Goal: Transaction & Acquisition: Purchase product/service

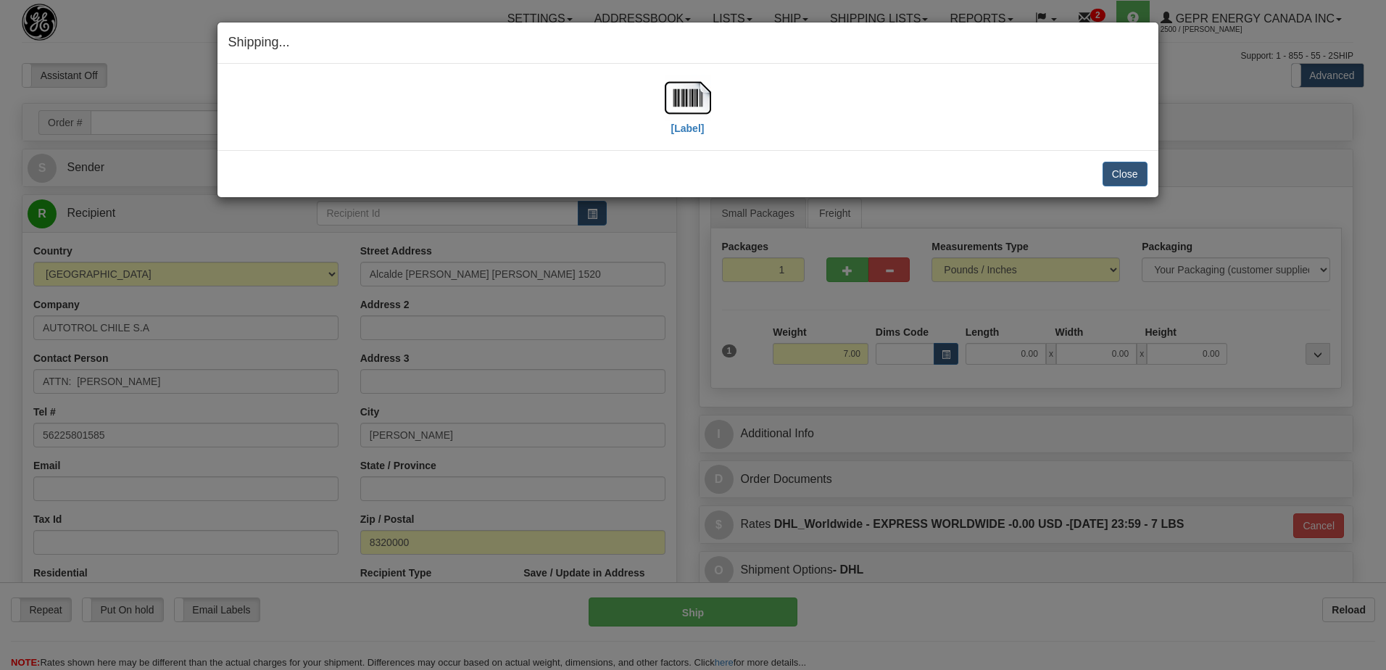
select select "CL"
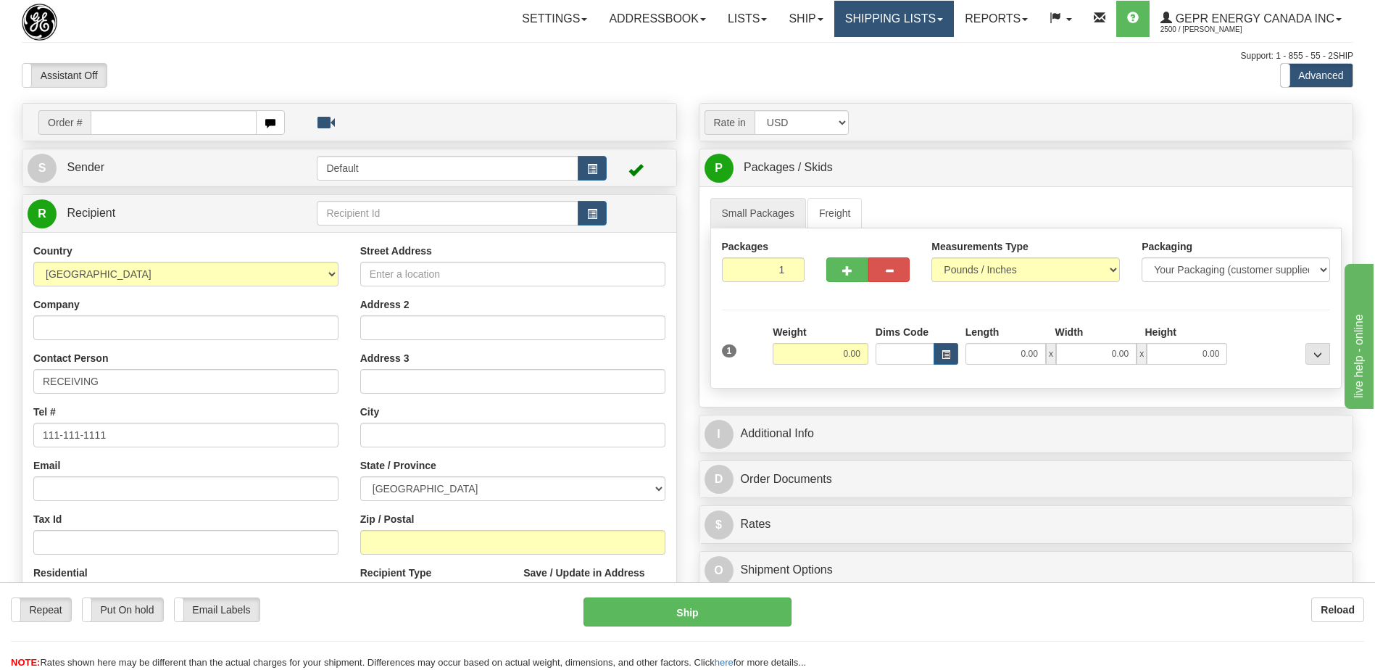
click at [886, 25] on link "Shipping lists" at bounding box center [894, 19] width 120 height 36
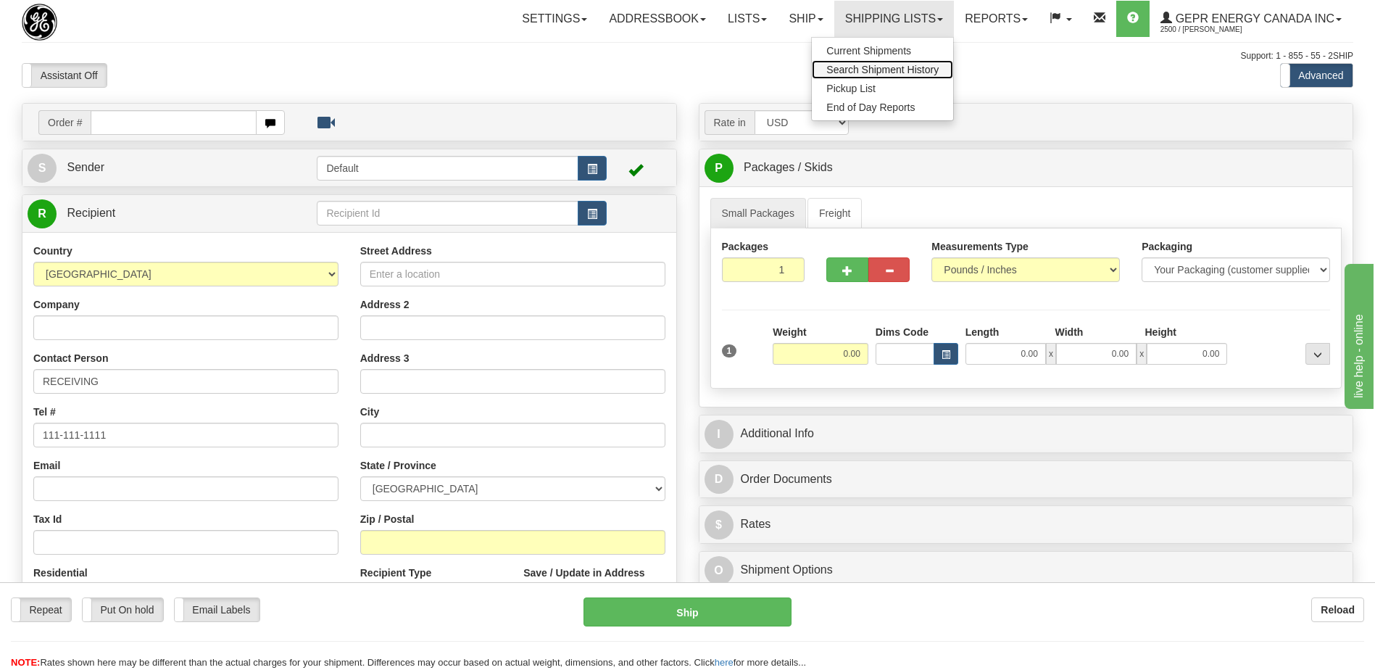
drag, startPoint x: 861, startPoint y: 66, endPoint x: 28, endPoint y: 11, distance: 835.2
click at [861, 66] on span "Search Shipment History" at bounding box center [882, 70] width 112 height 12
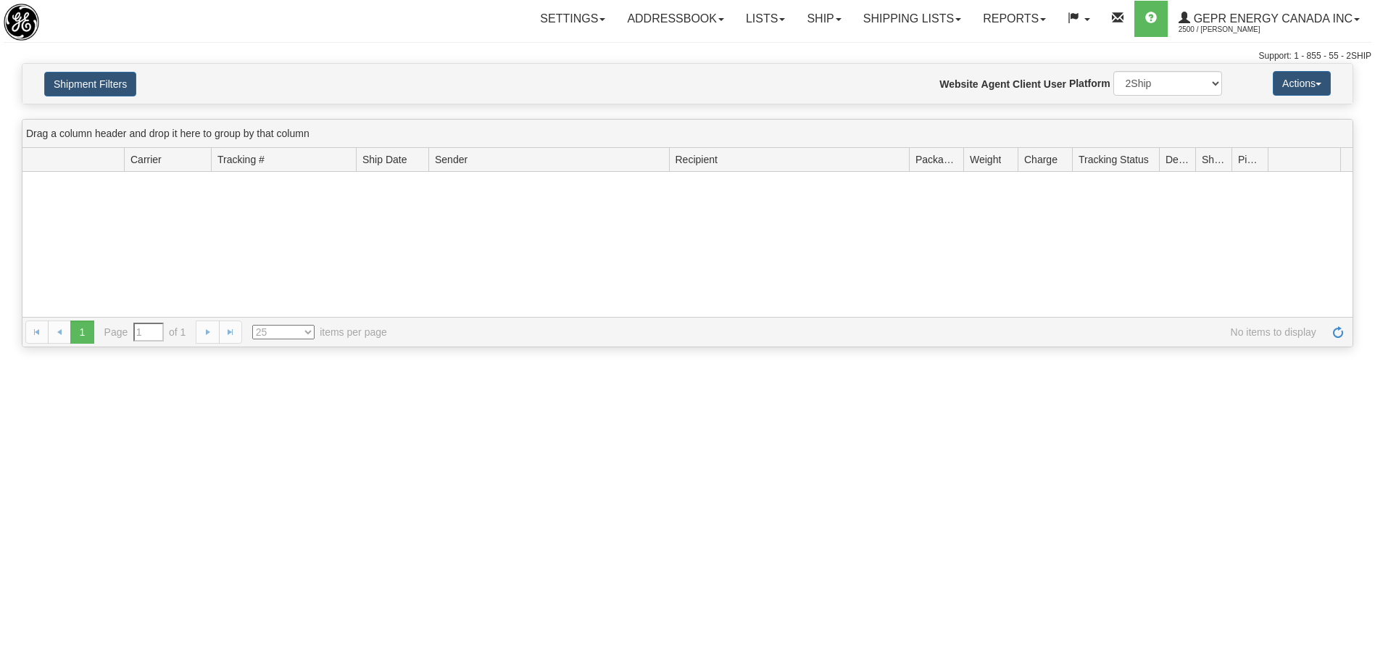
type input "From [DATE] To [DATE]"
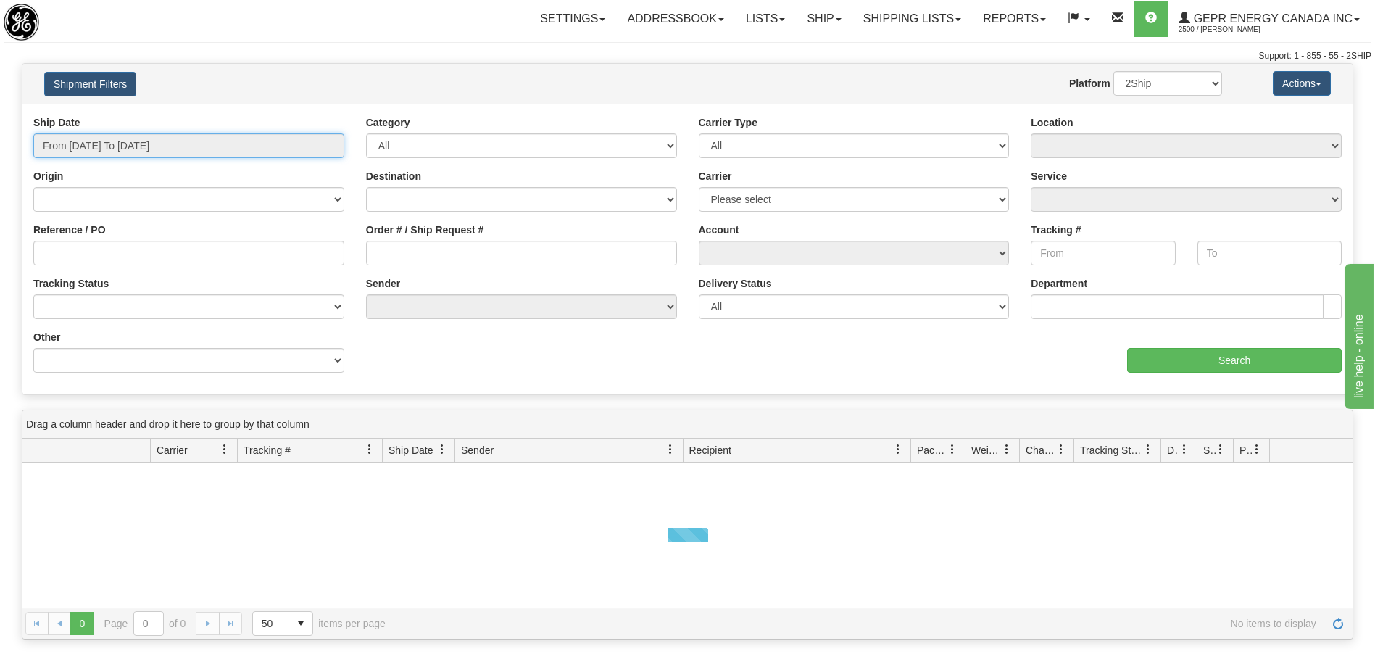
type input "[DATE]"
click at [109, 151] on input "From 09/15/2025 To 09/16/2025" at bounding box center [188, 145] width 311 height 25
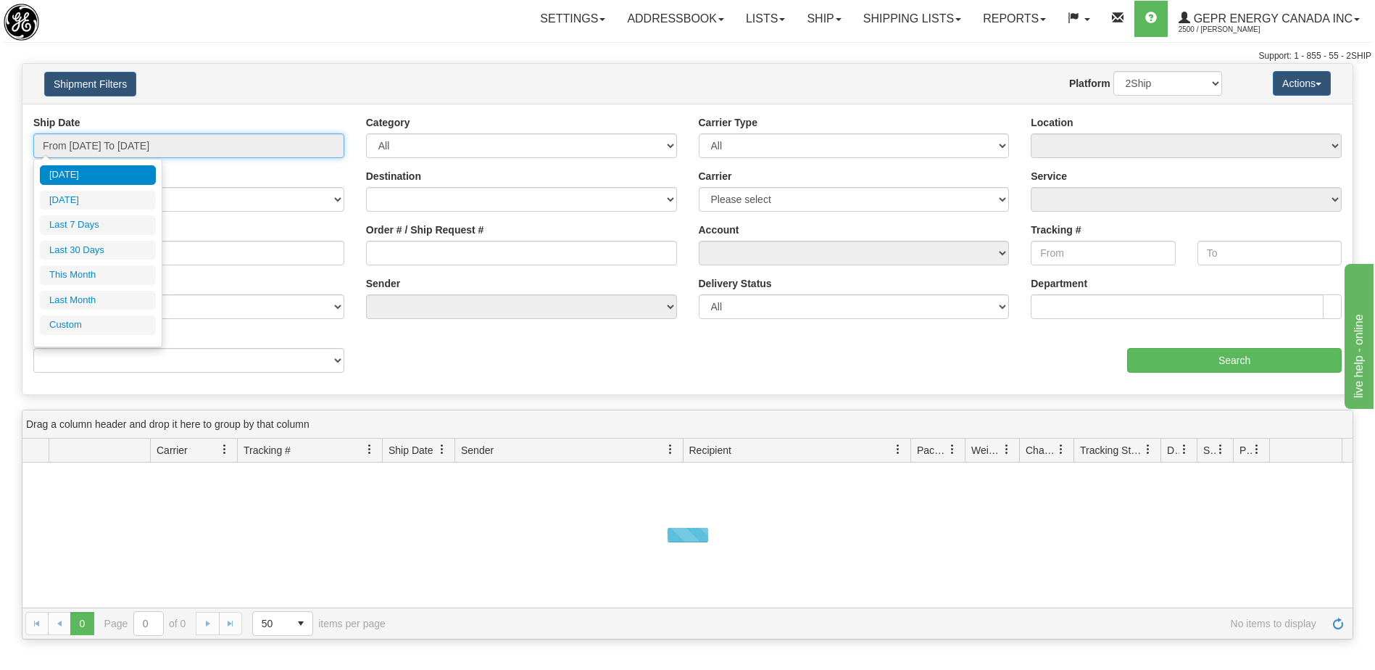
type input "09/15/2025"
type input "09/10/2025"
type input "[DATE]"
type input "09/01/2025"
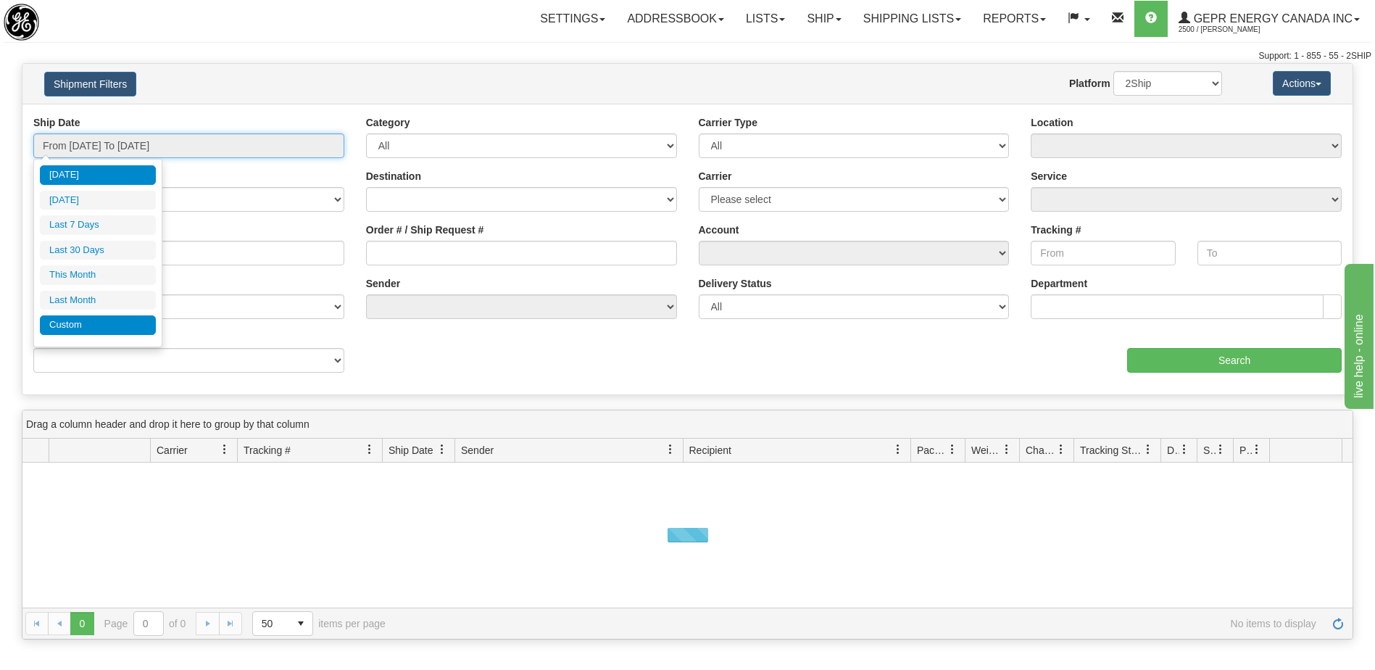
type input "09/30/2025"
type input "[DATE]"
type input "08/01/2025"
type input "08/31/2025"
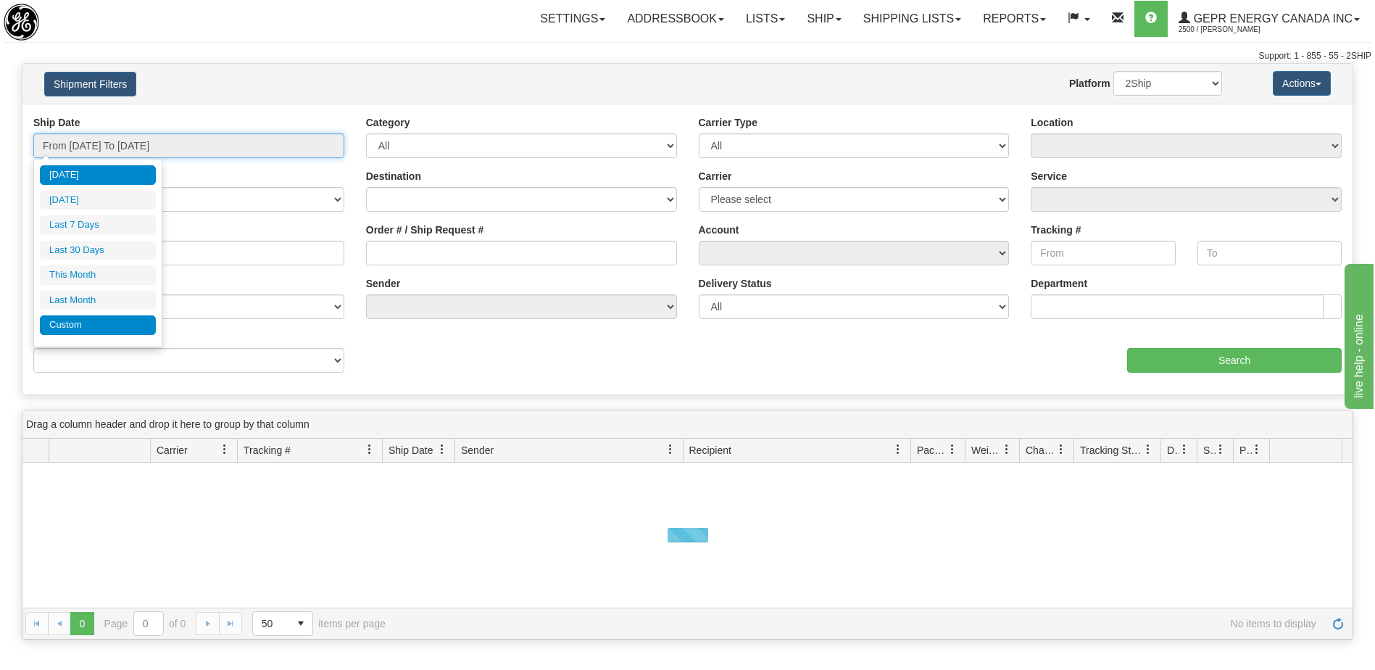
type input "[DATE]"
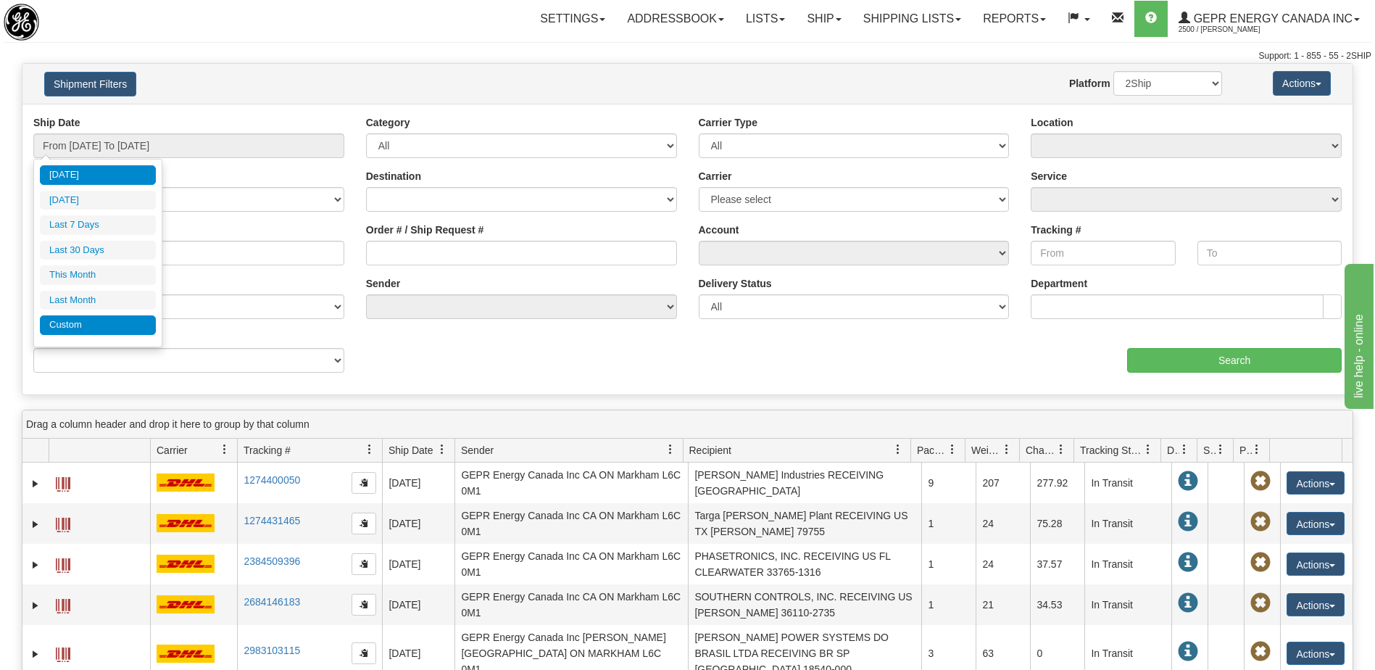
click at [93, 328] on li "Custom" at bounding box center [98, 325] width 116 height 20
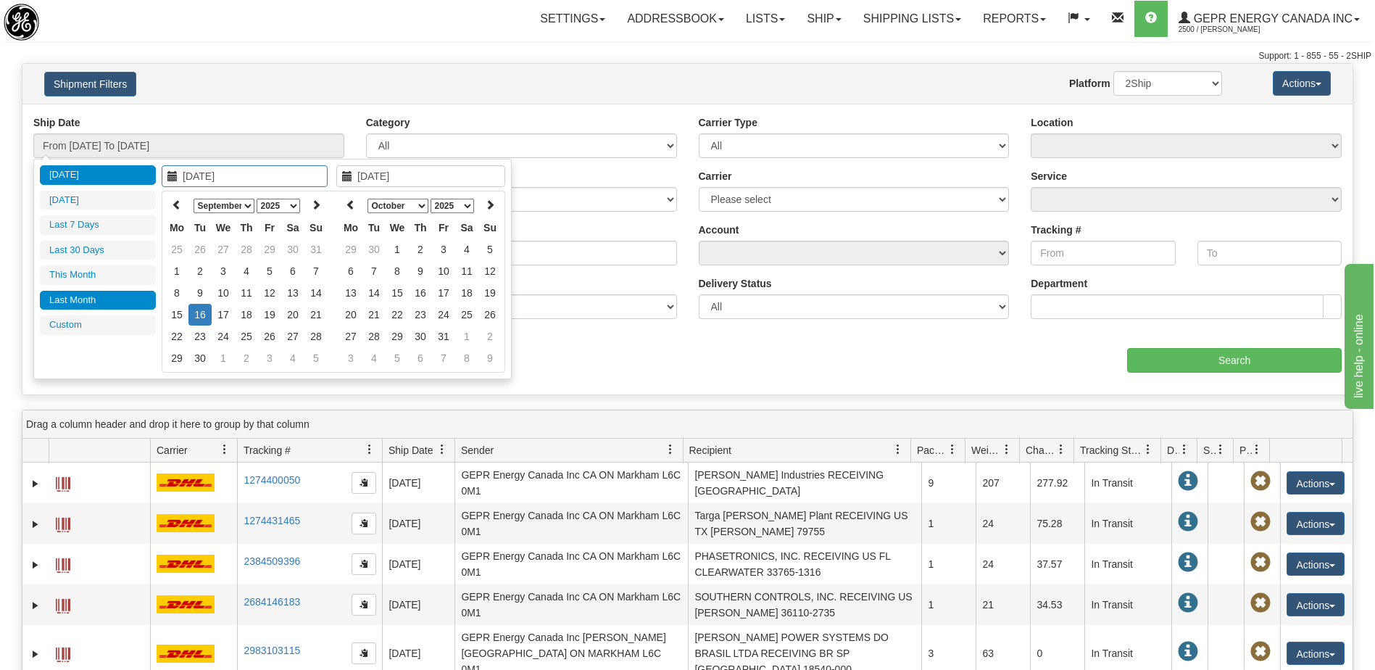
type input "08/01/2025"
type input "08/31/2025"
type input "[DATE]"
click at [179, 210] on th at bounding box center [176, 205] width 23 height 22
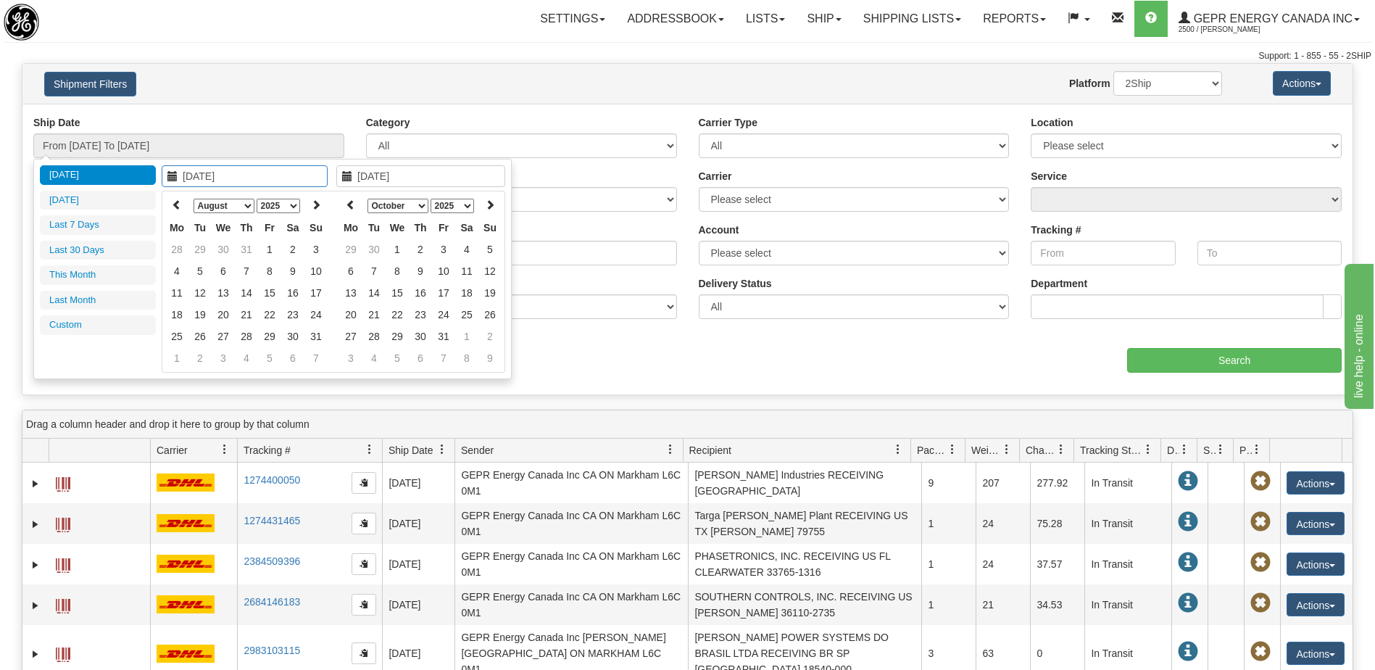
click at [179, 210] on th at bounding box center [176, 205] width 23 height 22
type input "07/01/2025"
click at [203, 249] on td "1" at bounding box center [199, 249] width 23 height 22
click at [356, 209] on th at bounding box center [350, 205] width 23 height 22
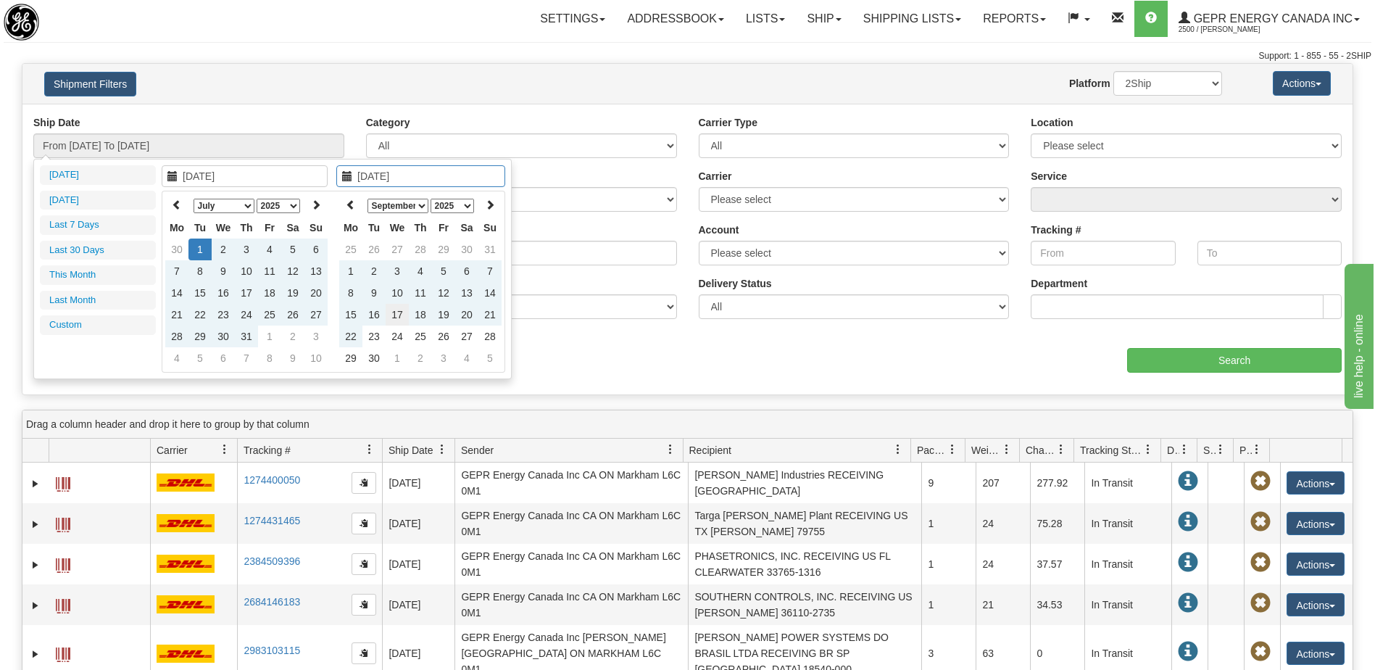
type input "09/17/2025"
click at [397, 317] on td "17" at bounding box center [397, 315] width 23 height 22
type input "From 07/01/2025 To 09/17/2025"
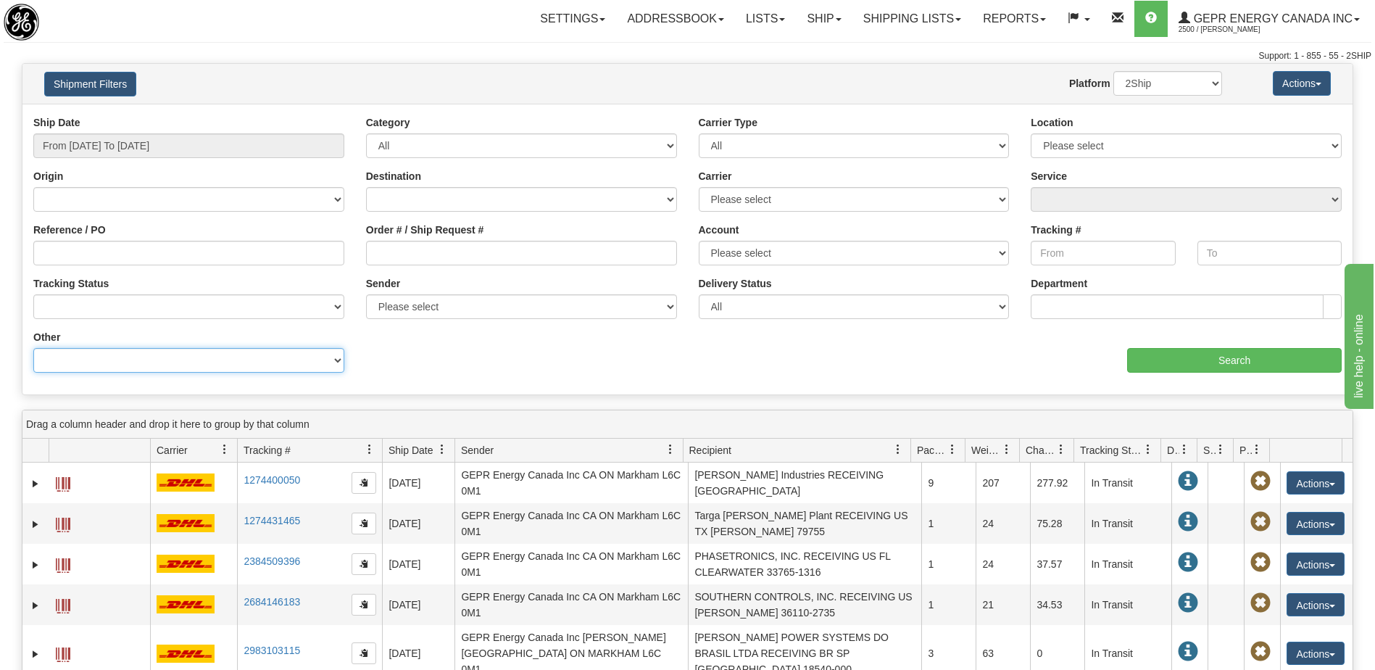
click at [244, 365] on select "Billing Account # Billing Type BOL # (LTL) Commodity Or Documents Consolidation…" at bounding box center [188, 360] width 311 height 25
select select "Recipient_ZIP"
click at [33, 348] on select "Billing Account # Billing Type BOL # (LTL) Commodity Or Documents Consolidation…" at bounding box center [188, 360] width 311 height 25
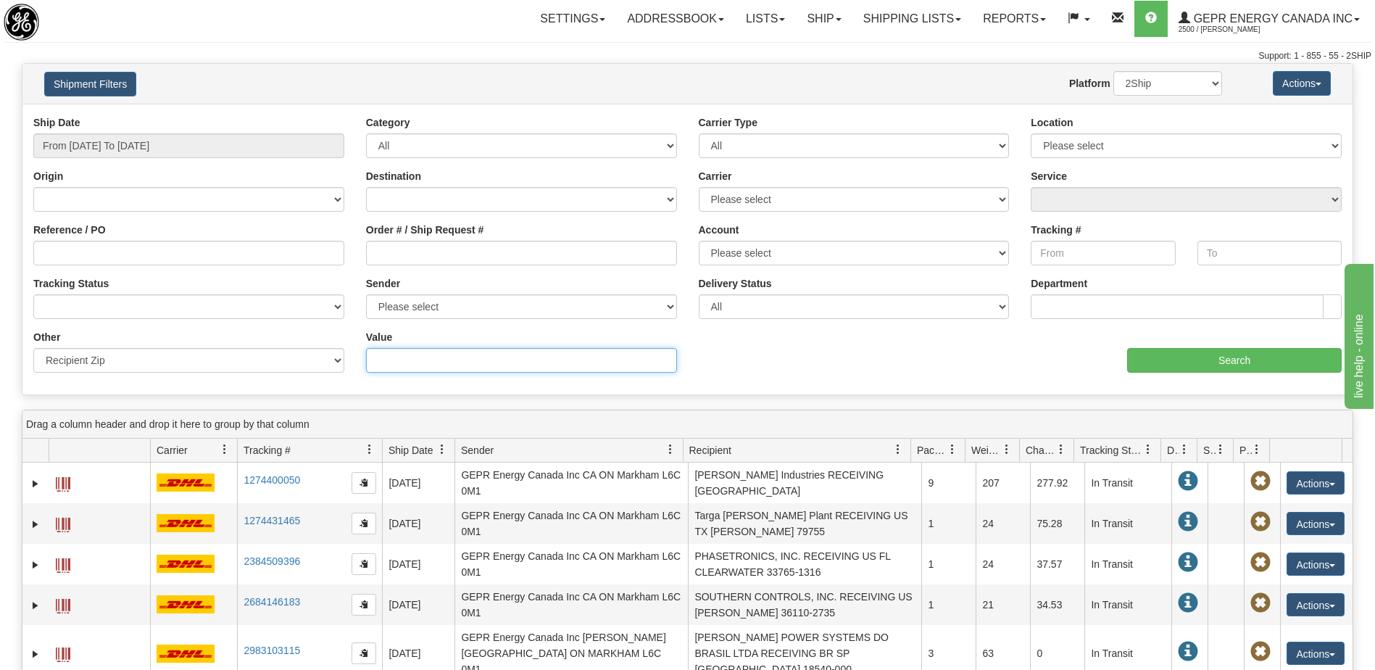
click at [390, 354] on input "Value" at bounding box center [521, 360] width 311 height 25
paste input "V3N 4S9"
type input "V3N 4S9"
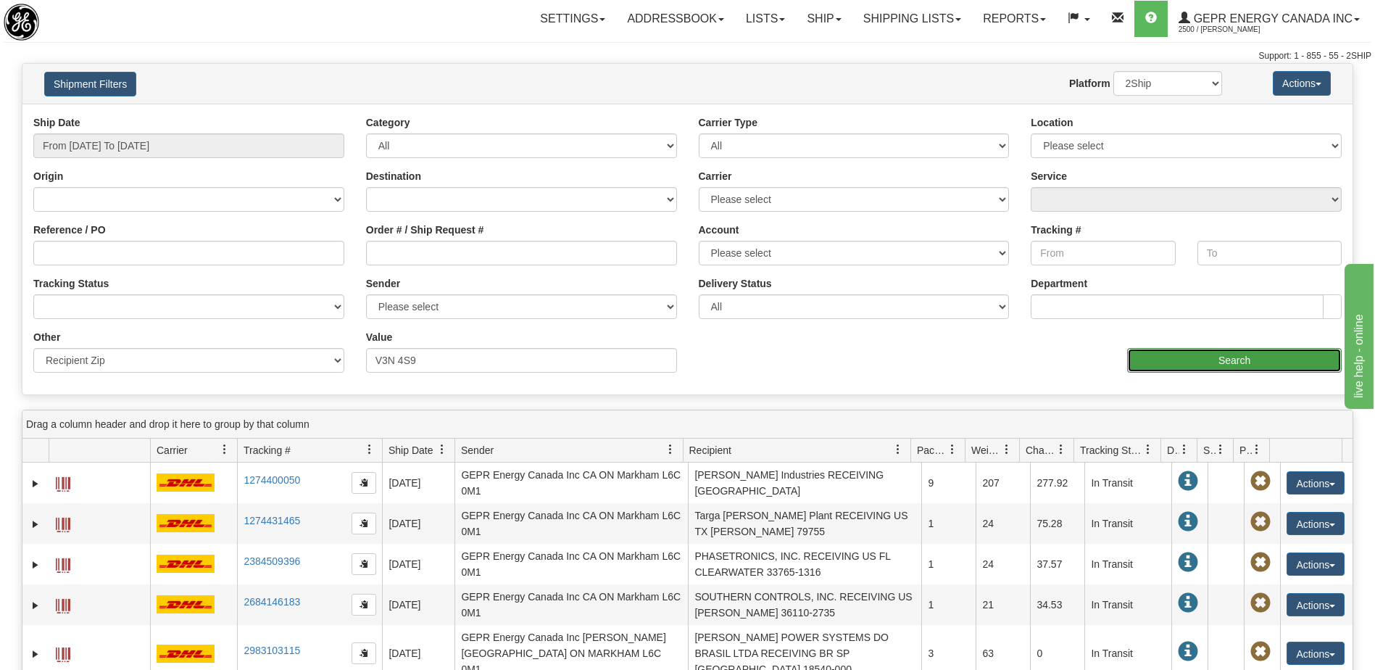
click at [1138, 365] on input "Search" at bounding box center [1234, 360] width 215 height 25
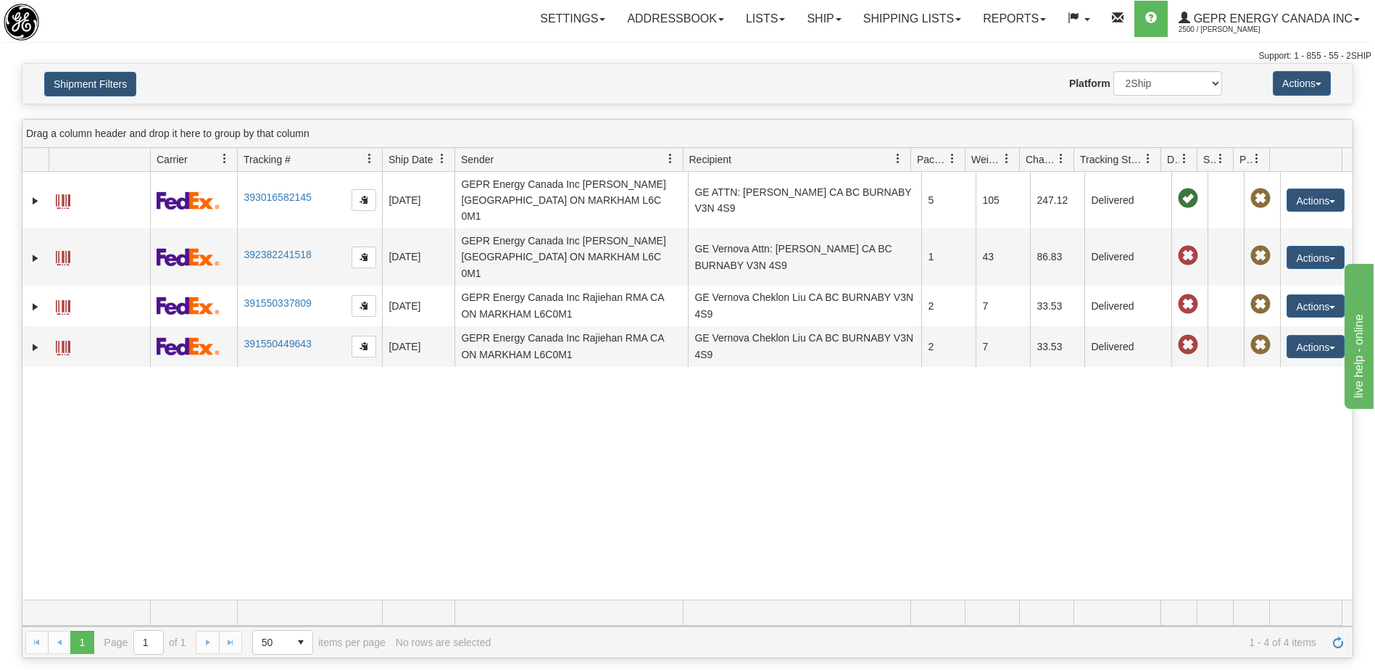
click at [891, 436] on div "31592269 2500 393016582145 09/09/2025 09/09/2025 10:55:03 AM GEPR Energy Canada…" at bounding box center [687, 386] width 1330 height 428
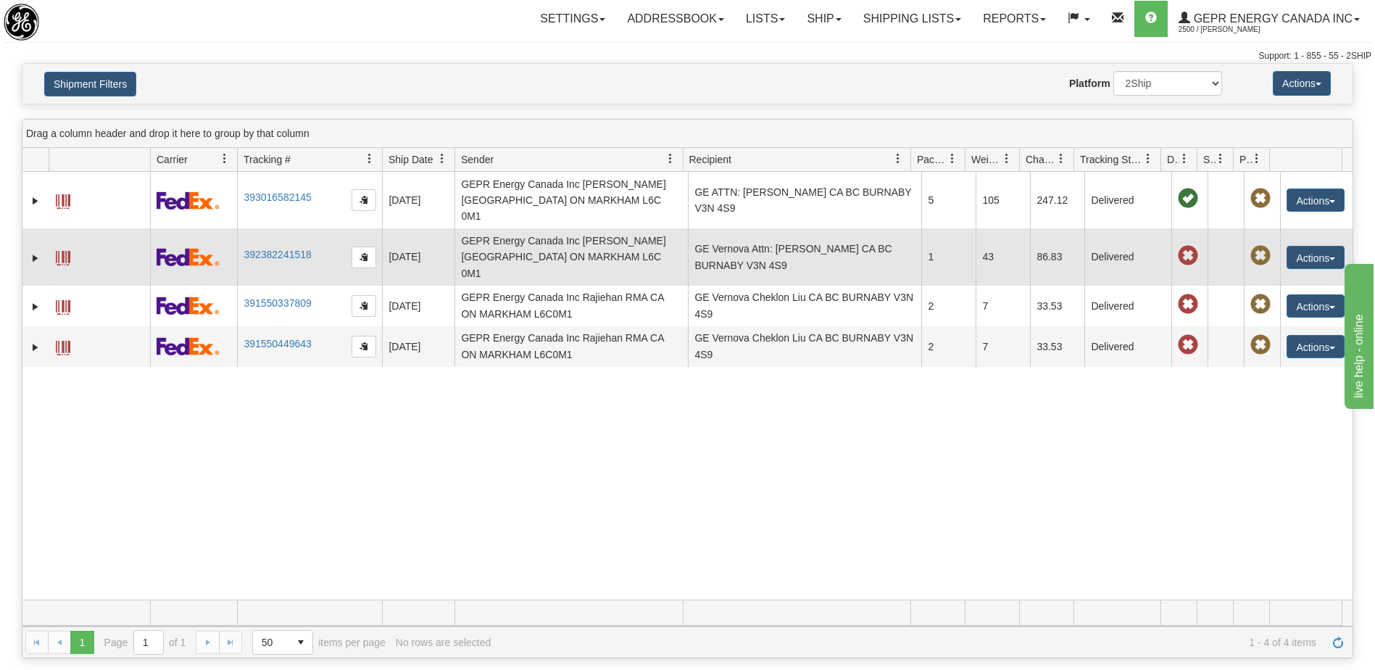
click at [607, 238] on td "GEPR Energy Canada Inc Glenn Apura CA ON MARKHAM L6C 0M1" at bounding box center [570, 256] width 233 height 57
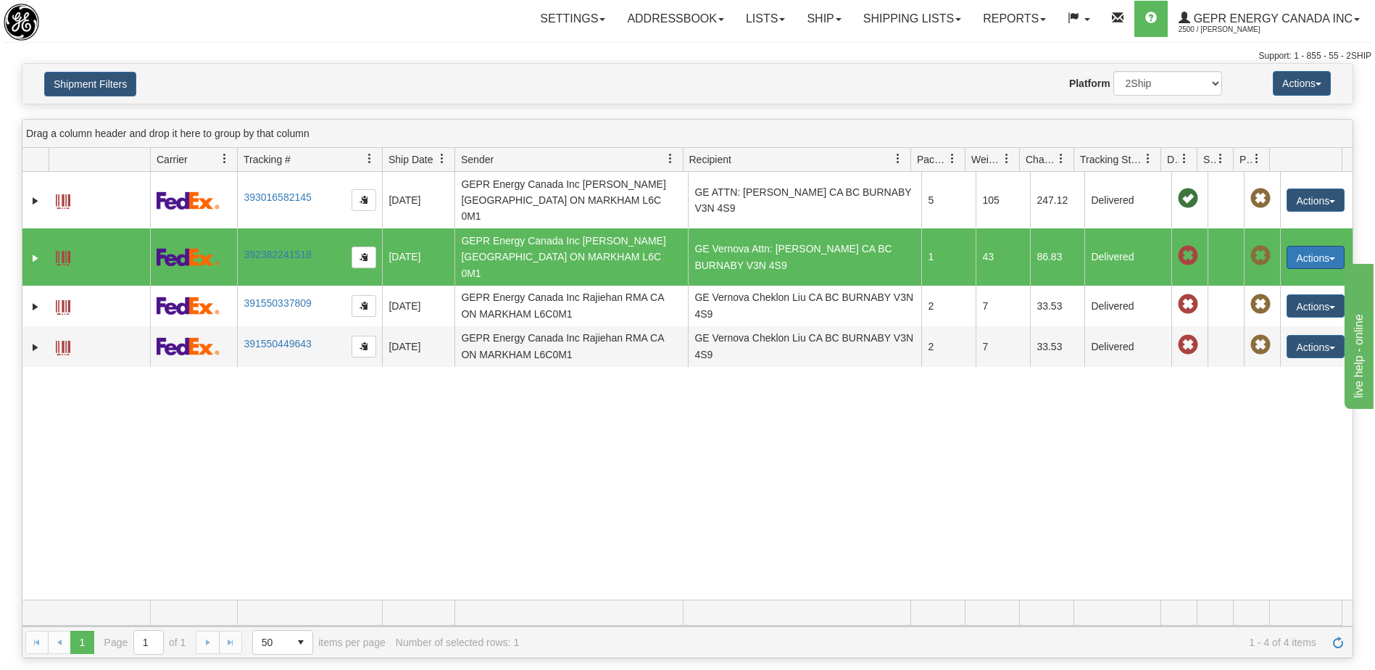
click at [1298, 246] on button "Actions" at bounding box center [1315, 257] width 58 height 23
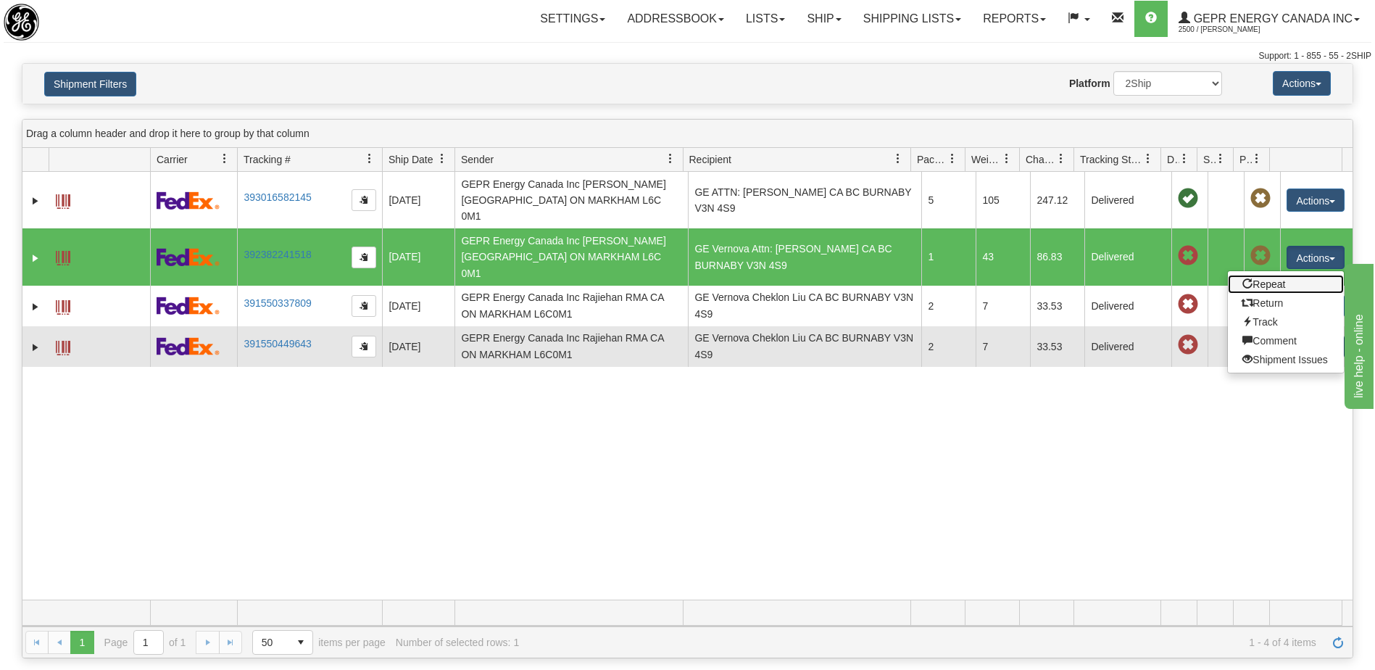
drag, startPoint x: 1272, startPoint y: 261, endPoint x: 1302, endPoint y: 319, distance: 65.1
click at [1272, 275] on link "Repeat" at bounding box center [1286, 284] width 116 height 19
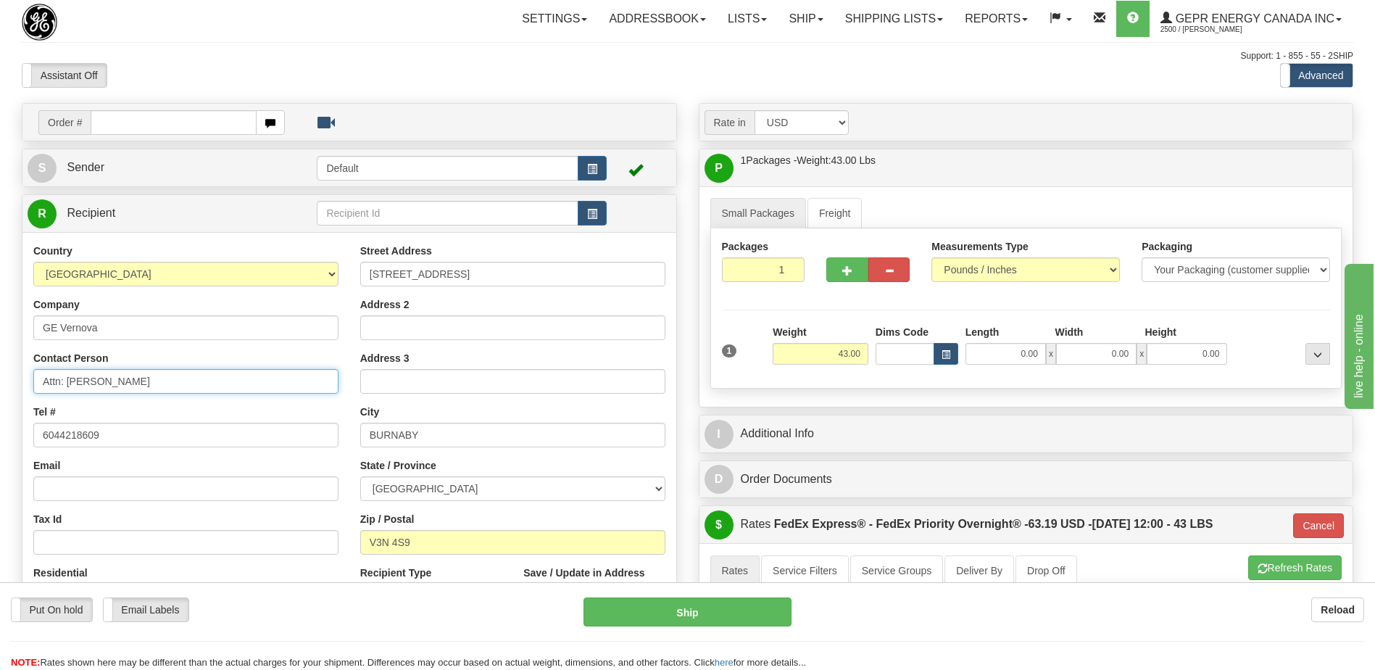
drag, startPoint x: 159, startPoint y: 384, endPoint x: 33, endPoint y: 380, distance: 126.1
click at [33, 380] on input "Attn: Raymond Lee" at bounding box center [185, 381] width 305 height 25
paste input "Alex Gunther"
type input "ATTN: Alex Gunther"
click at [601, 86] on div "Assistant On Assistant Off Do a return Do a return Previous Next Standard Advan…" at bounding box center [687, 75] width 1353 height 25
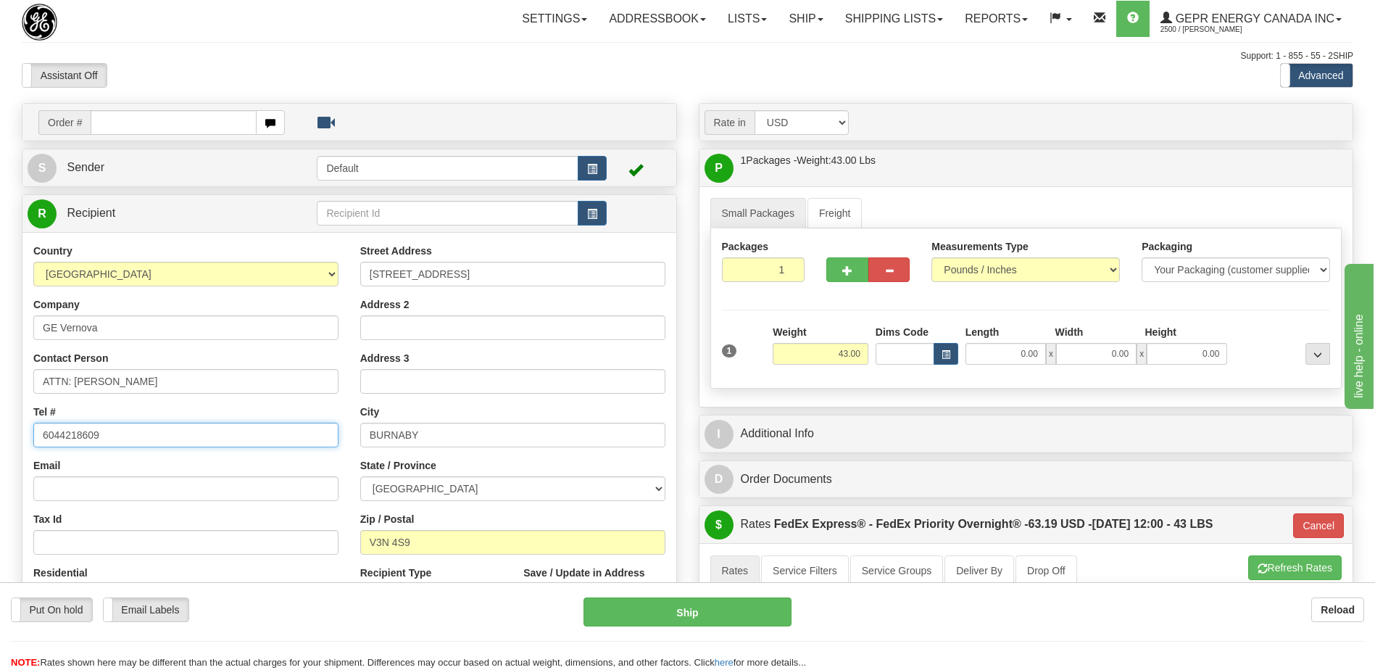
drag, startPoint x: 117, startPoint y: 433, endPoint x: -3, endPoint y: 425, distance: 119.8
click at [0, 425] on html "Training Course Close Toggle navigation Settings Shipping Preferences New Sende…" at bounding box center [687, 335] width 1375 height 670
paste input "3286600"
type input "6043286600"
drag, startPoint x: 121, startPoint y: 438, endPoint x: 0, endPoint y: 422, distance: 122.0
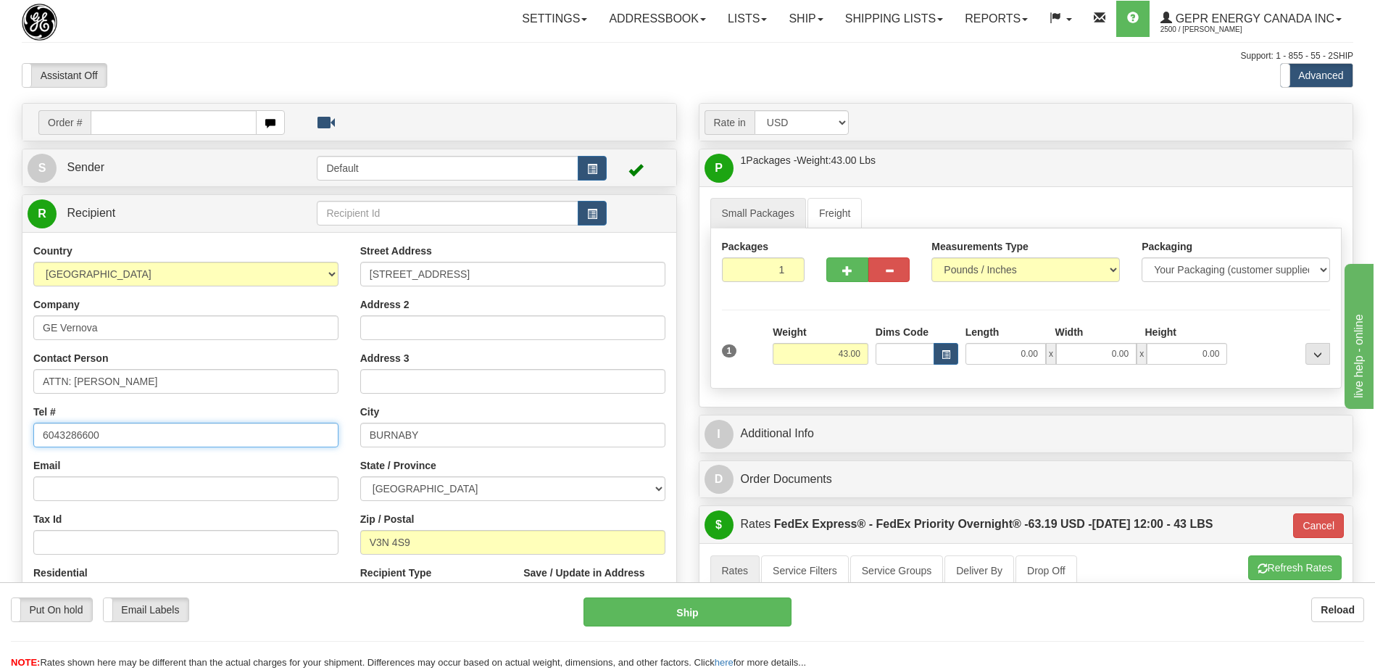
click at [0, 426] on html "Training Course Close Toggle navigation Settings Shipping Preferences New Sende…" at bounding box center [687, 335] width 1375 height 670
paste input "6043286600"
type input "6043286600"
click at [99, 417] on div "Tel # 6043286600" at bounding box center [185, 425] width 305 height 43
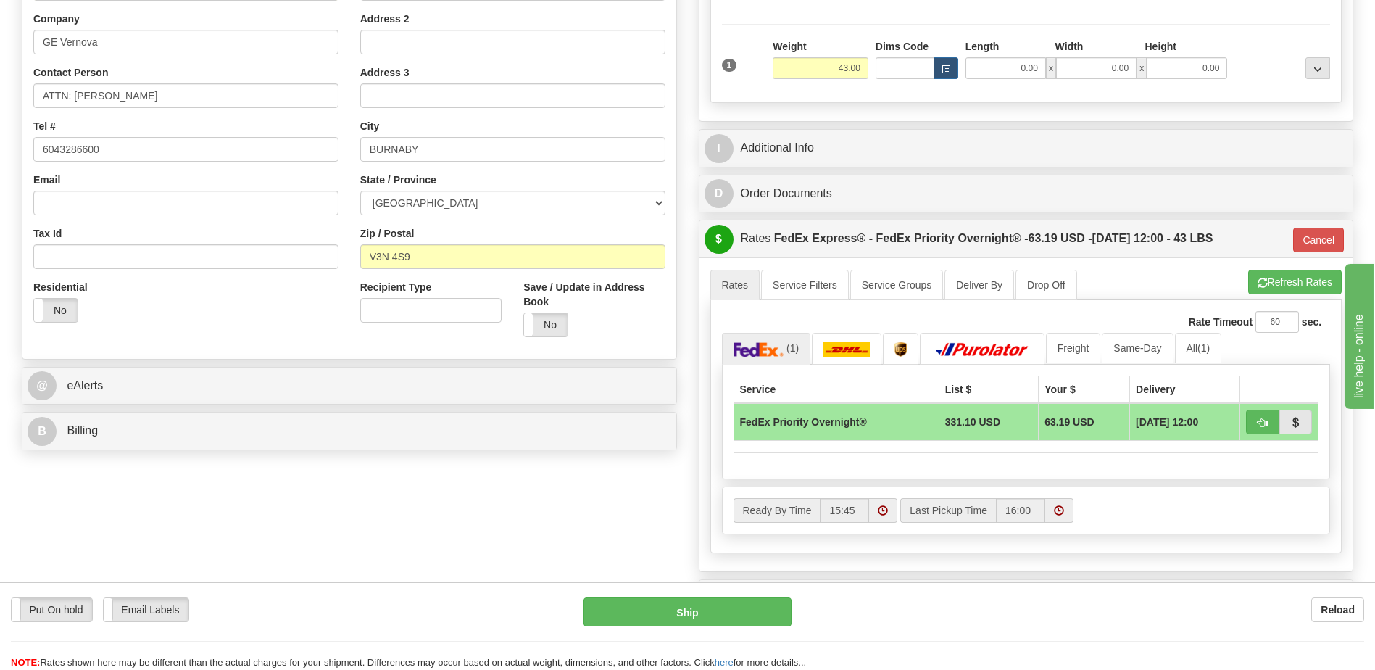
scroll to position [290, 0]
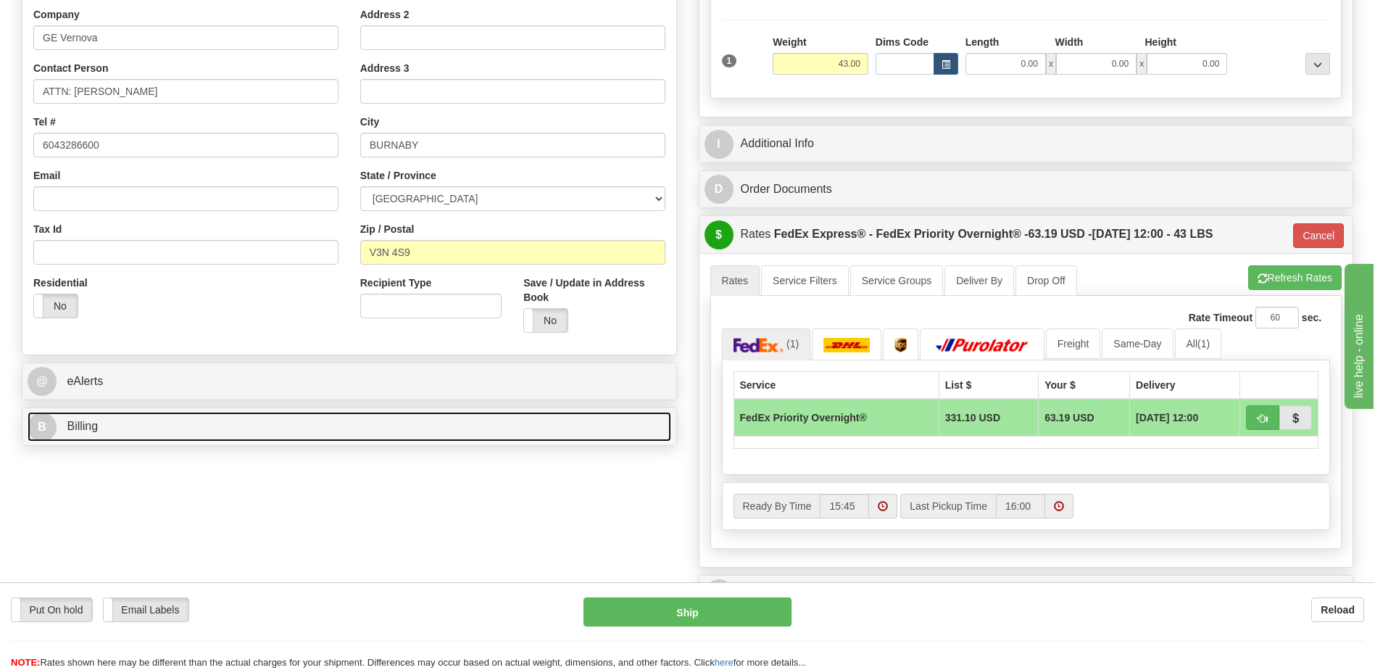
click at [209, 420] on link "B Billing" at bounding box center [350, 427] width 644 height 30
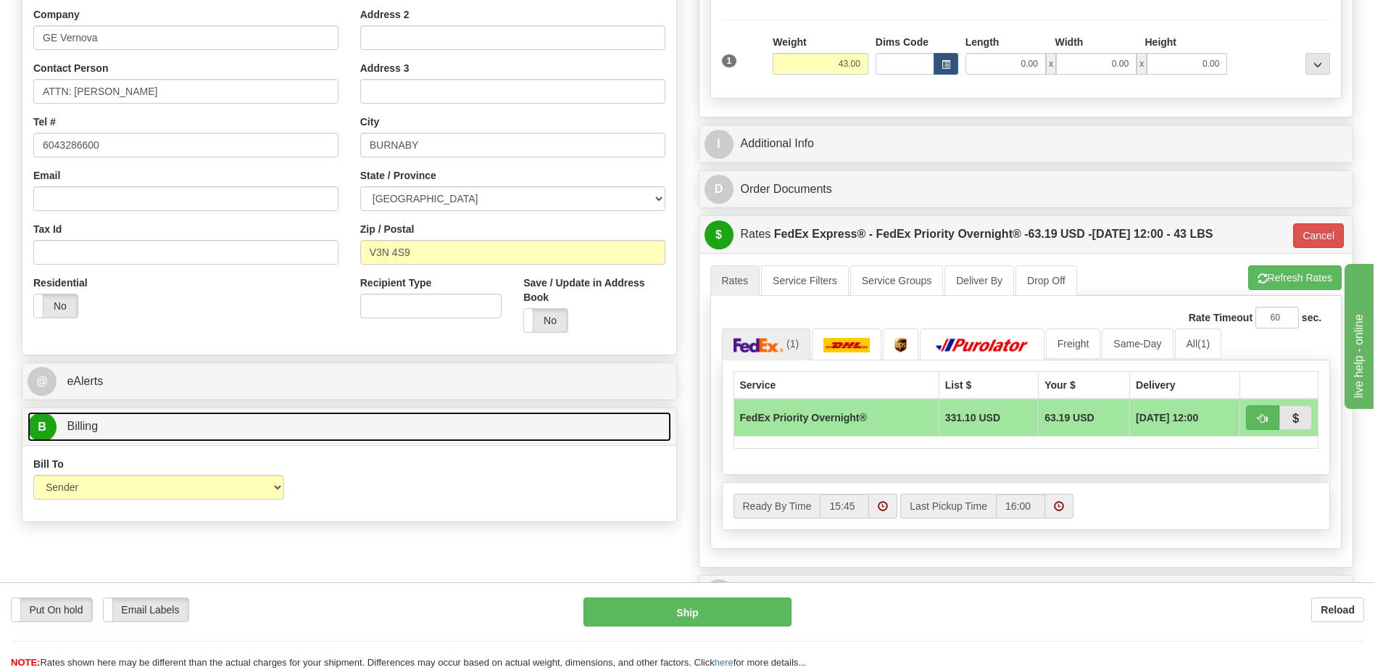
click at [209, 420] on link "B Billing" at bounding box center [350, 427] width 644 height 30
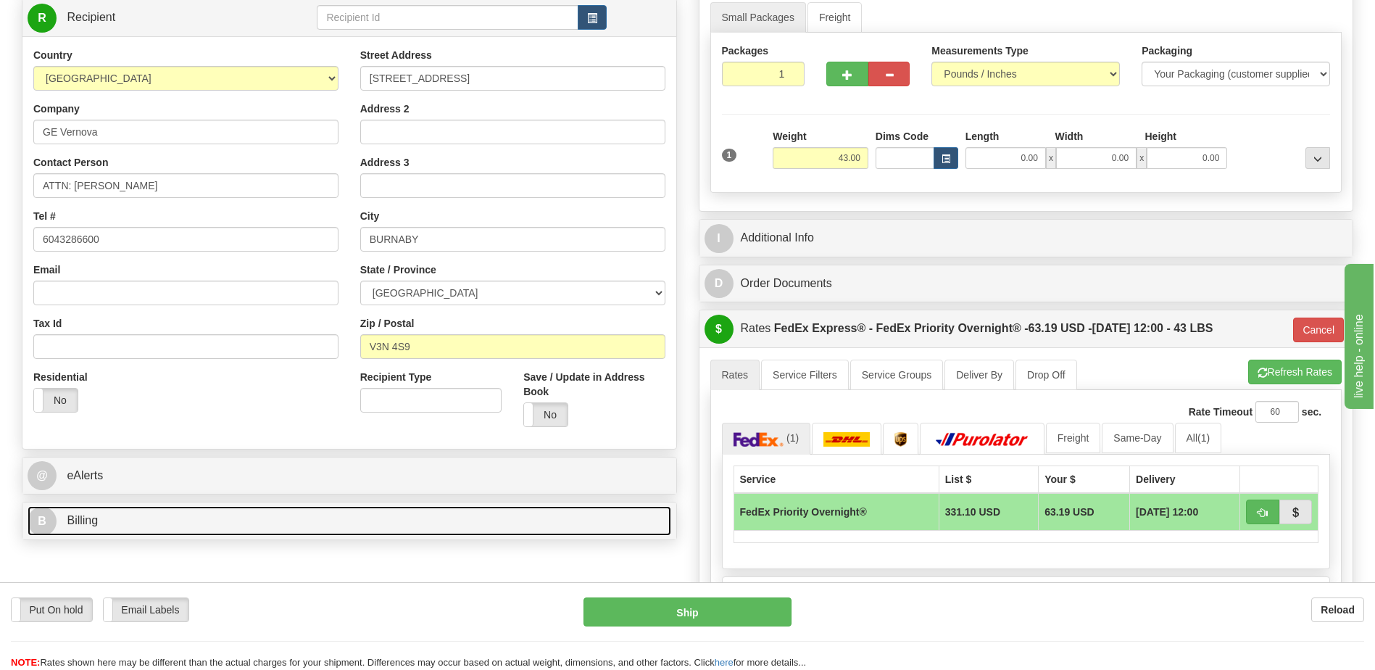
scroll to position [72, 0]
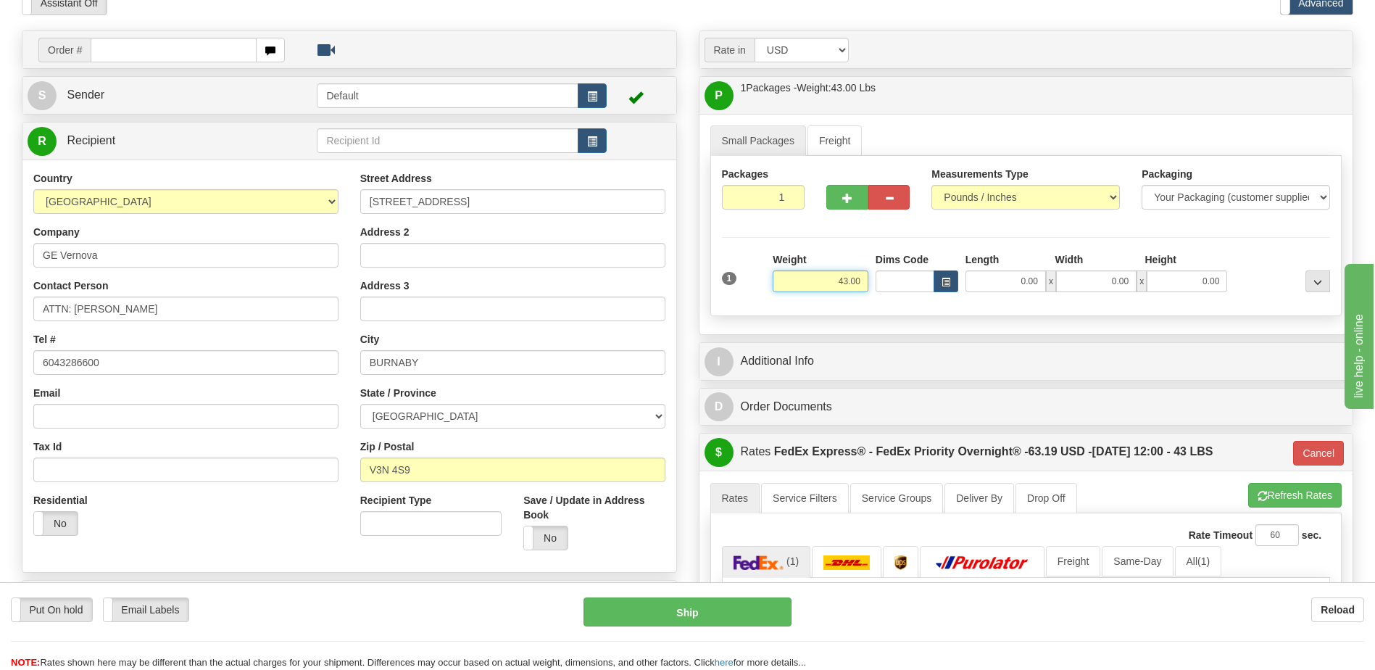
click at [843, 278] on input "43.00" at bounding box center [821, 281] width 96 height 22
type input "250.00"
type input "01"
click at [243, 525] on div "Residential Yes No" at bounding box center [185, 520] width 327 height 54
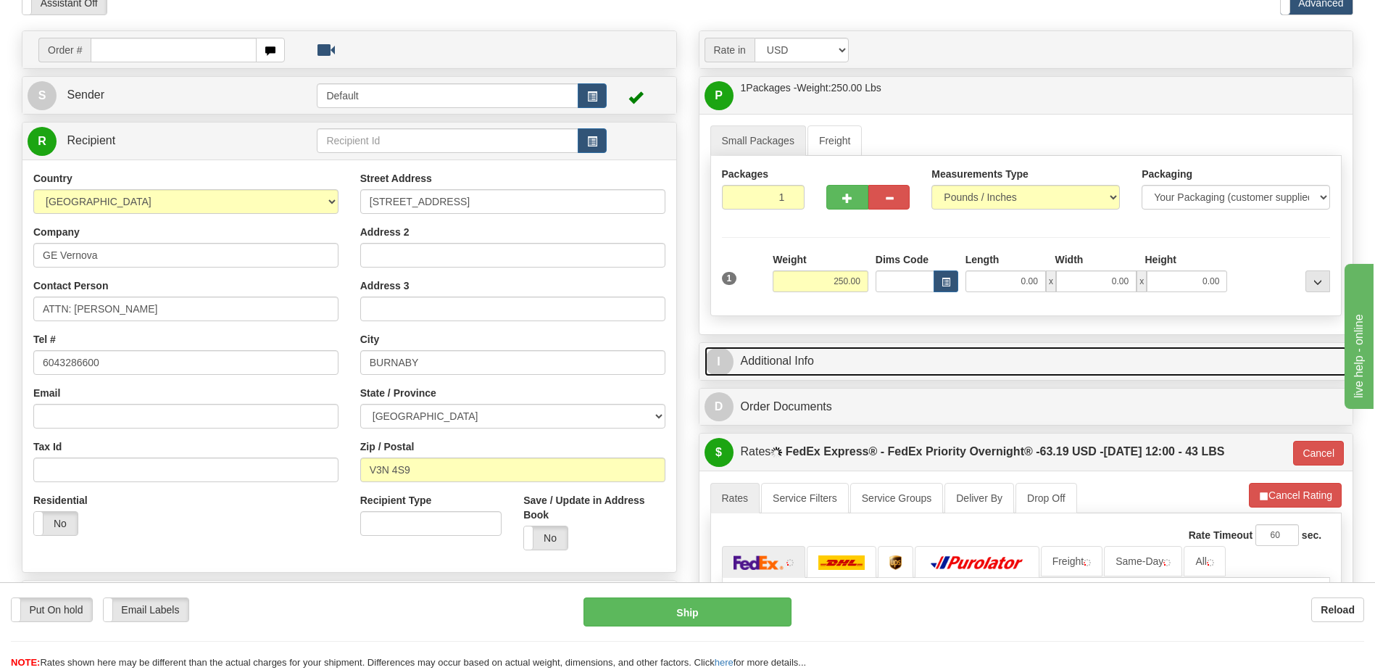
click at [810, 362] on link "I Additional Info" at bounding box center [1026, 361] width 644 height 30
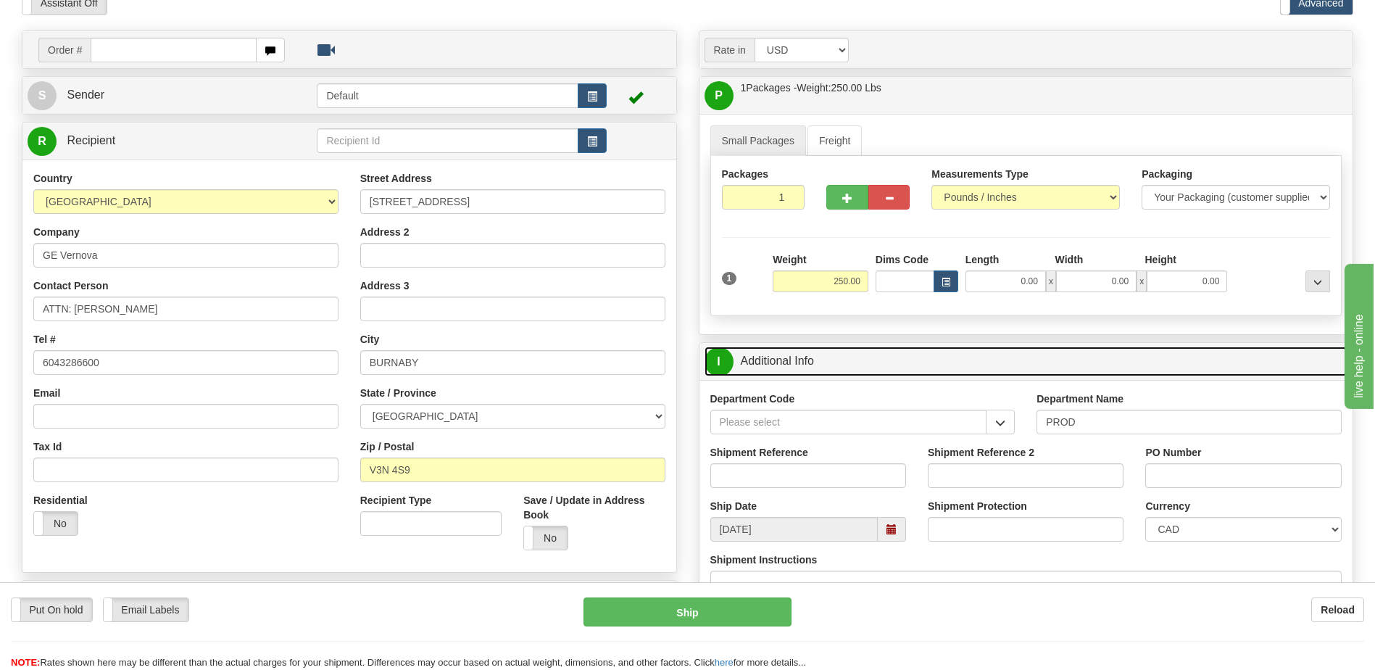
click at [810, 362] on link "I Additional Info" at bounding box center [1026, 361] width 644 height 30
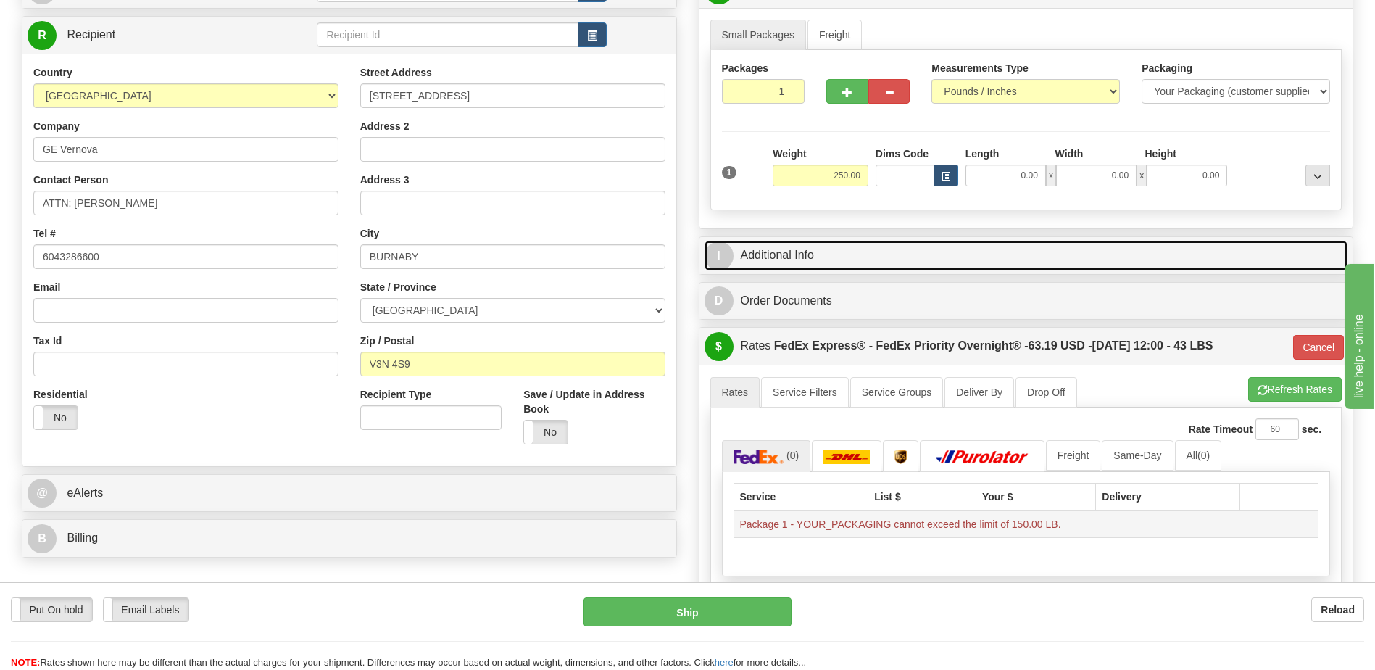
scroll to position [290, 0]
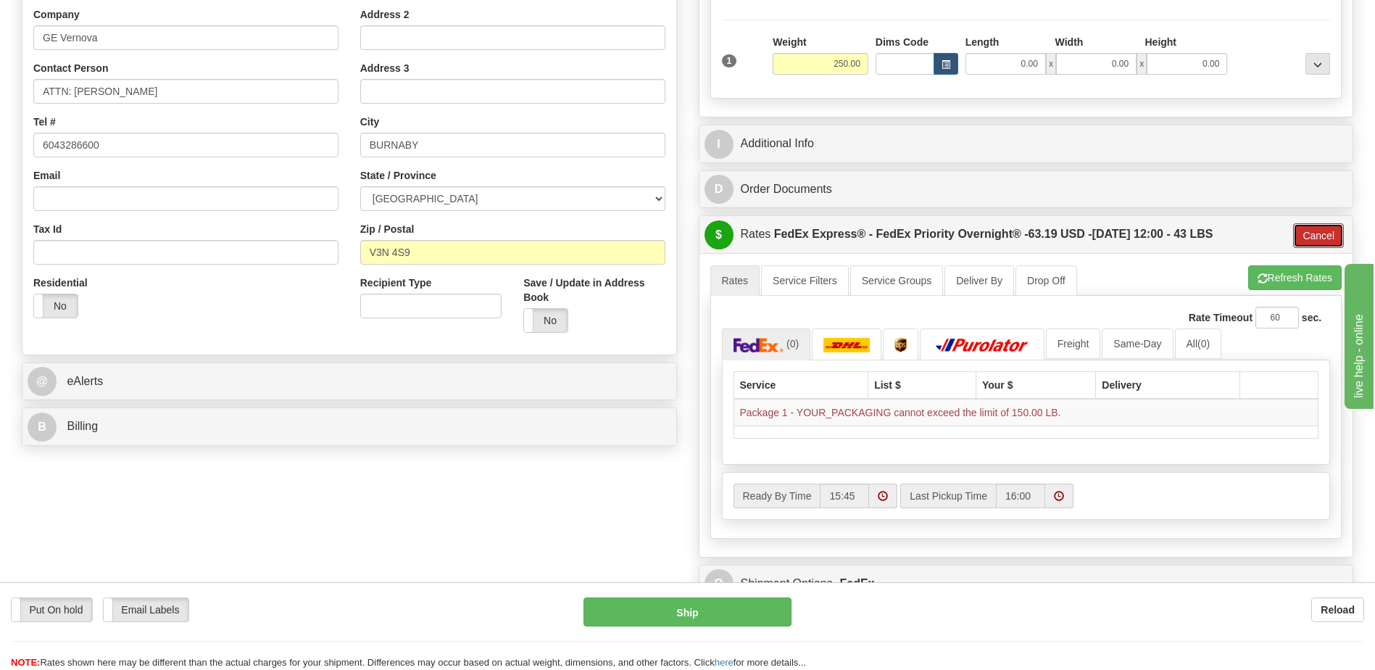
click at [1310, 242] on button "Cancel" at bounding box center [1318, 235] width 51 height 25
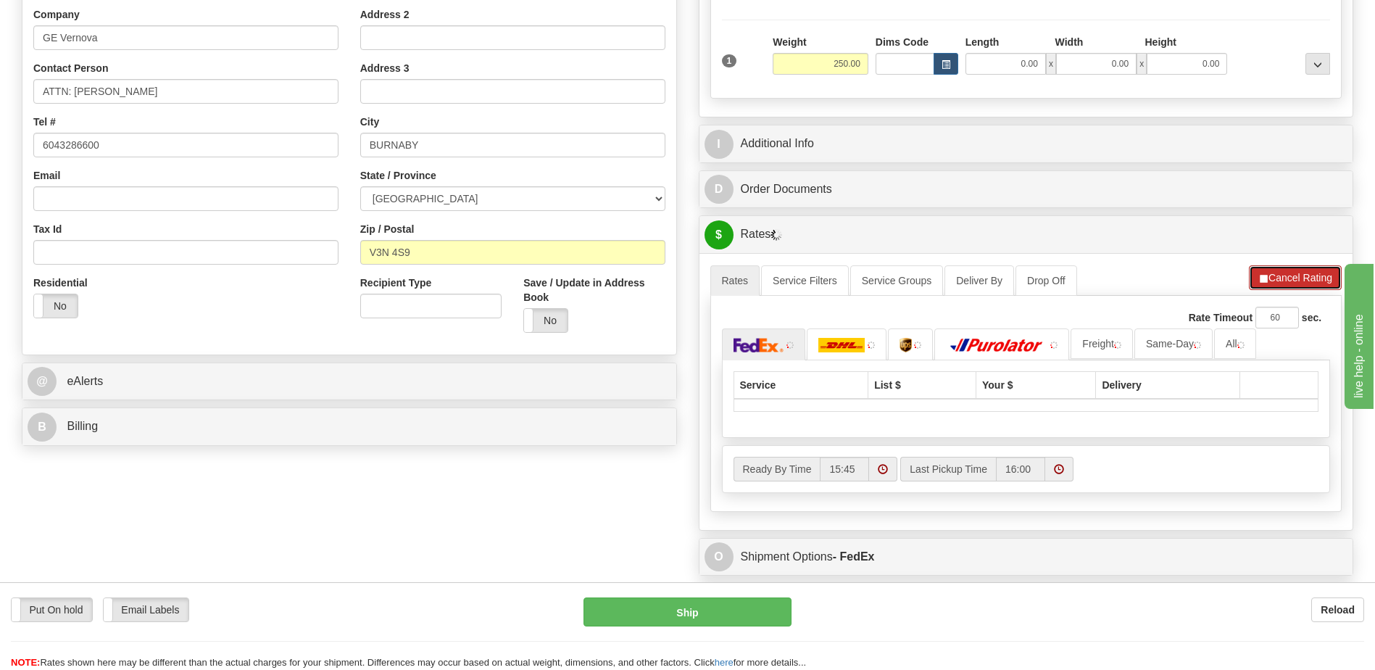
click at [1303, 276] on button "Cancel Rating" at bounding box center [1295, 277] width 93 height 25
click at [1263, 282] on span "button" at bounding box center [1262, 278] width 10 height 9
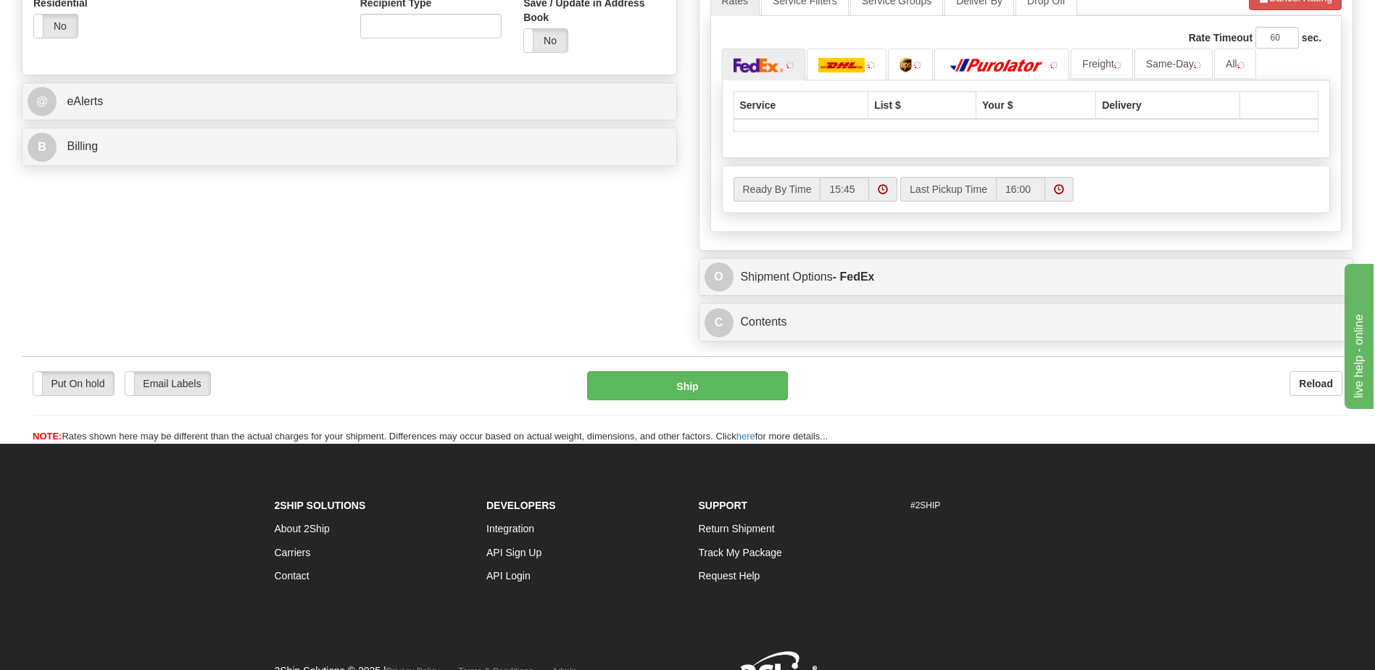
scroll to position [580, 0]
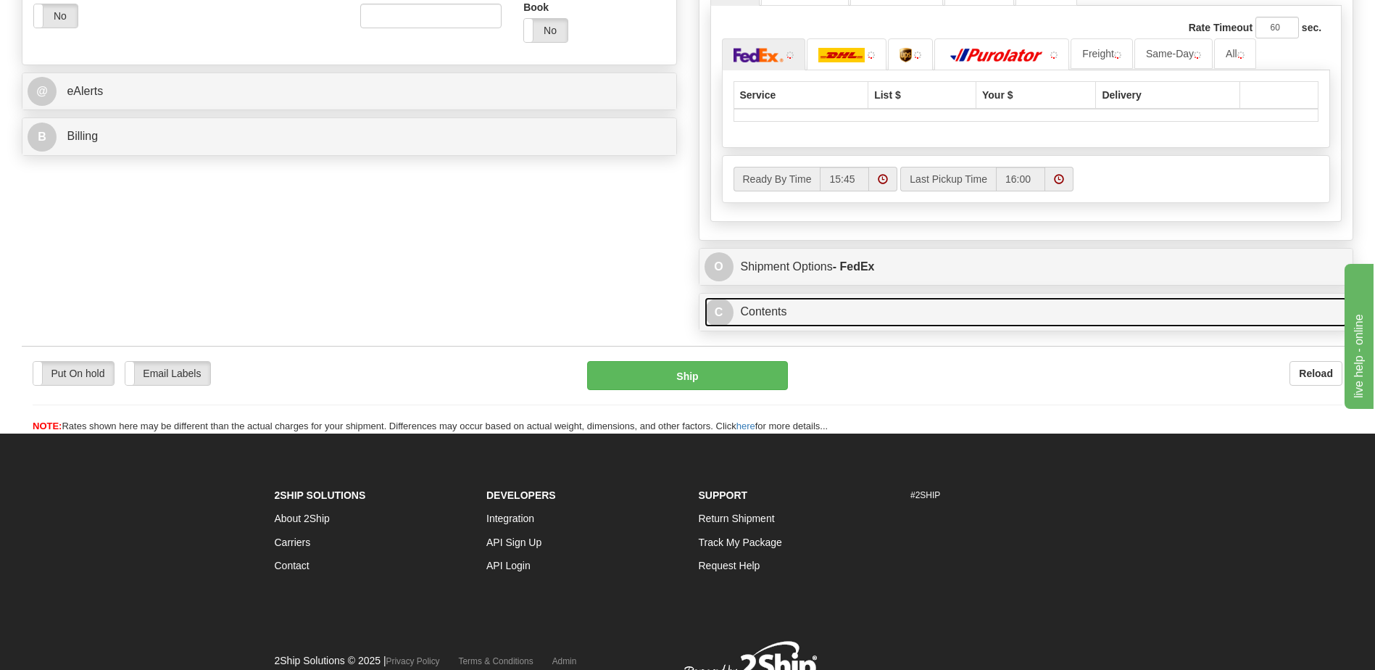
click at [826, 305] on link "C Contents" at bounding box center [1026, 312] width 644 height 30
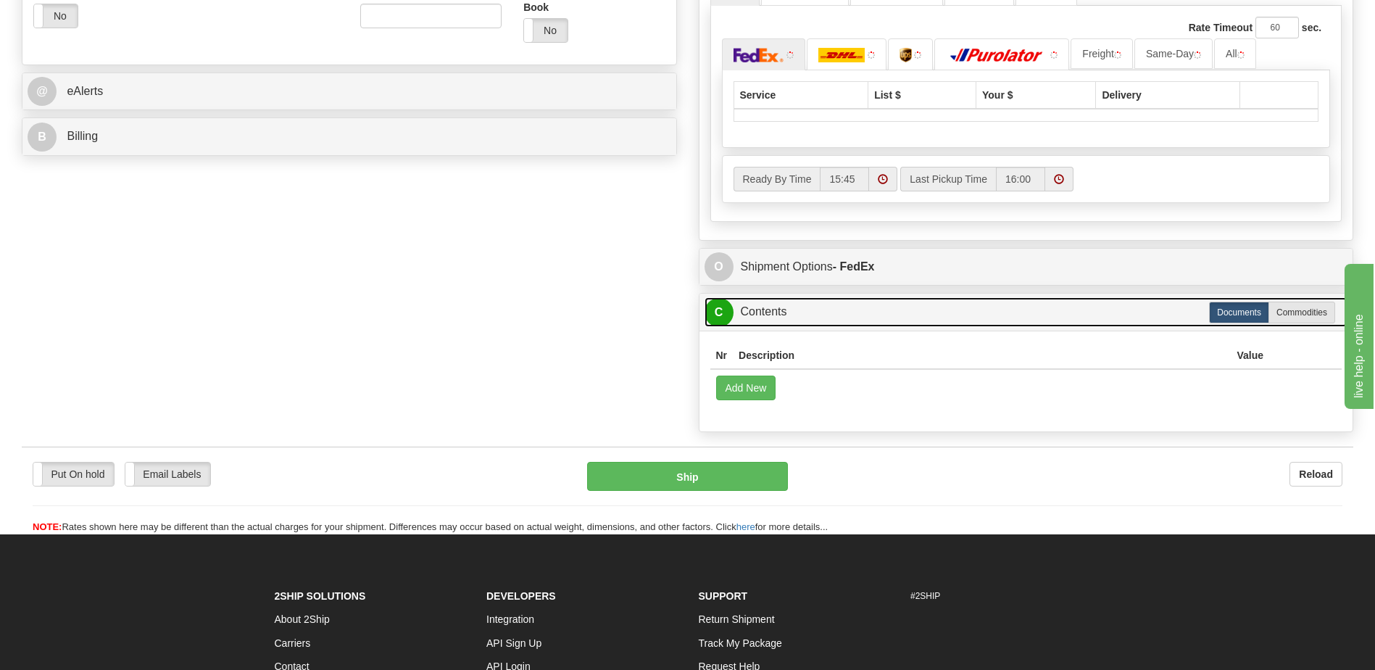
click at [826, 305] on link "C Contents" at bounding box center [1026, 312] width 644 height 30
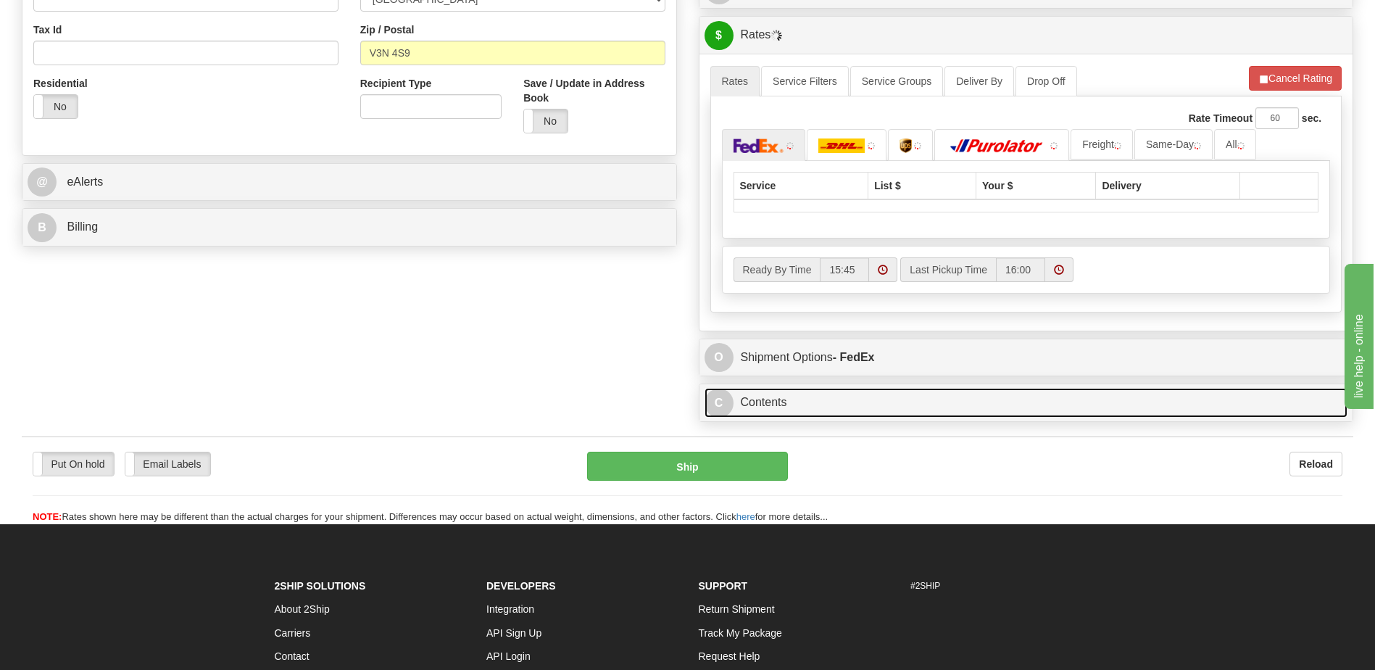
scroll to position [362, 0]
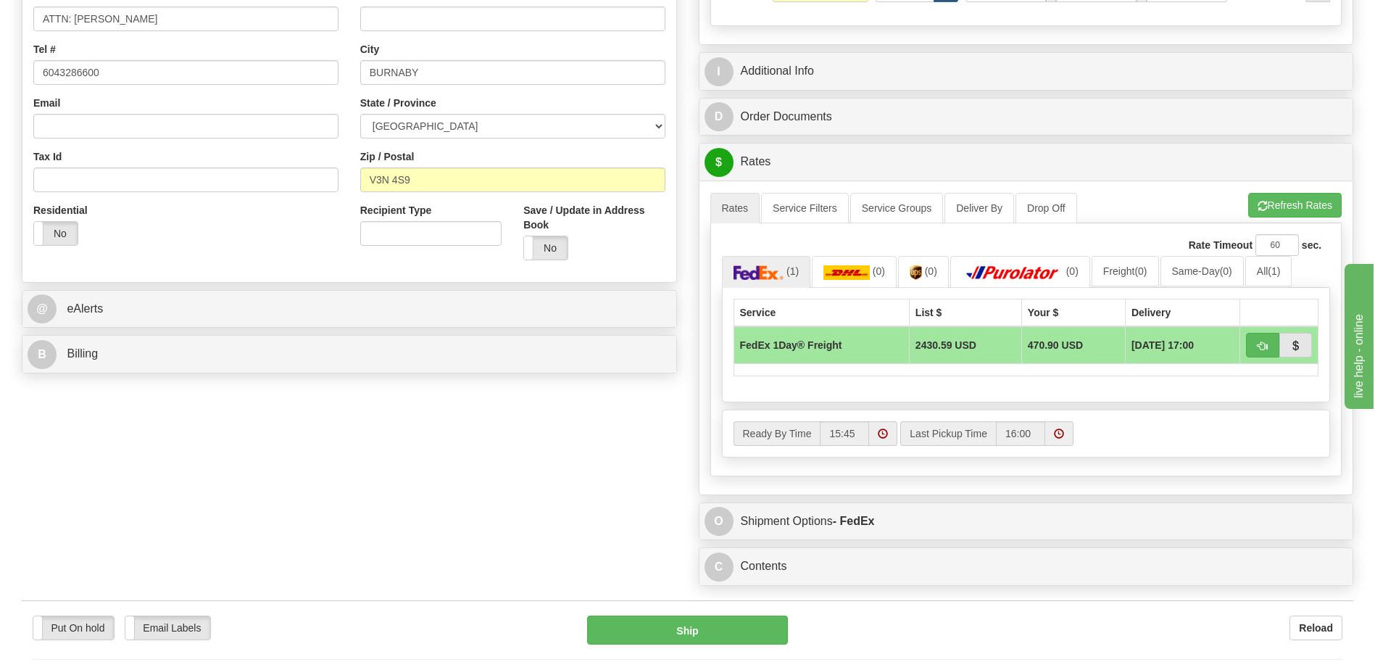
click at [559, 438] on div "Order # S Sender Default" at bounding box center [687, 167] width 1353 height 852
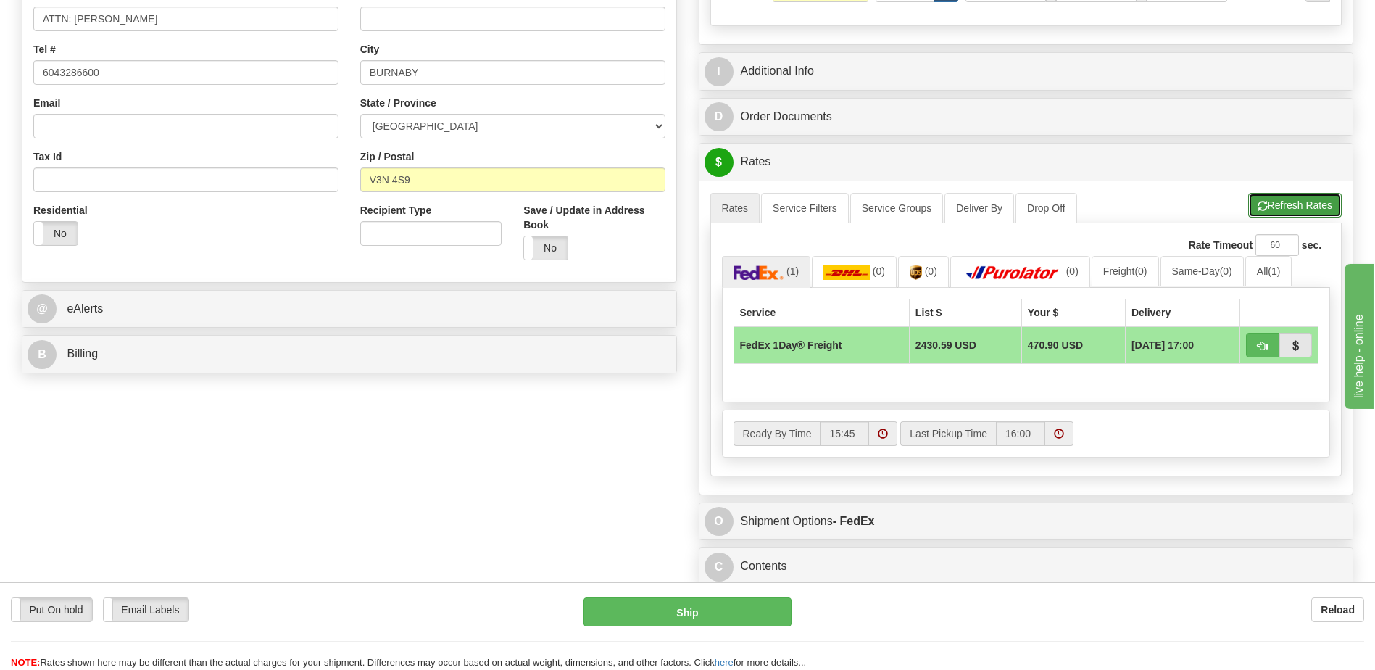
click at [1274, 209] on button "Refresh Rates" at bounding box center [1294, 205] width 93 height 25
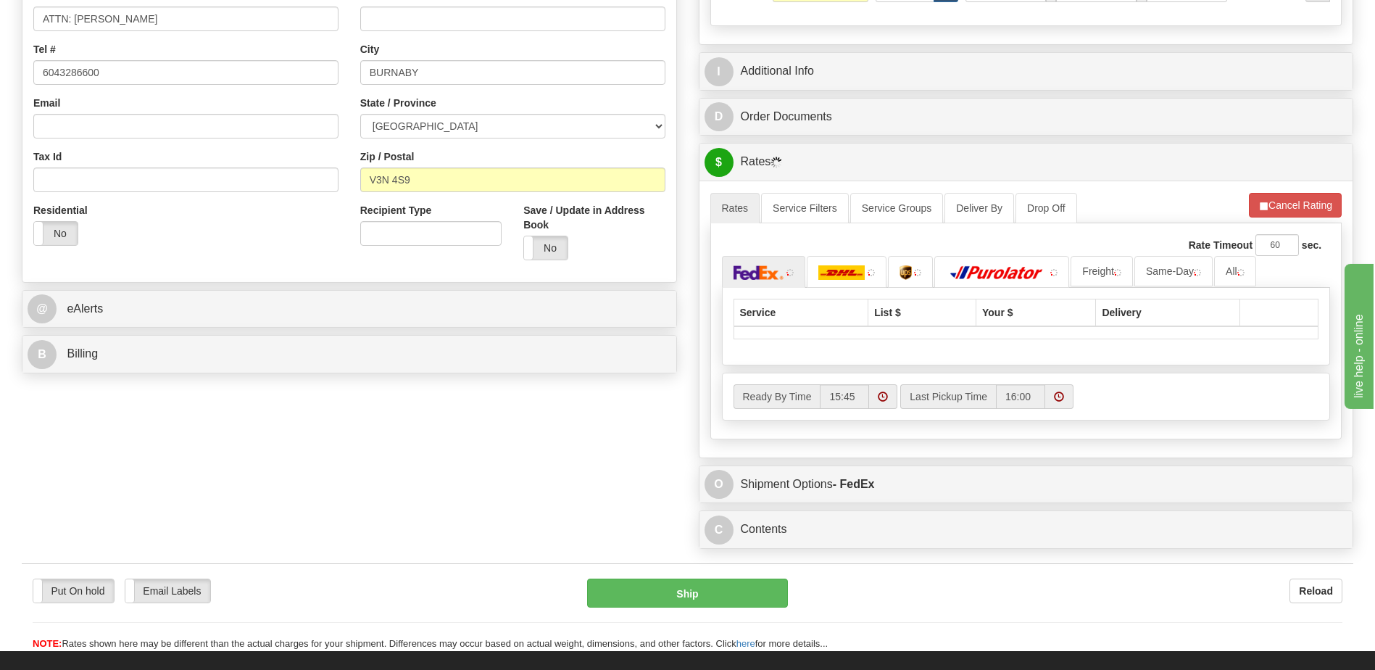
click at [587, 482] on div "Order # S Sender Default" at bounding box center [687, 148] width 1353 height 815
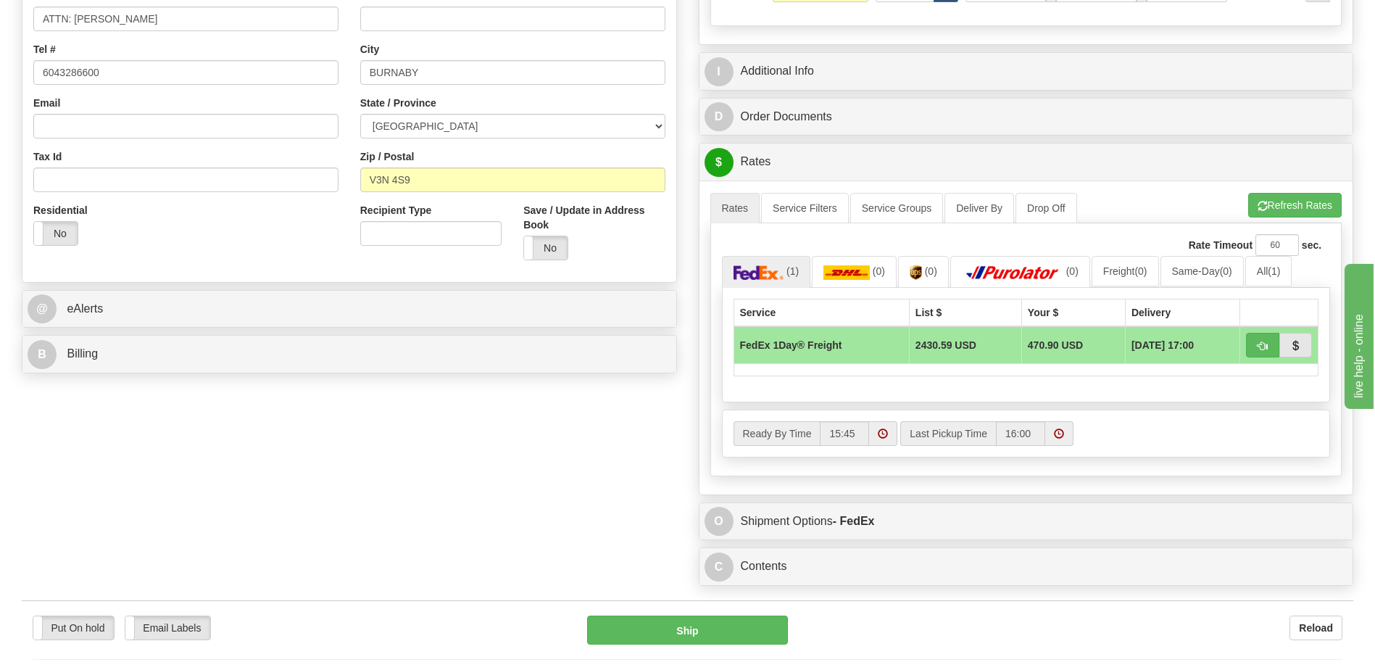
click at [403, 455] on div "Order # S Sender Default" at bounding box center [687, 167] width 1353 height 852
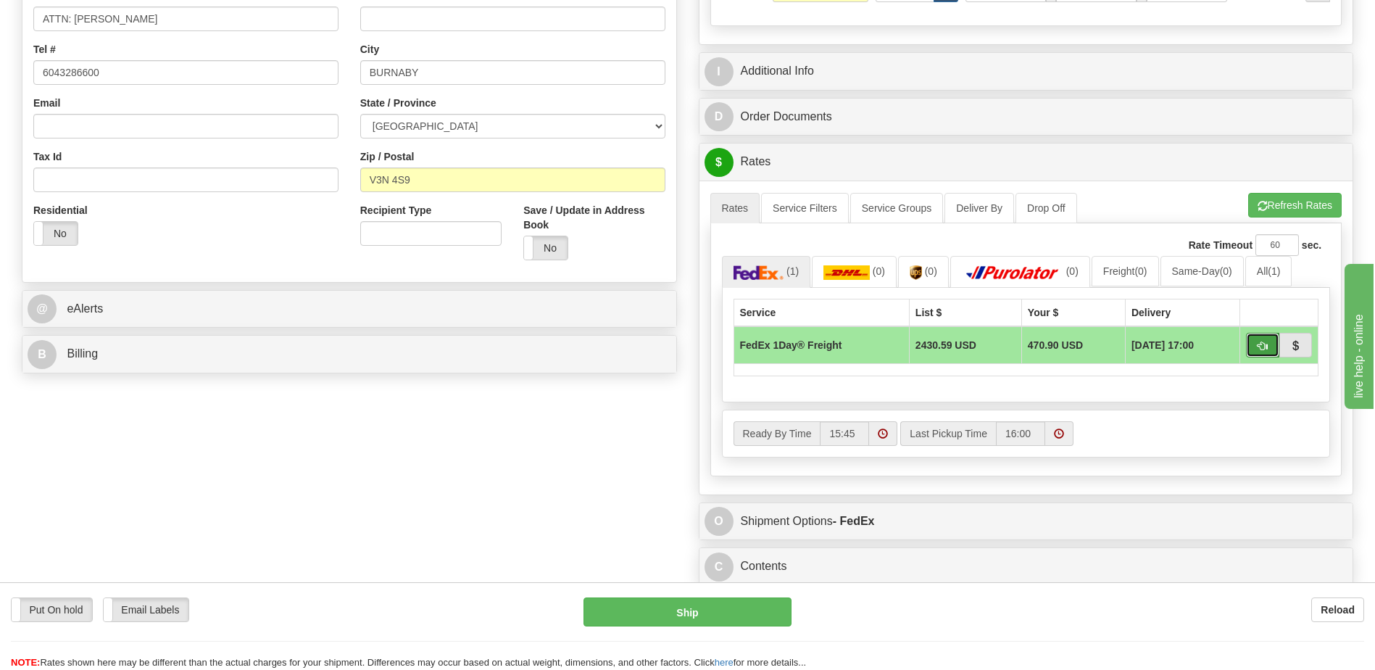
click at [1254, 350] on button "button" at bounding box center [1262, 345] width 33 height 25
type input "70"
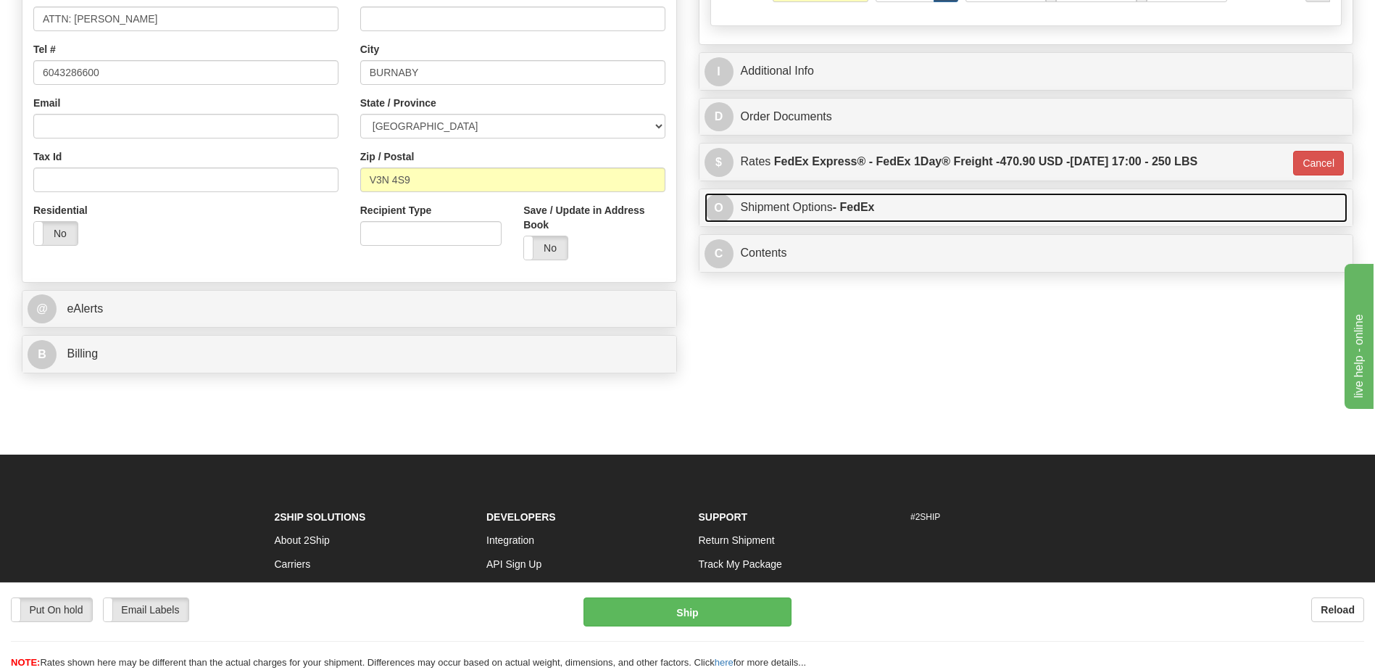
click at [830, 210] on link "O Shipment Options - FedEx" at bounding box center [1026, 208] width 644 height 30
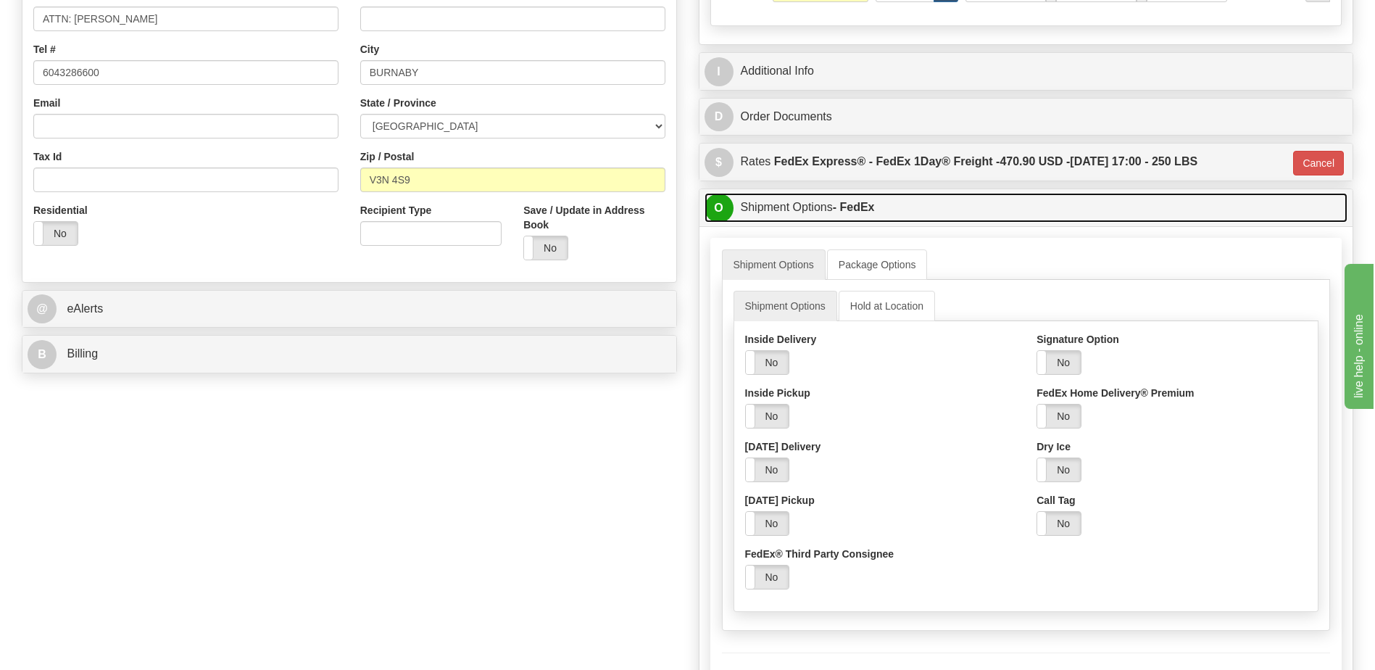
click at [828, 207] on link "O Shipment Options - FedEx" at bounding box center [1026, 208] width 644 height 30
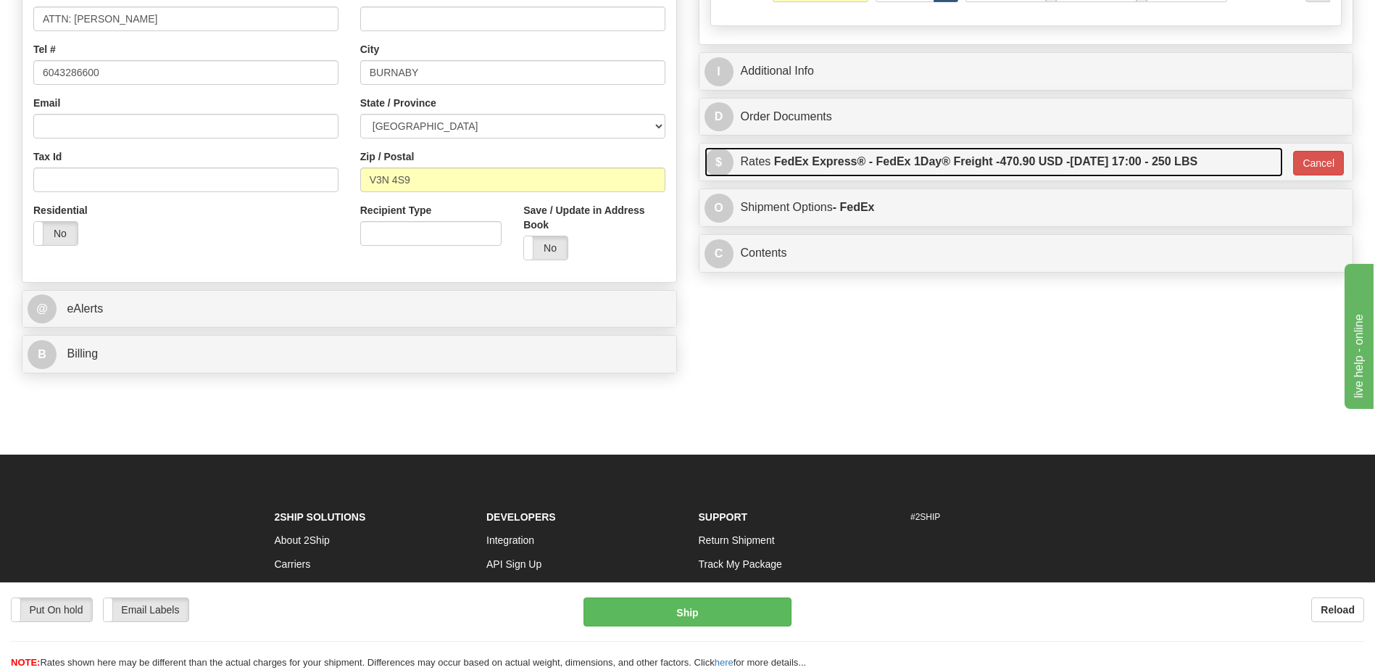
click at [844, 156] on label "FedEx Express® - FedEx 1Day® Freight - 470.90 USD - 09/17/2025 17:00 - 250 LBS" at bounding box center [985, 161] width 423 height 29
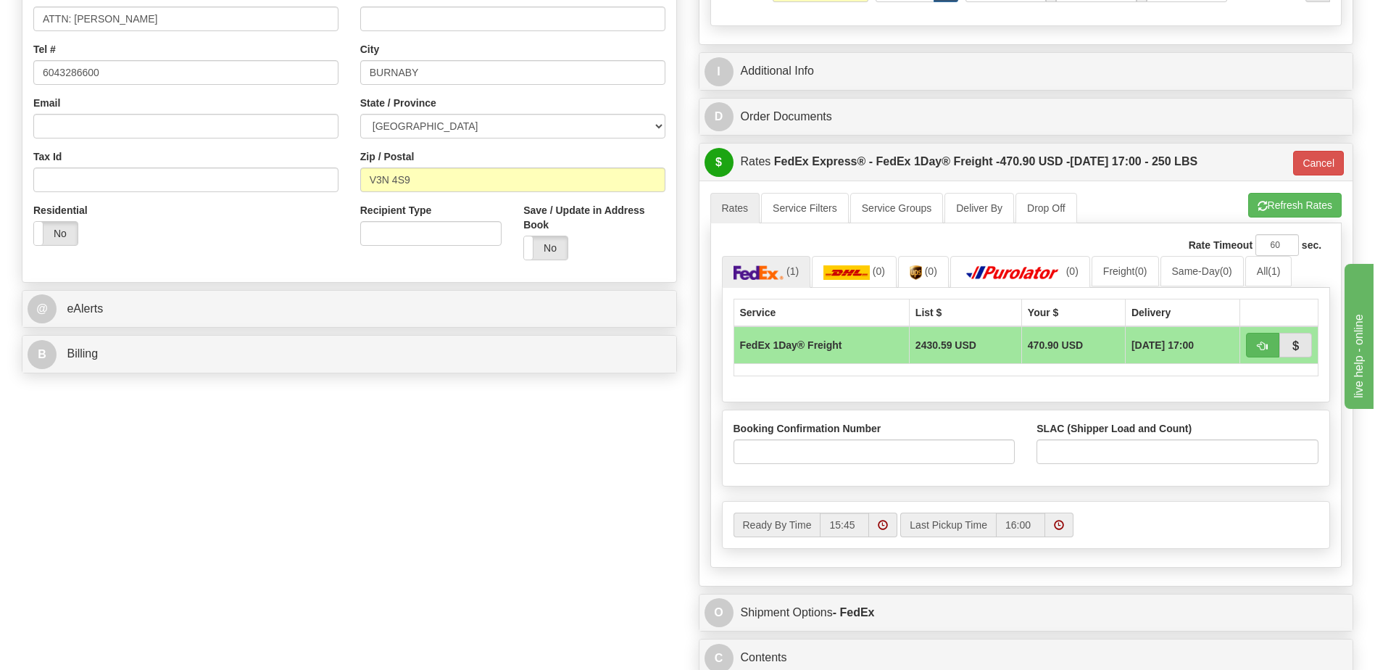
drag, startPoint x: 375, startPoint y: 501, endPoint x: 361, endPoint y: 503, distance: 13.8
click at [361, 503] on div "Order # S Sender Default" at bounding box center [687, 213] width 1353 height 944
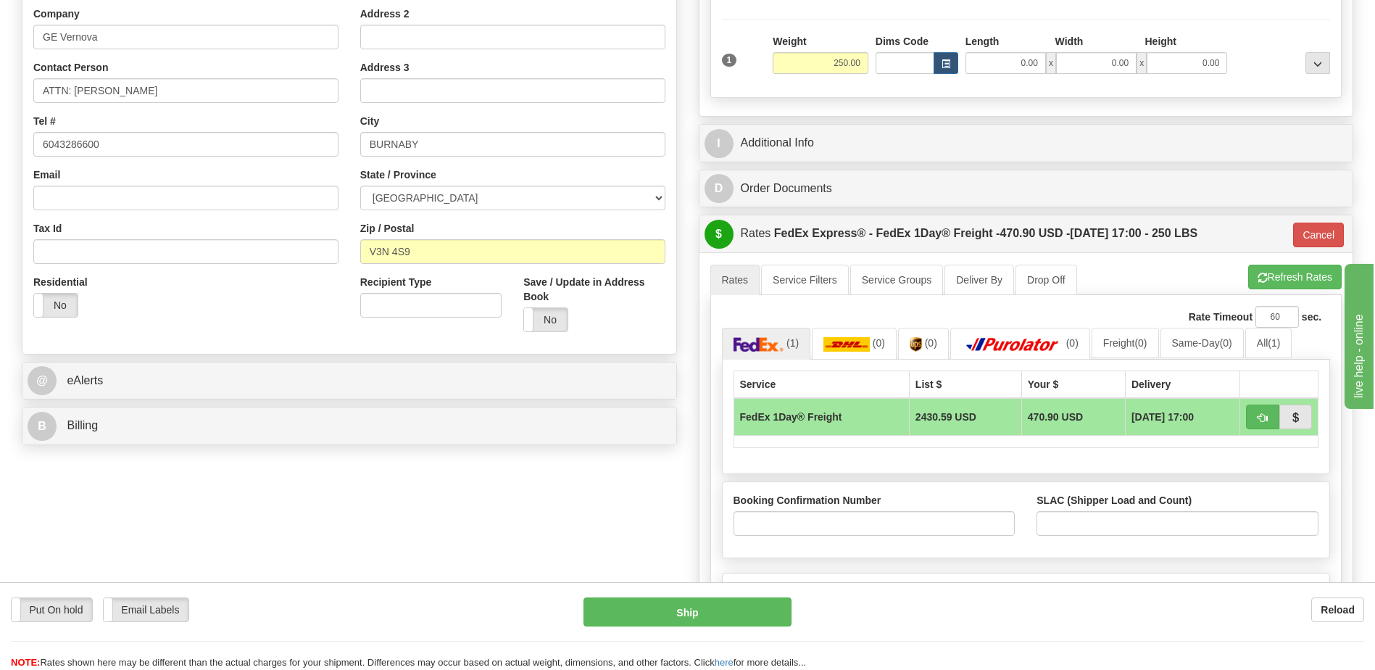
scroll to position [435, 0]
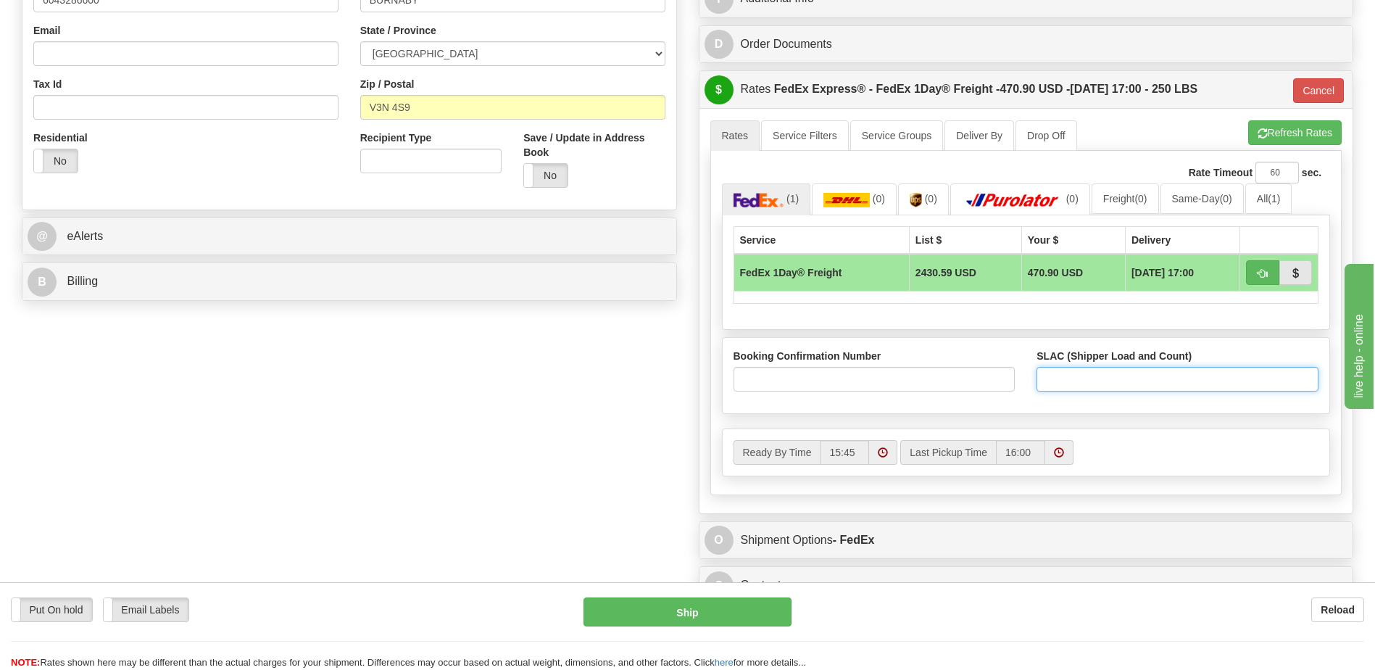
click at [1086, 377] on input "SLAC (Shipper Load and Count)" at bounding box center [1177, 379] width 282 height 25
type input "1"
click at [547, 446] on div "Order # S Sender Default" at bounding box center [687, 140] width 1353 height 944
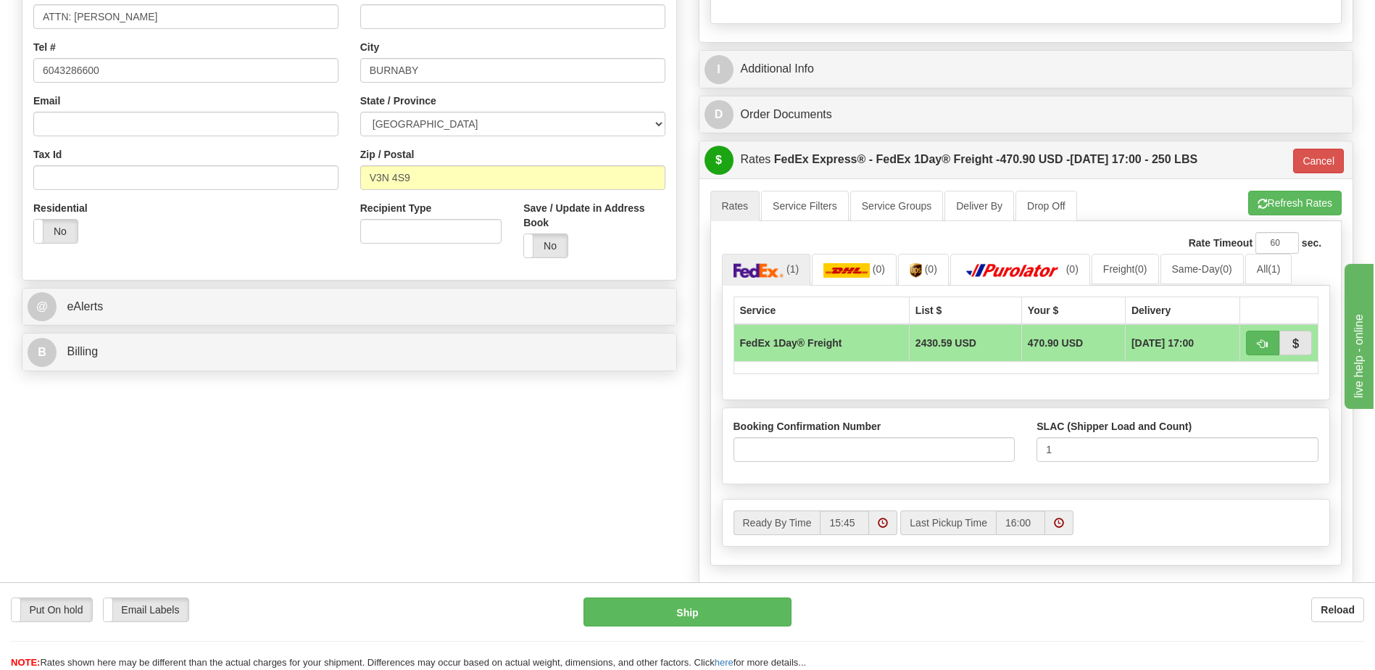
scroll to position [290, 0]
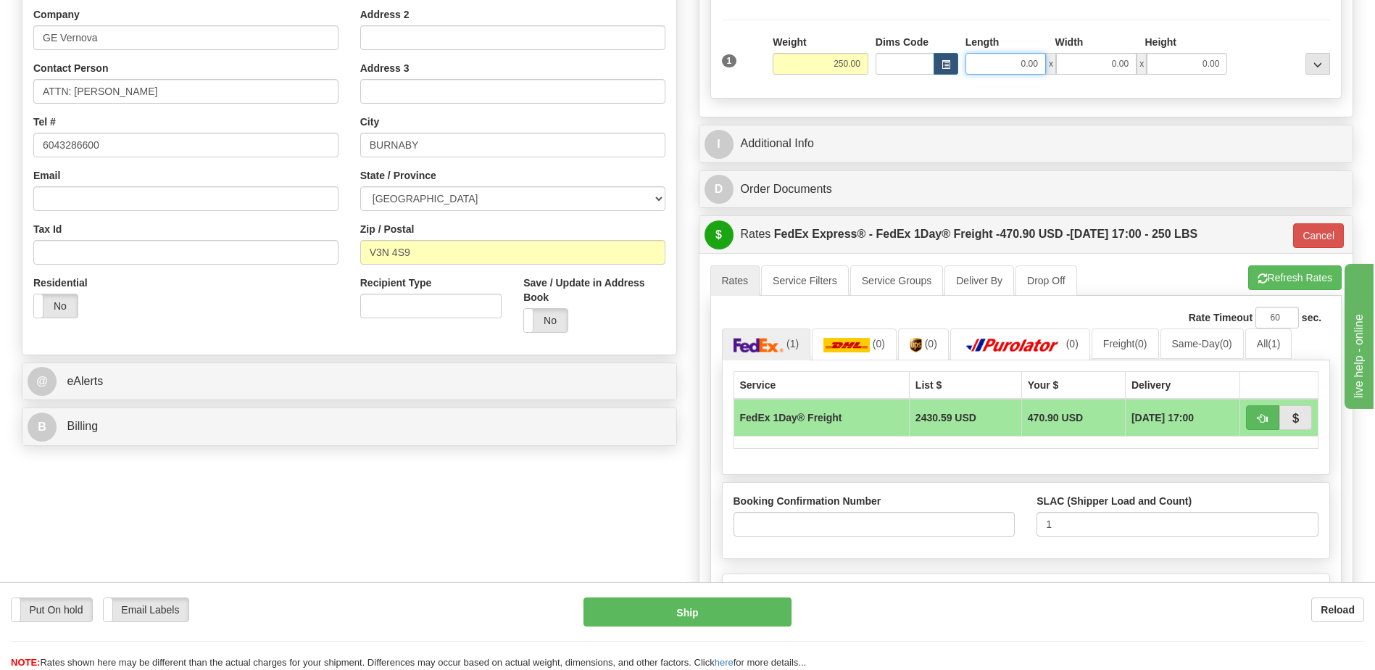
click at [1036, 65] on input "0.00" at bounding box center [1005, 64] width 80 height 22
click at [1036, 65] on input "Length" at bounding box center [1005, 64] width 80 height 22
type input "48.00"
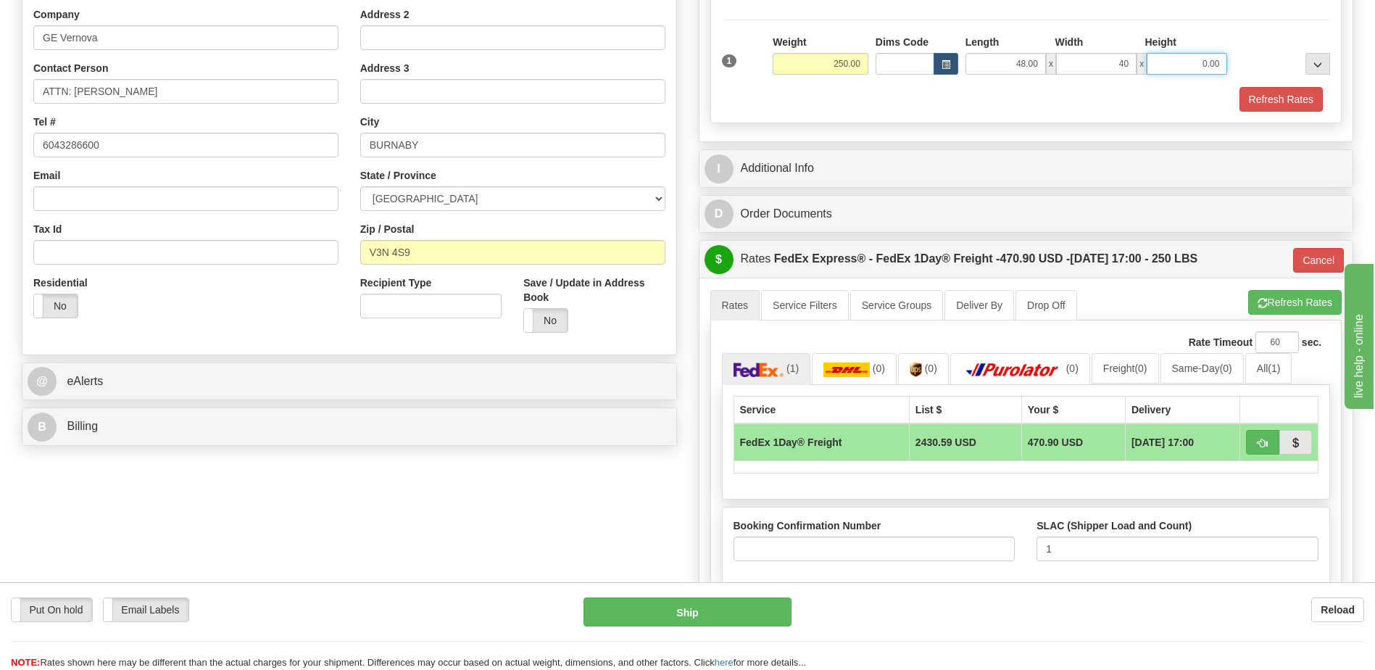
type input "40.00"
click at [455, 509] on div "Order # S Sender Default" at bounding box center [687, 297] width 1353 height 968
click at [1331, 266] on button "Cancel" at bounding box center [1318, 260] width 51 height 25
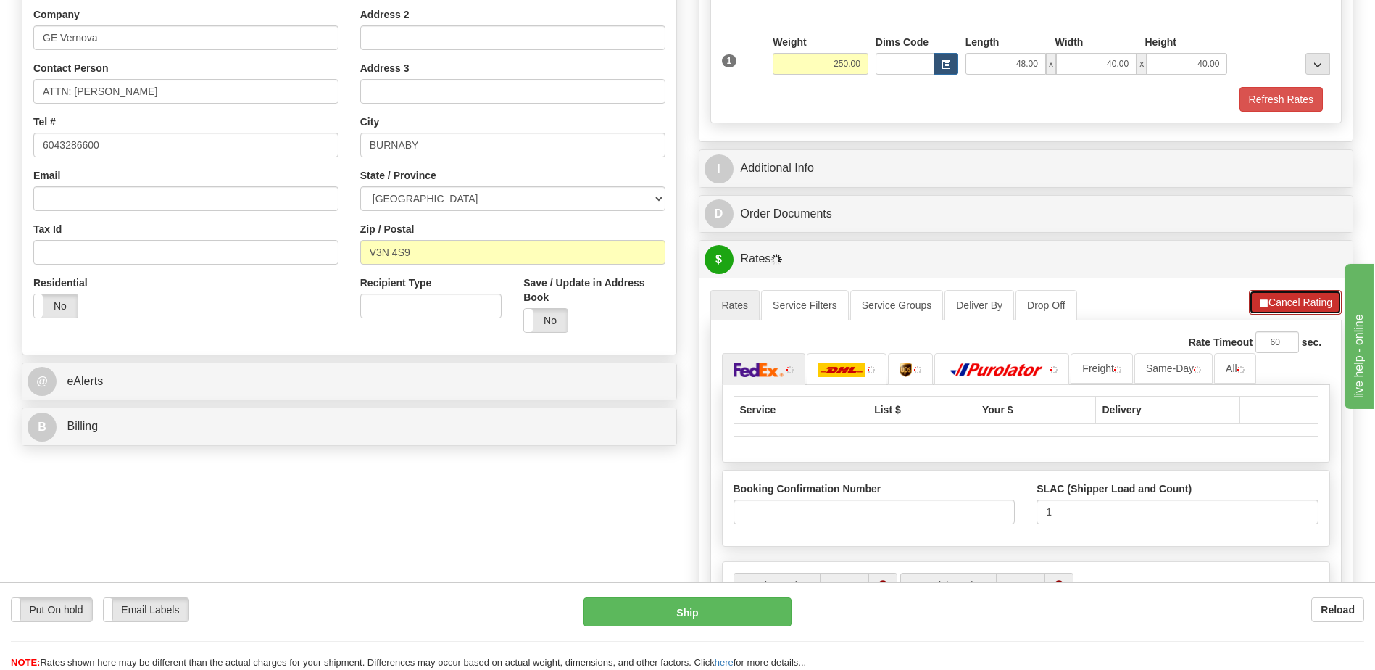
click at [1294, 299] on button "Cancel Rating" at bounding box center [1295, 302] width 93 height 25
click at [1312, 303] on button "Refresh Rates" at bounding box center [1294, 302] width 93 height 25
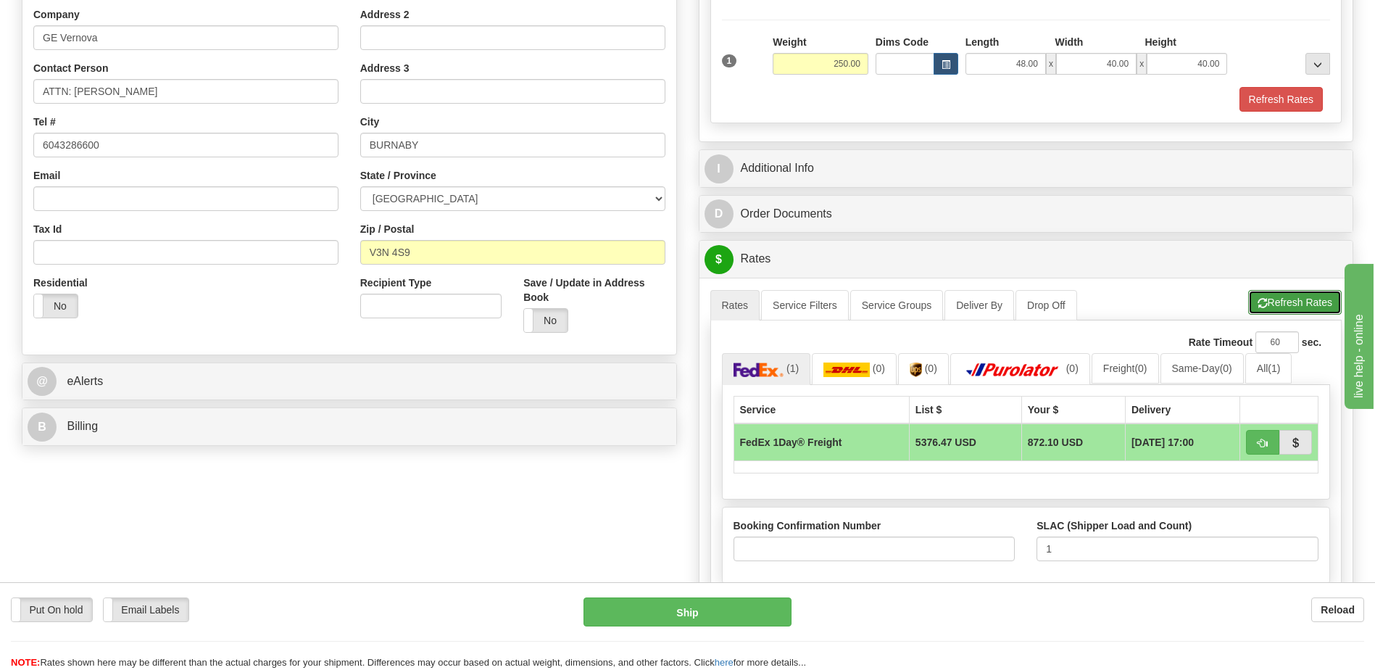
click at [1272, 306] on button "Refresh Rates" at bounding box center [1294, 302] width 93 height 25
click at [605, 543] on div "Order # S Sender Default" at bounding box center [687, 297] width 1353 height 968
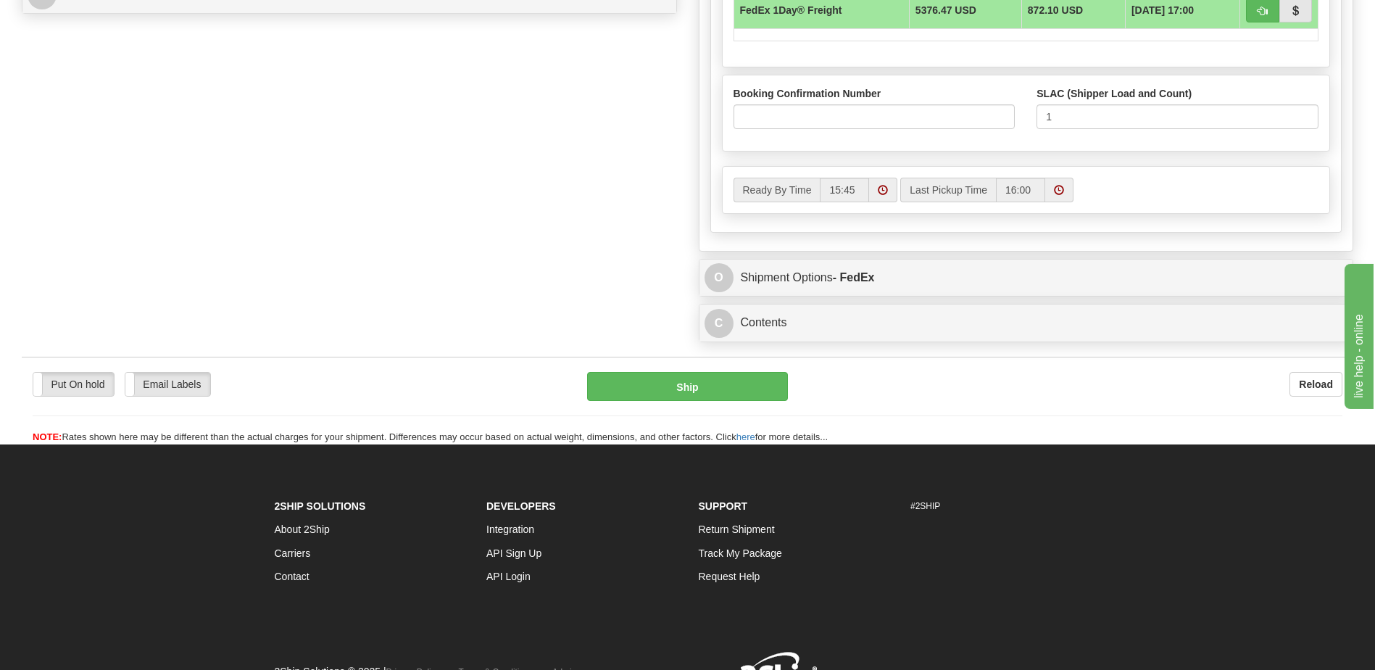
scroll to position [725, 0]
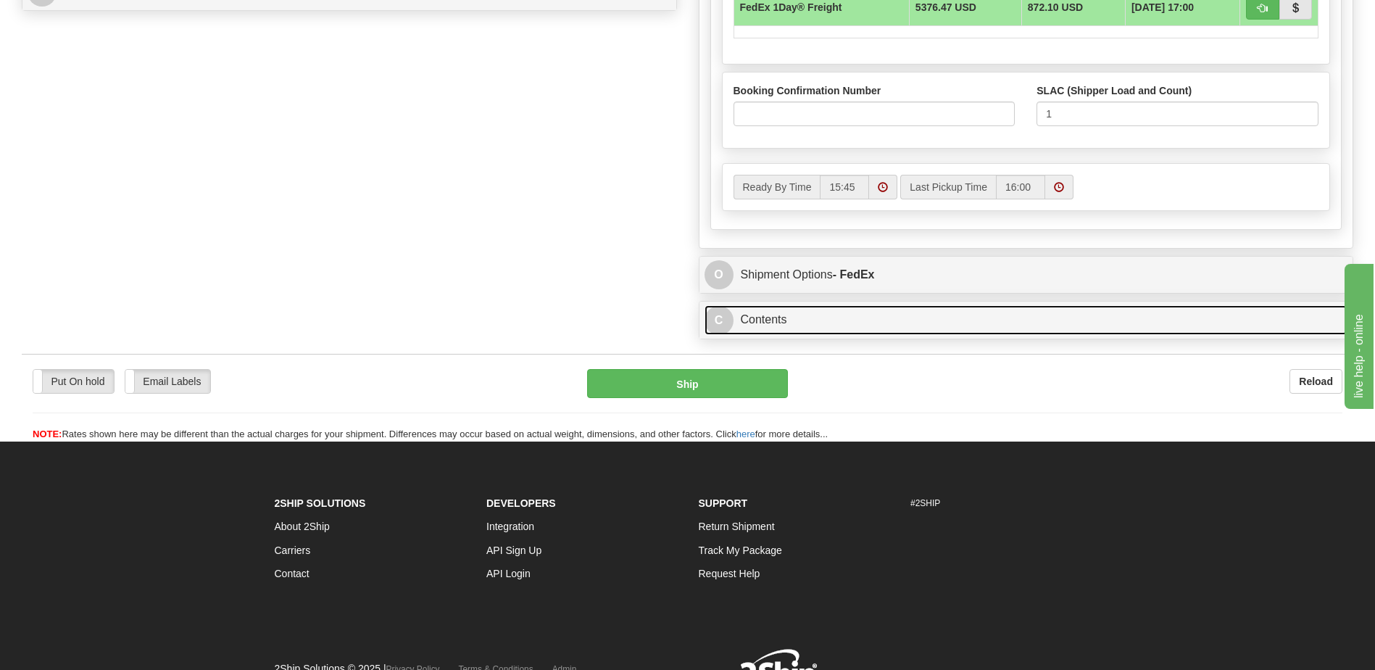
click at [857, 328] on link "C Contents" at bounding box center [1026, 320] width 644 height 30
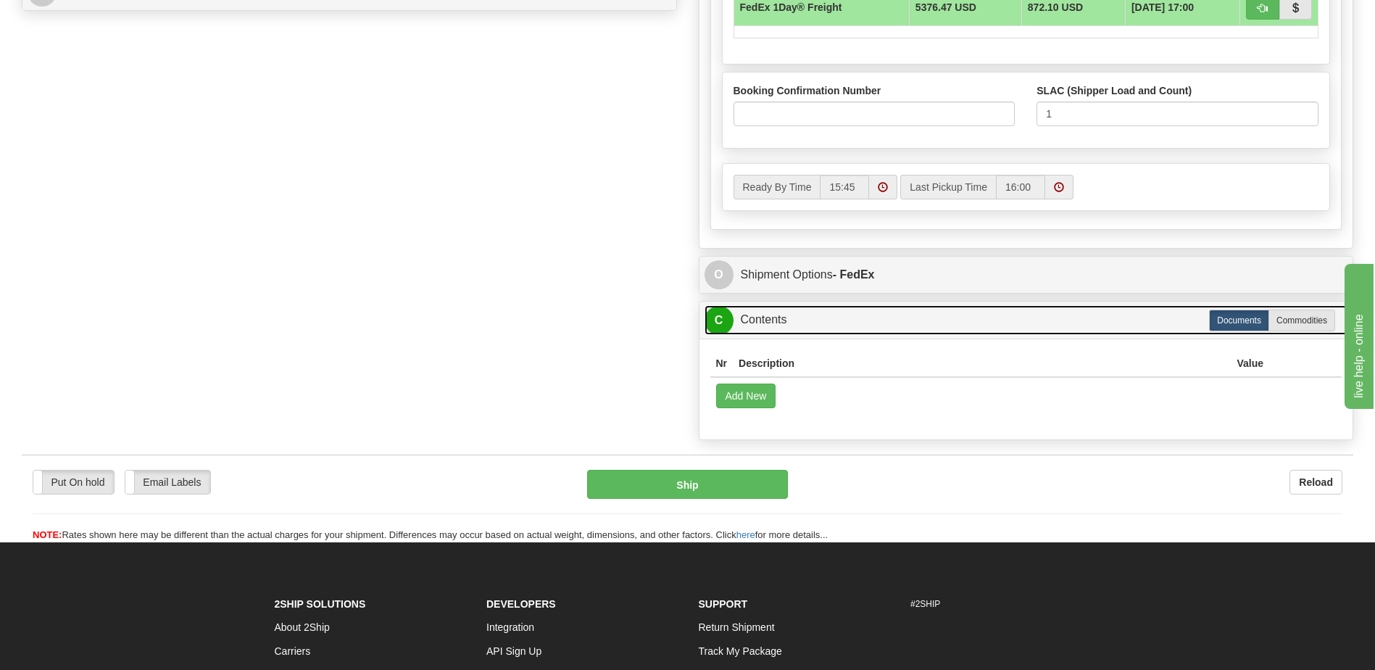
click at [857, 328] on link "C Contents" at bounding box center [1026, 320] width 644 height 30
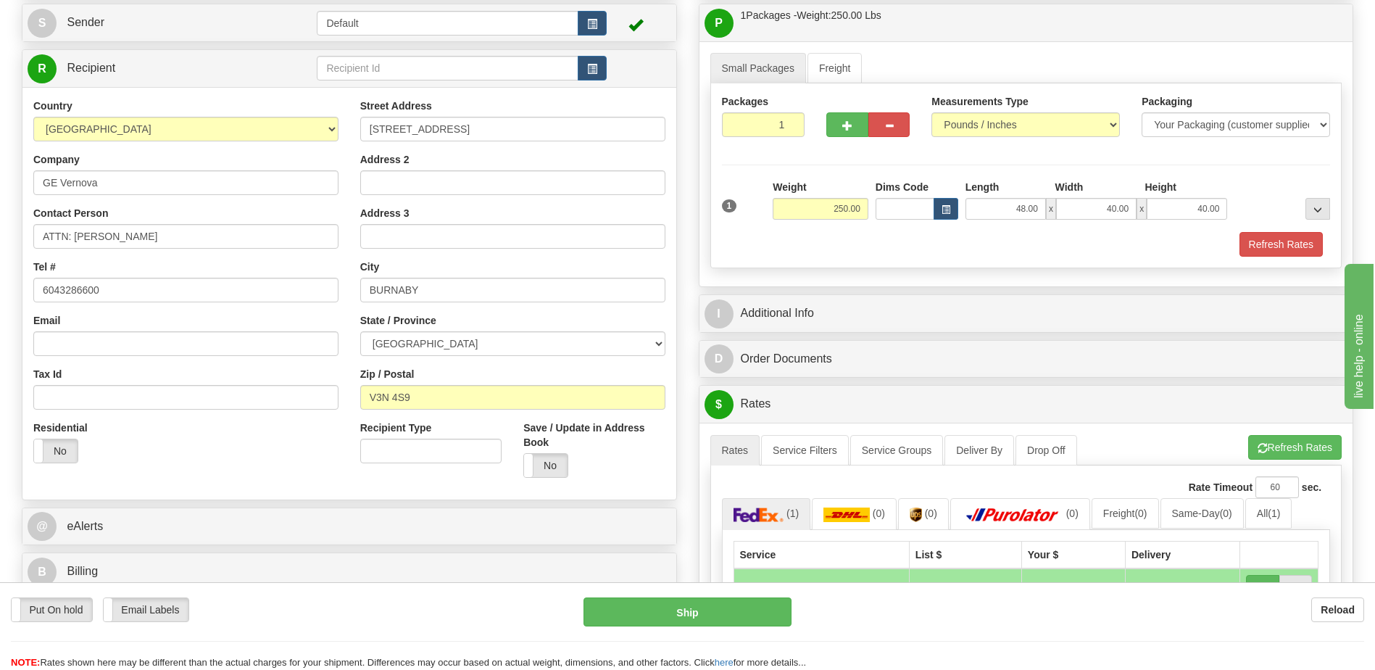
scroll to position [362, 0]
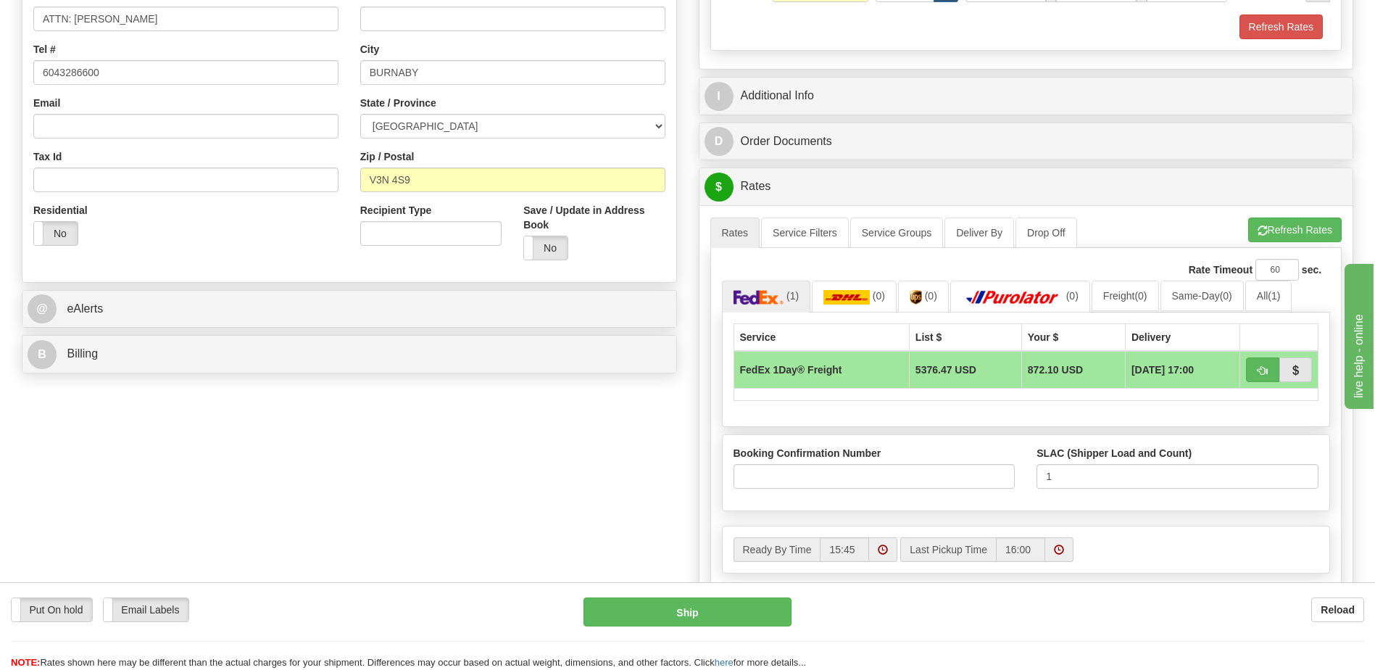
click at [578, 499] on div "Order # S Sender Default" at bounding box center [687, 225] width 1353 height 968
click at [809, 481] on input "Booking Confirmation Number" at bounding box center [874, 476] width 282 height 25
paste input "2525977262"
type input "2525977262"
click at [584, 494] on div "Order # S Sender Default" at bounding box center [687, 225] width 1353 height 968
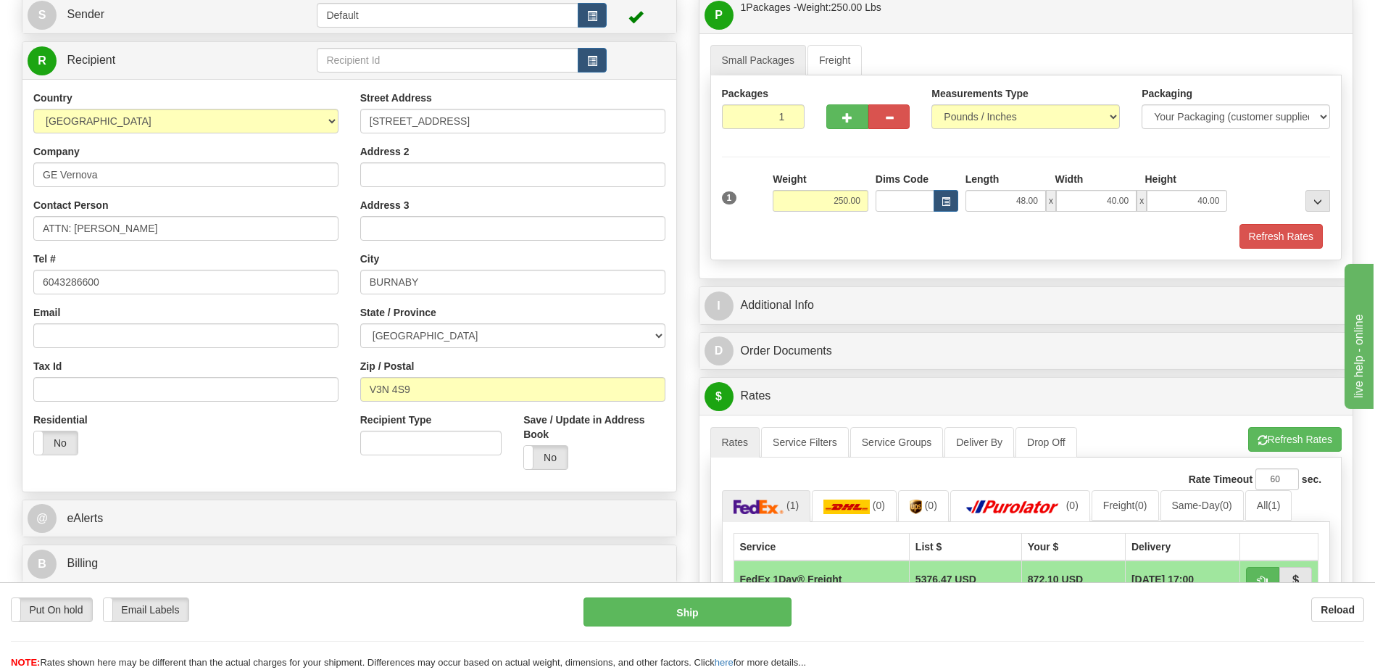
scroll to position [145, 0]
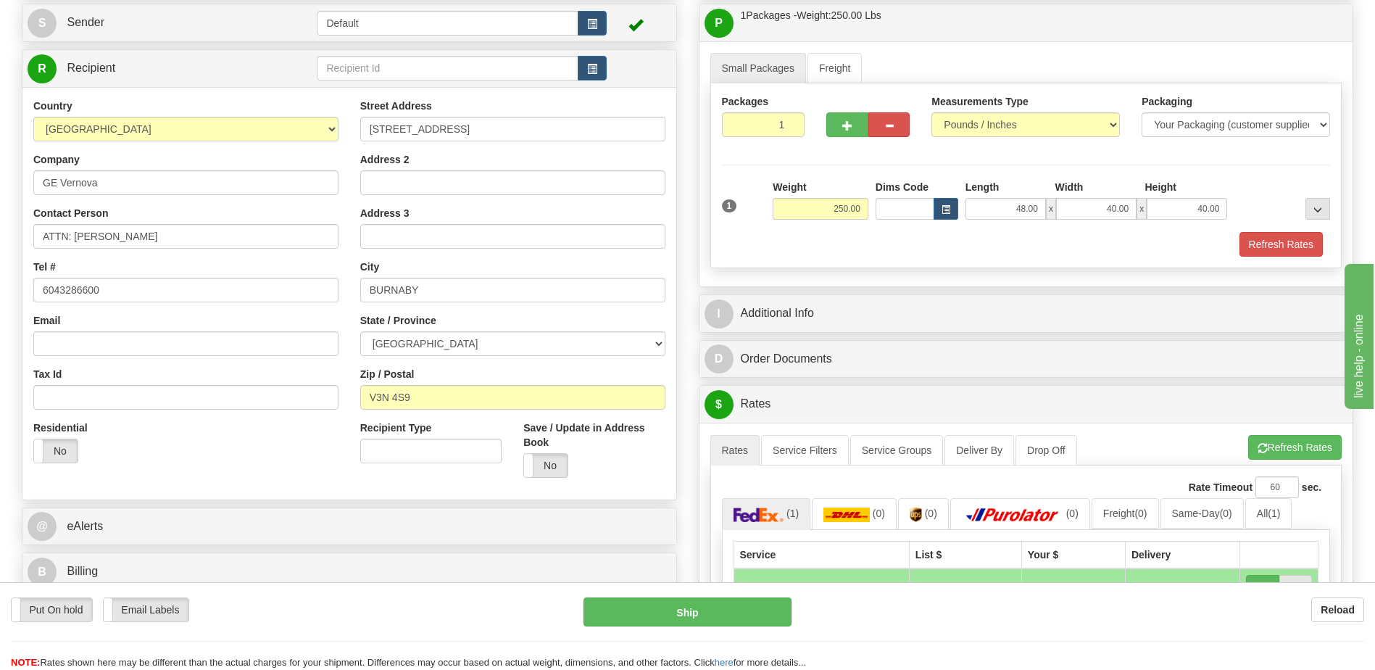
click at [276, 459] on div "Residential Yes No" at bounding box center [185, 447] width 327 height 54
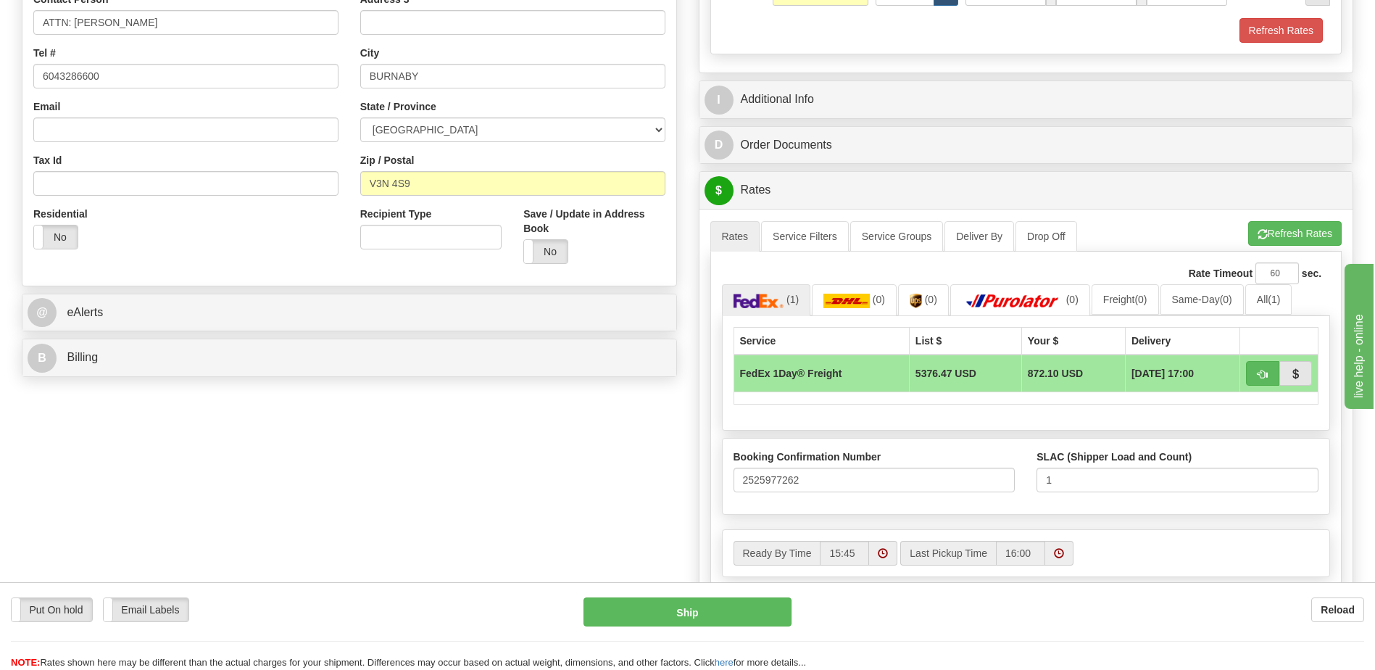
scroll to position [362, 0]
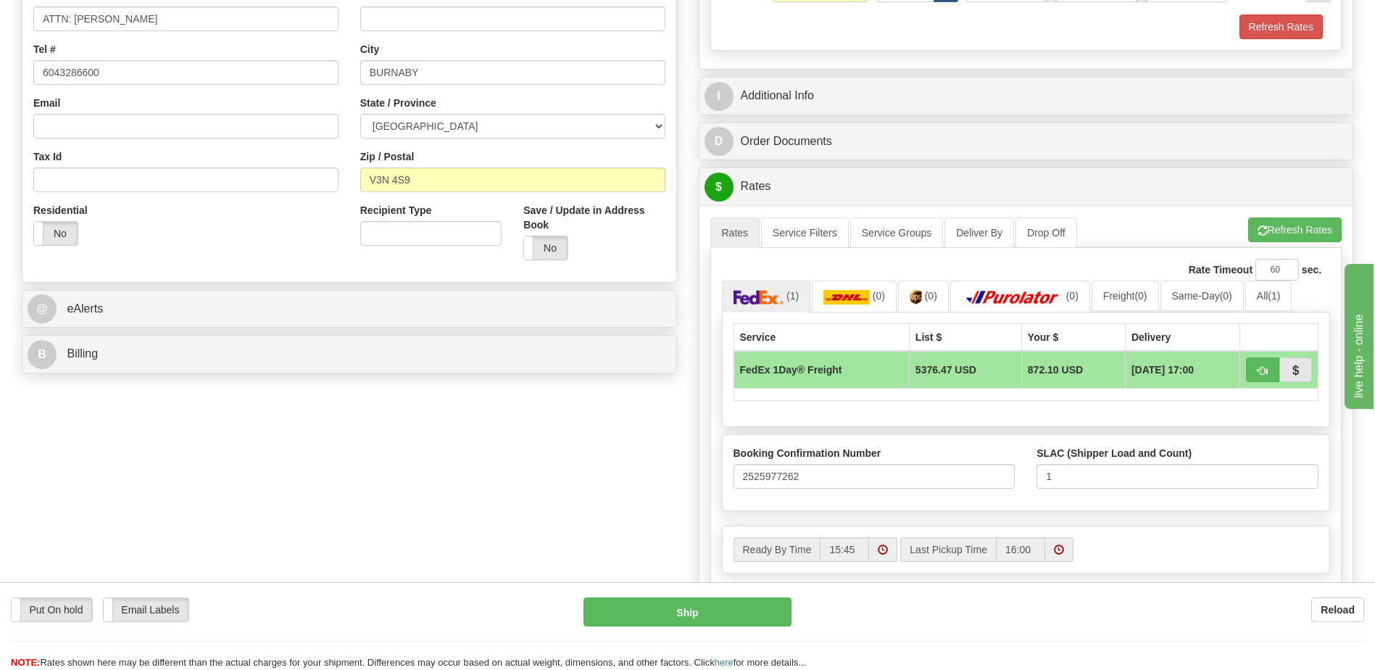
click at [176, 371] on div "B Billing" at bounding box center [349, 354] width 654 height 37
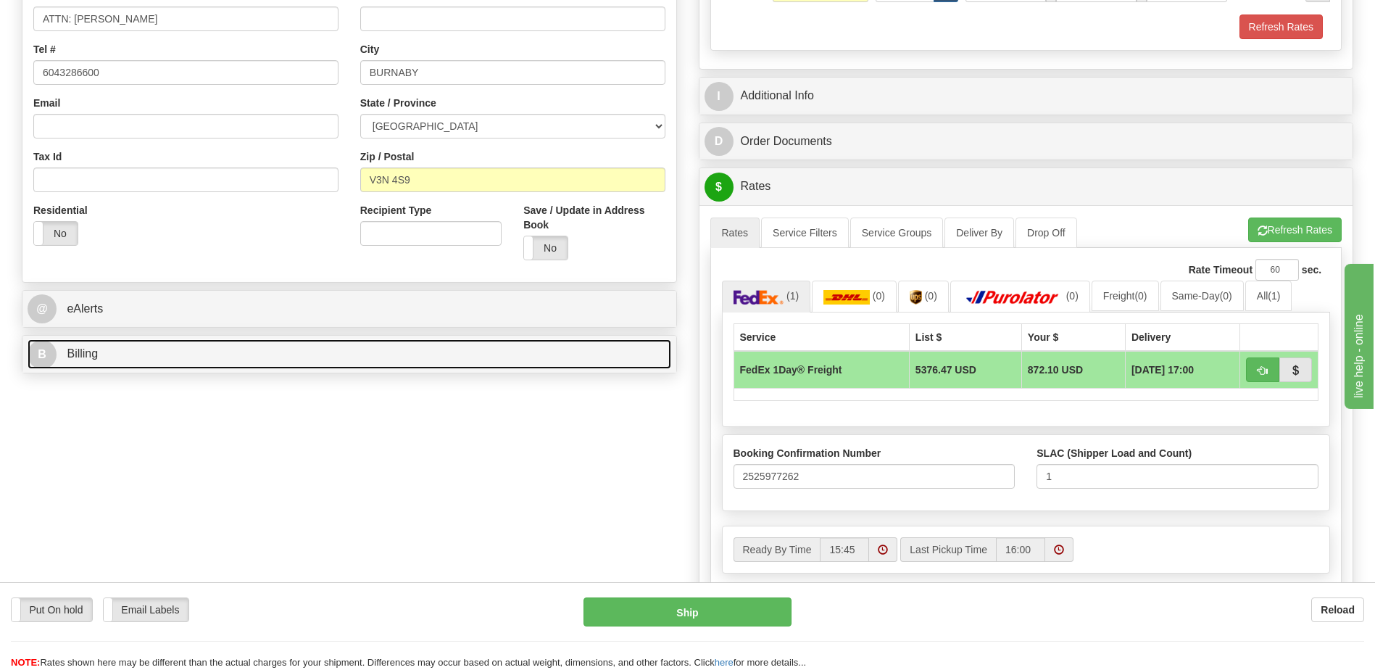
click at [177, 358] on link "B Billing" at bounding box center [350, 354] width 644 height 30
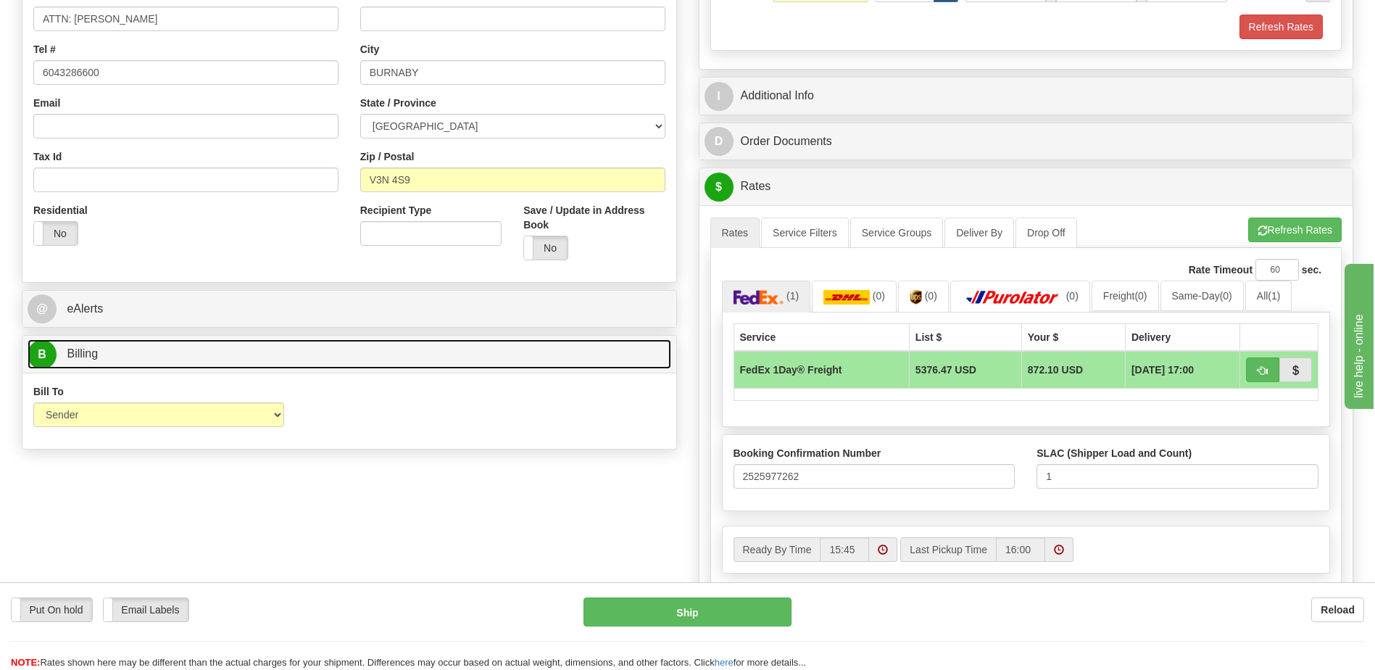
click at [177, 358] on link "B Billing" at bounding box center [350, 354] width 644 height 30
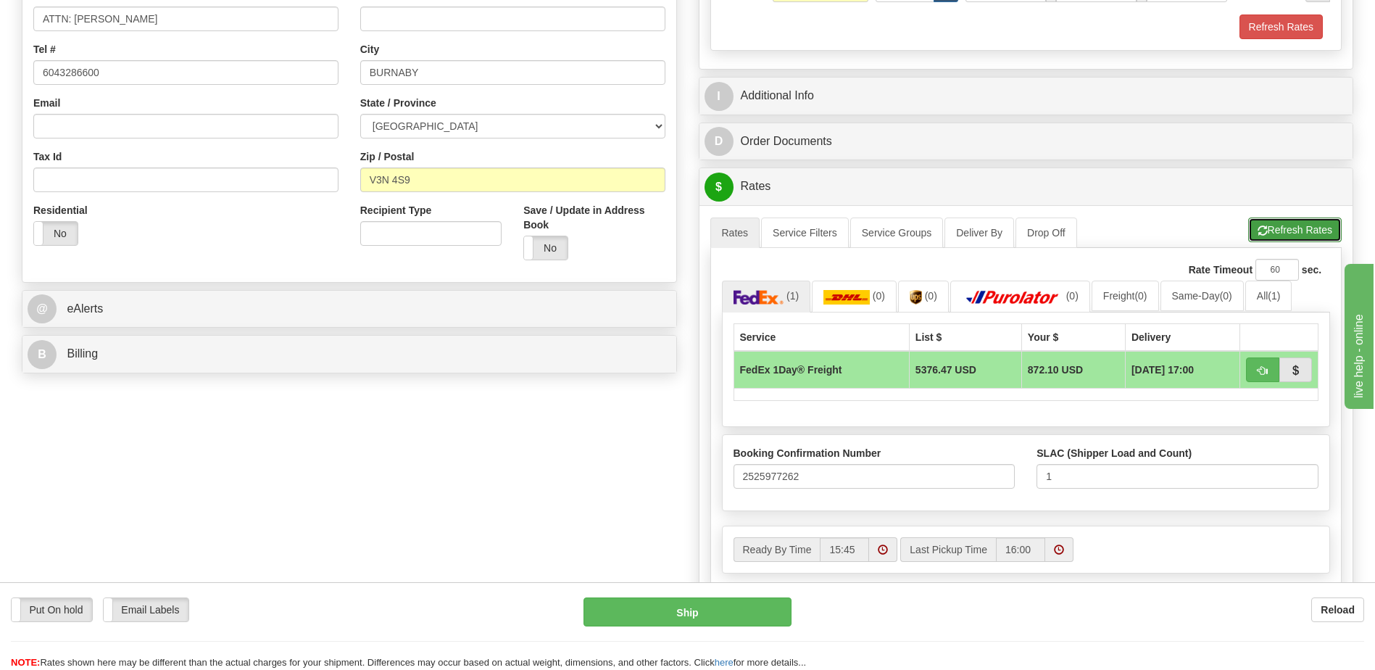
click at [1293, 236] on button "Refresh Rates" at bounding box center [1294, 229] width 93 height 25
click at [1273, 231] on button "Refresh Rates" at bounding box center [1294, 229] width 93 height 25
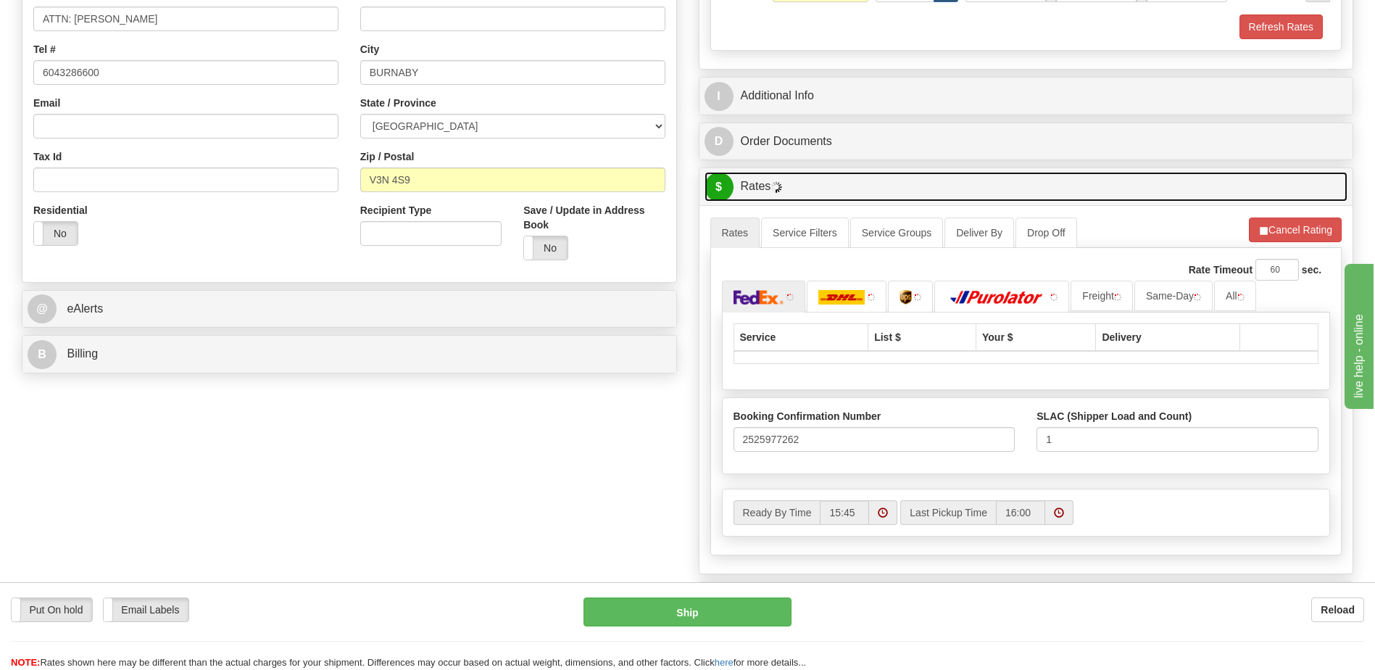
click at [864, 190] on link "$ Rates" at bounding box center [1026, 187] width 644 height 30
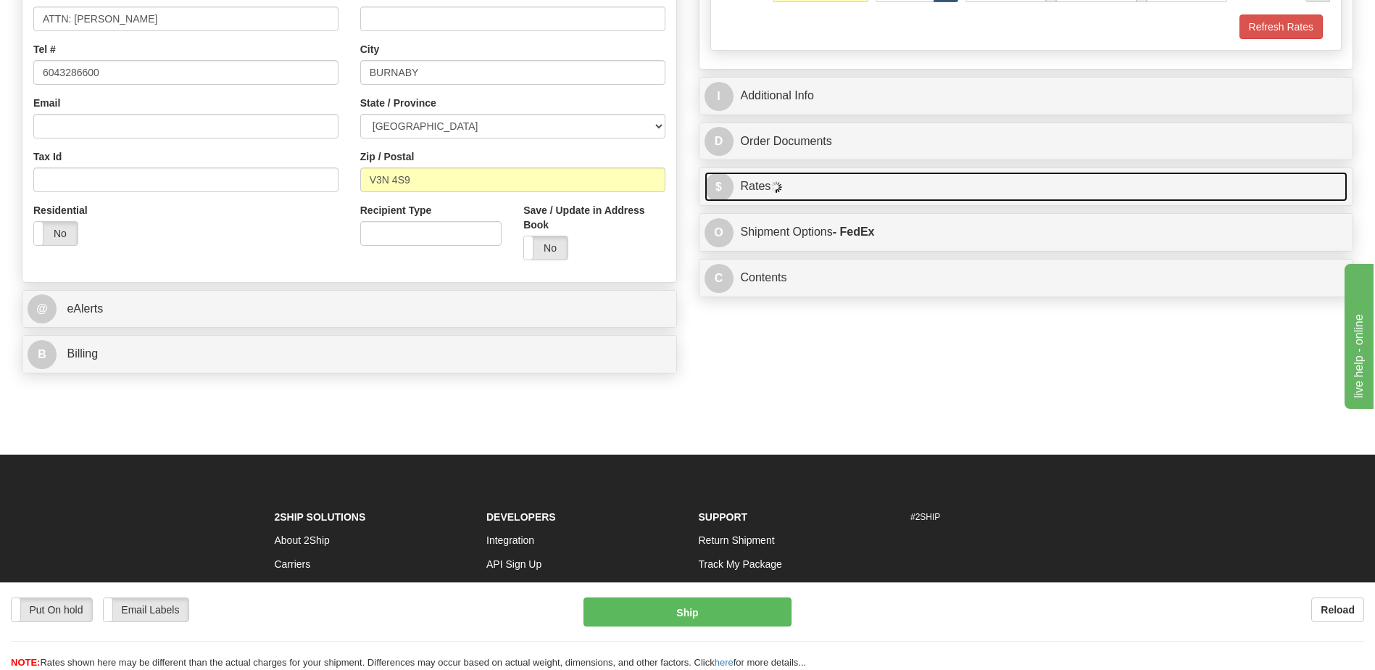
click at [799, 186] on link "$ Rates" at bounding box center [1026, 187] width 644 height 30
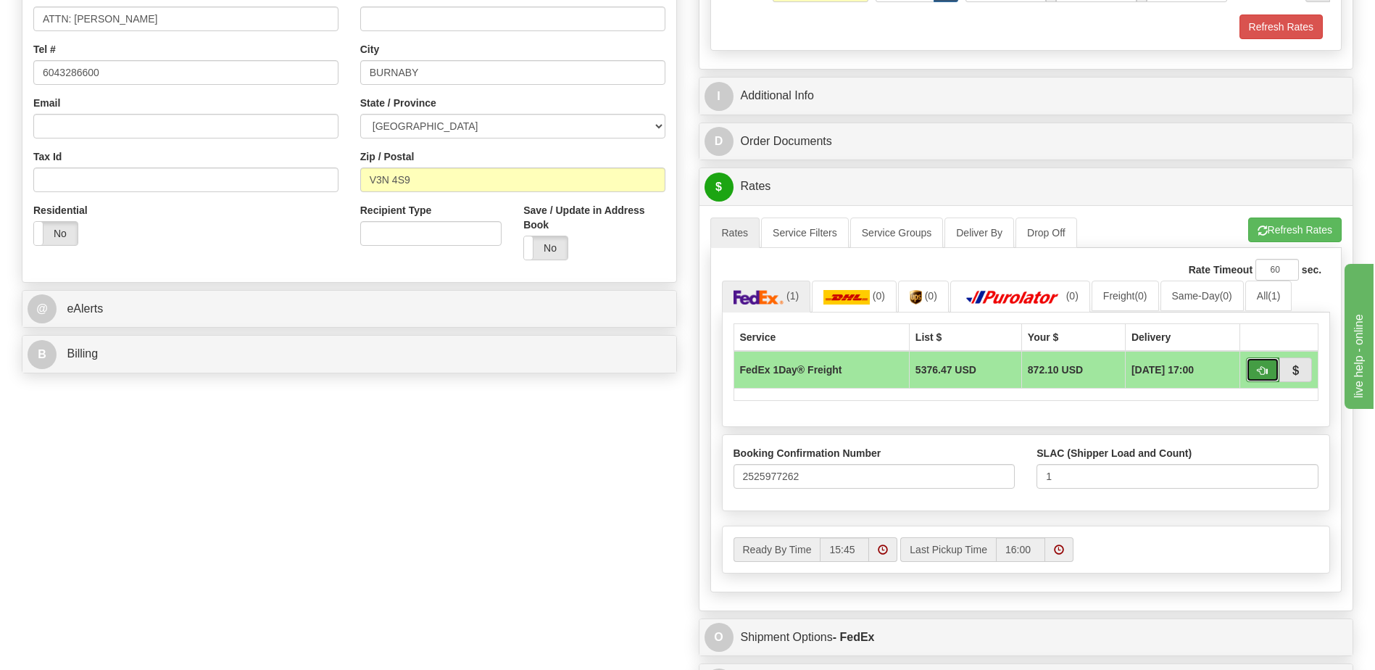
click at [1261, 369] on span "button" at bounding box center [1262, 370] width 10 height 9
type input "70"
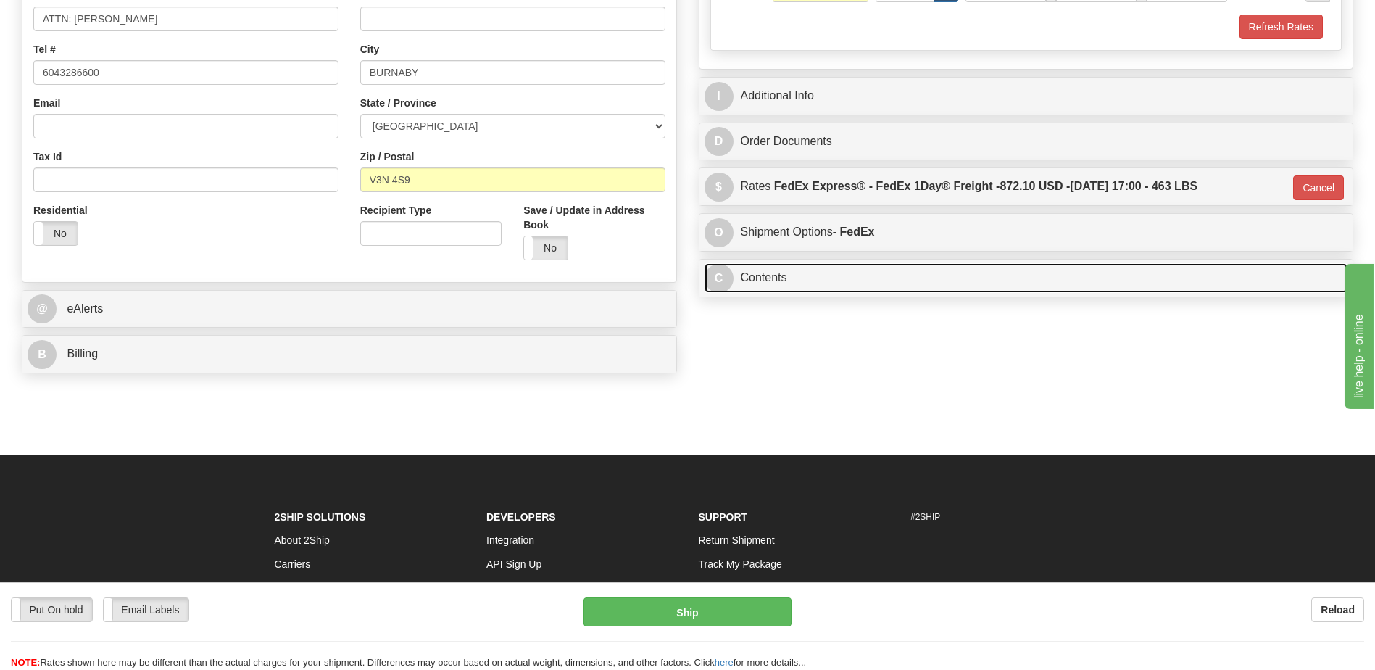
click at [838, 282] on link "C Contents" at bounding box center [1026, 278] width 644 height 30
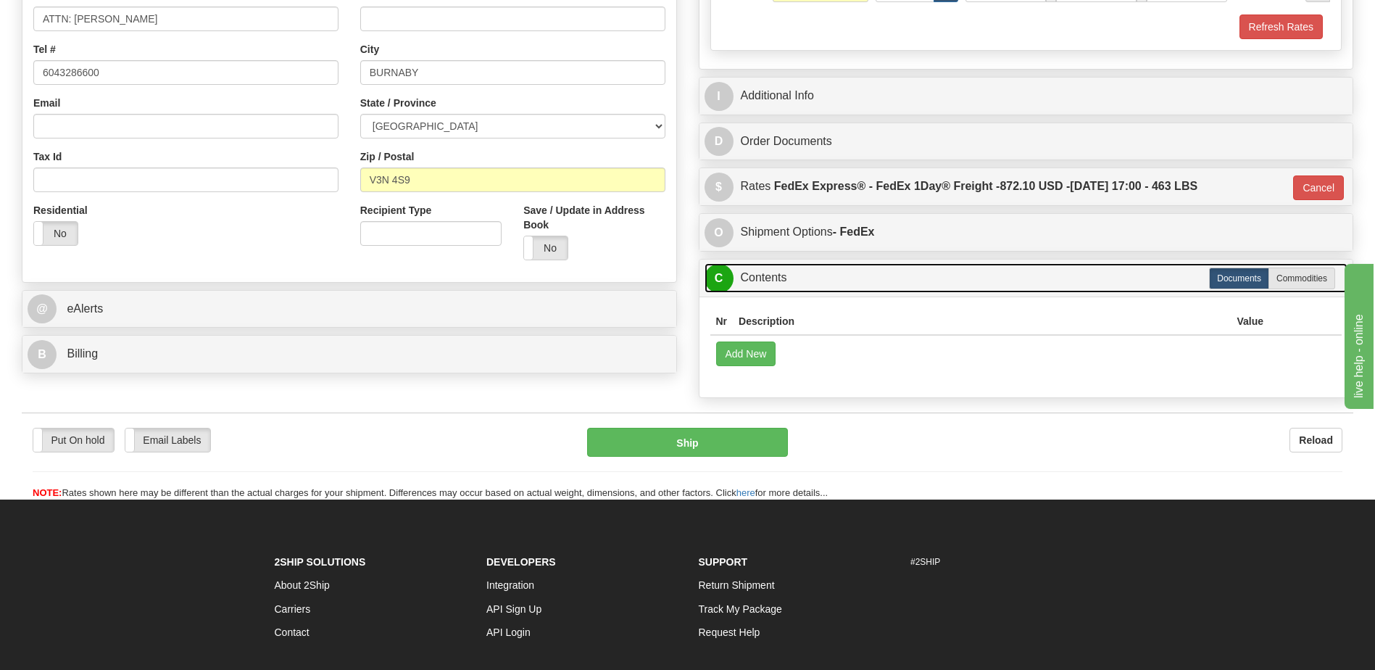
click at [838, 282] on link "C Contents" at bounding box center [1026, 278] width 644 height 30
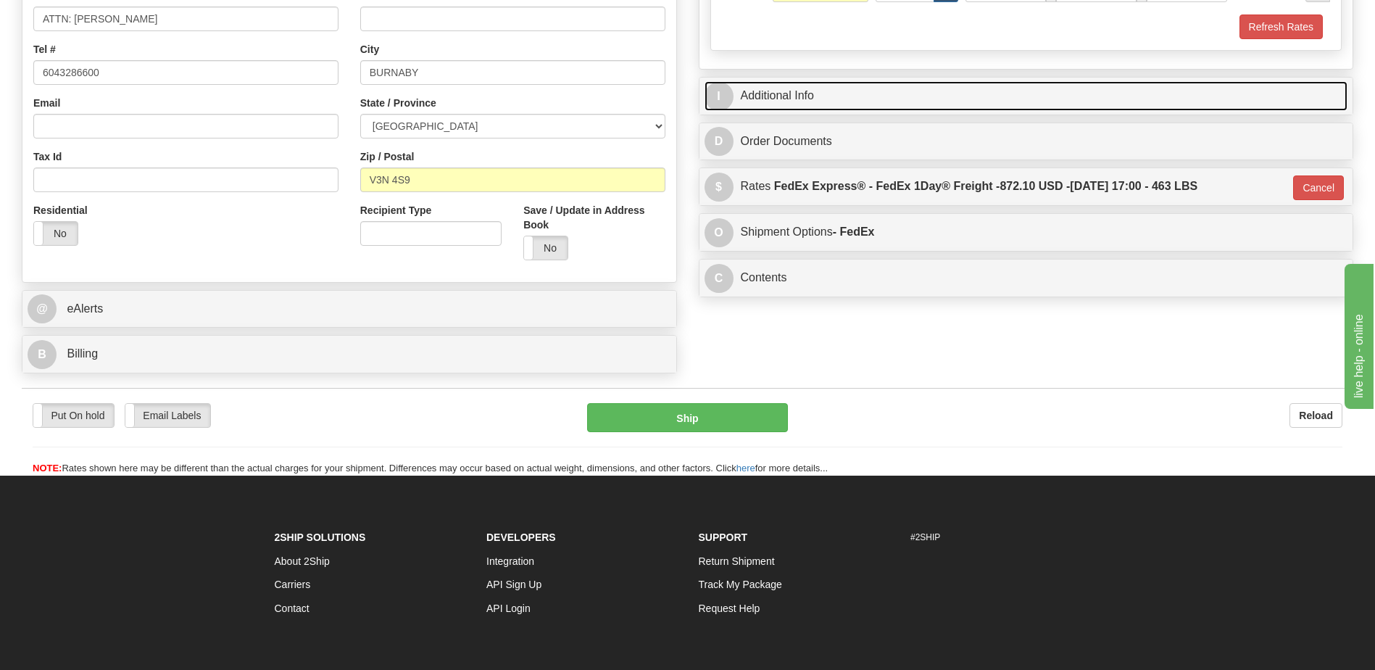
click at [786, 100] on link "I Additional Info" at bounding box center [1026, 96] width 644 height 30
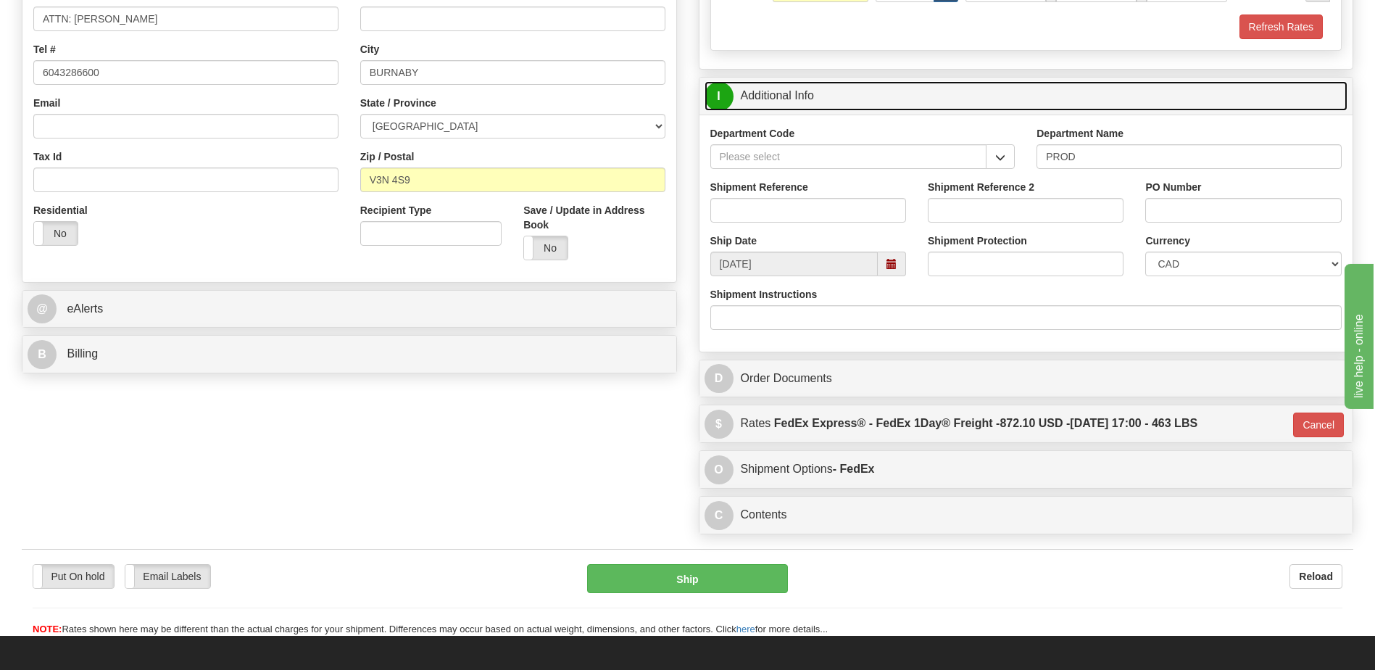
click at [786, 100] on link "I Additional Info" at bounding box center [1026, 96] width 644 height 30
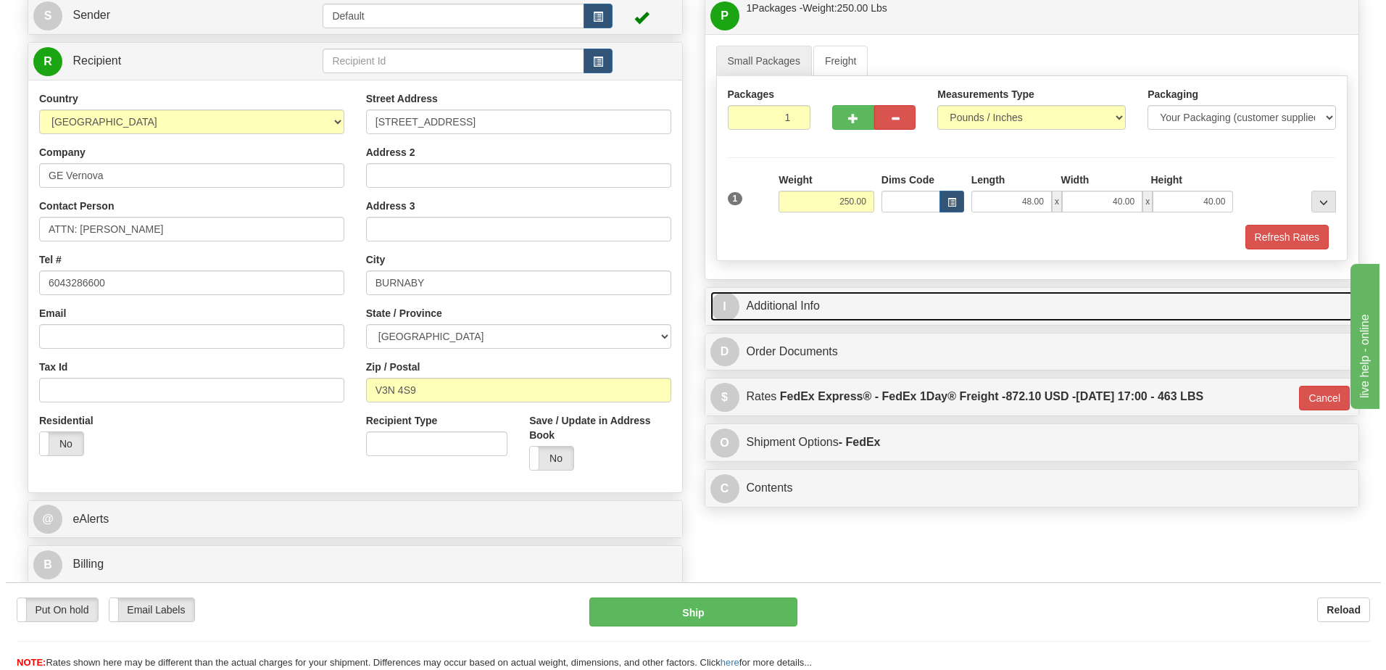
scroll to position [145, 0]
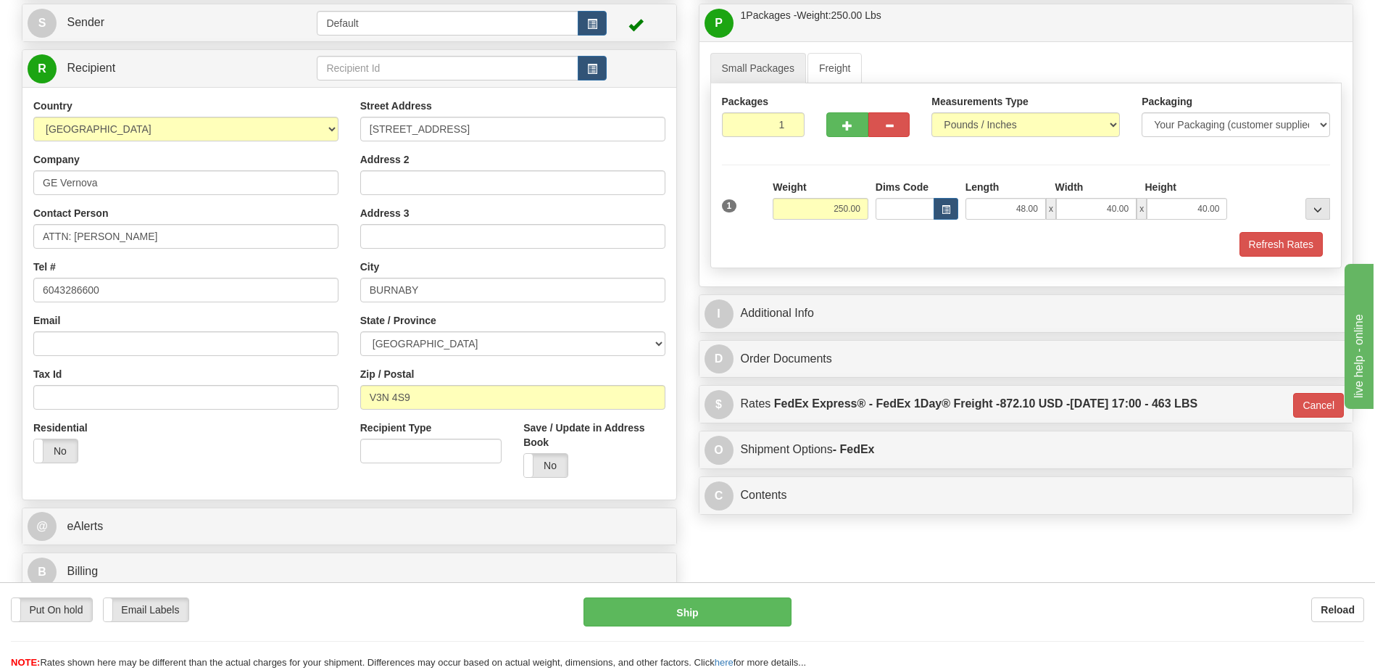
click at [289, 445] on div "Residential Yes No" at bounding box center [185, 447] width 327 height 54
click at [757, 607] on button "Ship" at bounding box center [686, 611] width 207 height 29
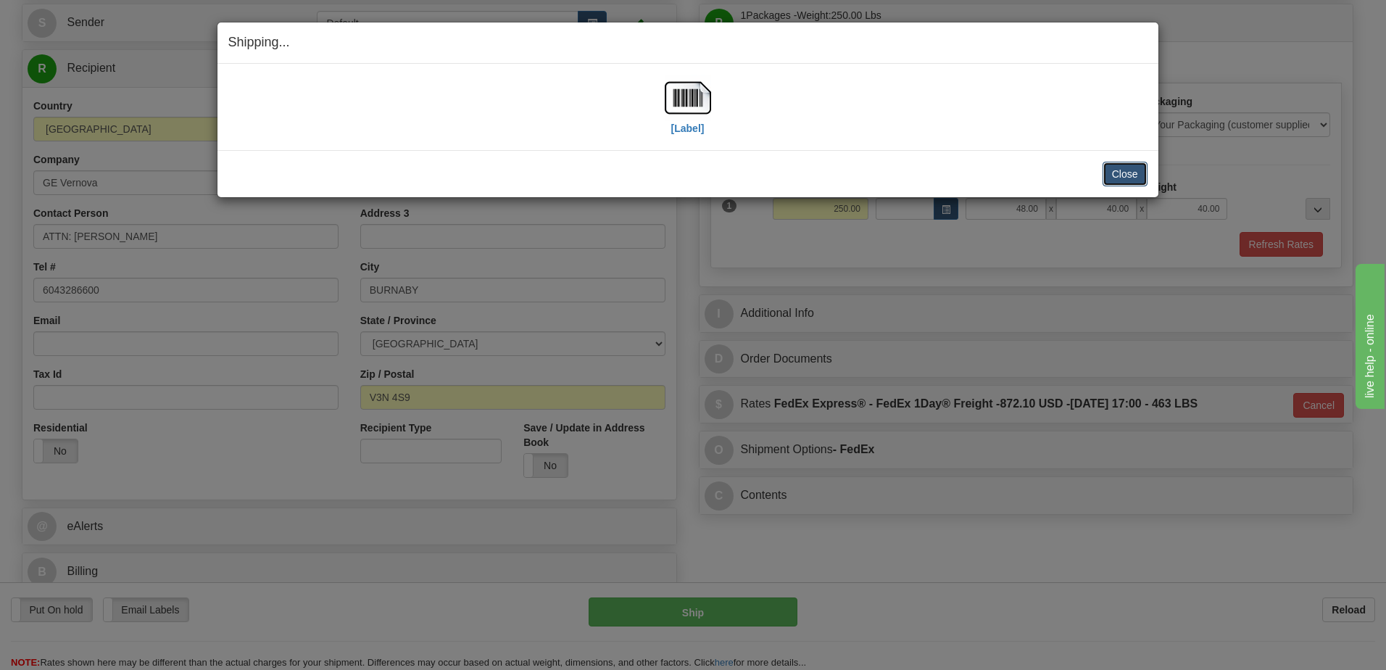
click at [1122, 170] on button "Close" at bounding box center [1124, 174] width 45 height 25
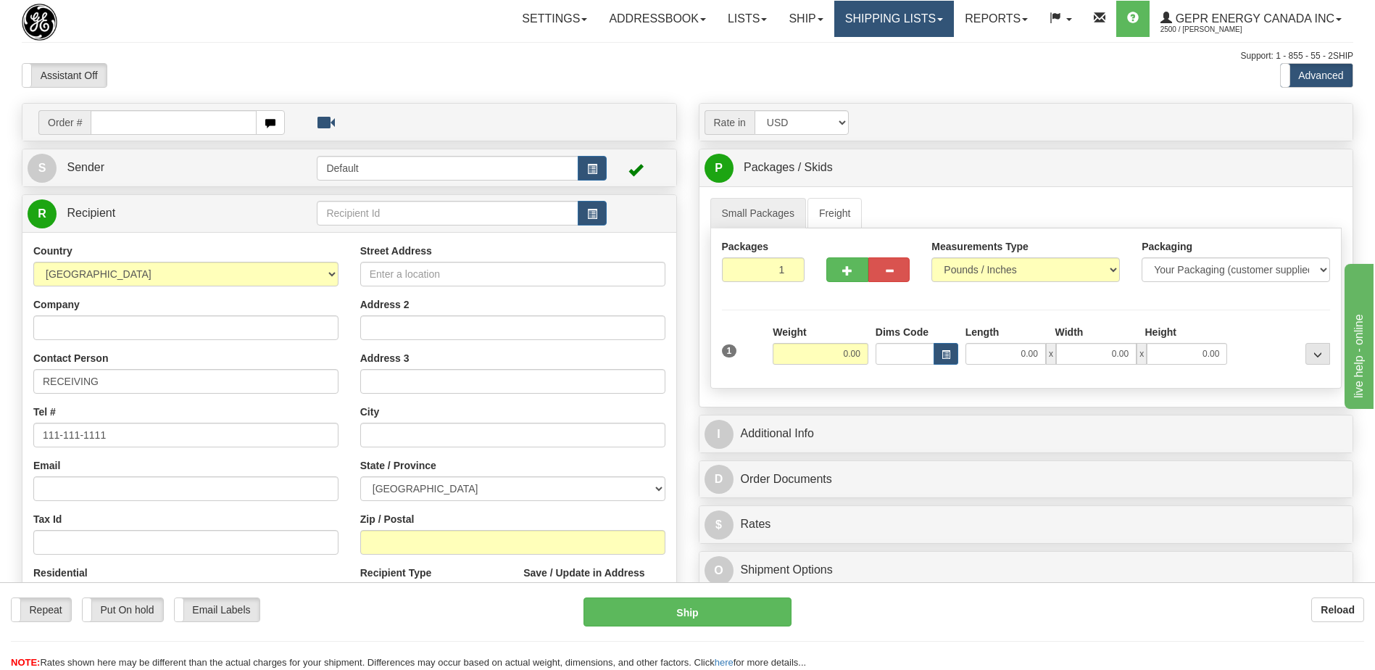
click at [894, 12] on link "Shipping lists" at bounding box center [894, 19] width 120 height 36
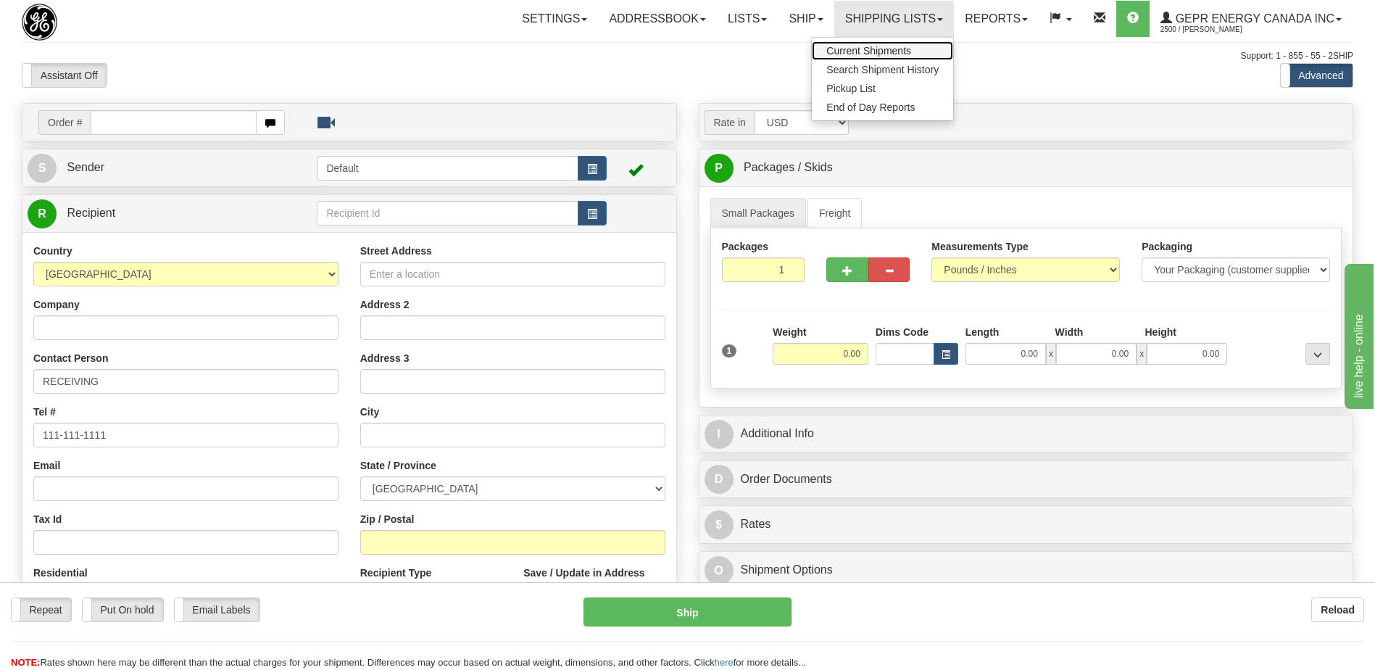
click at [878, 49] on span "Current Shipments" at bounding box center [868, 51] width 85 height 12
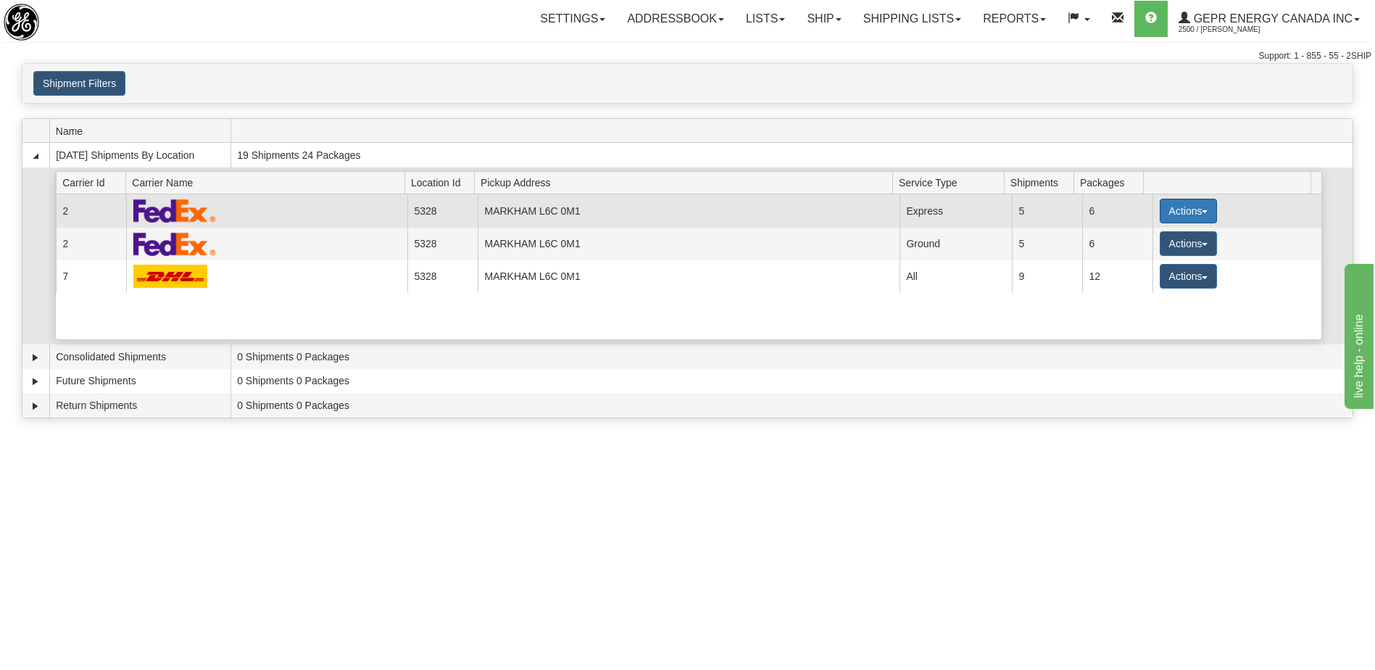
click at [1165, 208] on button "Actions" at bounding box center [1188, 211] width 58 height 25
click at [1138, 241] on span "Details" at bounding box center [1134, 238] width 39 height 10
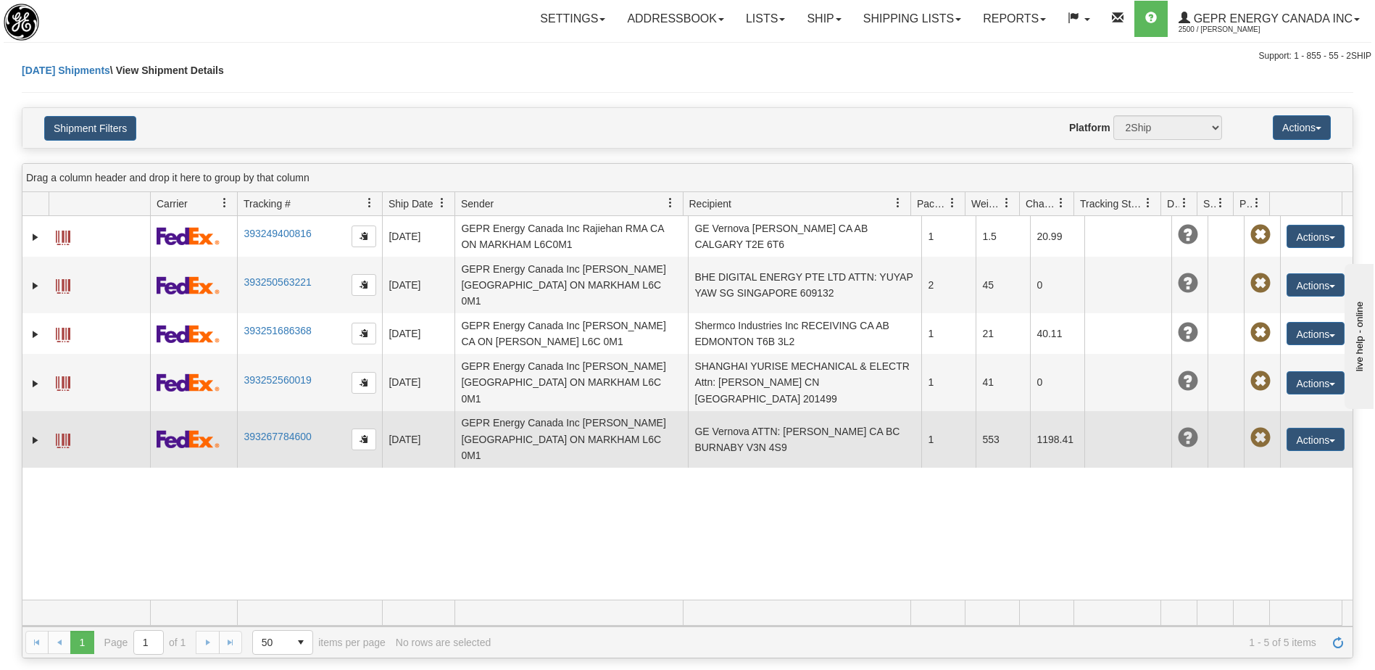
click at [786, 411] on td "GE Vernova ATTN: [PERSON_NAME] CA BC BURNABY V3N 4S9" at bounding box center [804, 439] width 233 height 57
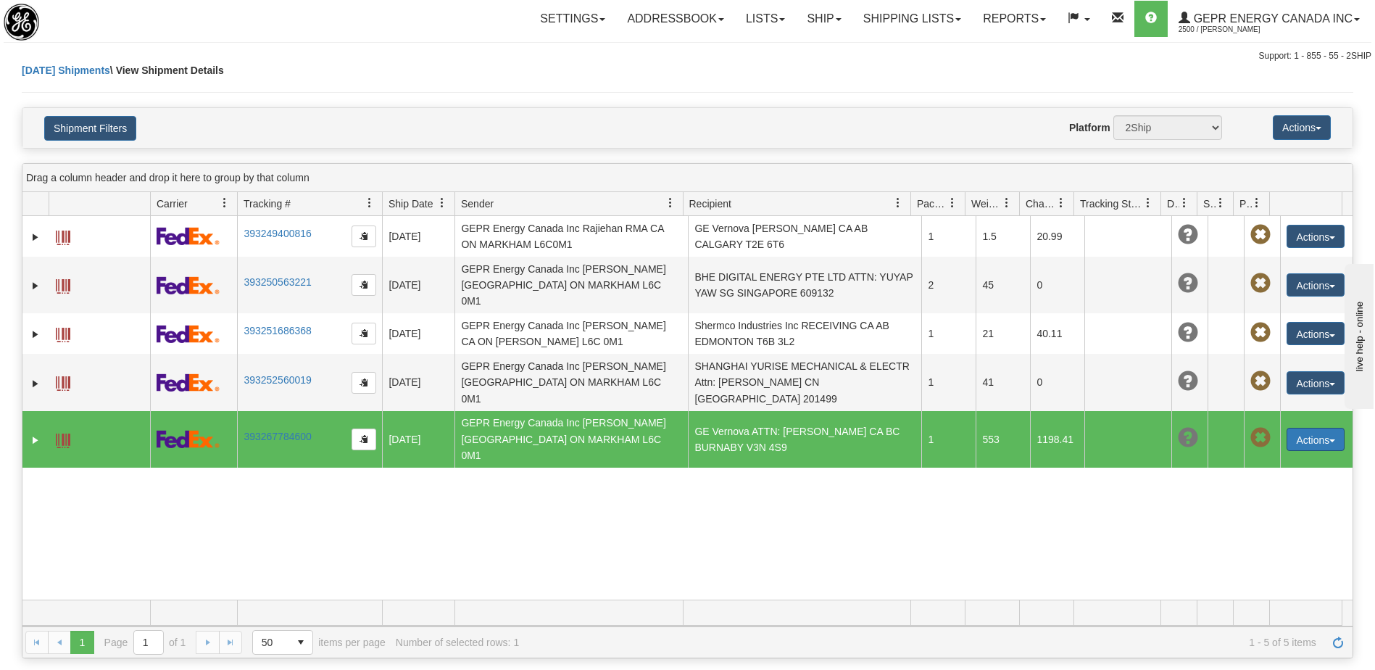
click at [1312, 428] on button "Actions" at bounding box center [1315, 439] width 58 height 23
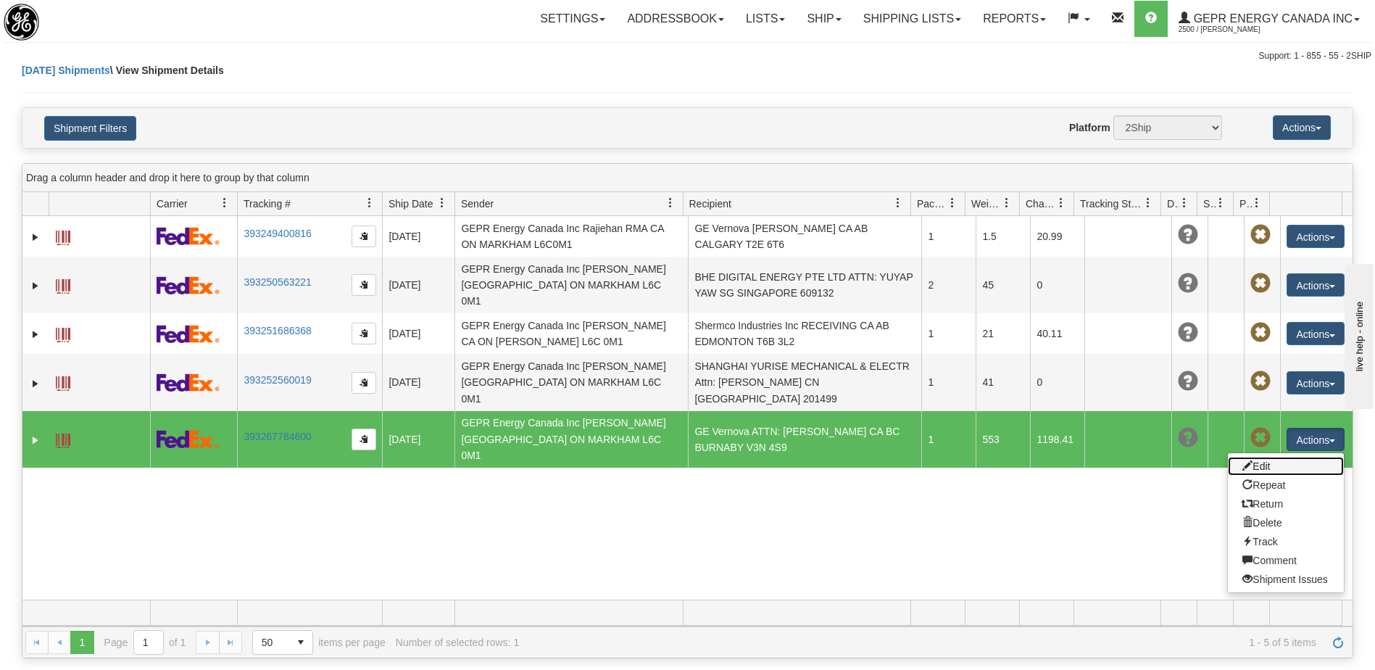
click at [1257, 457] on link "Edit" at bounding box center [1286, 466] width 116 height 19
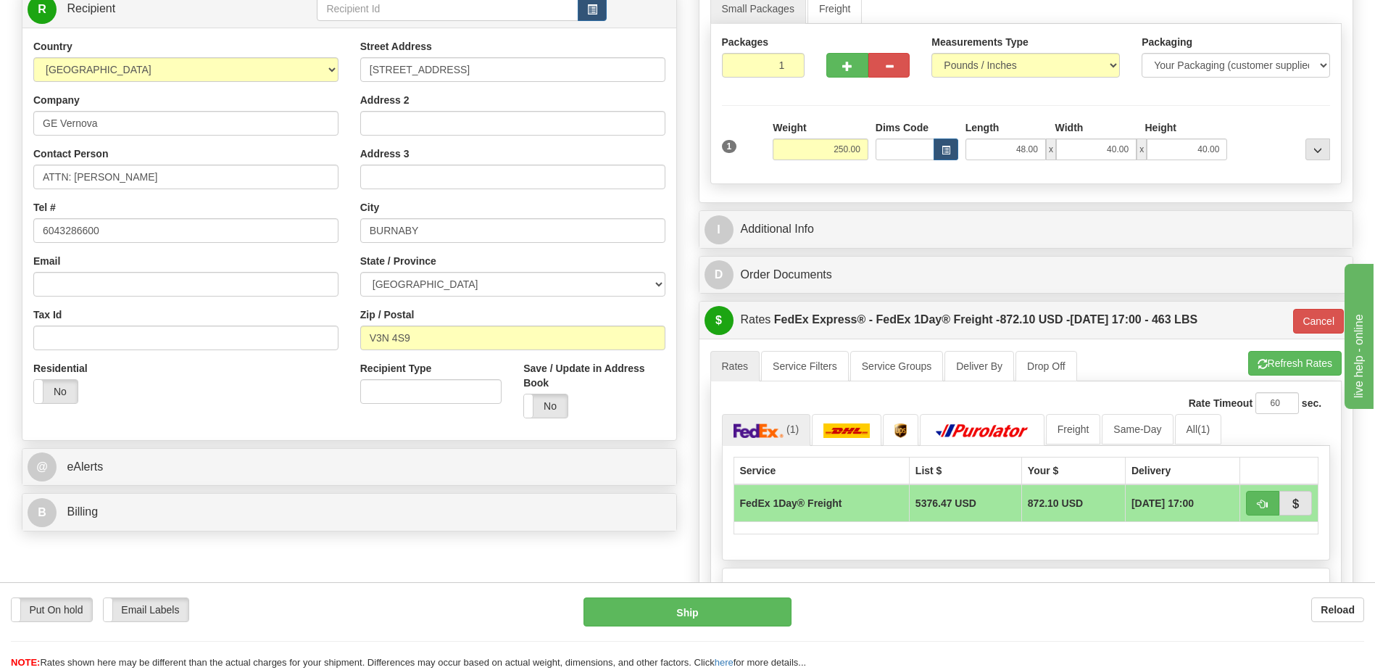
scroll to position [290, 0]
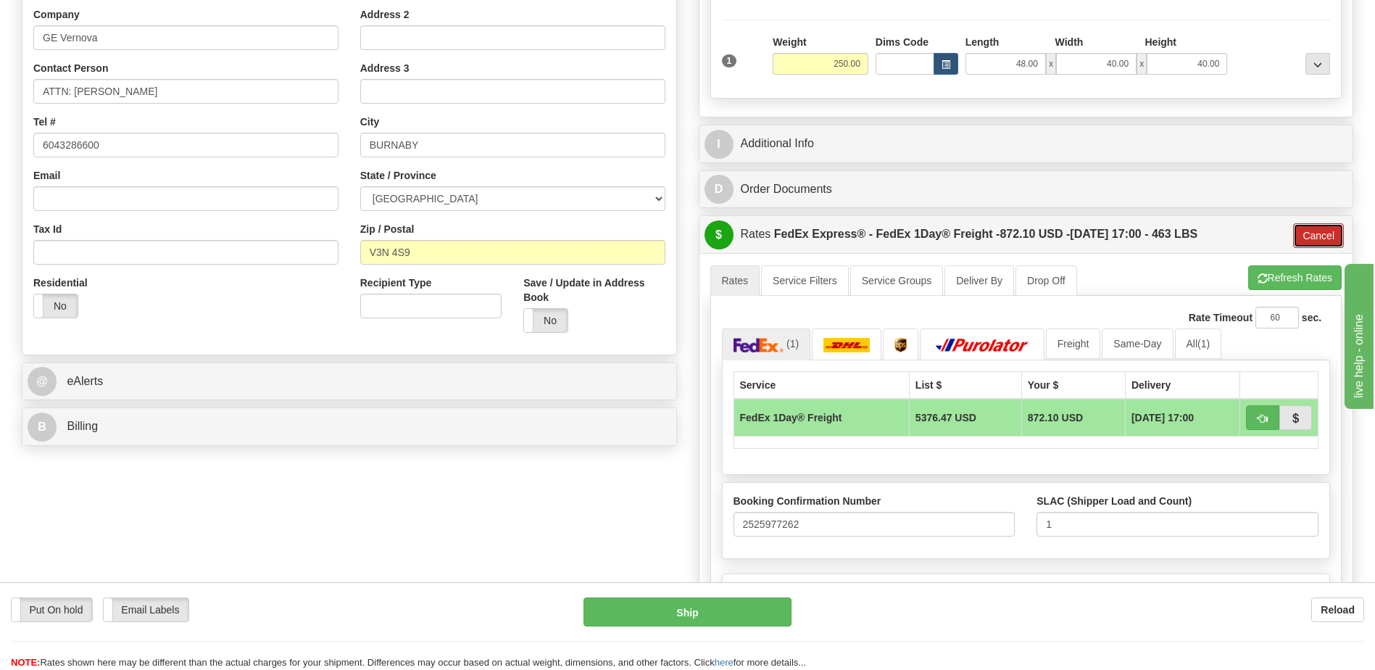
click at [1313, 241] on button "Cancel" at bounding box center [1318, 235] width 51 height 25
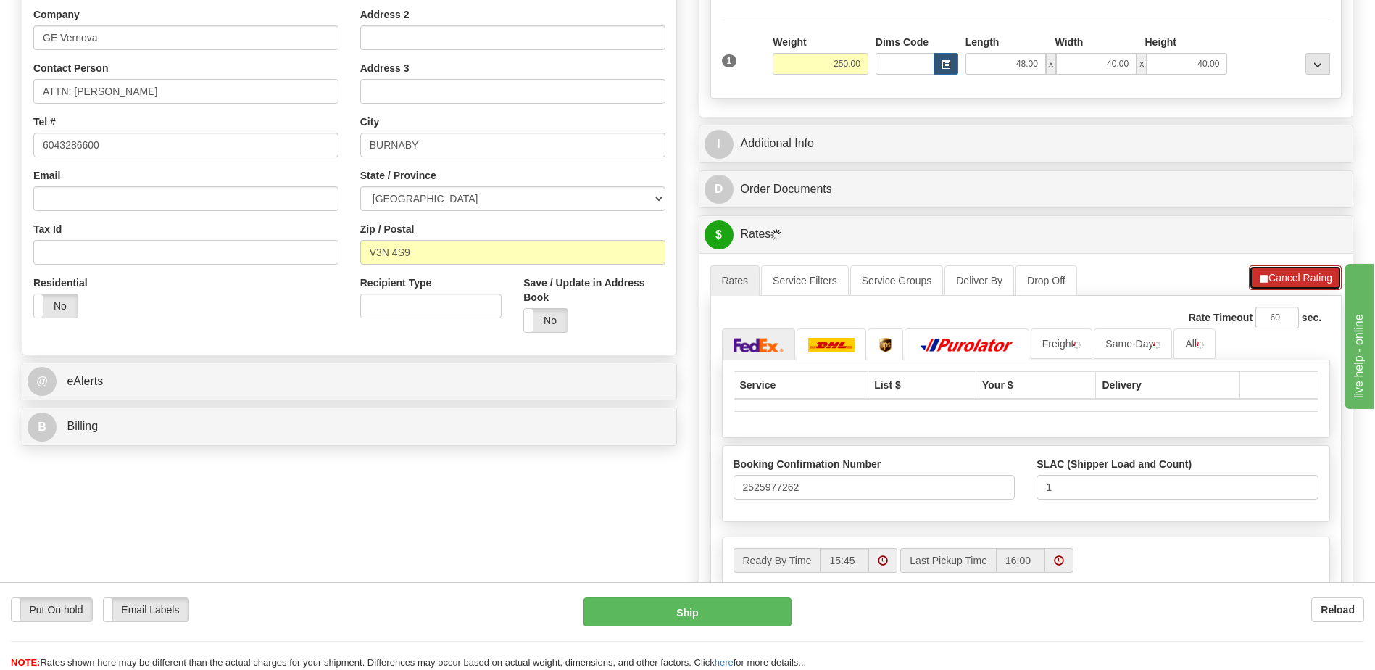
click at [1305, 278] on button "Cancel Rating" at bounding box center [1295, 277] width 93 height 25
click at [1270, 273] on button "Refresh Rates" at bounding box center [1294, 277] width 93 height 25
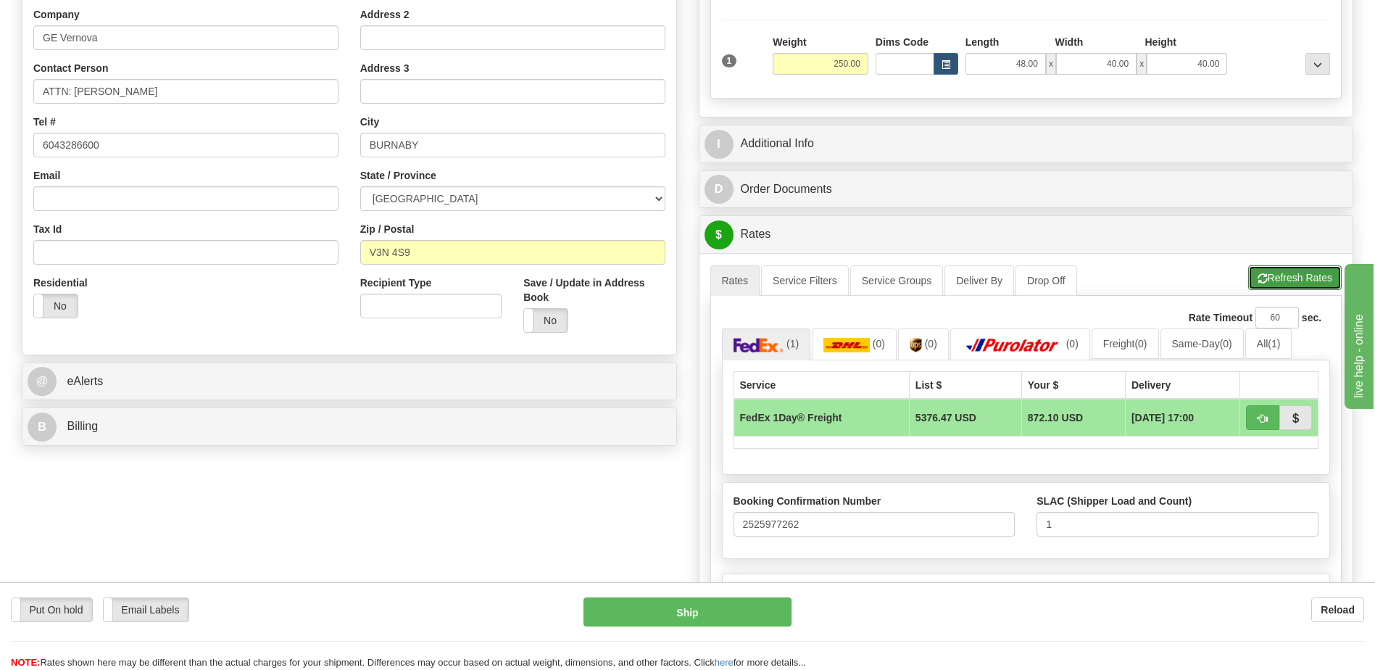
click at [1280, 286] on button "Refresh Rates" at bounding box center [1294, 277] width 93 height 25
click at [494, 512] on div "Order # 31624603 Manual S Sender" at bounding box center [687, 285] width 1353 height 944
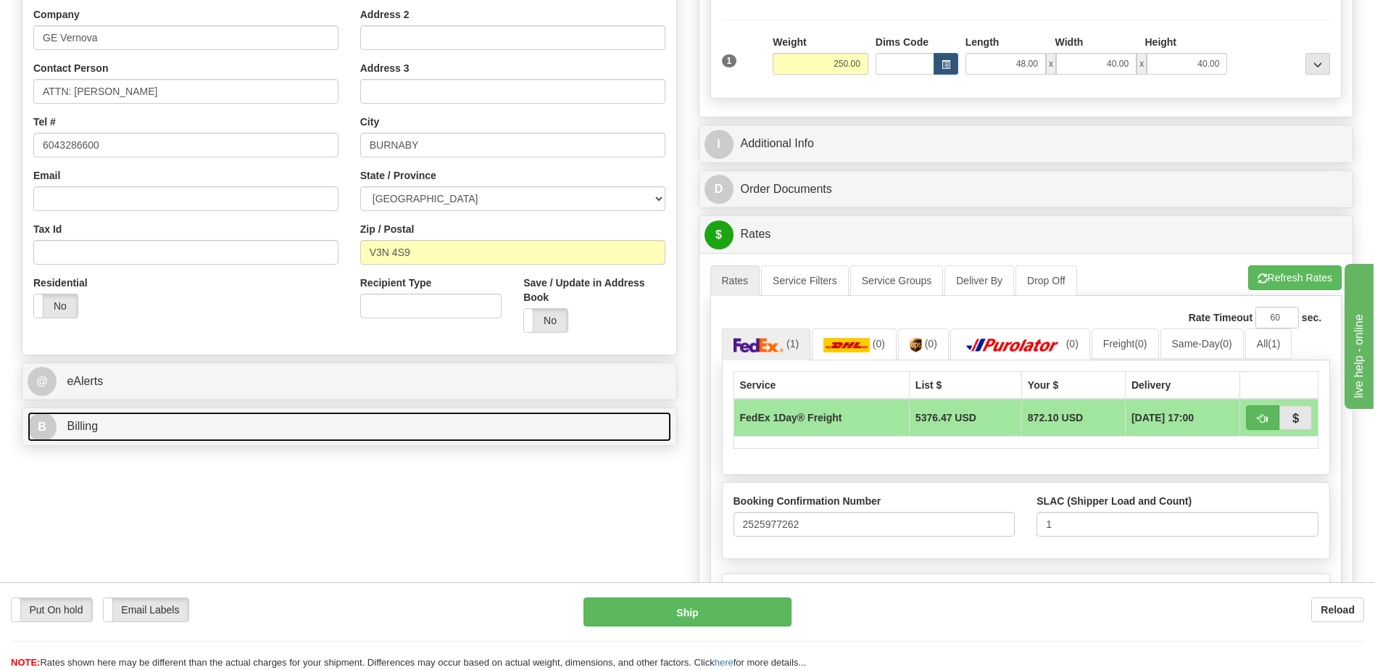
click at [219, 427] on link "B Billing" at bounding box center [350, 427] width 644 height 30
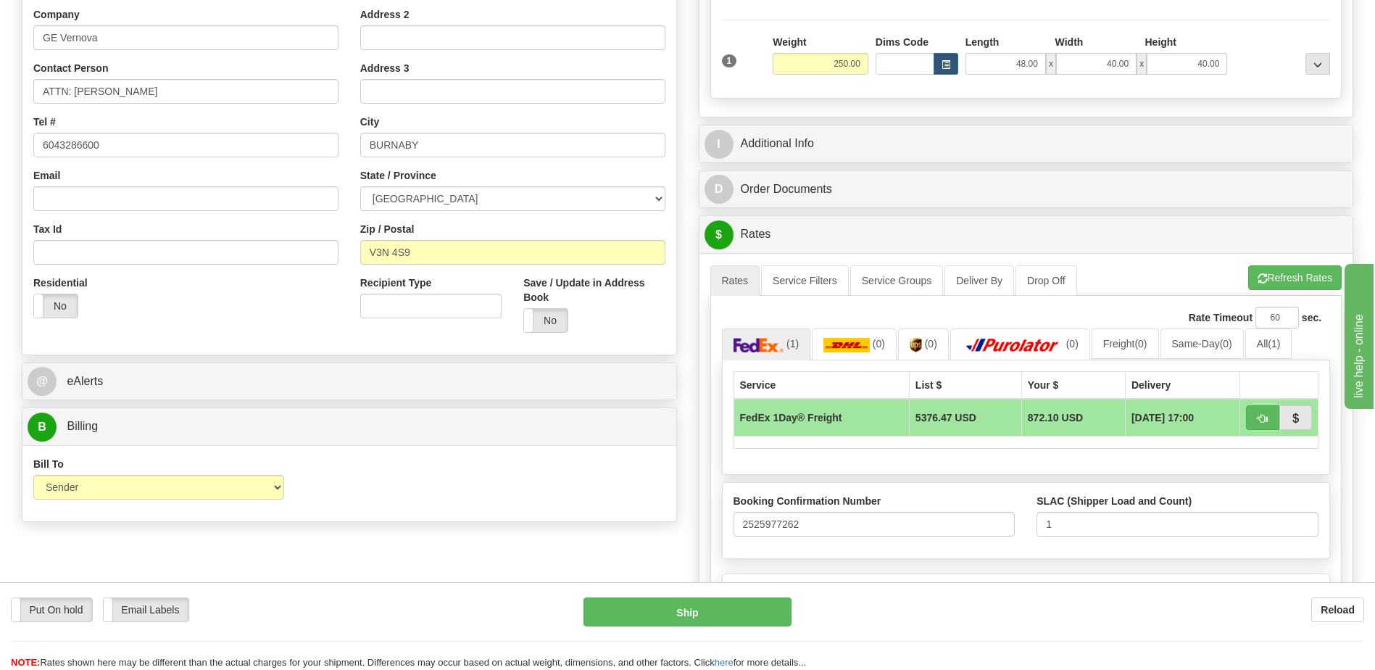
click at [253, 320] on div "Residential Yes No" at bounding box center [185, 302] width 327 height 54
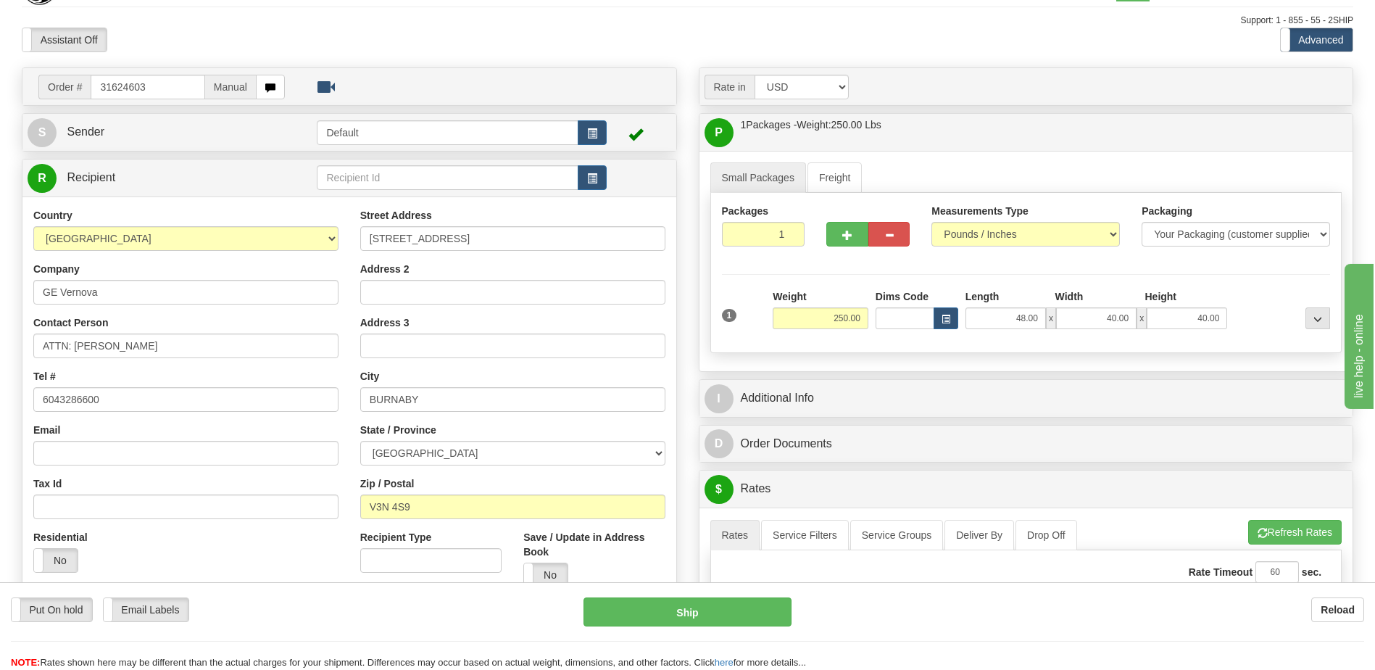
scroll to position [0, 0]
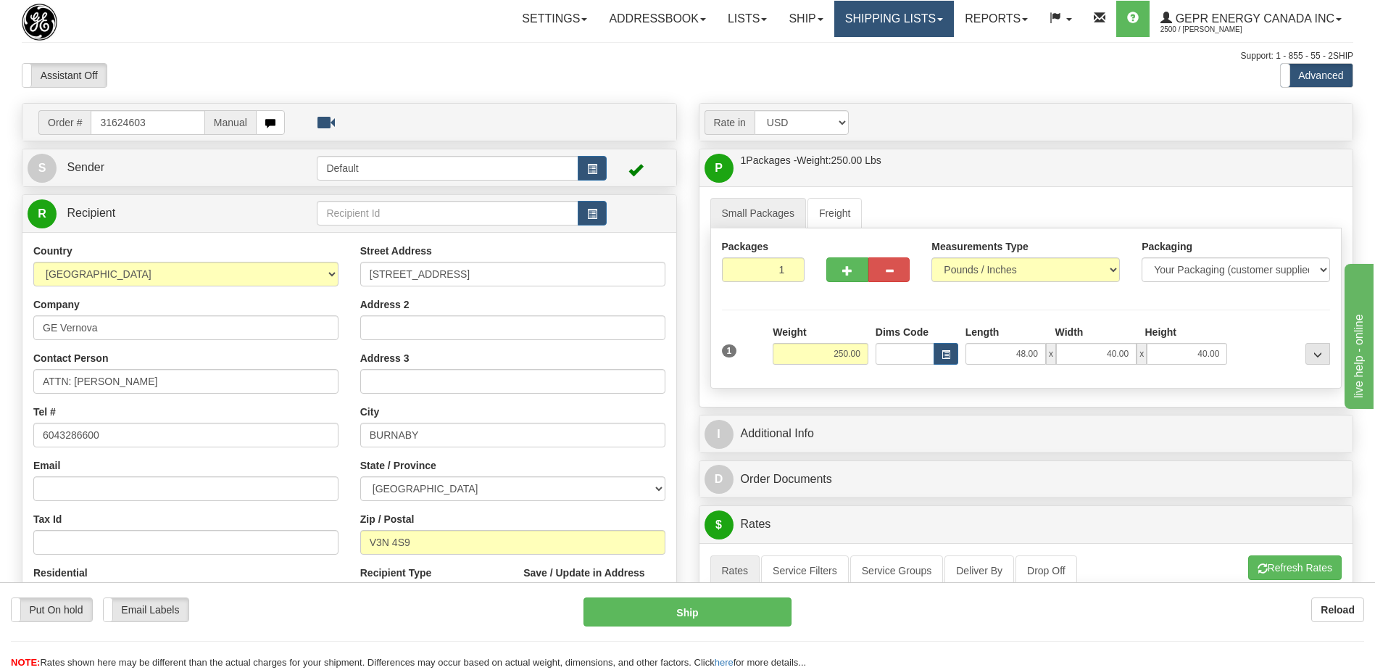
click at [892, 24] on link "Shipping lists" at bounding box center [894, 19] width 120 height 36
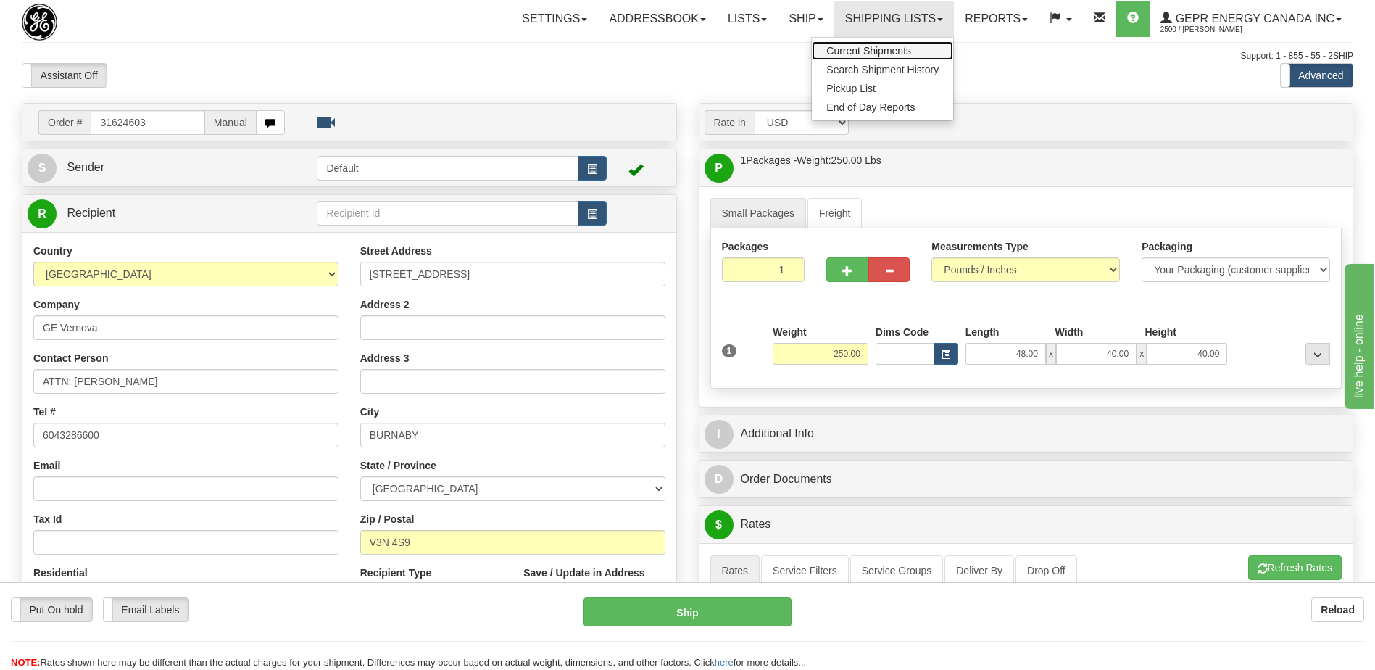
click at [875, 51] on span "Current Shipments" at bounding box center [868, 51] width 85 height 12
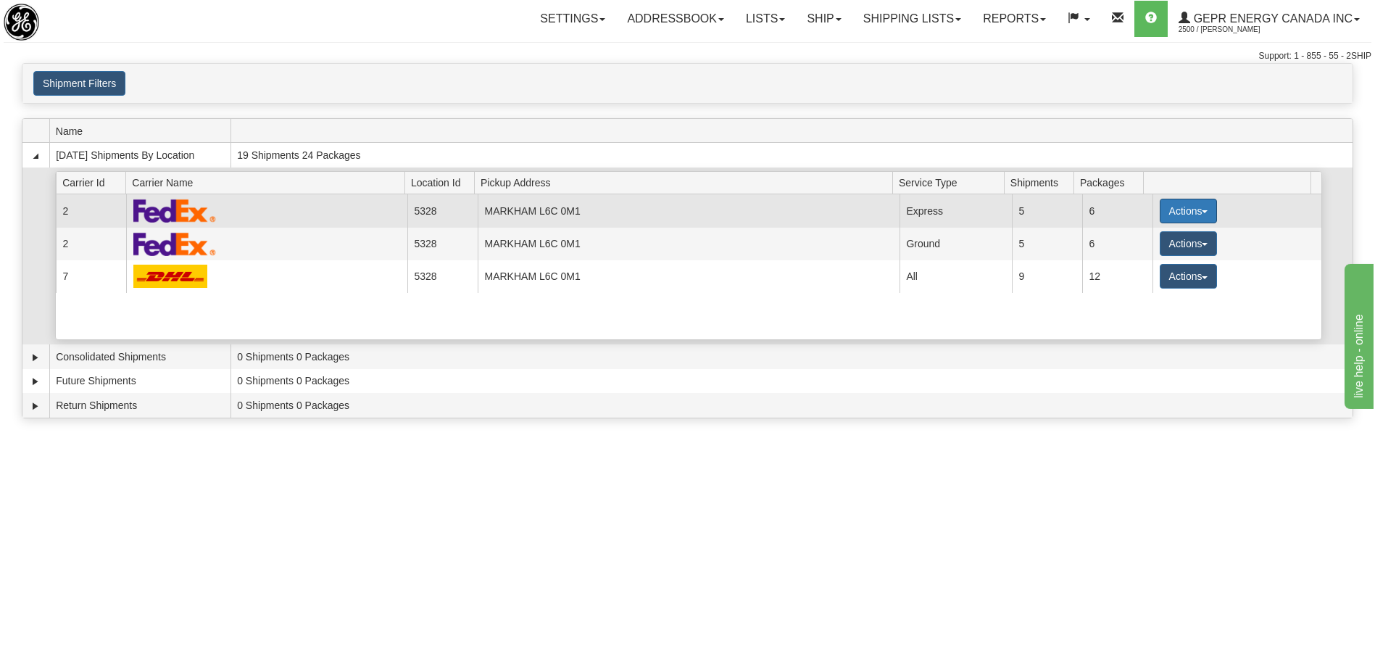
click at [1180, 213] on button "Actions" at bounding box center [1188, 211] width 58 height 25
click at [1138, 243] on span "Details" at bounding box center [1134, 238] width 39 height 10
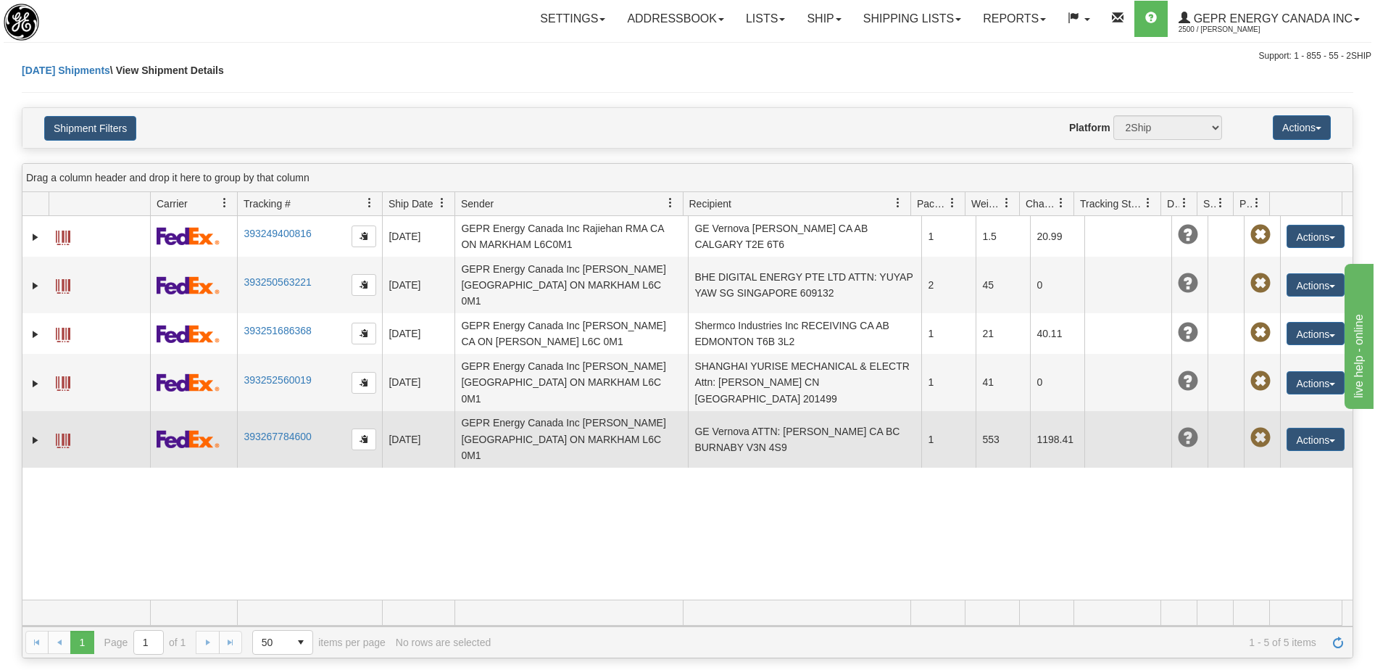
click at [798, 411] on td "GE Vernova ATTN: [PERSON_NAME] CA BC BURNABY V3N 4S9" at bounding box center [804, 439] width 233 height 57
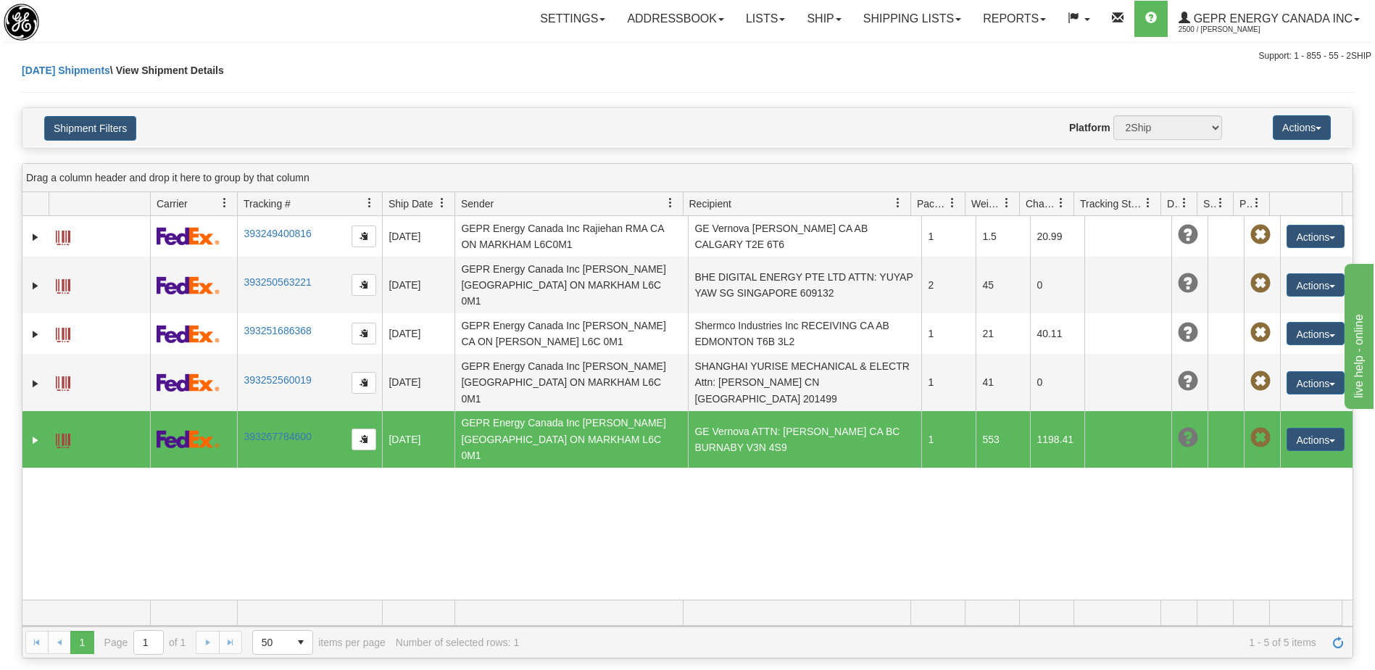
click at [63, 433] on span at bounding box center [63, 440] width 14 height 14
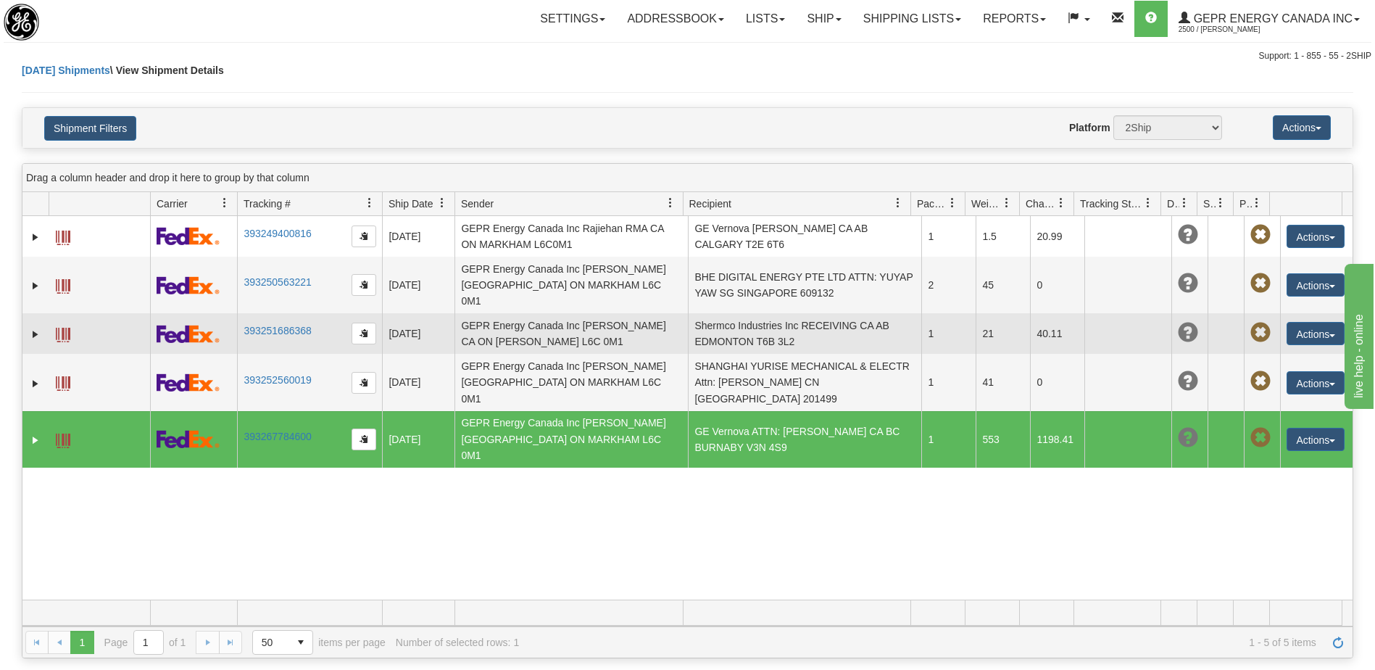
click at [922, 327] on td "1" at bounding box center [948, 333] width 54 height 41
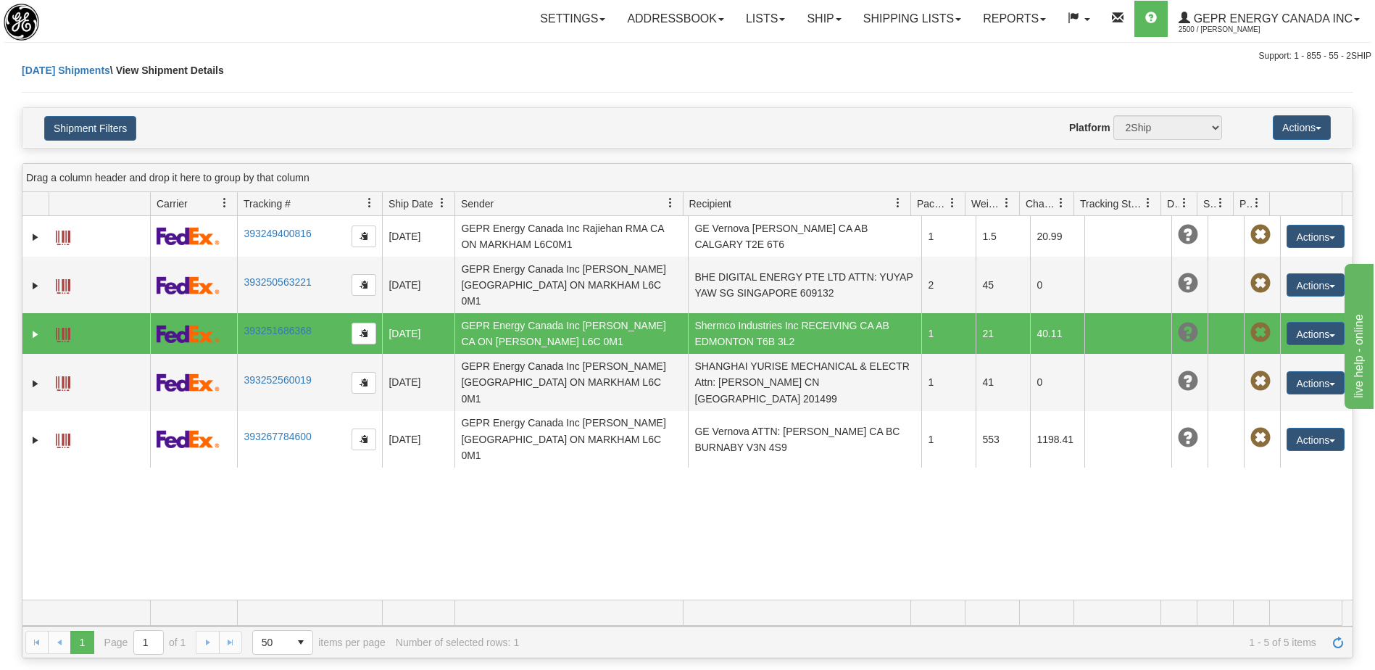
click at [904, 487] on div "31621440 2500 393249400816 [DATE] [DATE] 07:43:49 AM GEPR Energy Canada Inc [GE…" at bounding box center [687, 407] width 1330 height 383
click at [806, 25] on link "Ship" at bounding box center [824, 19] width 56 height 36
click at [768, 49] on span "Ship Screen" at bounding box center [762, 51] width 55 height 12
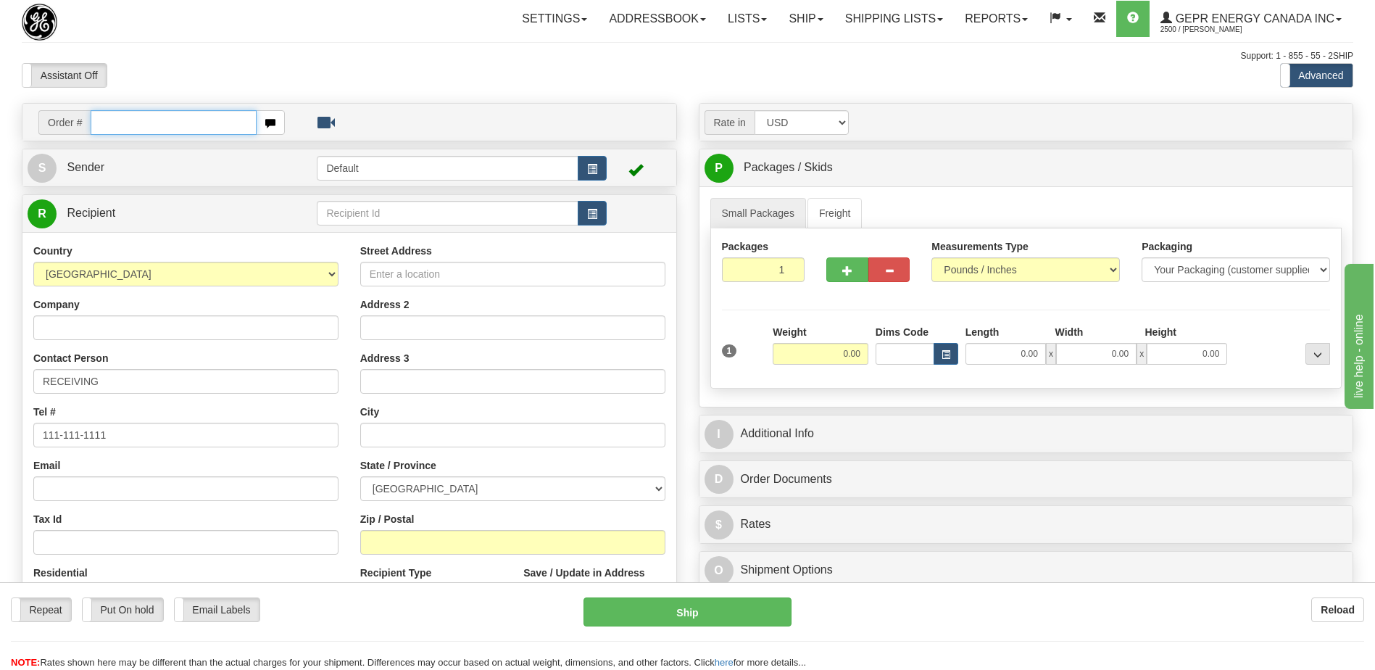
click at [192, 118] on input "text" at bounding box center [173, 122] width 165 height 25
paste input "0086696016"
click at [114, 121] on input "0086696016" at bounding box center [173, 122] width 165 height 25
type input "86696016"
click at [233, 57] on body "Training Course Close Toggle navigation Settings Shipping Preferences New Recip…" at bounding box center [687, 335] width 1375 height 670
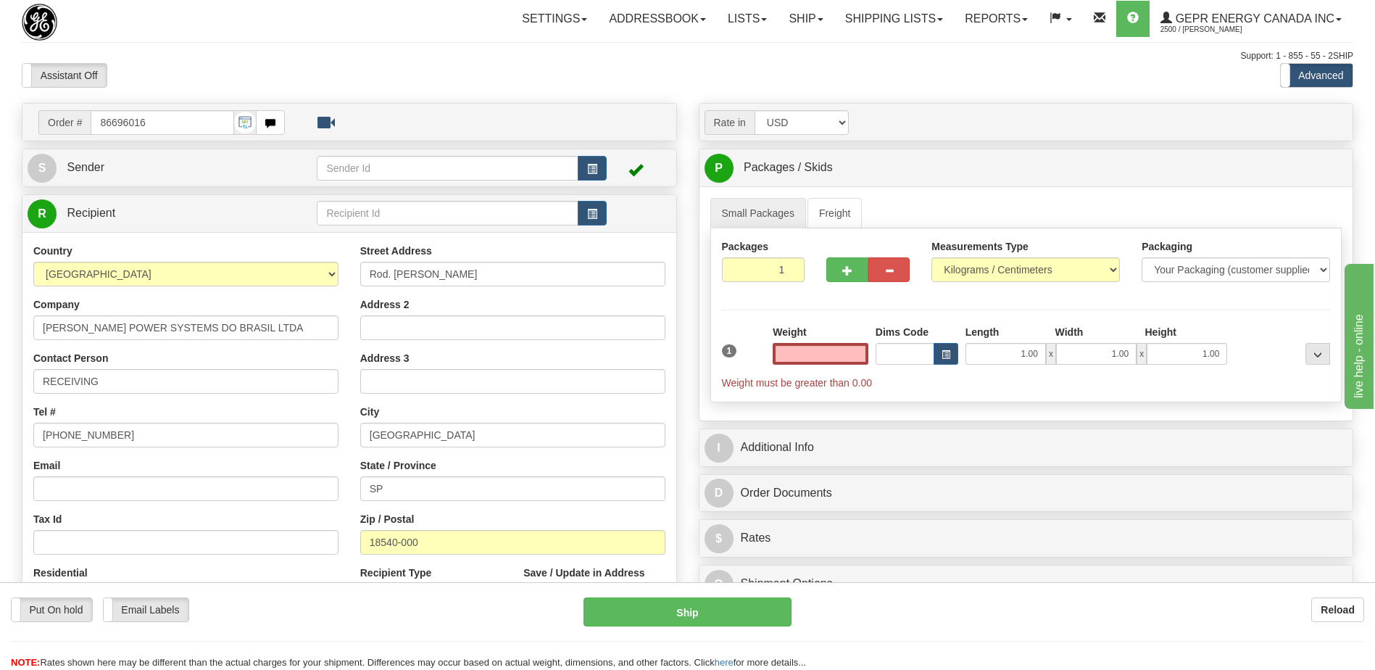
type input "0.00"
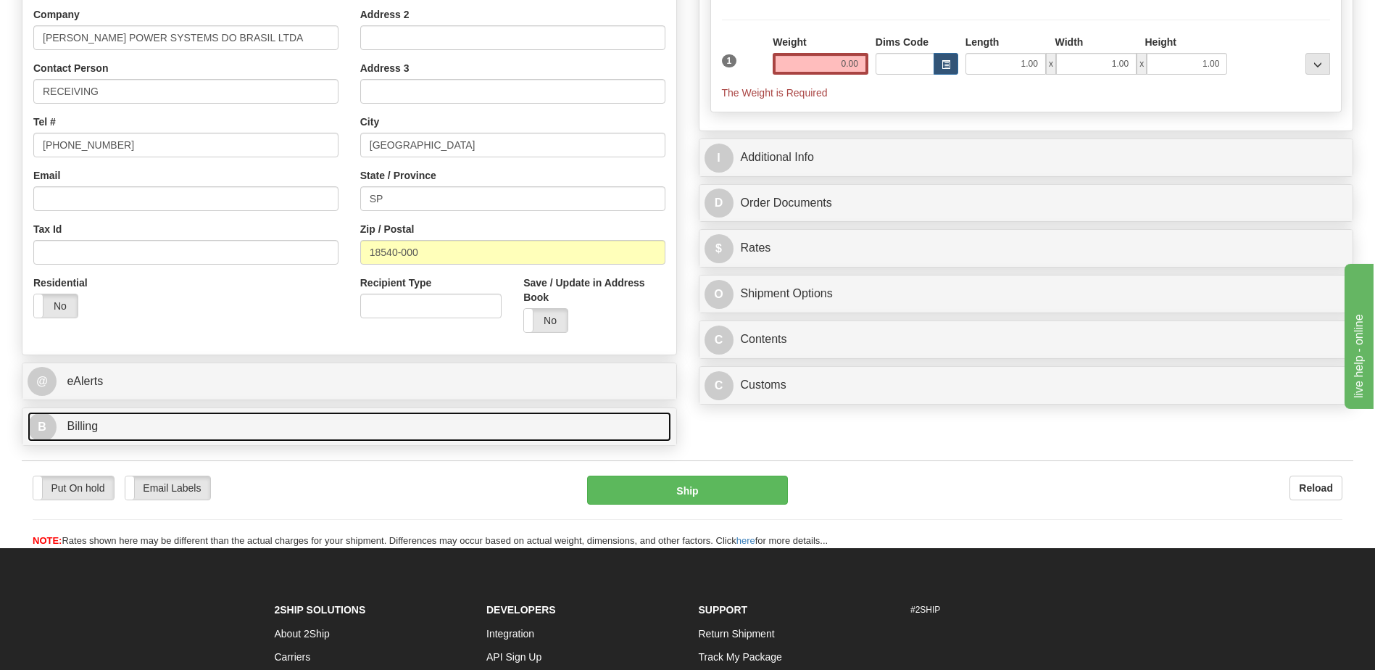
click at [131, 422] on link "B Billing" at bounding box center [350, 427] width 644 height 30
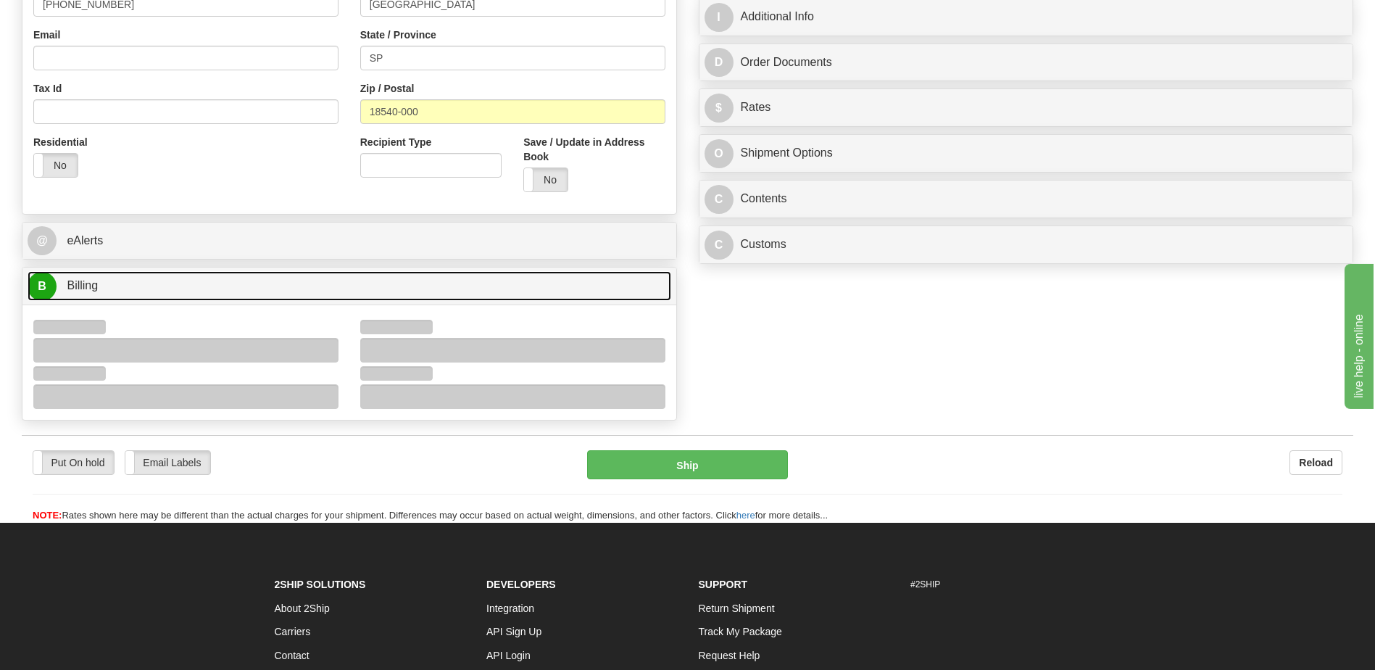
scroll to position [507, 0]
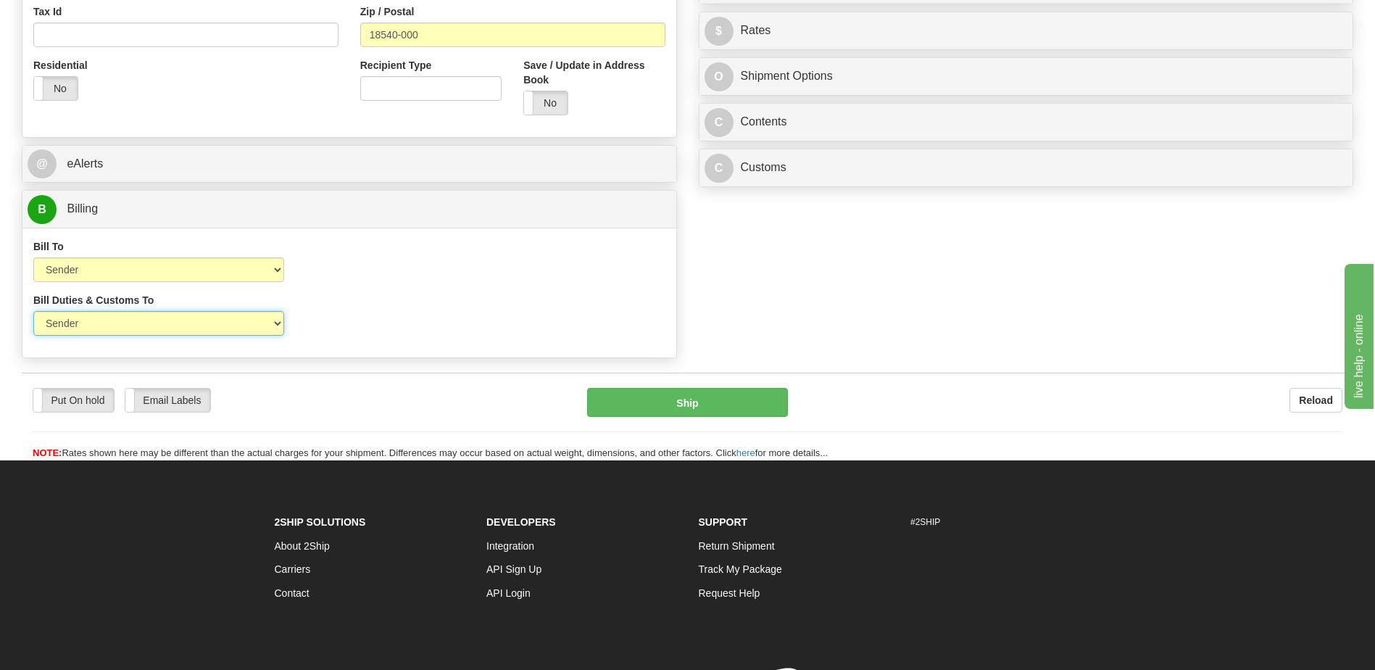
click at [247, 322] on select "Sender Recipient Third Party" at bounding box center [158, 323] width 251 height 25
select select "2"
click at [33, 311] on select "Sender Recipient Third Party" at bounding box center [158, 323] width 251 height 25
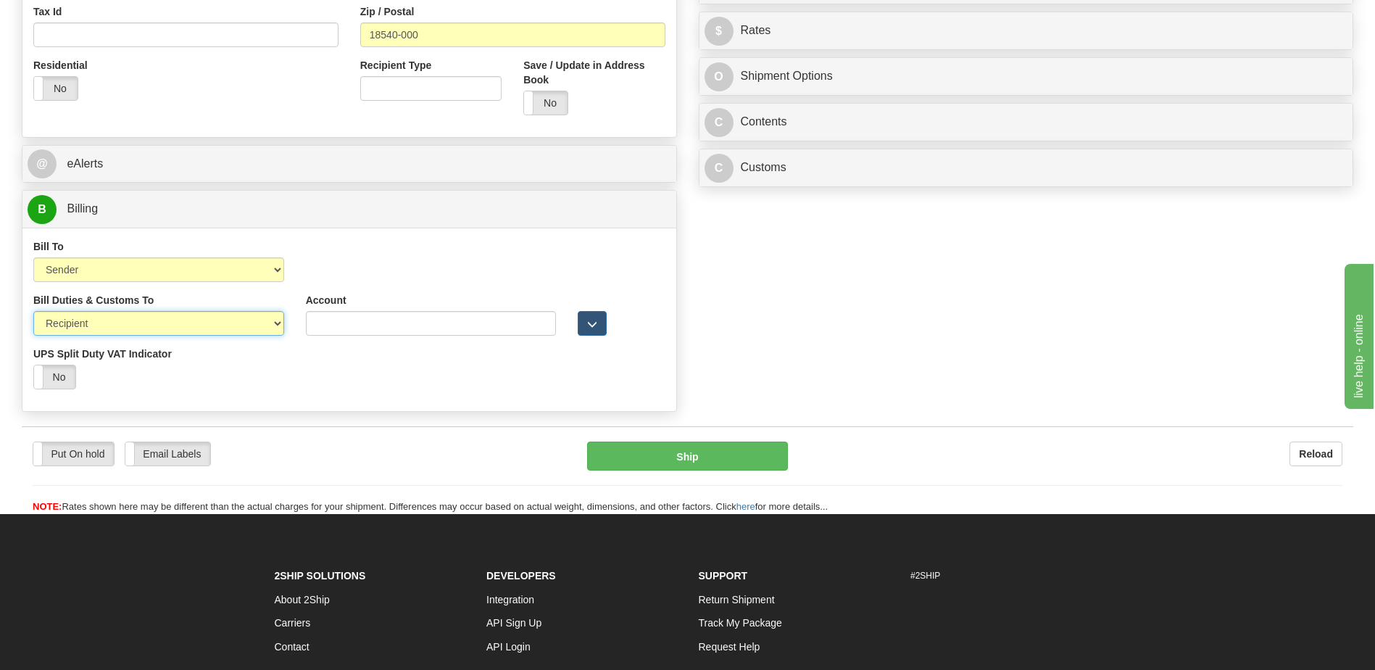
click at [225, 327] on select "Sender Recipient Third Party" at bounding box center [158, 323] width 251 height 25
click at [33, 311] on select "Sender Recipient Third Party" at bounding box center [158, 323] width 251 height 25
click at [204, 274] on select "Sender Recipient Third Party Collect" at bounding box center [158, 269] width 251 height 25
select select "2"
click at [33, 257] on select "Sender Recipient Third Party Collect" at bounding box center [158, 269] width 251 height 25
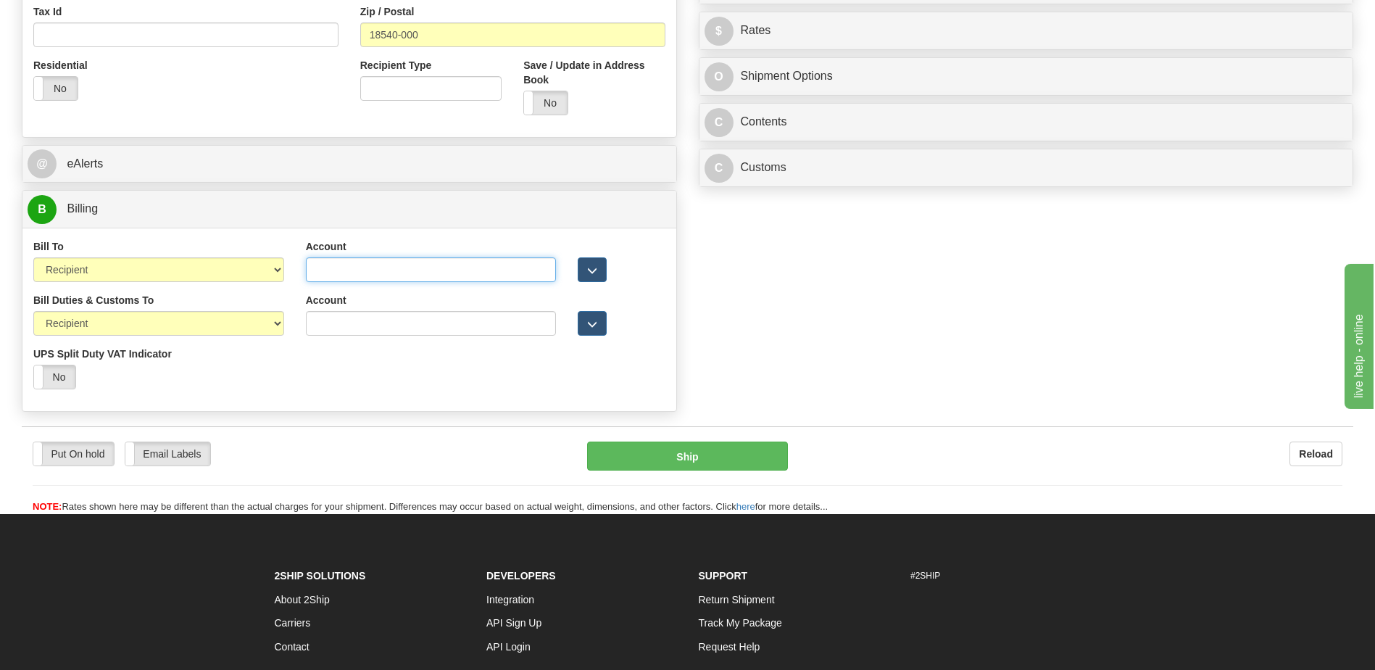
click at [309, 273] on input "Account" at bounding box center [431, 269] width 251 height 25
paste input "950804347"
type input "950804347"
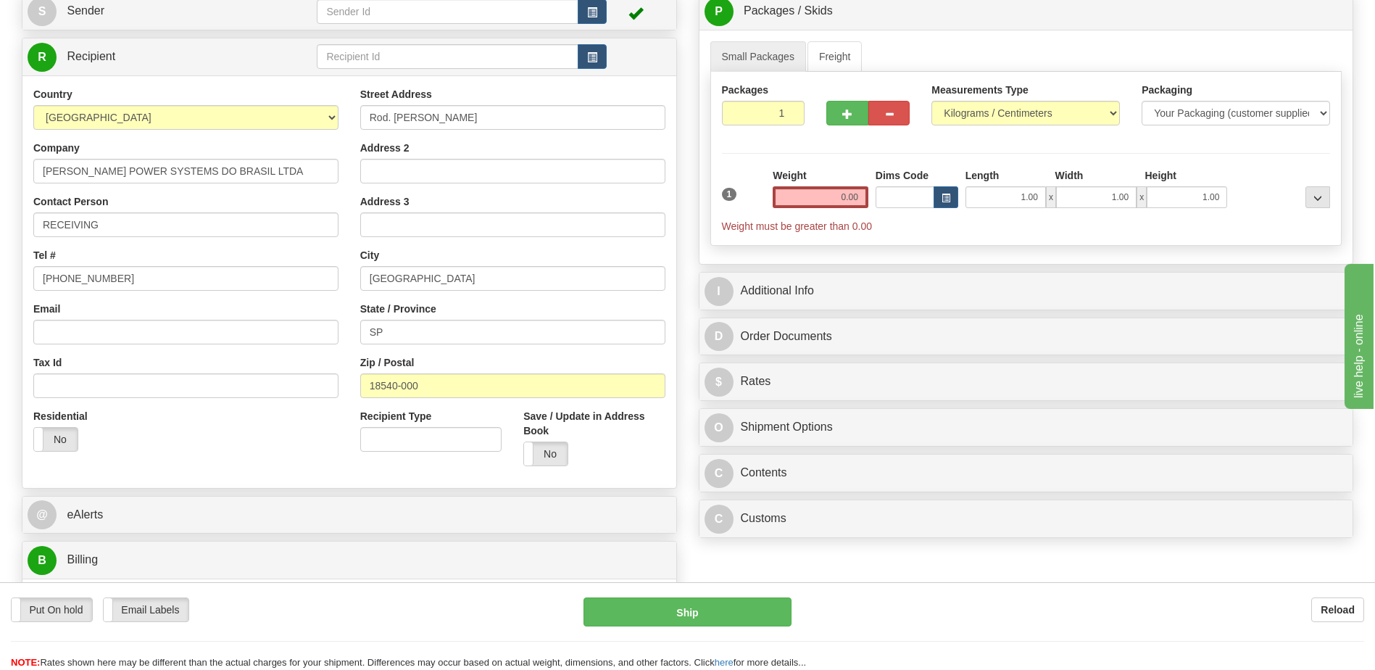
scroll to position [145, 0]
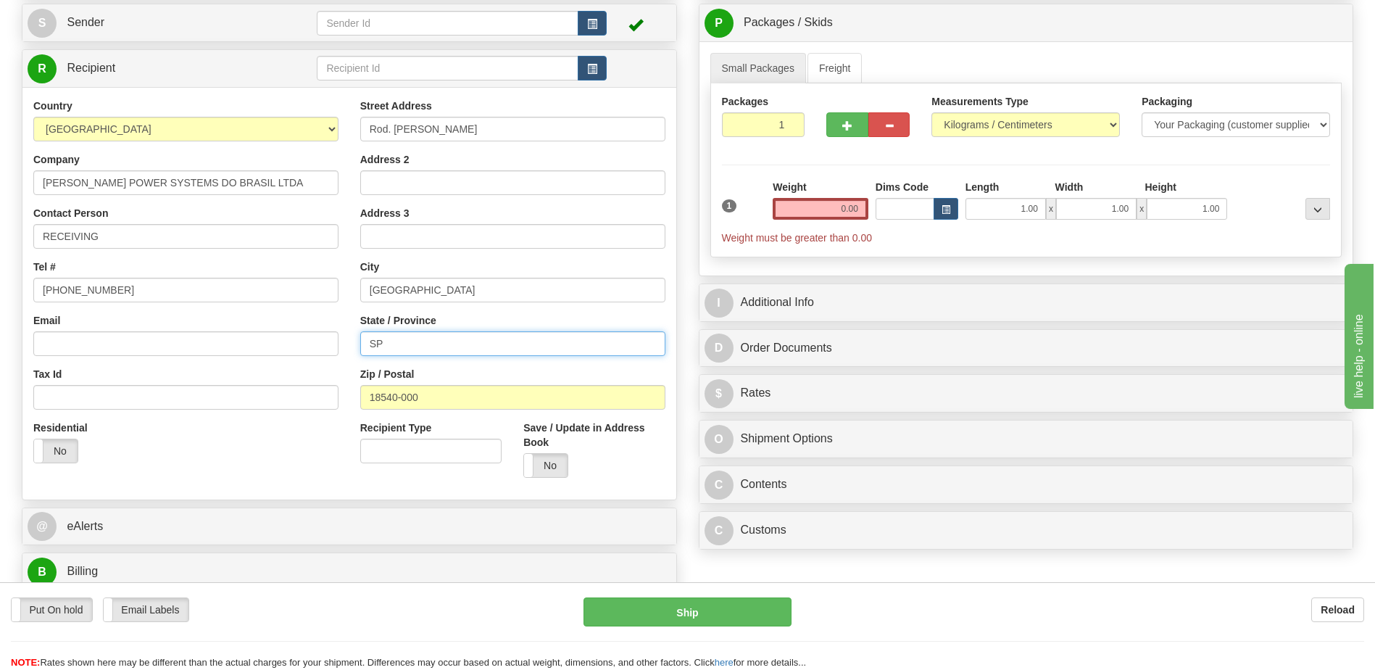
drag, startPoint x: 394, startPoint y: 338, endPoint x: 362, endPoint y: 343, distance: 32.4
click at [362, 343] on input "SP" at bounding box center [512, 343] width 305 height 25
click at [455, 288] on input "PORTO FELIZ" at bounding box center [512, 290] width 305 height 25
paste input "SP"
type input "PORTO FELIZ, SP"
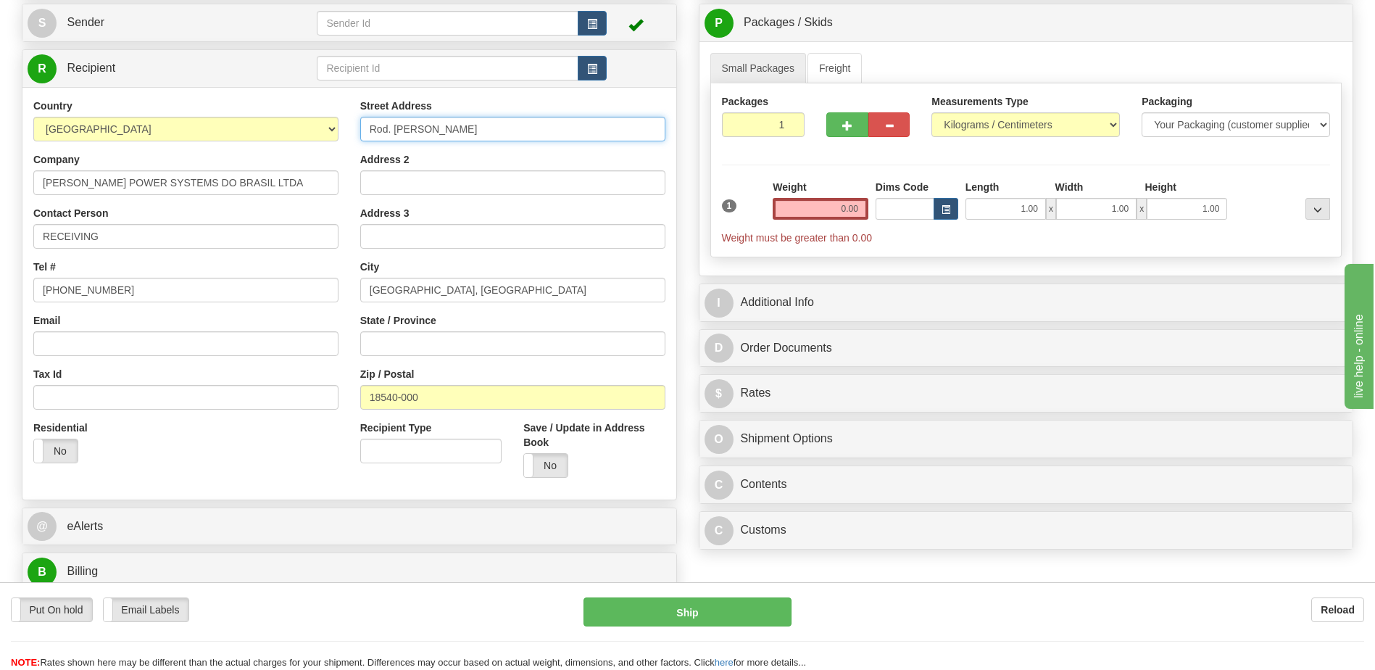
click at [493, 124] on input "Rod. Marechal Rondon" at bounding box center [512, 129] width 305 height 25
paste input "S/N, KM 125"
type input "Rod. Marechal Rondon S/N, KM 125"
click at [262, 508] on div "@ eAlerts" at bounding box center [349, 526] width 654 height 37
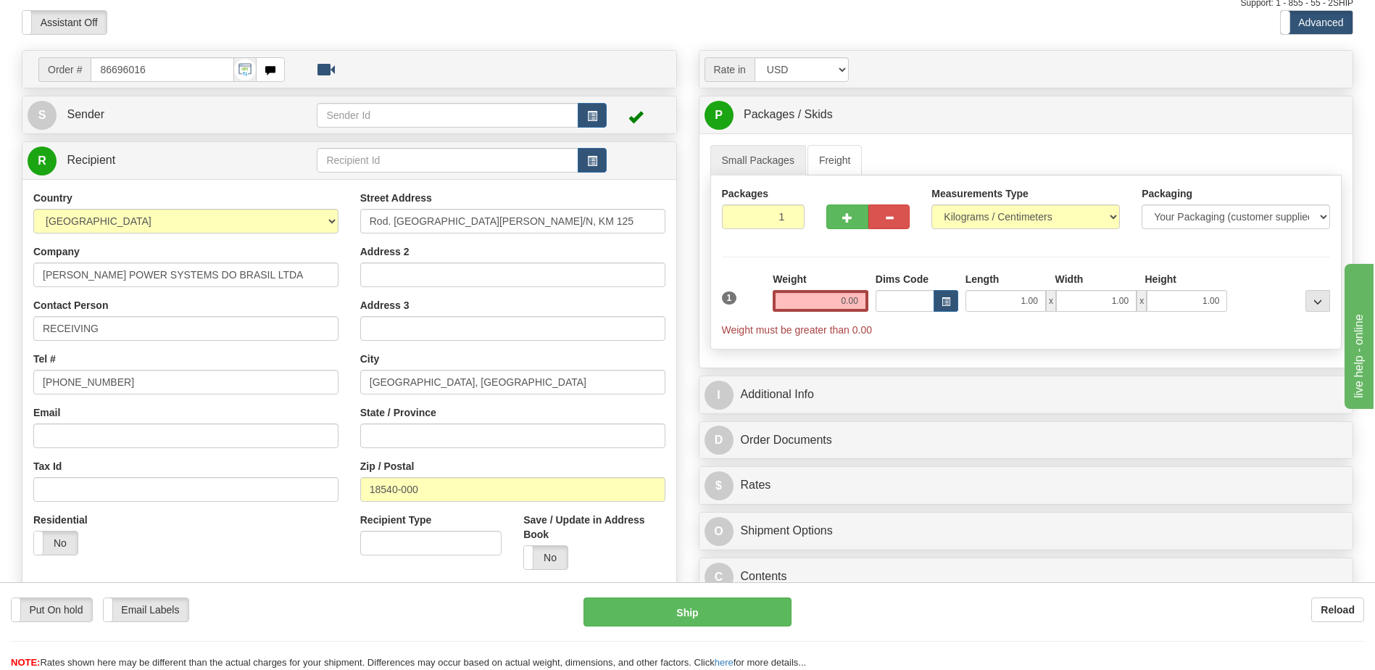
scroll to position [0, 0]
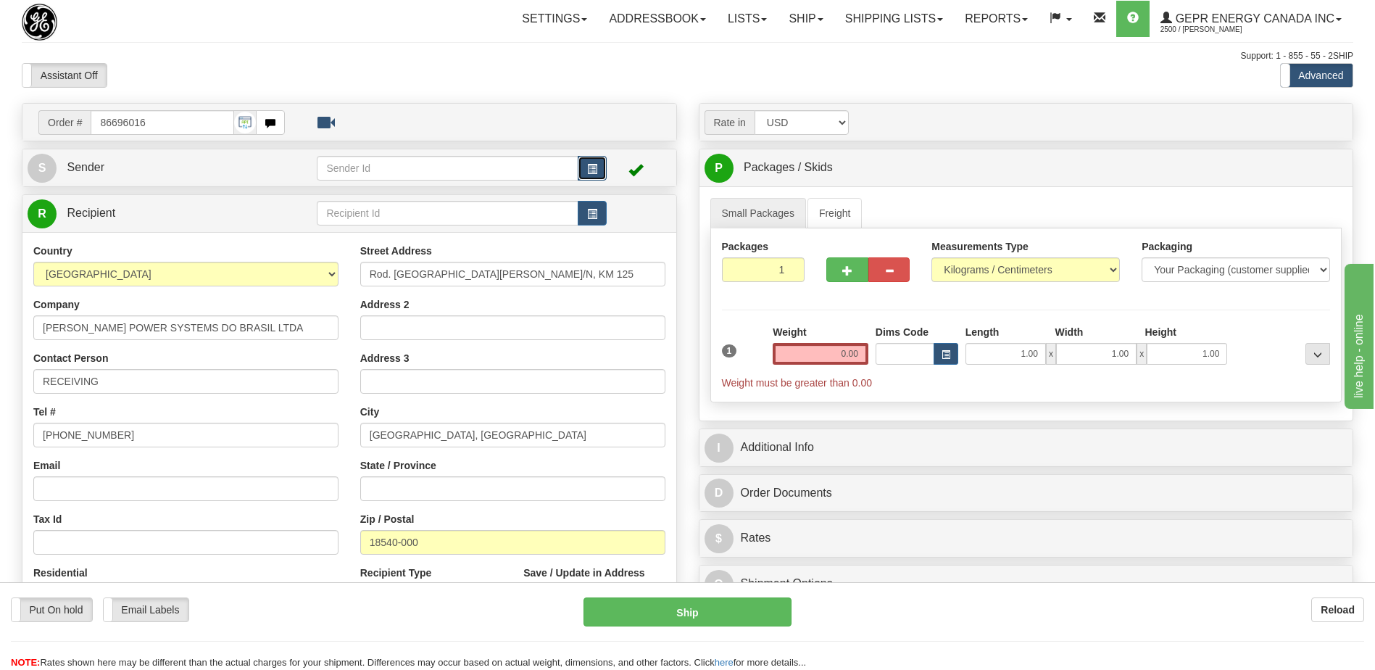
click at [589, 169] on span "button" at bounding box center [592, 169] width 10 height 9
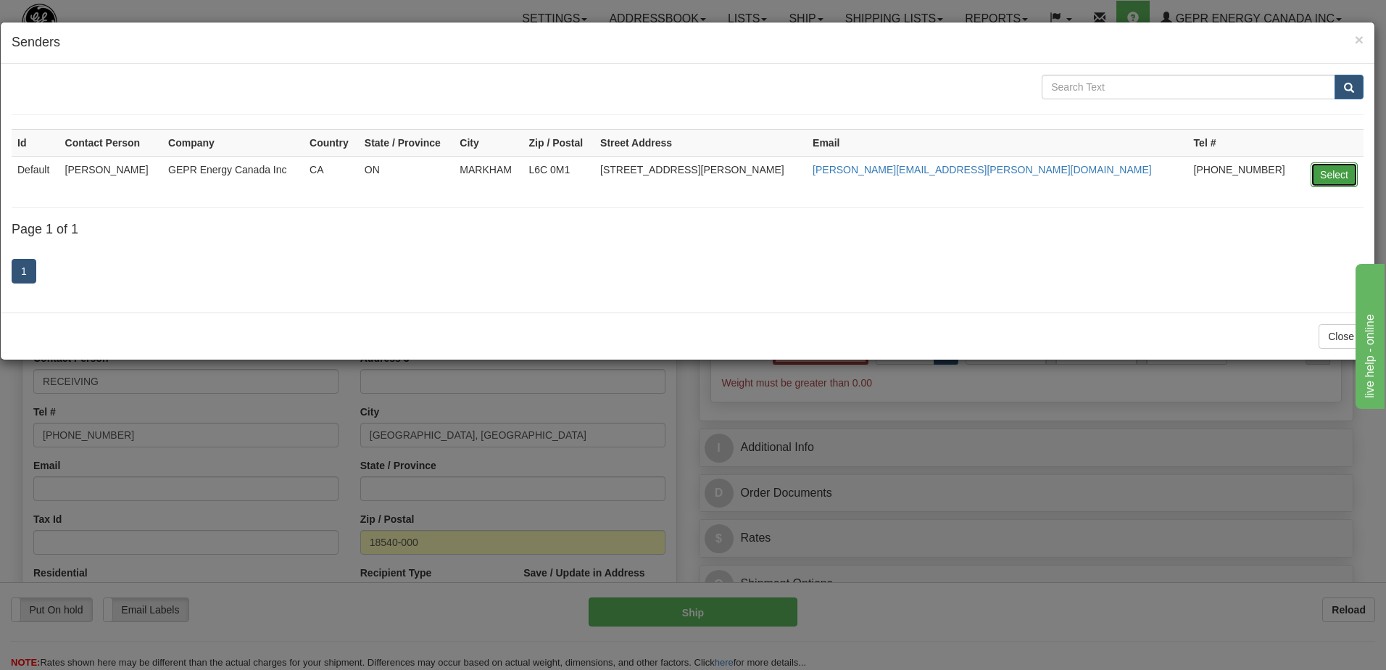
click at [1338, 172] on button "Select" at bounding box center [1333, 174] width 47 height 25
type input "Default"
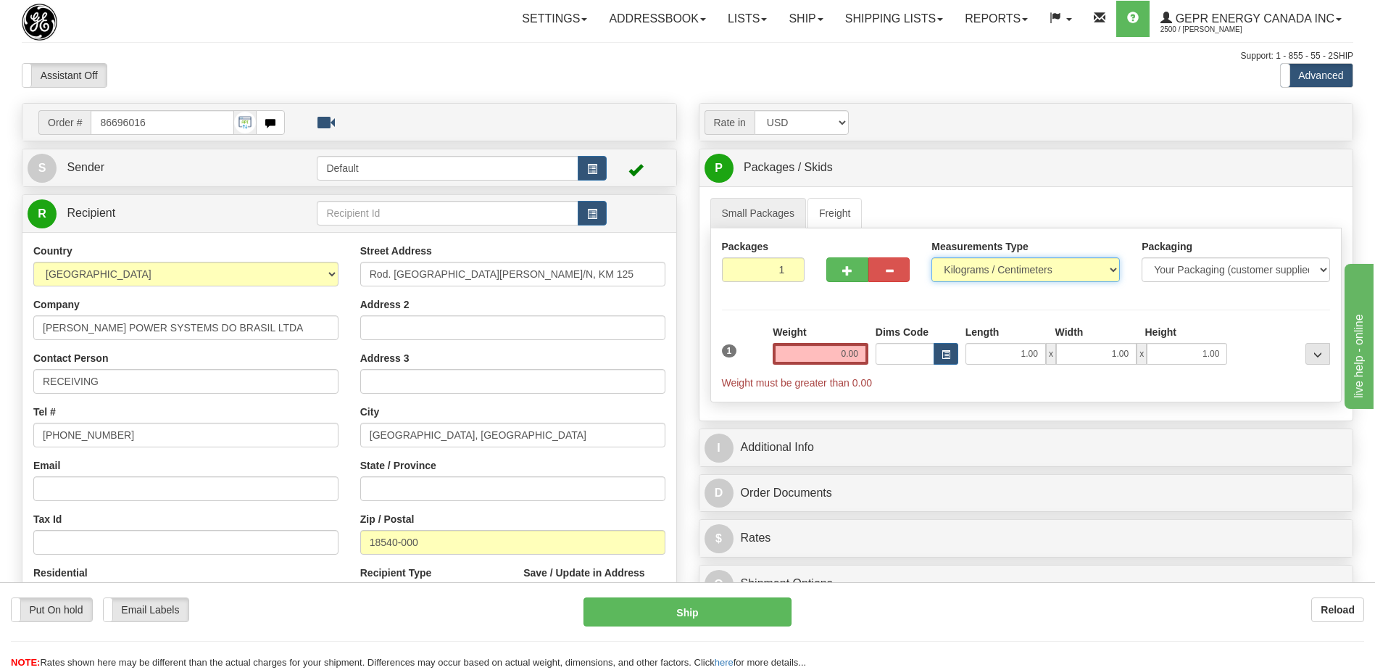
click at [1017, 273] on select "Pounds / Inches Kilograms / Centimeters" at bounding box center [1025, 269] width 188 height 25
select select "0"
click at [931, 257] on select "Pounds / Inches Kilograms / Centimeters" at bounding box center [1025, 269] width 188 height 25
click at [708, 90] on div "Toggle navigation Settings Shipping Preferences Fields Preferences New" at bounding box center [687, 500] width 1375 height 1000
click at [847, 350] on input "0.00" at bounding box center [821, 354] width 96 height 22
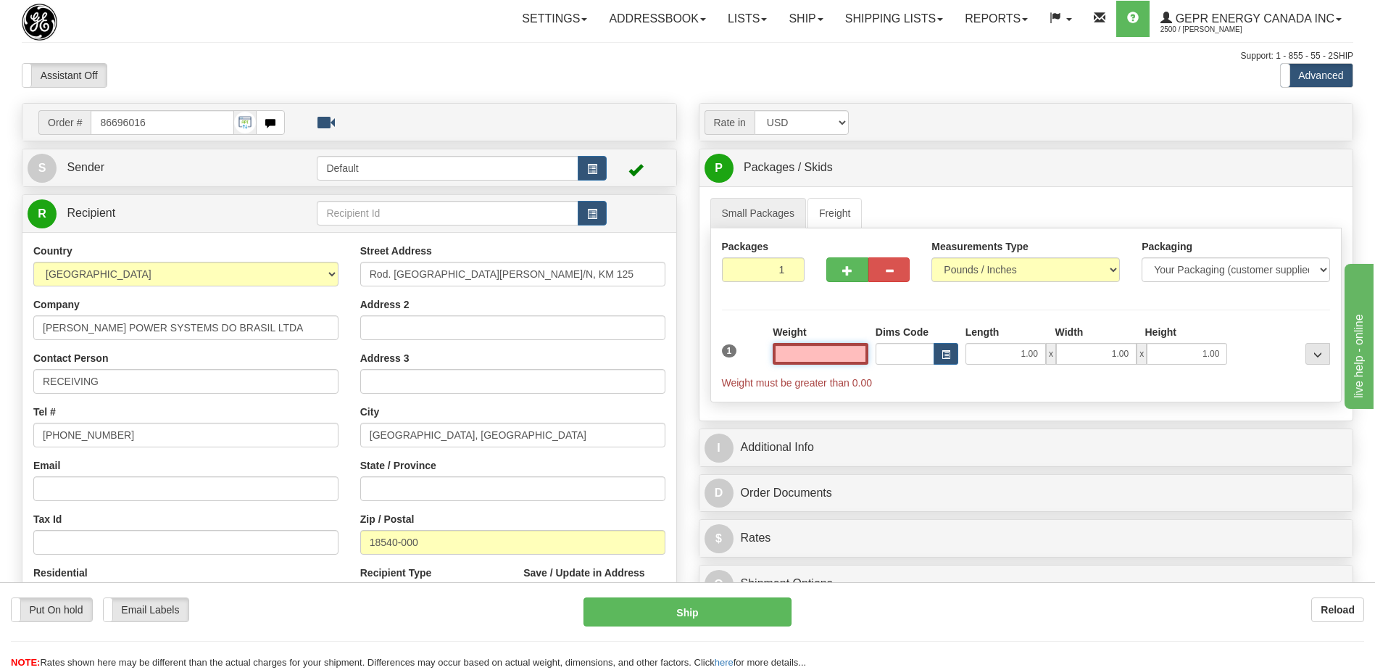
click at [847, 350] on input "text" at bounding box center [821, 354] width 96 height 22
type input "0.00"
click at [765, 269] on input "1" at bounding box center [763, 269] width 83 height 25
type input "4"
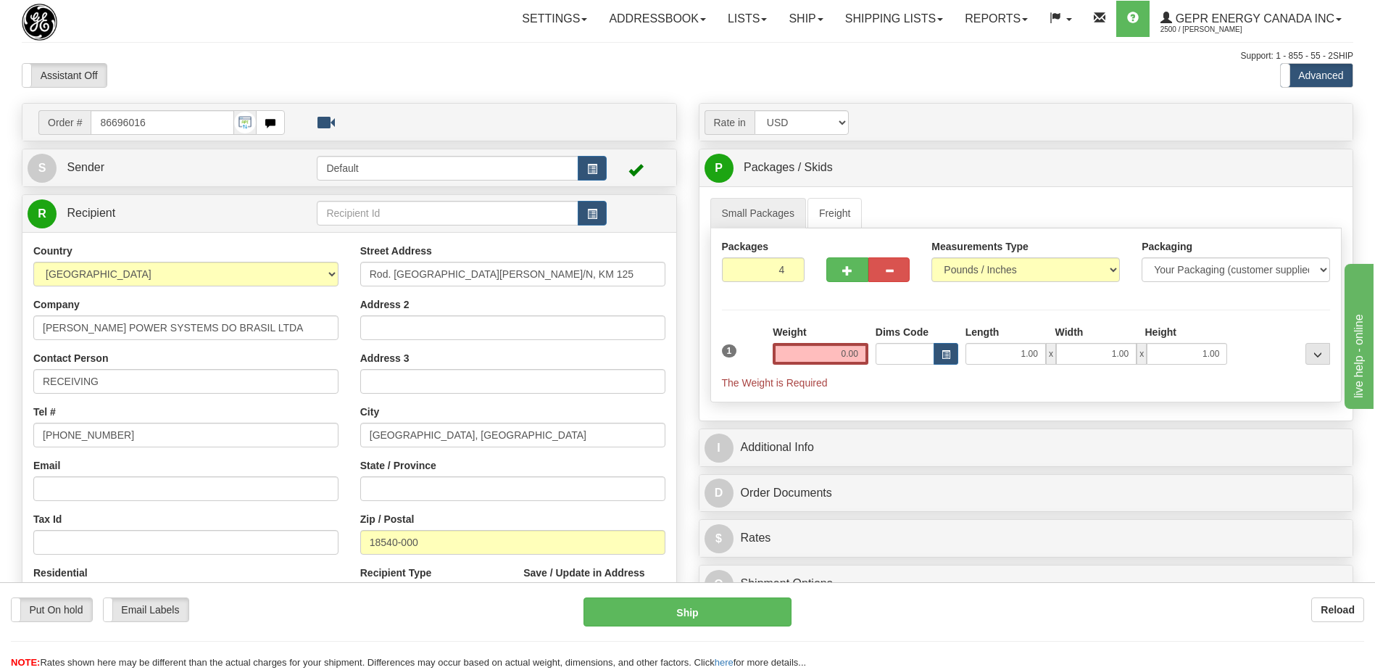
click at [937, 86] on div "Assistant On Assistant Off Do a return Do a return Previous Next Standard Advan…" at bounding box center [687, 75] width 1353 height 25
click at [843, 352] on input "0.00" at bounding box center [821, 354] width 96 height 22
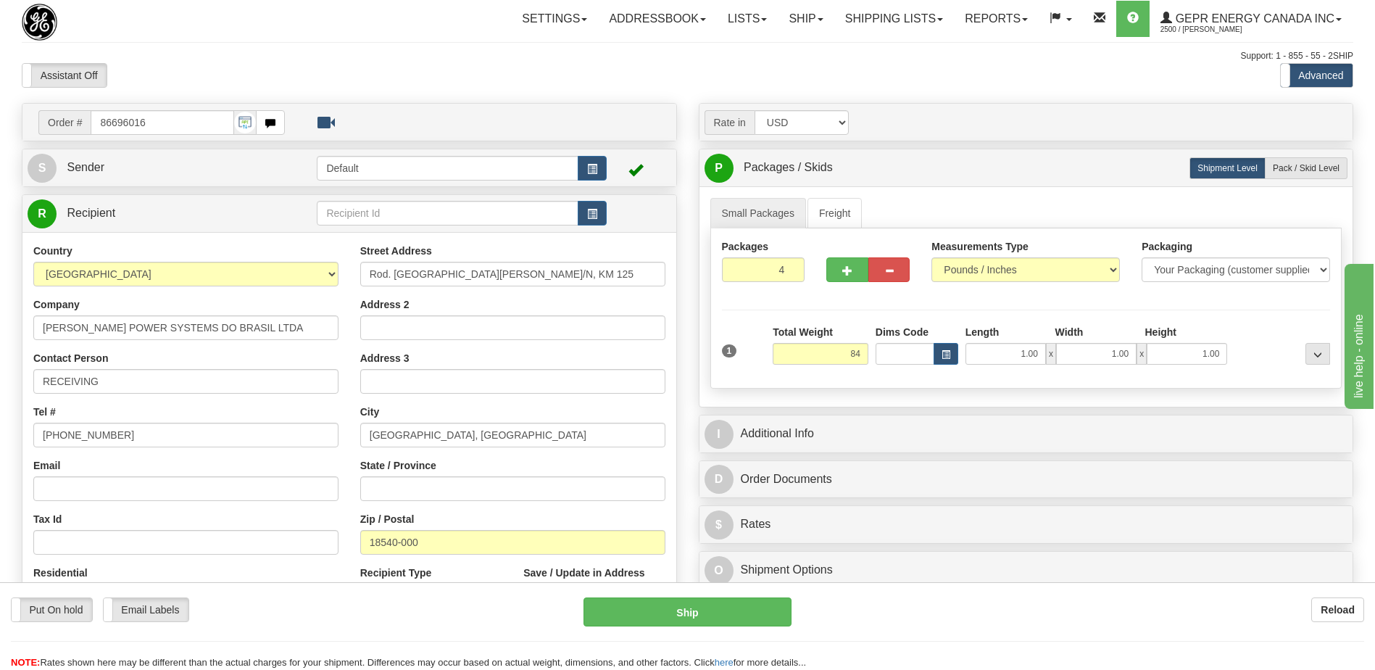
type input "84.00"
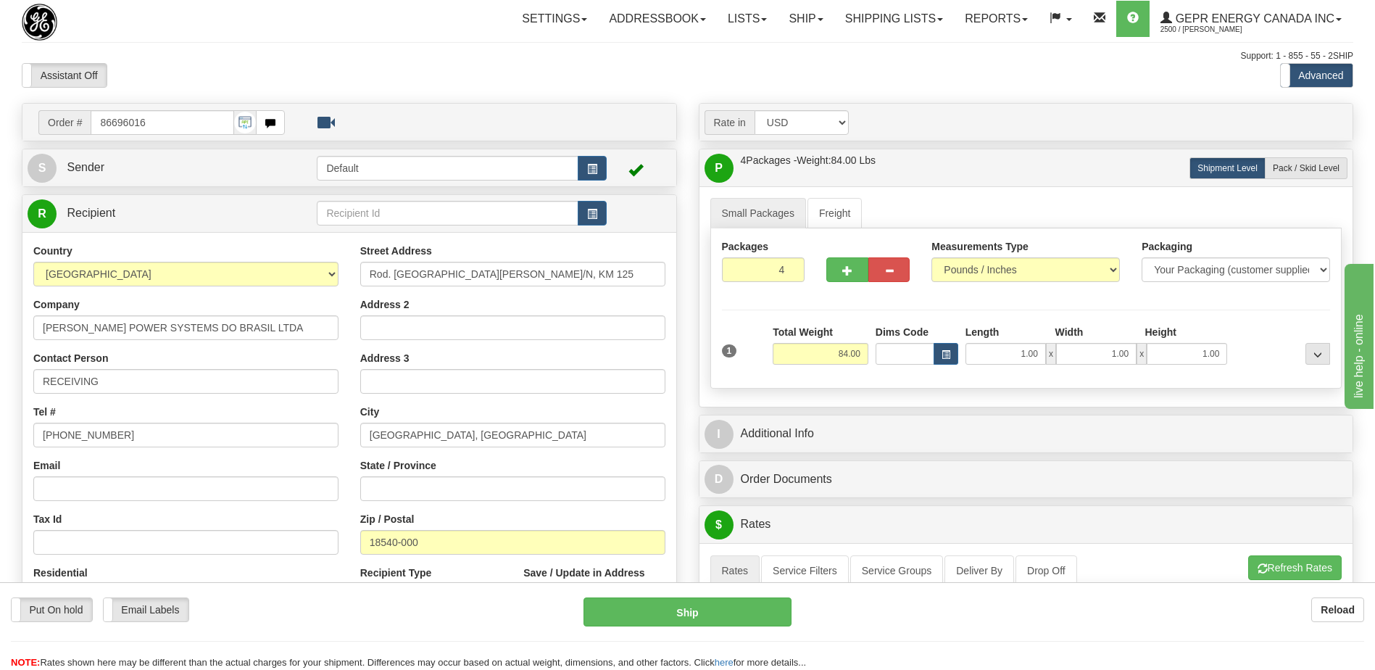
drag, startPoint x: 587, startPoint y: 70, endPoint x: 681, endPoint y: 172, distance: 138.4
click at [587, 70] on div "Assistant On Assistant Off Do a return Do a return Previous Next Standard Advan…" at bounding box center [687, 75] width 1353 height 25
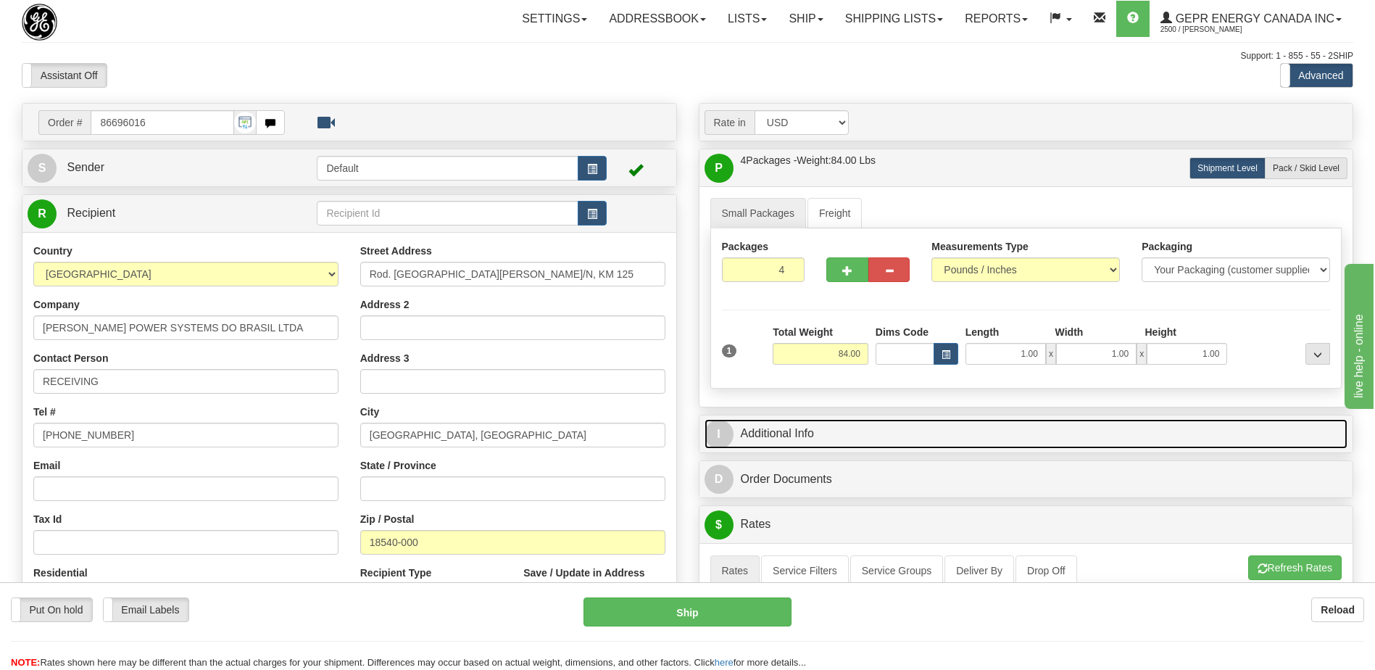
click at [878, 429] on link "I Additional Info" at bounding box center [1026, 434] width 644 height 30
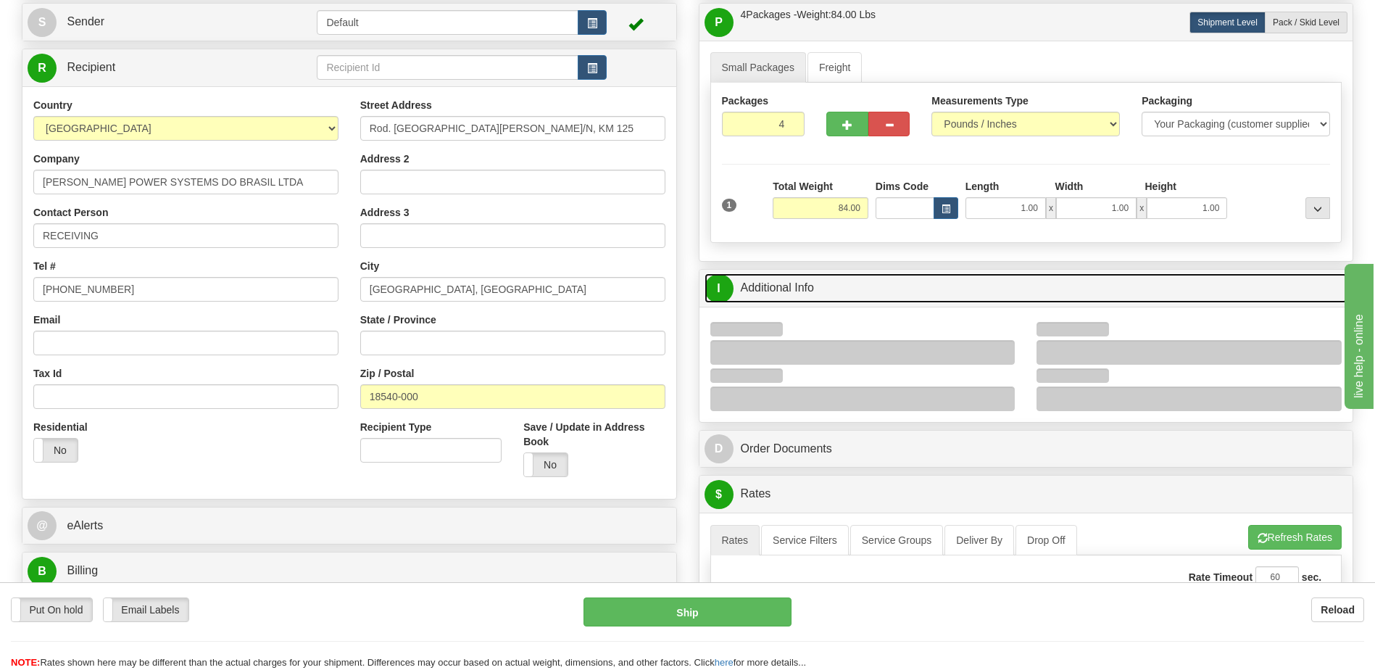
scroll to position [290, 0]
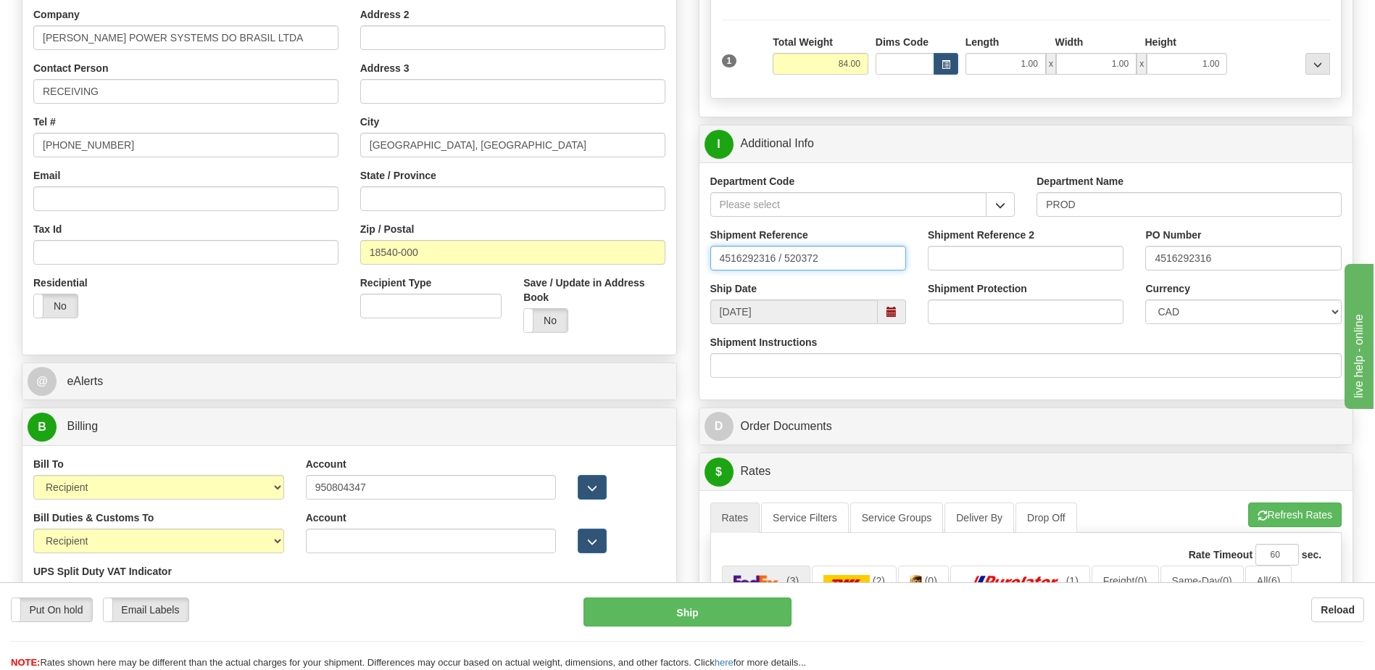
drag, startPoint x: 838, startPoint y: 254, endPoint x: 291, endPoint y: 251, distance: 547.1
type input "5399004048"
click at [1182, 302] on select "CAD USD EUR ZAR RON ANG ARN AUD AUS AWG BBD BFR BGN BHD BMD BND BRC BRL CHP CKZ…" at bounding box center [1243, 311] width 196 height 25
select select "1"
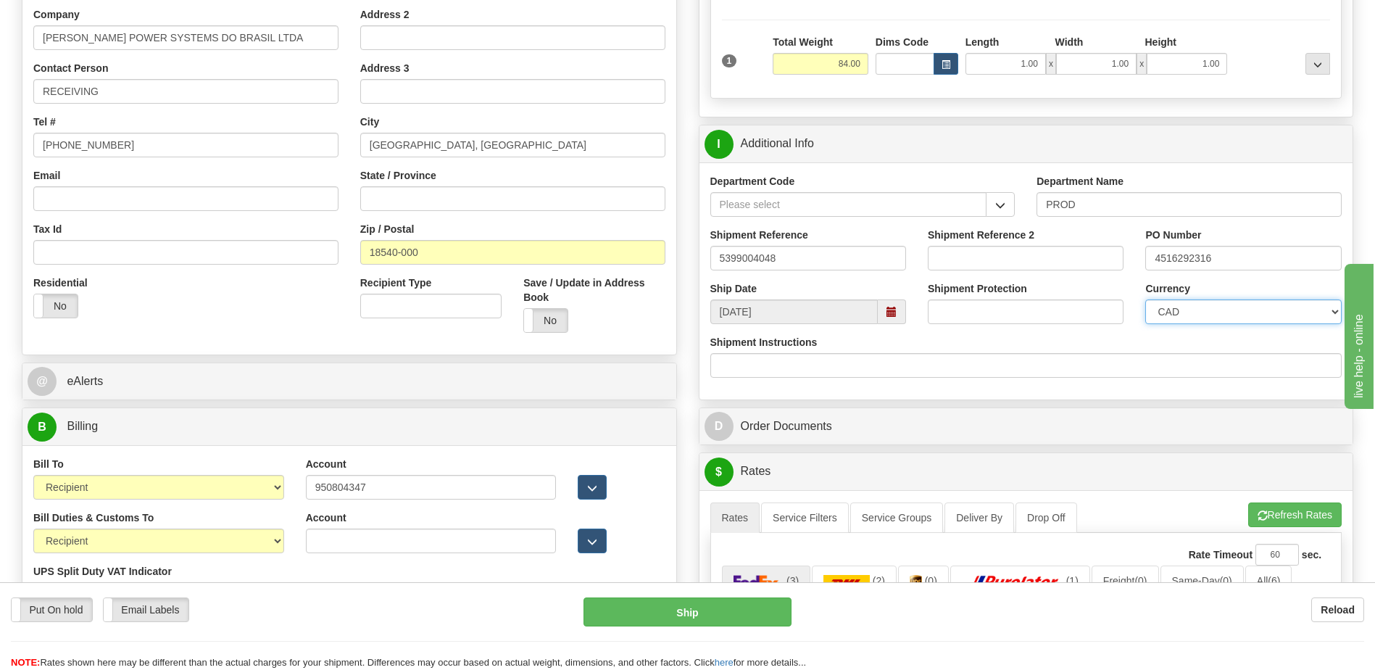
click at [1145, 299] on select "CAD USD EUR ZAR RON ANG ARN AUD AUS AWG BBD BFR BGN BHD BMD BND BRC BRL CHP CKZ…" at bounding box center [1243, 311] width 196 height 25
drag, startPoint x: 1260, startPoint y: 259, endPoint x: 978, endPoint y: 235, distance: 283.0
click at [981, 236] on div "Shipment Reference 5399004048 Shipment Reference 2 PO Number 4516292316" at bounding box center [1026, 255] width 654 height 54
click at [1207, 256] on input "4516292316" at bounding box center [1243, 258] width 196 height 25
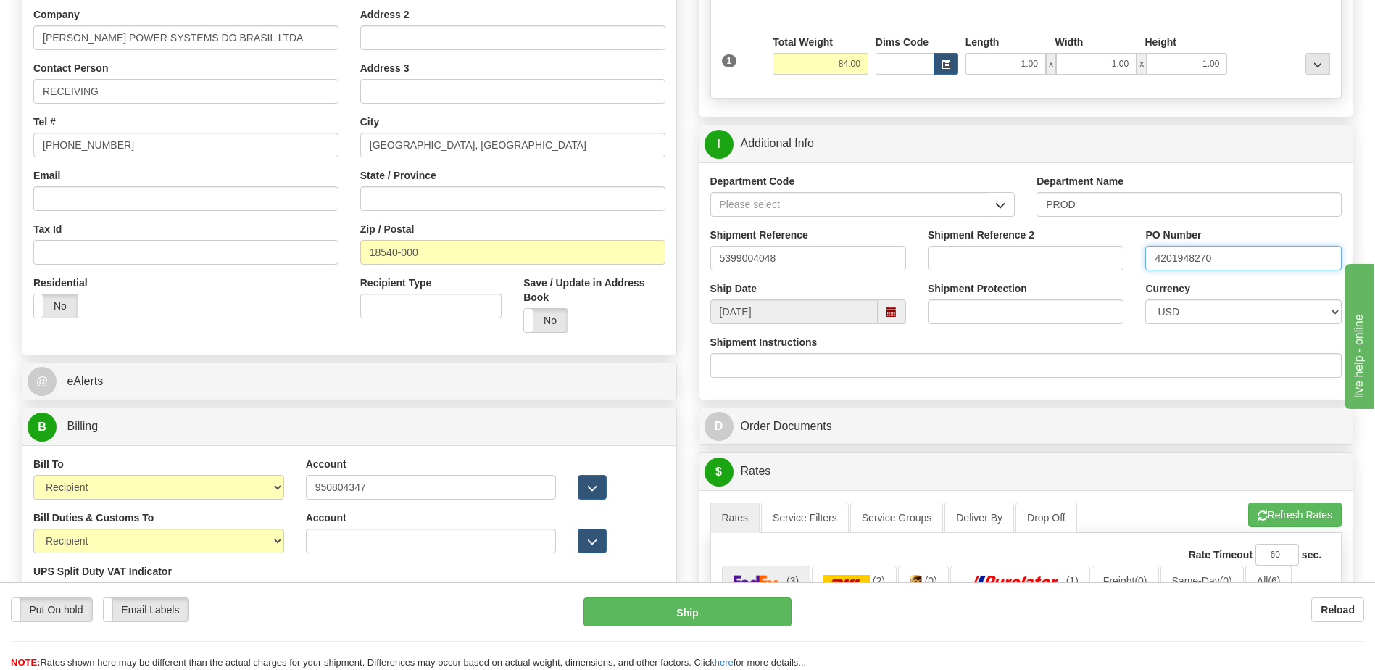
type input "4201948270"
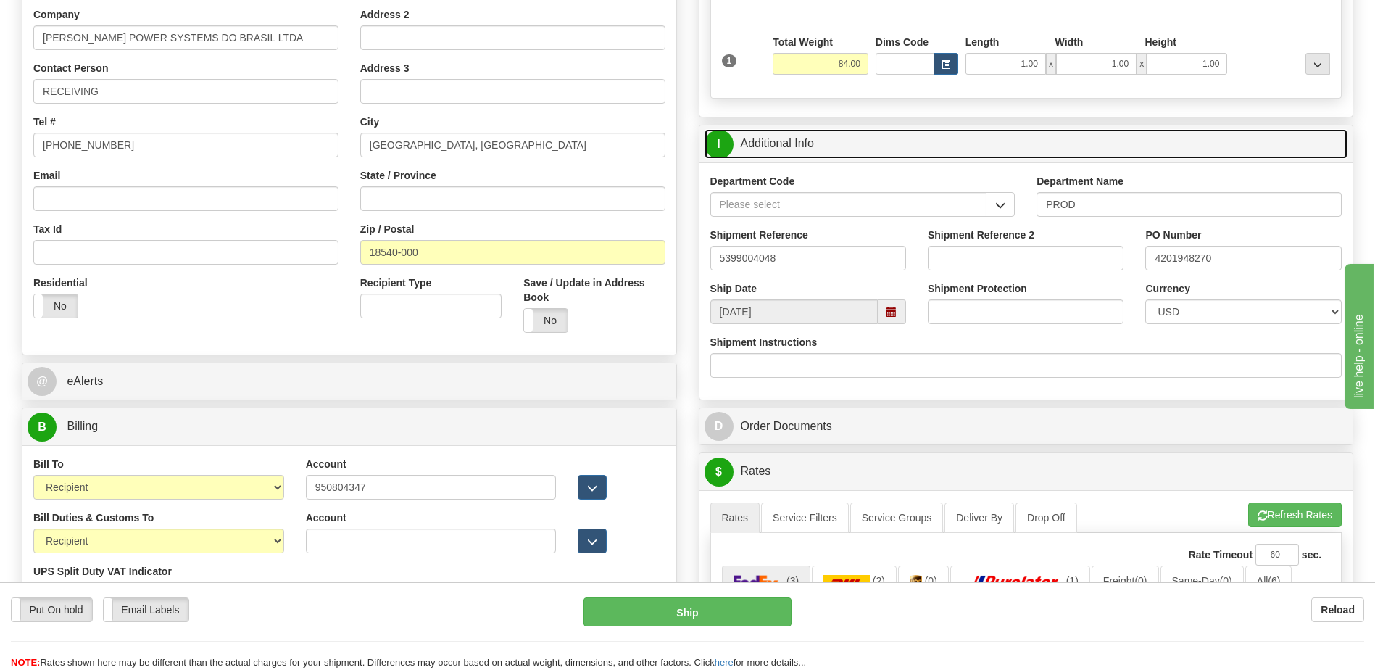
click at [799, 149] on link "I Additional Info" at bounding box center [1026, 144] width 644 height 30
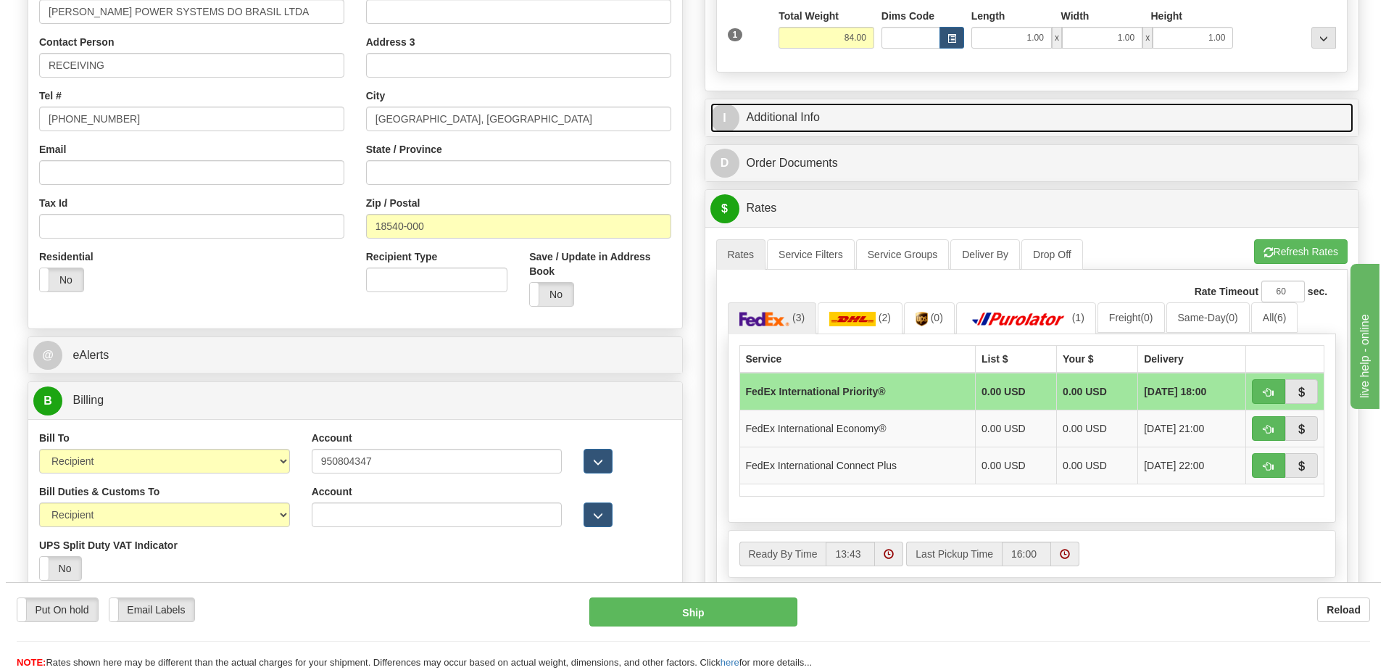
scroll to position [362, 0]
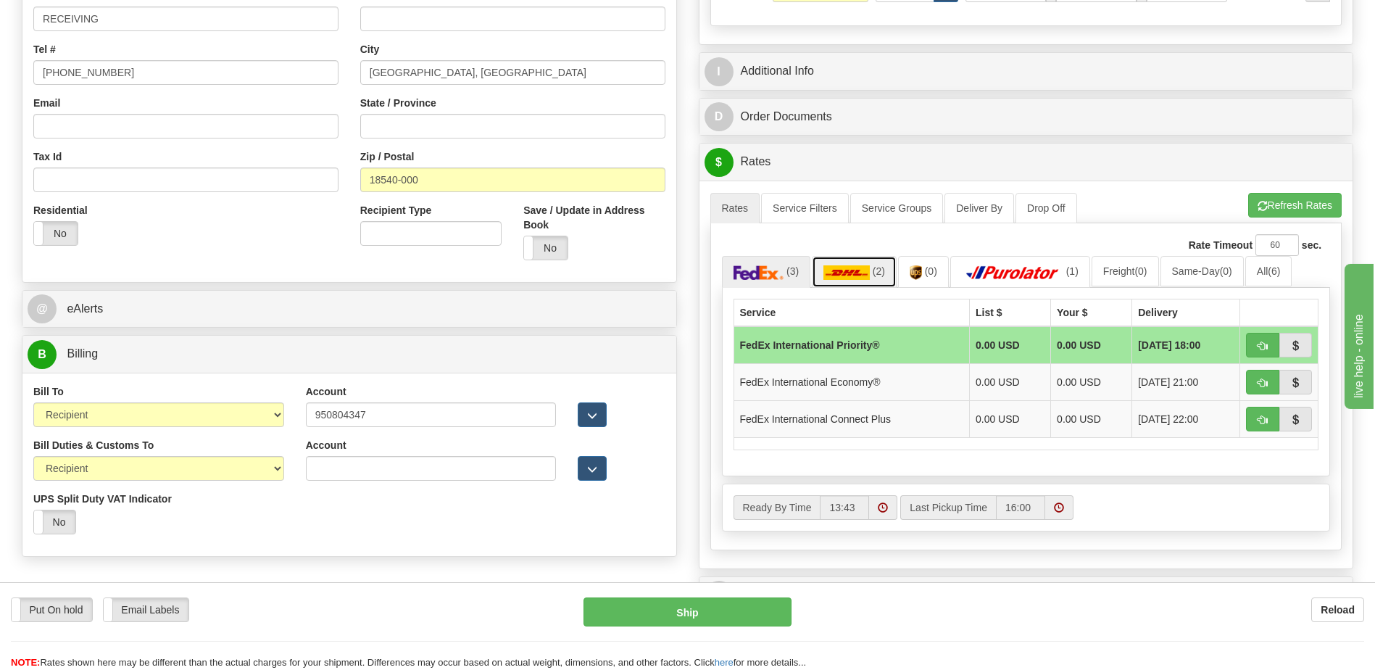
click at [878, 279] on link "(2)" at bounding box center [854, 271] width 85 height 31
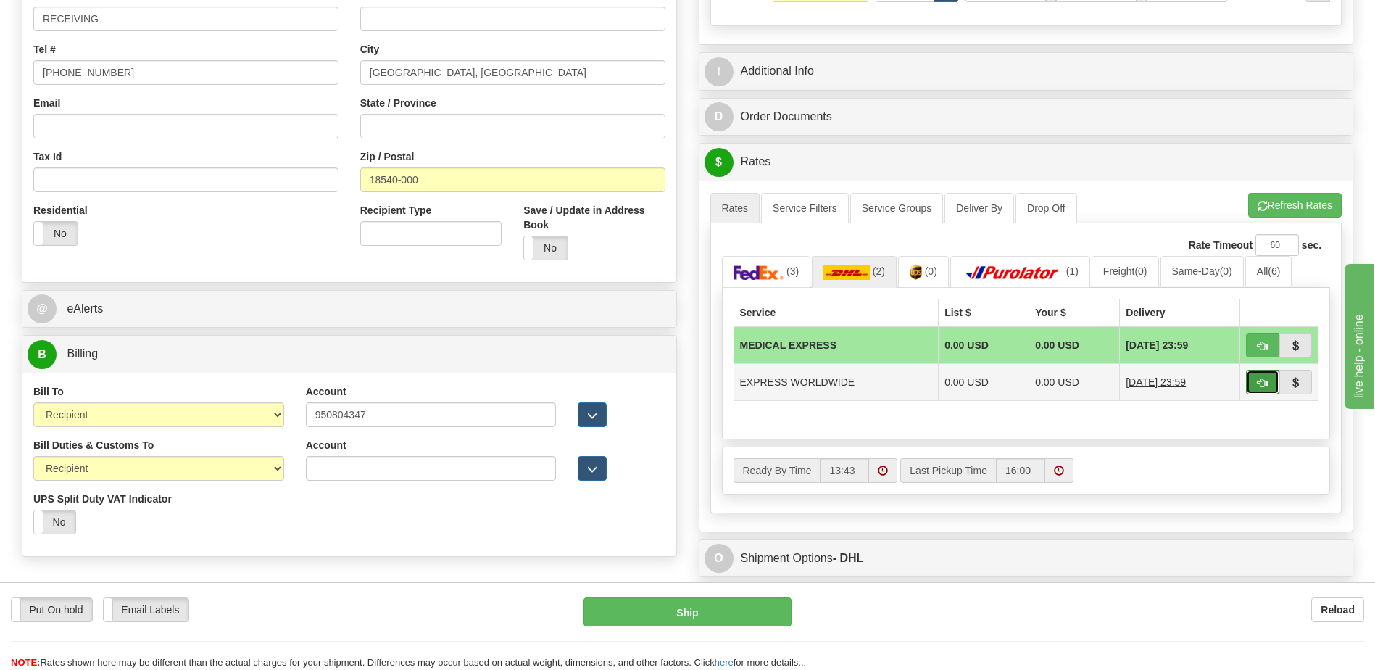
click at [1257, 383] on span "button" at bounding box center [1262, 382] width 10 height 9
type input "P"
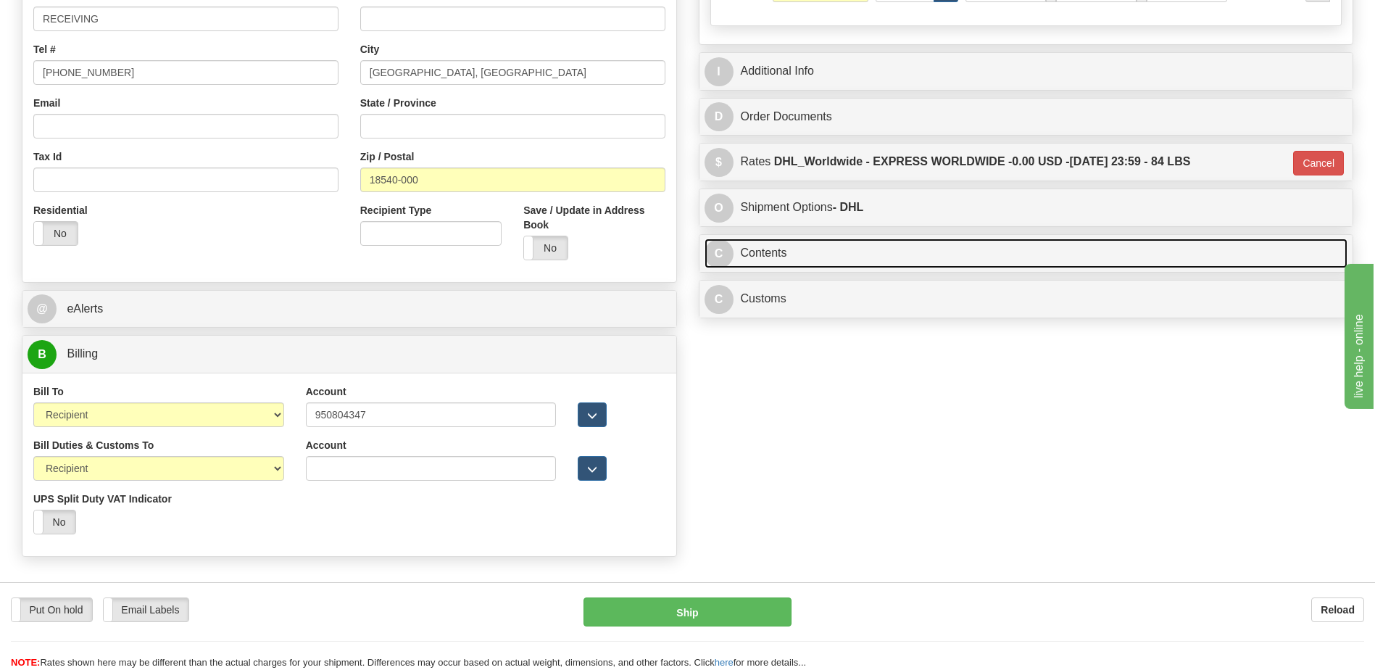
click at [823, 259] on link "C Contents" at bounding box center [1026, 253] width 644 height 30
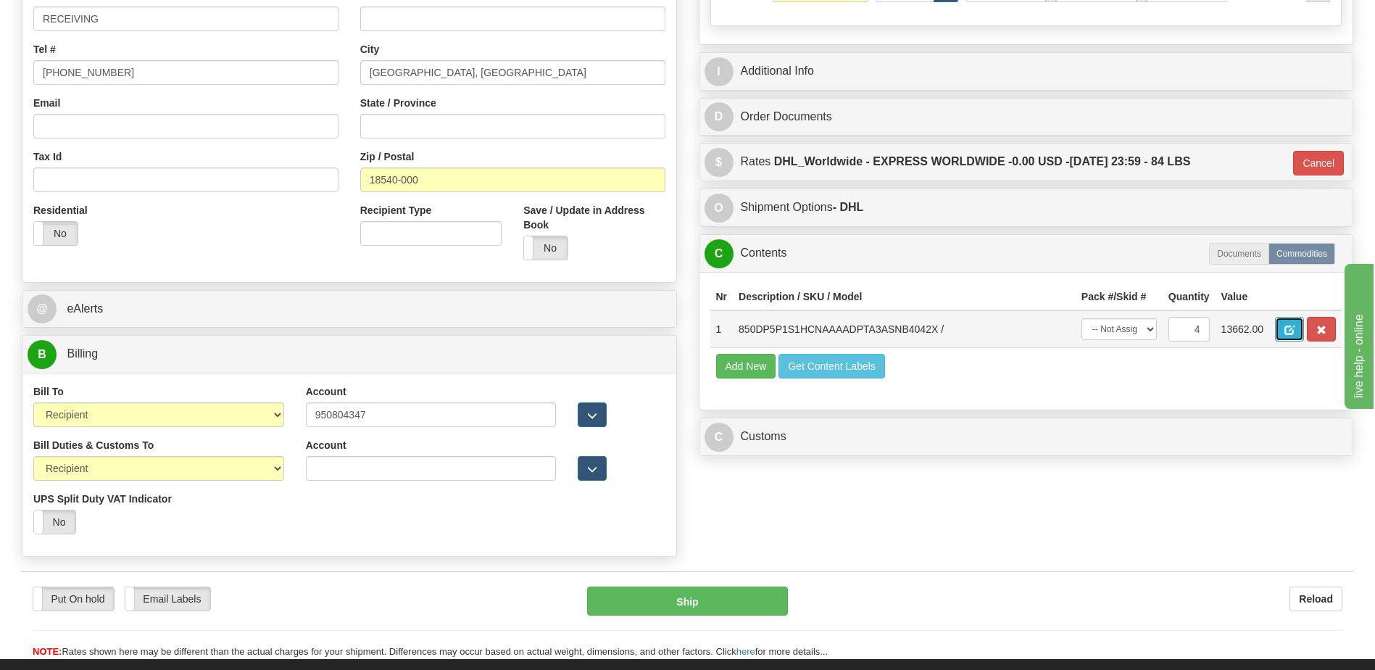
click at [1288, 323] on button "button" at bounding box center [1289, 329] width 29 height 25
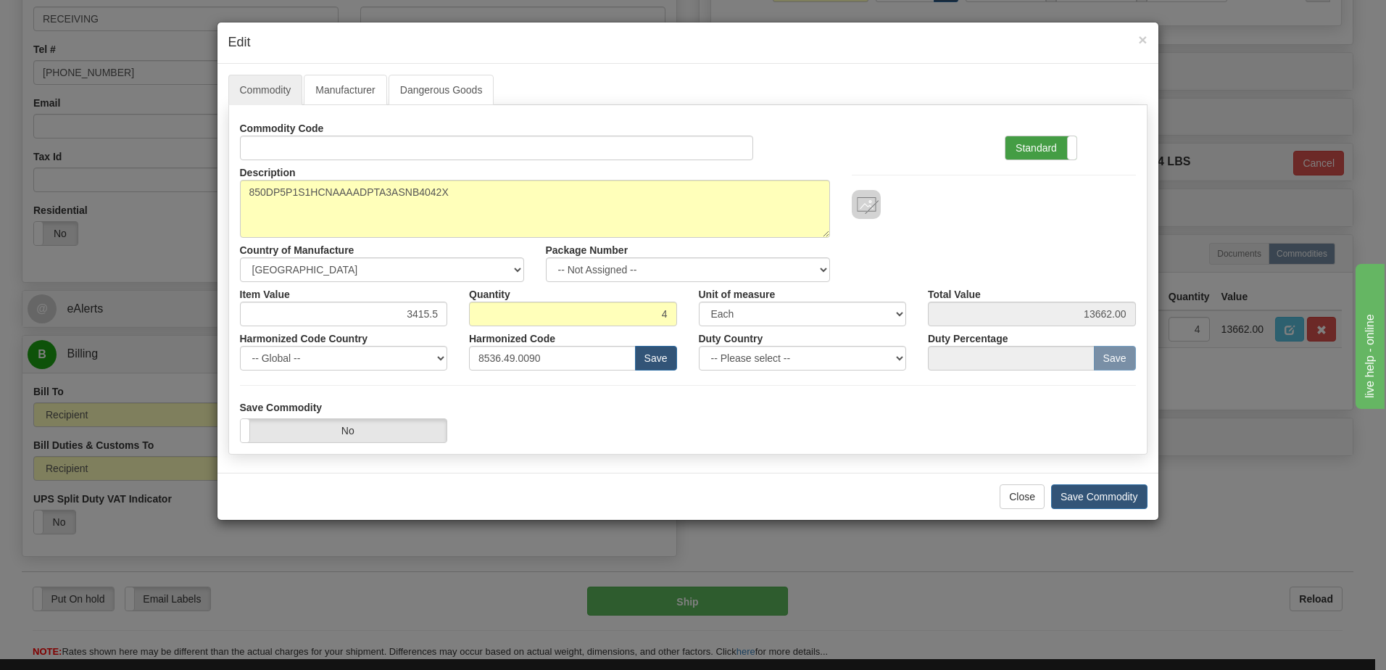
click at [1042, 149] on label "Standard" at bounding box center [1040, 147] width 71 height 23
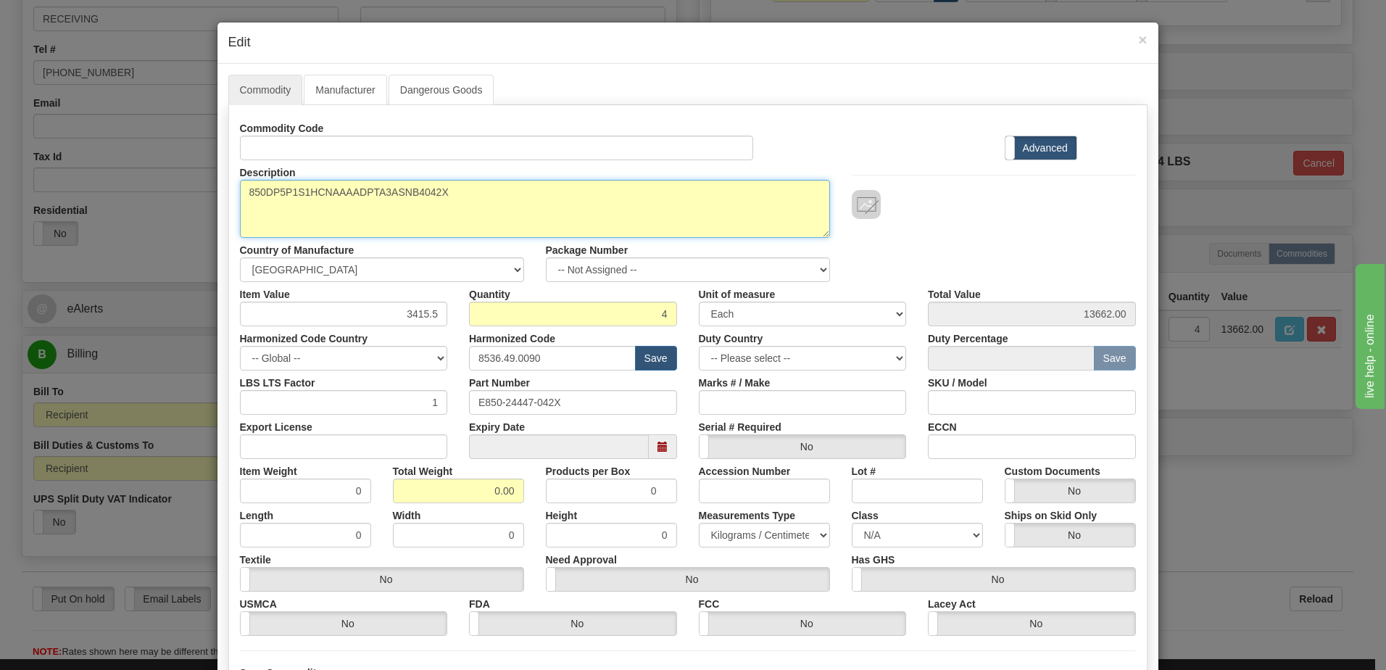
click at [243, 194] on textarea "850DP5P1S1HCNAAAADPTA3ASNB4042X" at bounding box center [535, 209] width 590 height 58
paste textarea "Feeder Protection System"
type textarea "Feeder Protection System P/N 850DP5P1S1HCNAAAADPTA3ASNB4042X"
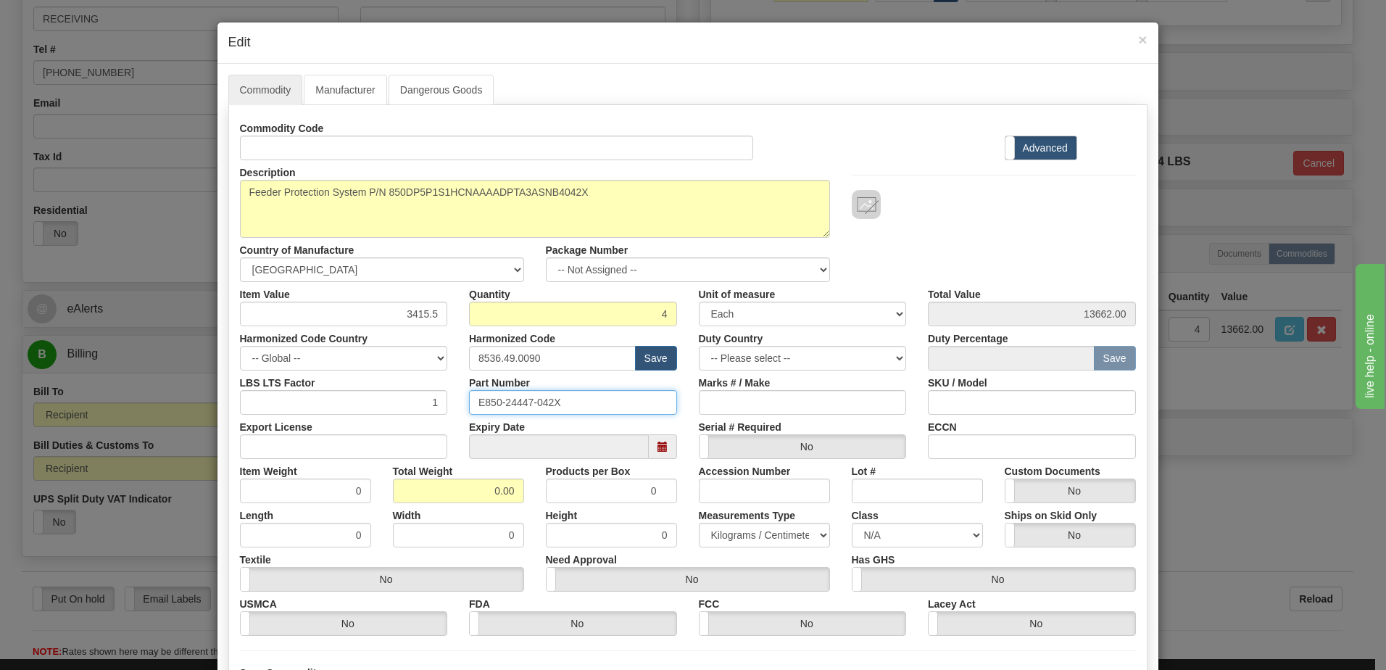
click at [370, 402] on div "LBS LTS Factor 1 Part Number E850-24447-042X Marks # / Make SKU / Model" at bounding box center [687, 392] width 917 height 44
drag, startPoint x: 467, startPoint y: 495, endPoint x: 644, endPoint y: 494, distance: 176.8
click at [644, 494] on div "Item Weight 0 Total Weight 0.00 Products per Box 0 Accession Number Lot # Custo…" at bounding box center [687, 481] width 917 height 44
type input "4"
type input "1.0000"
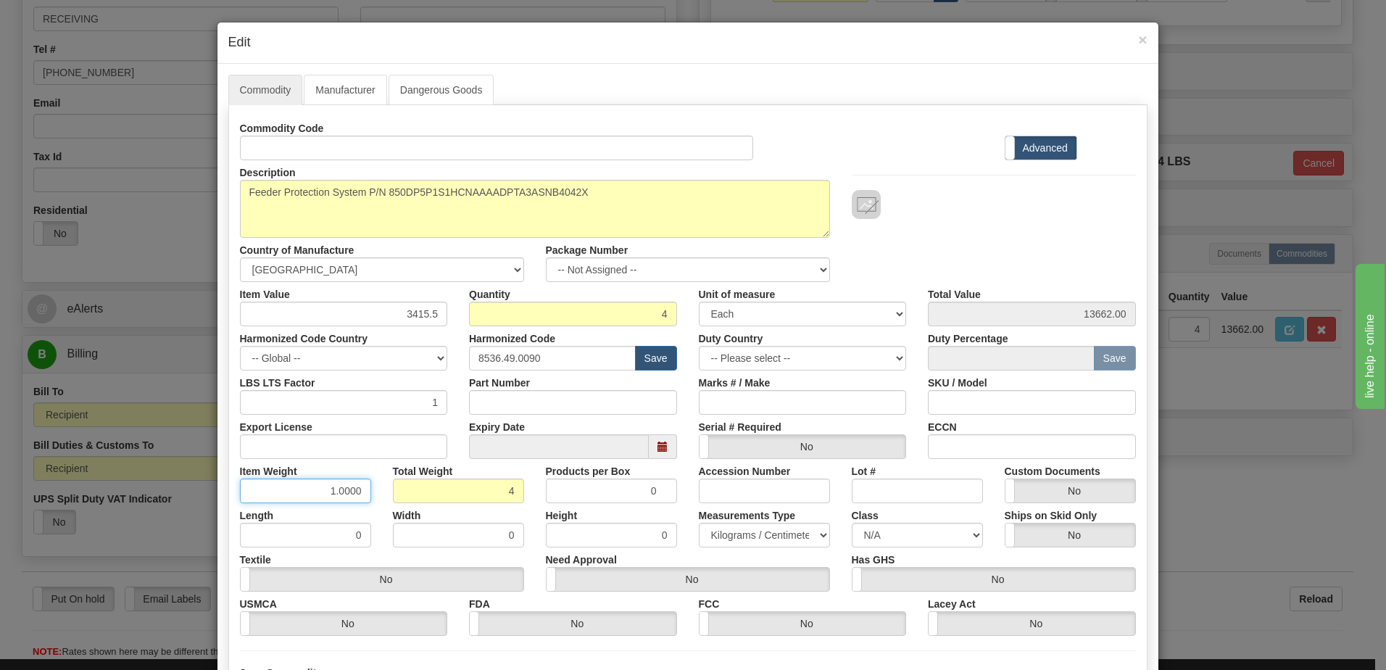
click at [310, 488] on input "1.0000" at bounding box center [305, 490] width 131 height 25
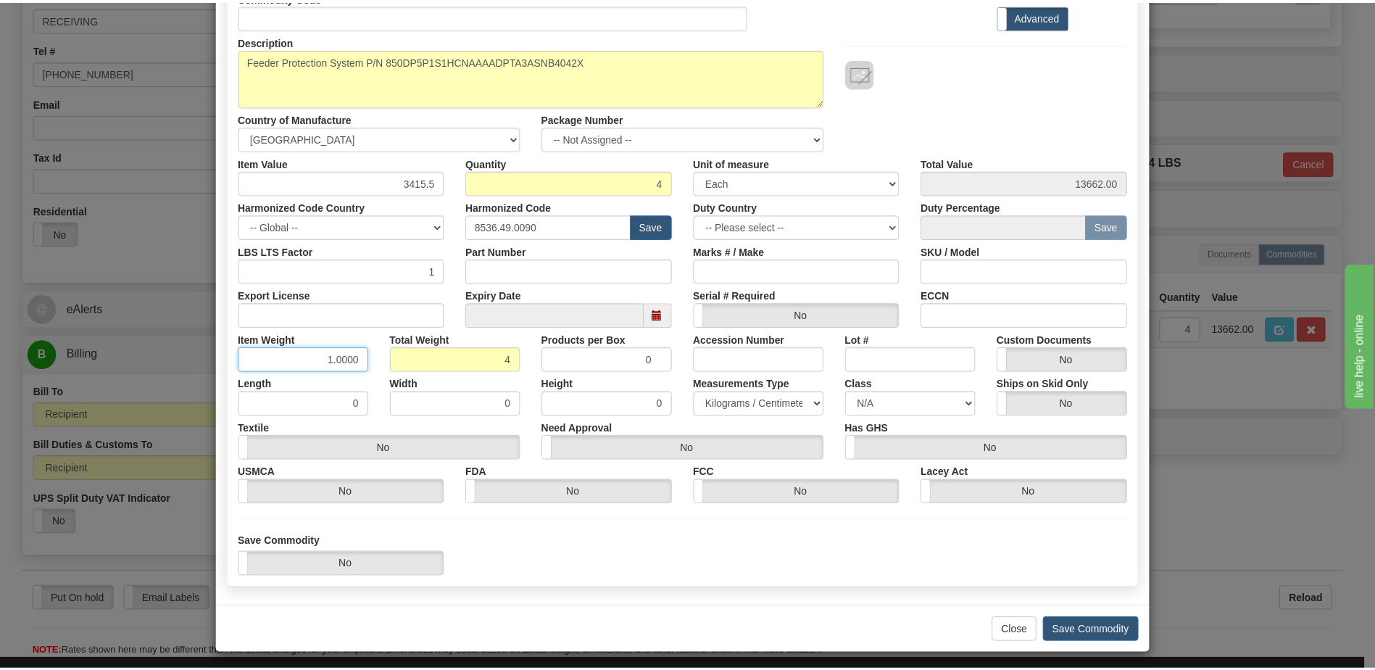
scroll to position [138, 0]
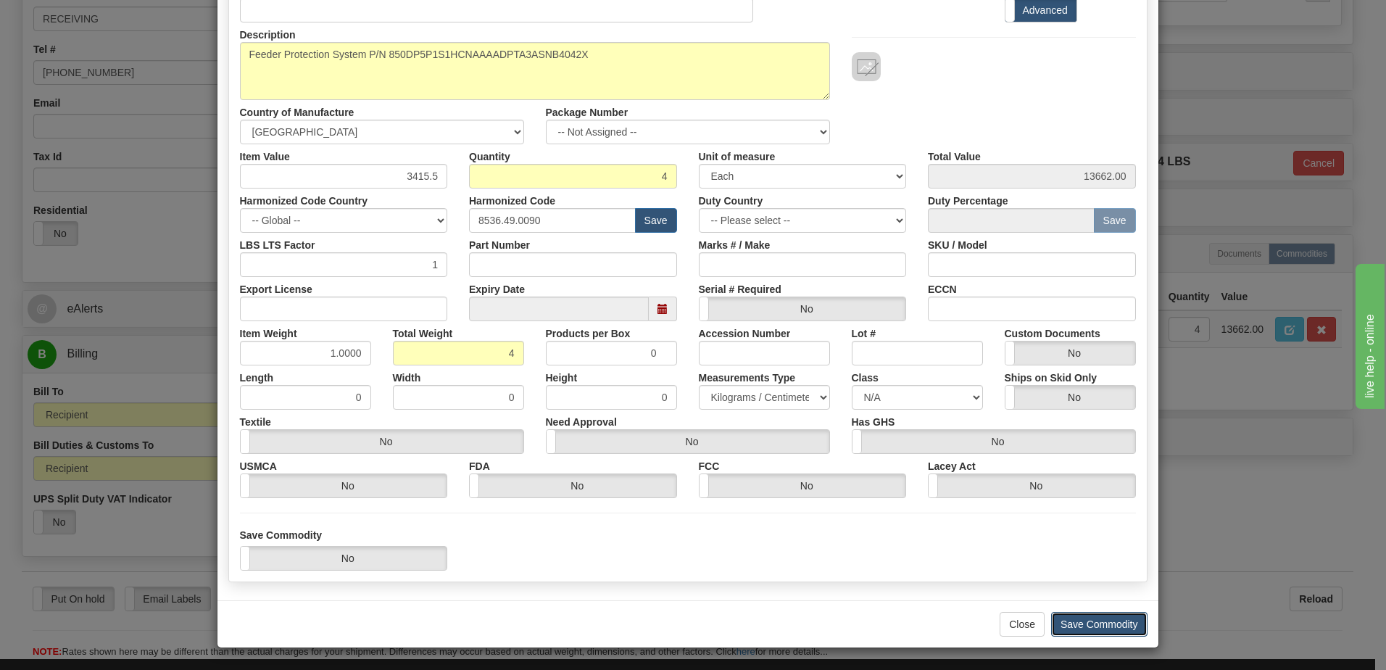
click at [1107, 625] on button "Save Commodity" at bounding box center [1099, 624] width 96 height 25
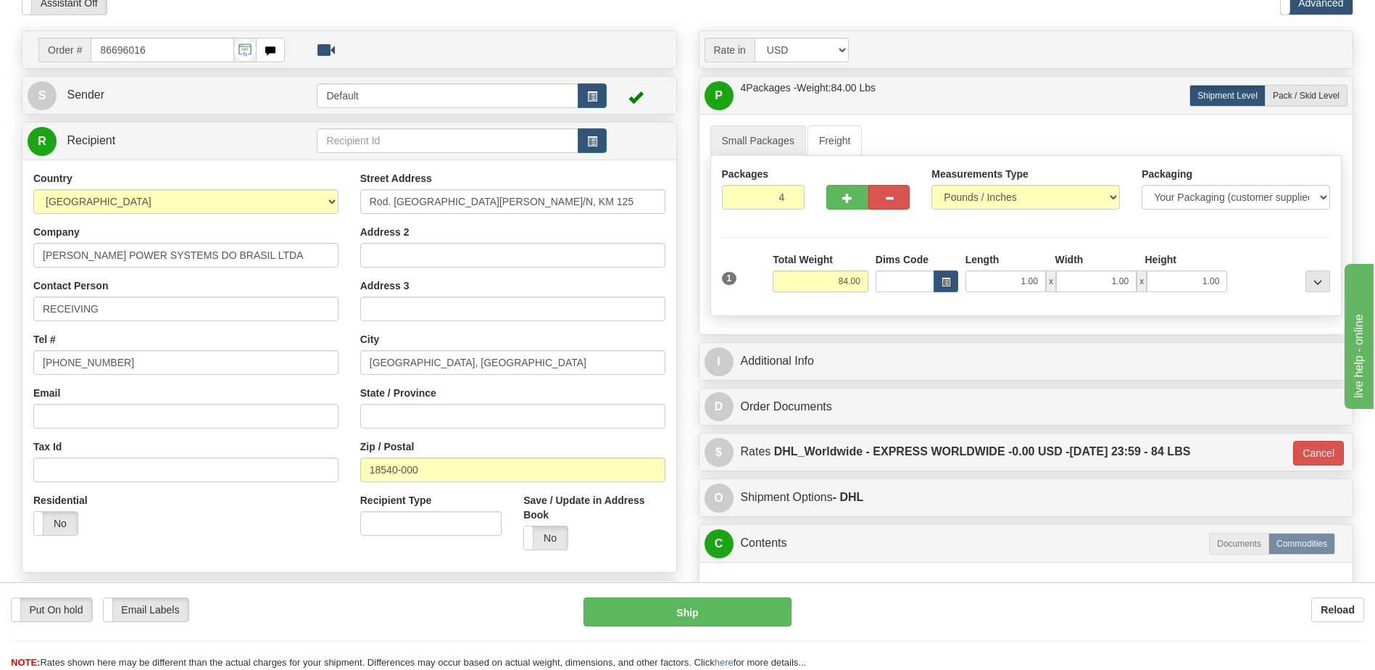
scroll to position [290, 0]
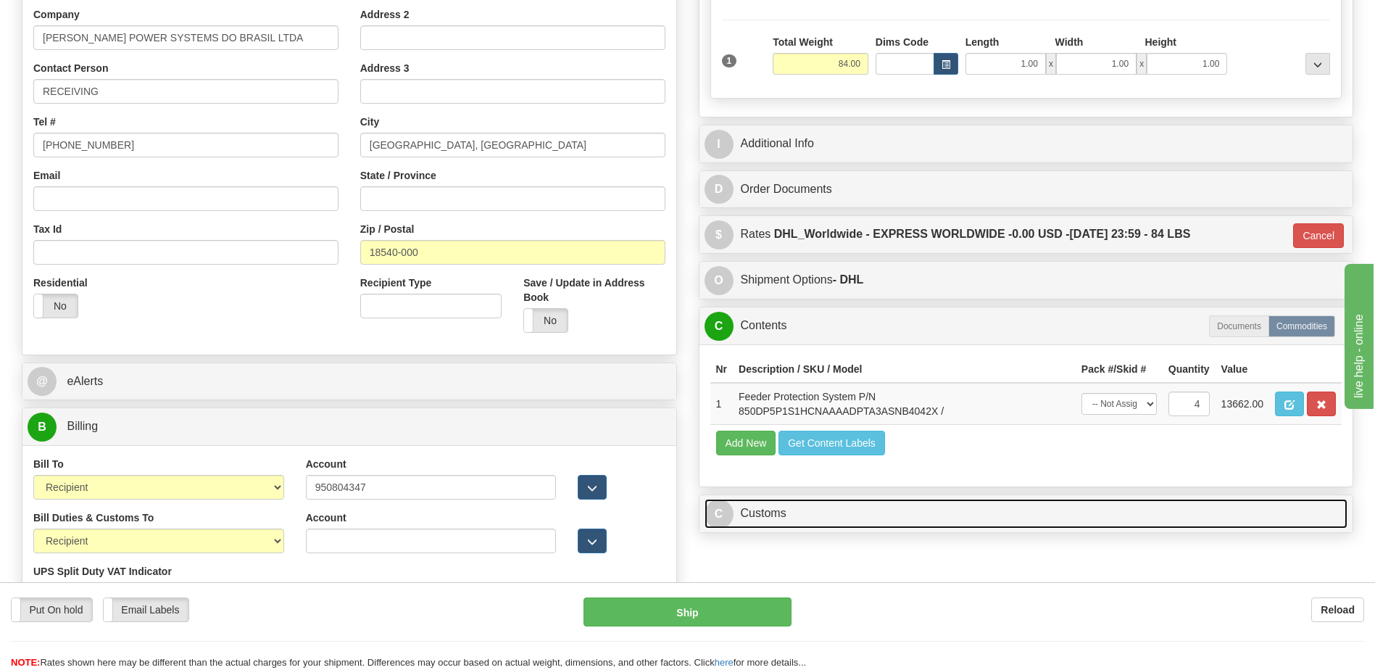
drag, startPoint x: 830, startPoint y: 507, endPoint x: 831, endPoint y: 484, distance: 23.2
click at [830, 507] on link "C Customs" at bounding box center [1026, 514] width 644 height 30
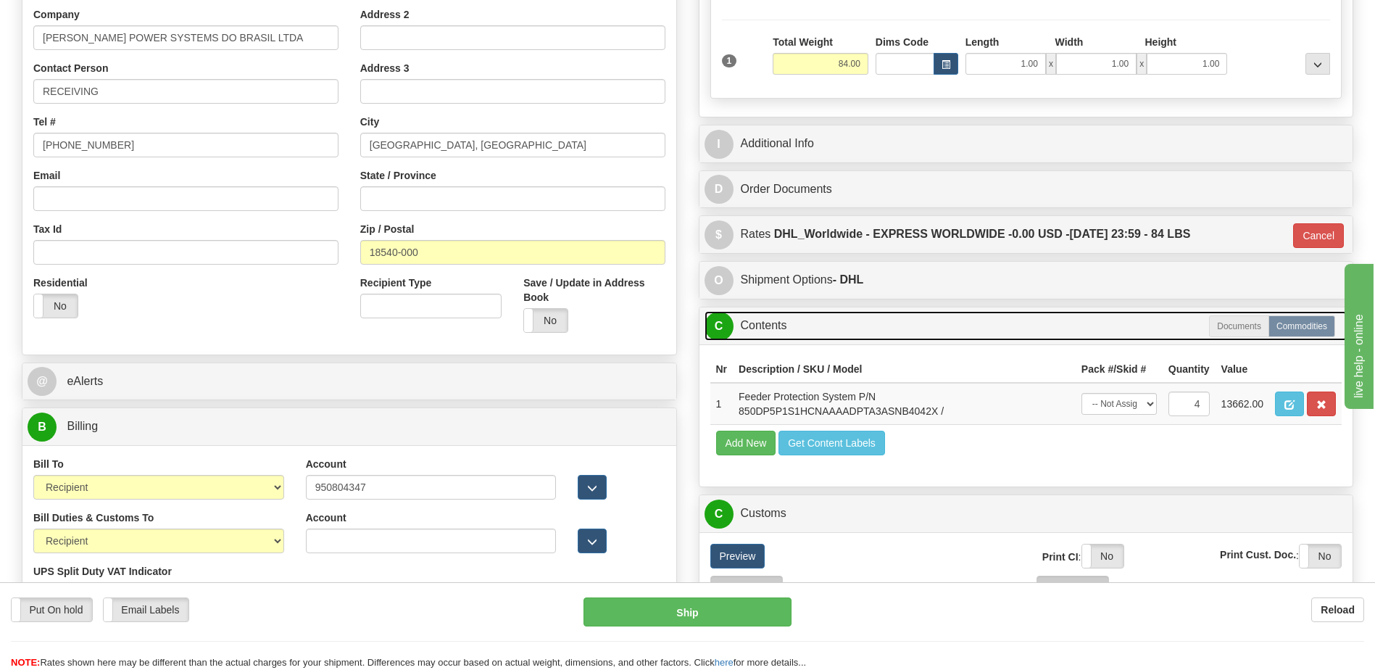
click at [796, 334] on link "C Contents" at bounding box center [1026, 326] width 644 height 30
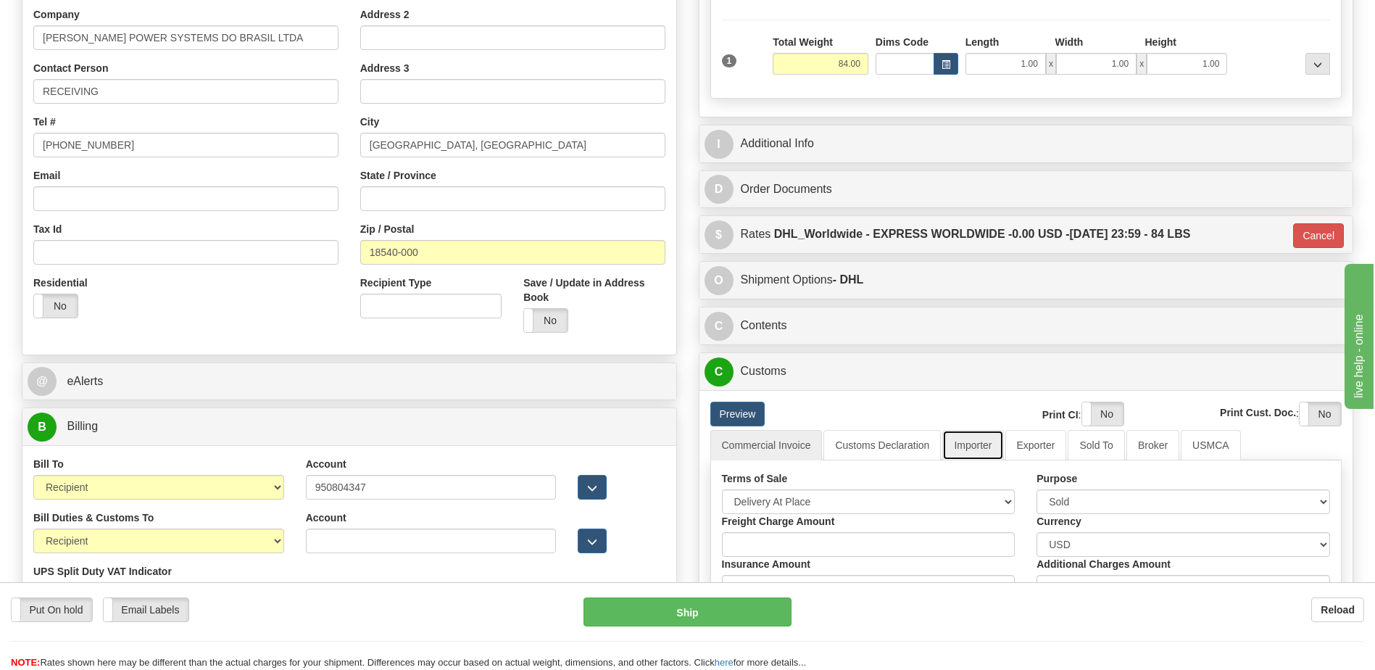
click at [970, 444] on link "Importer" at bounding box center [972, 445] width 61 height 30
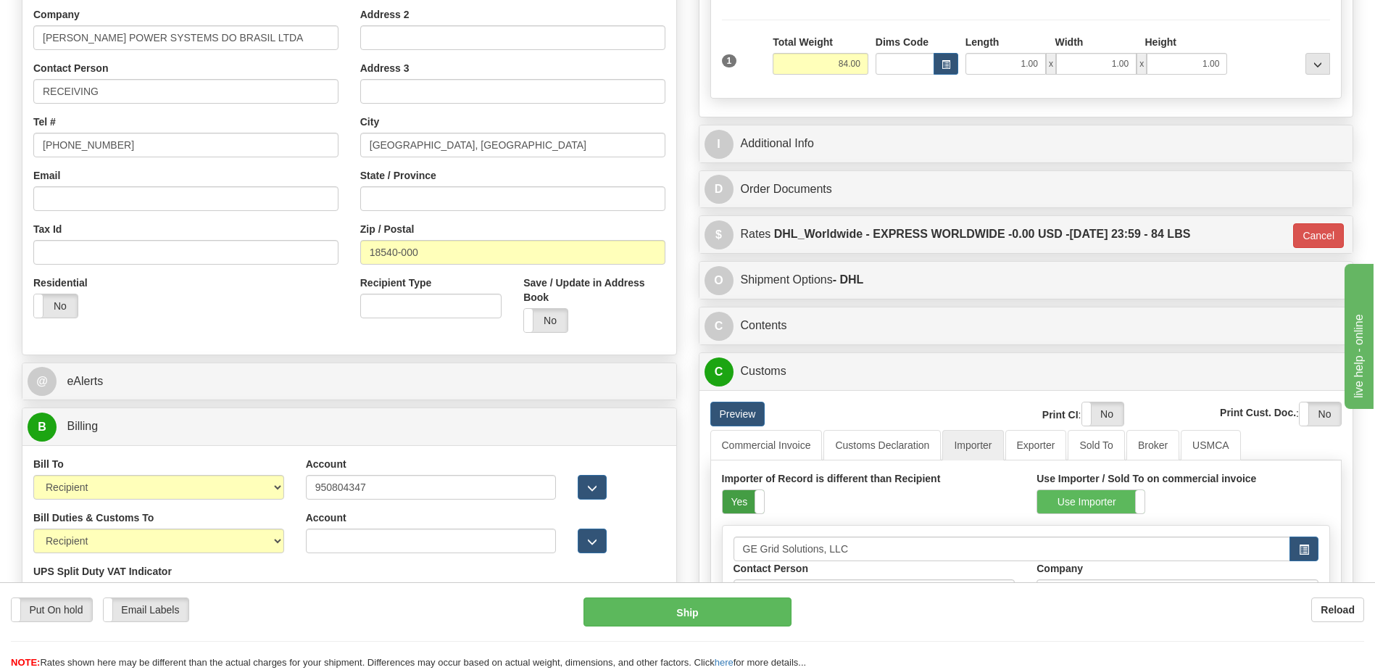
click at [738, 492] on label "Yes" at bounding box center [743, 501] width 41 height 23
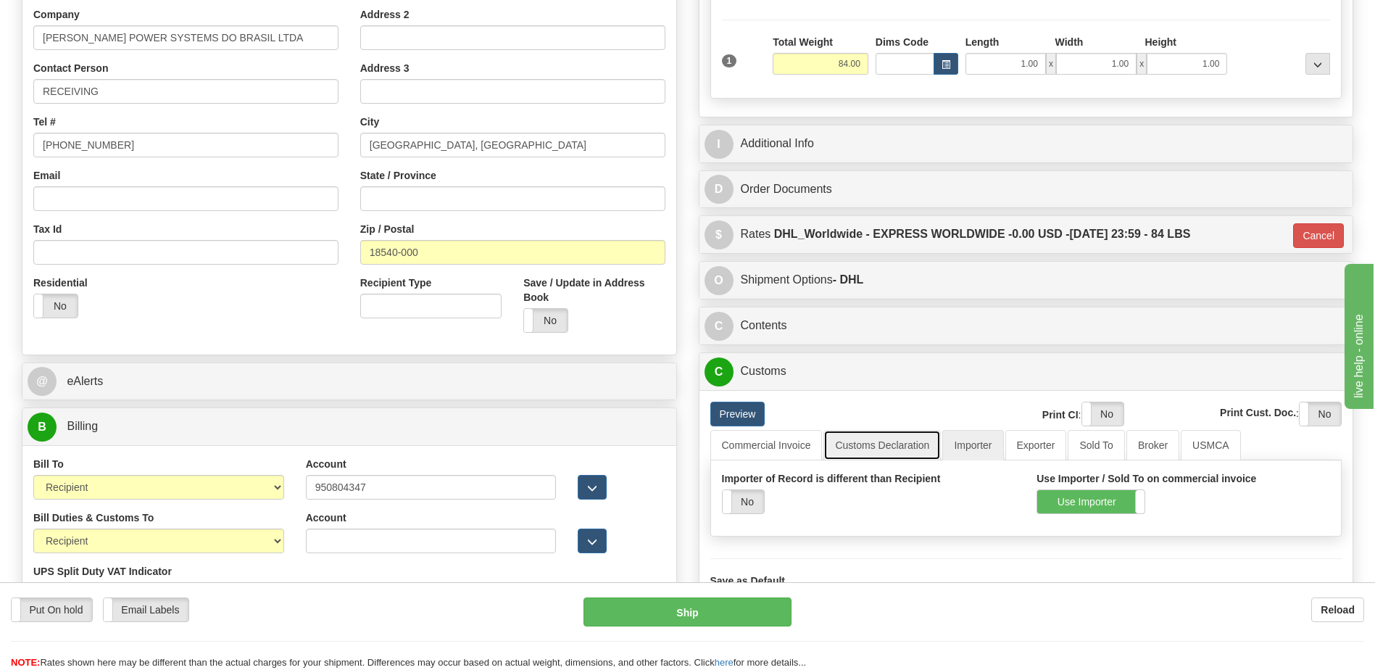
click at [849, 452] on link "Customs Declaration" at bounding box center [881, 445] width 117 height 30
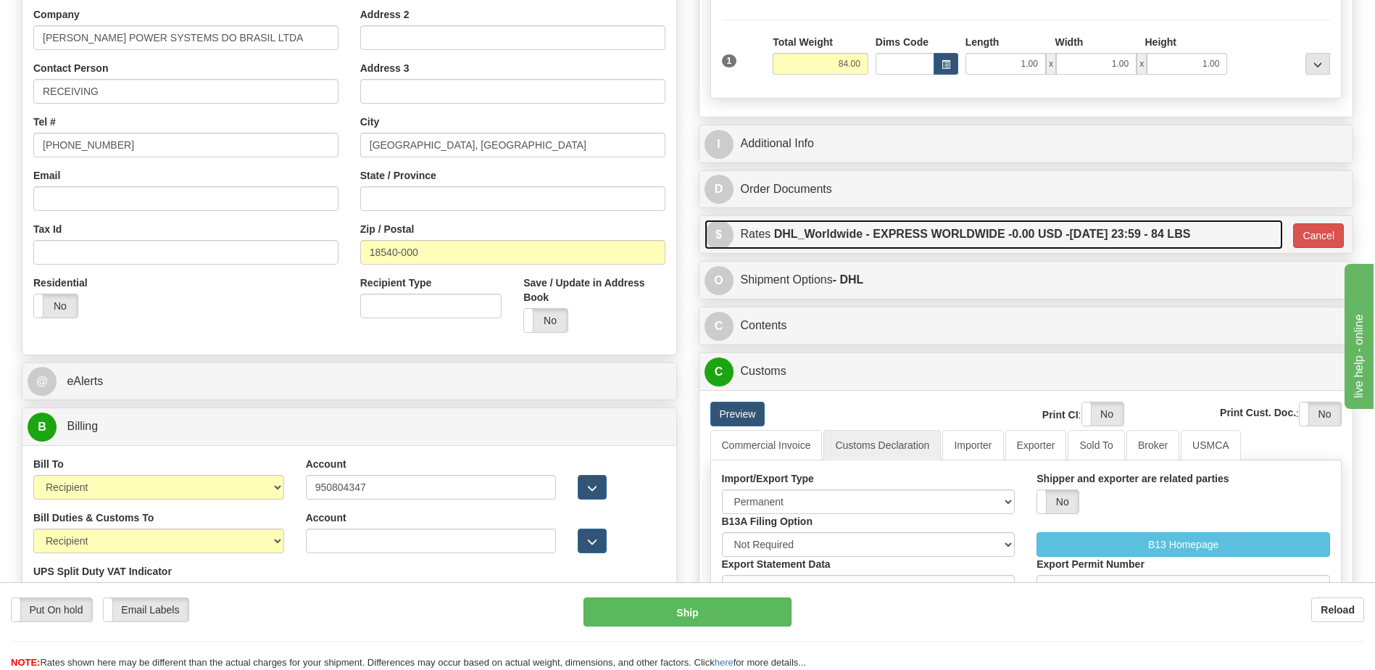
click at [937, 231] on label "DHL_Worldwide - EXPRESS WORLDWIDE - 0.00 USD - 09/22/2025 23:59 - 84 LBS" at bounding box center [982, 234] width 417 height 29
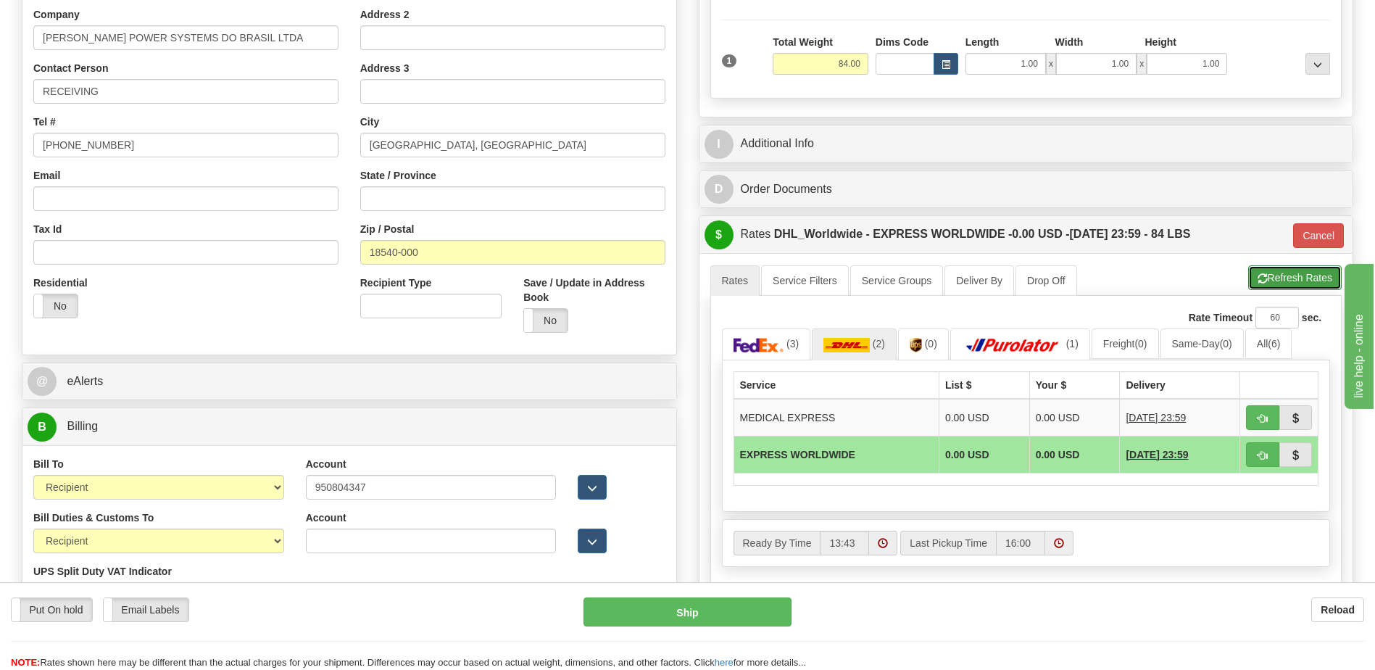
click at [1297, 276] on button "Refresh Rates" at bounding box center [1294, 277] width 93 height 25
type input "P"
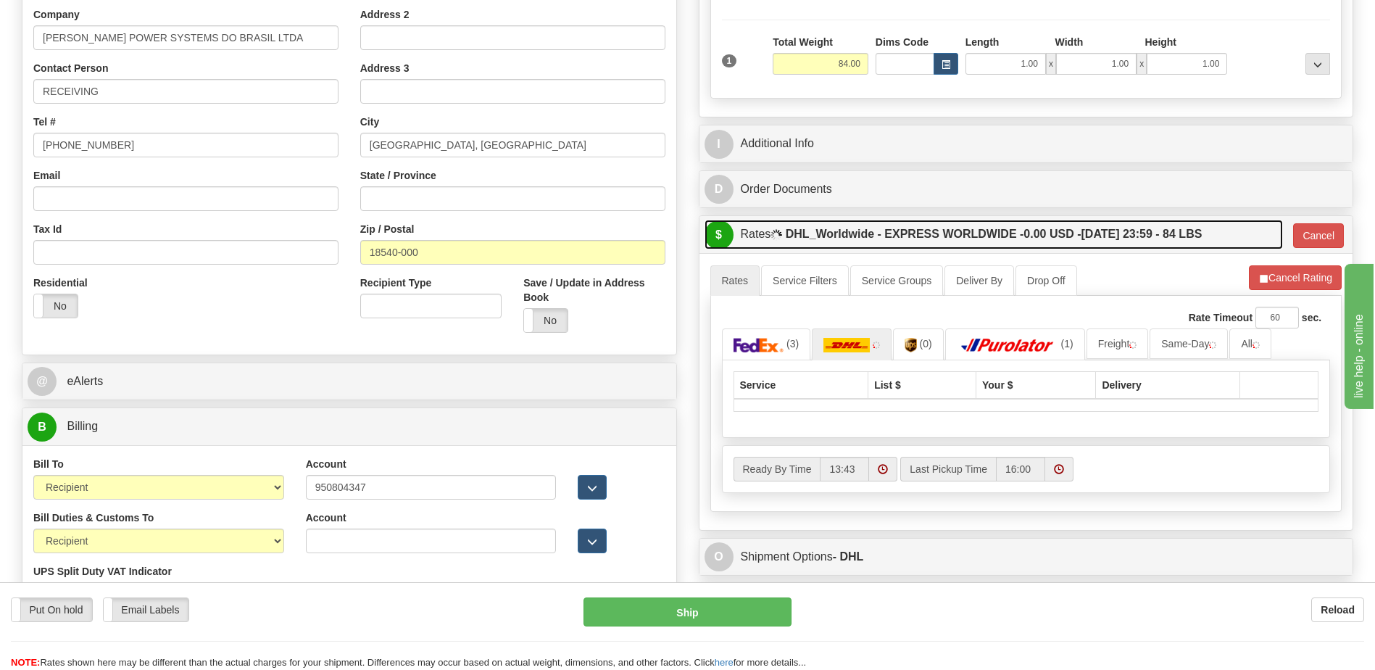
click at [1140, 224] on label "DHL_Worldwide - EXPRESS WORLDWIDE - 0.00 USD - 09/22/2025 23:59 - 84 LBS" at bounding box center [994, 234] width 417 height 29
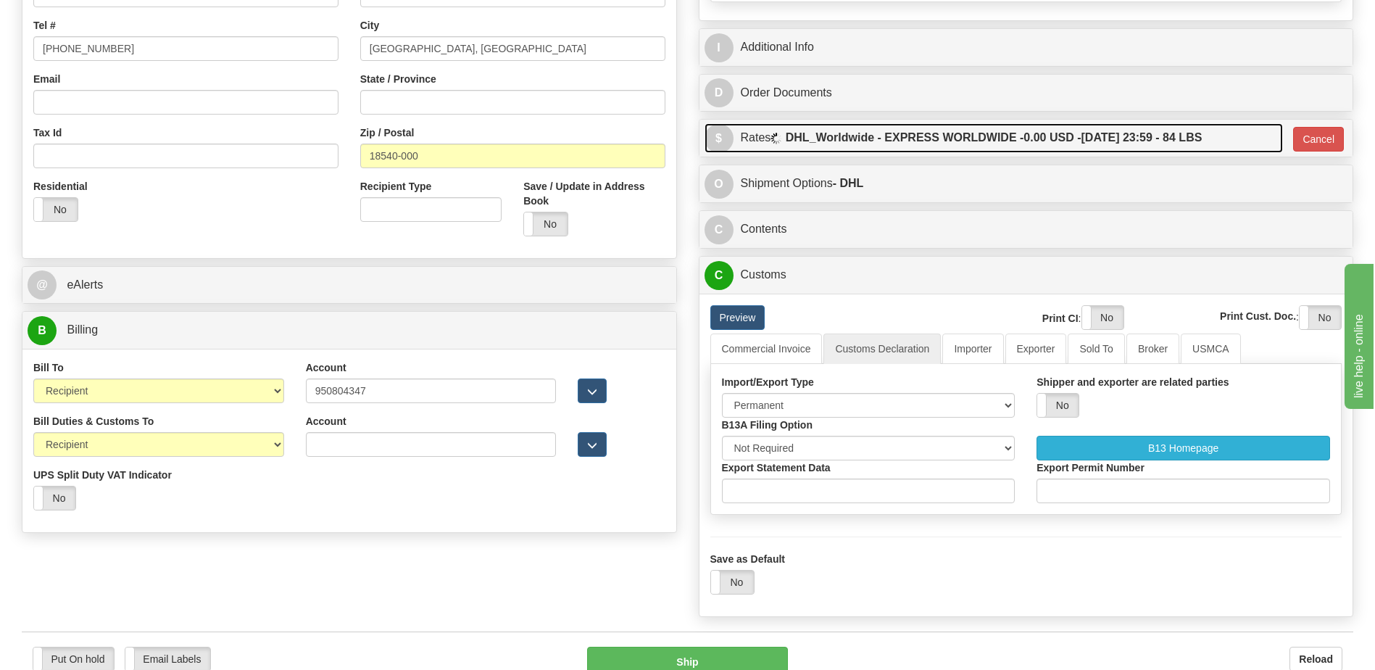
scroll to position [580, 0]
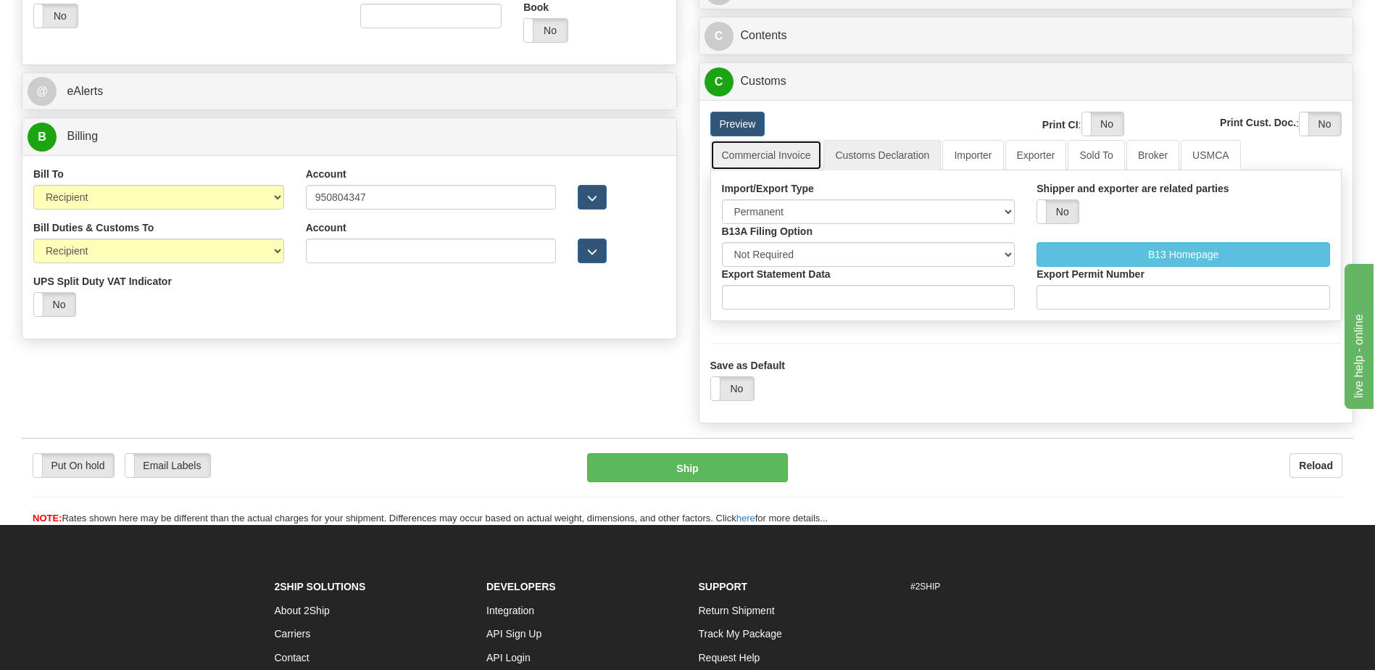
click at [789, 159] on link "Commercial Invoice" at bounding box center [766, 155] width 112 height 30
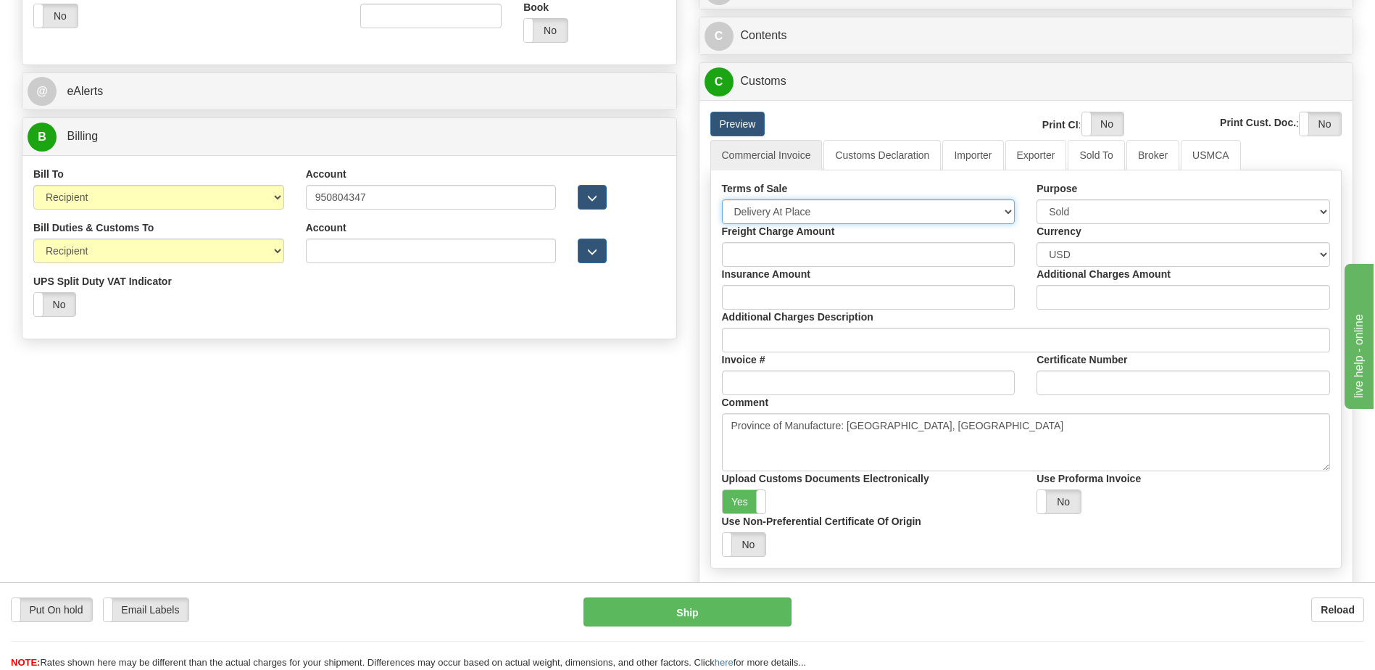
drag, startPoint x: 785, startPoint y: 211, endPoint x: 782, endPoint y: 218, distance: 7.8
click at [785, 211] on select "Free Carrier Free On Board Ex Works Delivered Duty Unpaid Delivered Duty Paid C…" at bounding box center [868, 211] width 293 height 25
select select "7"
click at [722, 199] on select "Free Carrier Free On Board Ex Works Delivered Duty Unpaid Delivered Duty Paid C…" at bounding box center [868, 211] width 293 height 25
click at [738, 507] on label "Yes" at bounding box center [744, 501] width 43 height 23
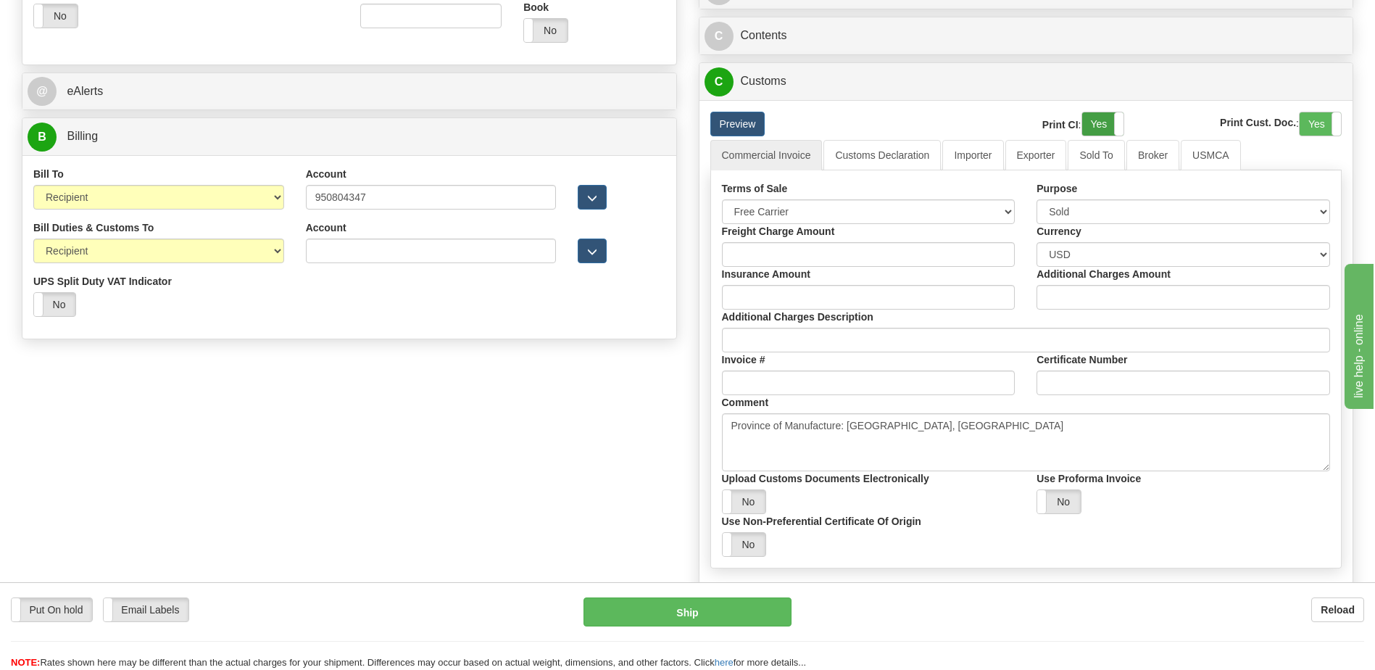
click at [1096, 114] on label "Yes" at bounding box center [1102, 123] width 41 height 23
click at [1309, 124] on label "Yes" at bounding box center [1319, 123] width 41 height 23
click at [875, 160] on link "Customs Declaration" at bounding box center [881, 155] width 117 height 30
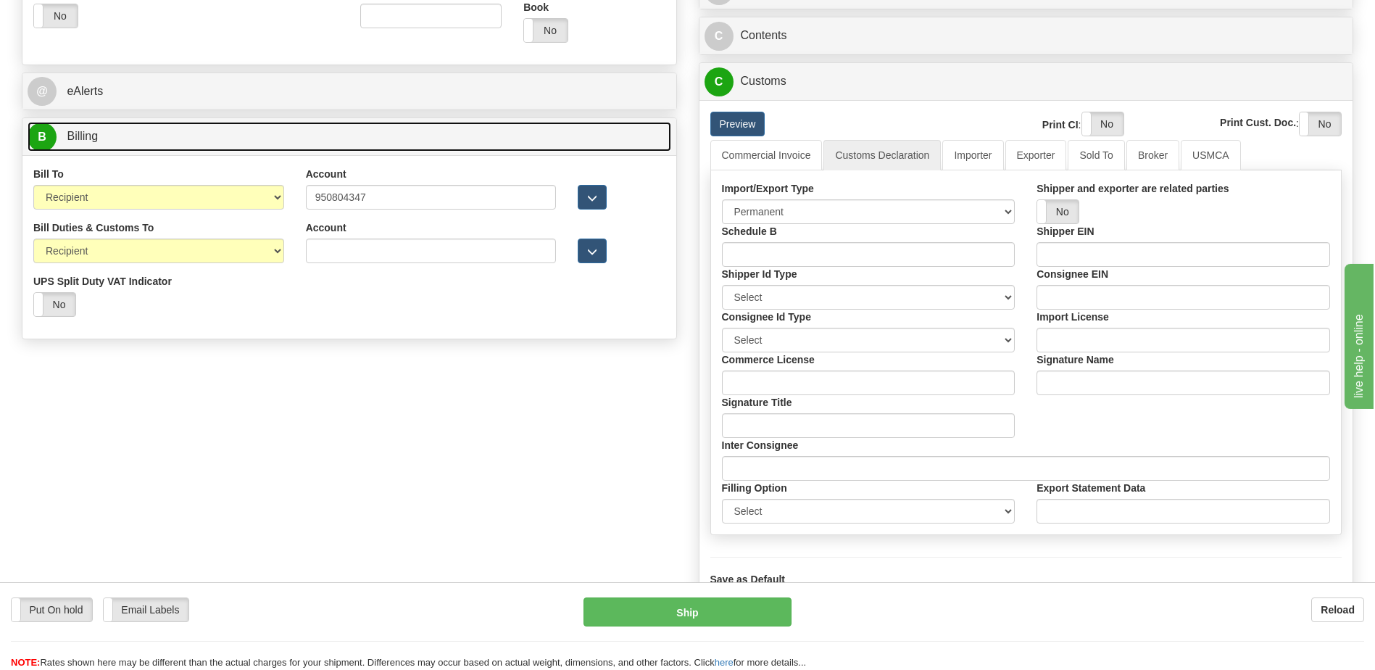
click at [165, 141] on link "B Billing" at bounding box center [350, 137] width 644 height 30
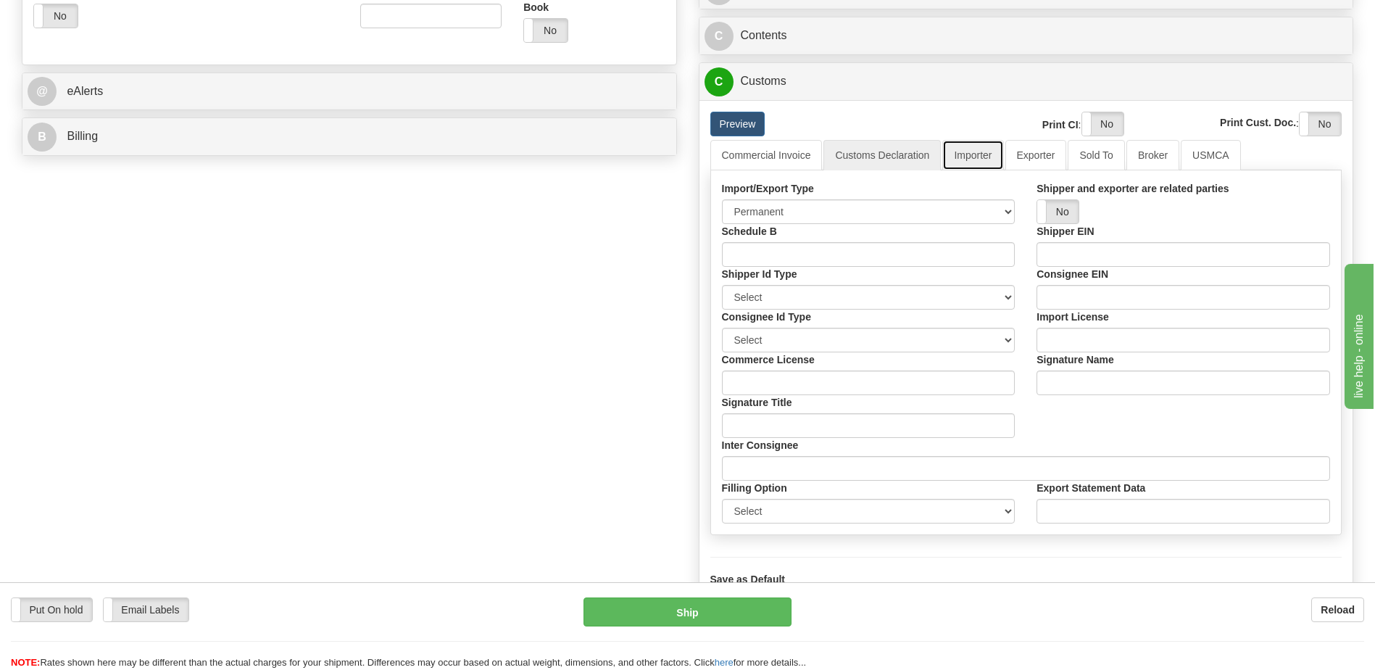
click at [972, 159] on link "Importer" at bounding box center [972, 155] width 61 height 30
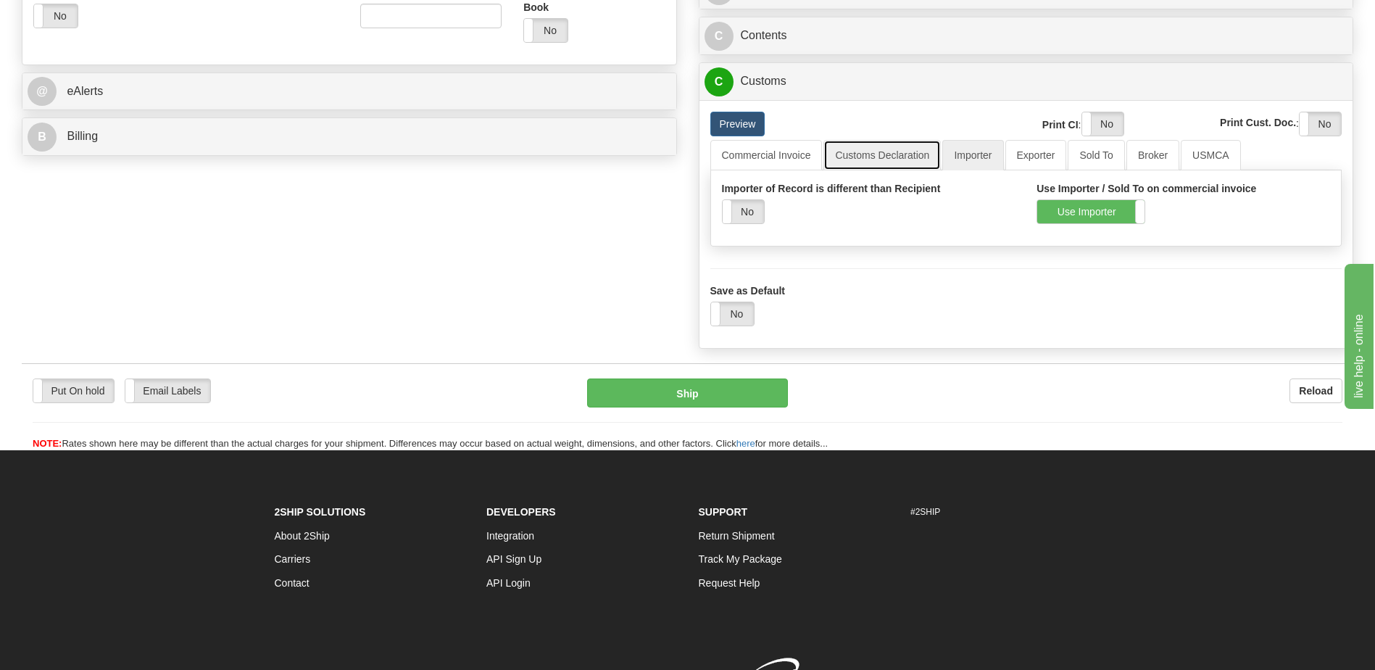
click at [880, 150] on link "Customs Declaration" at bounding box center [881, 155] width 117 height 30
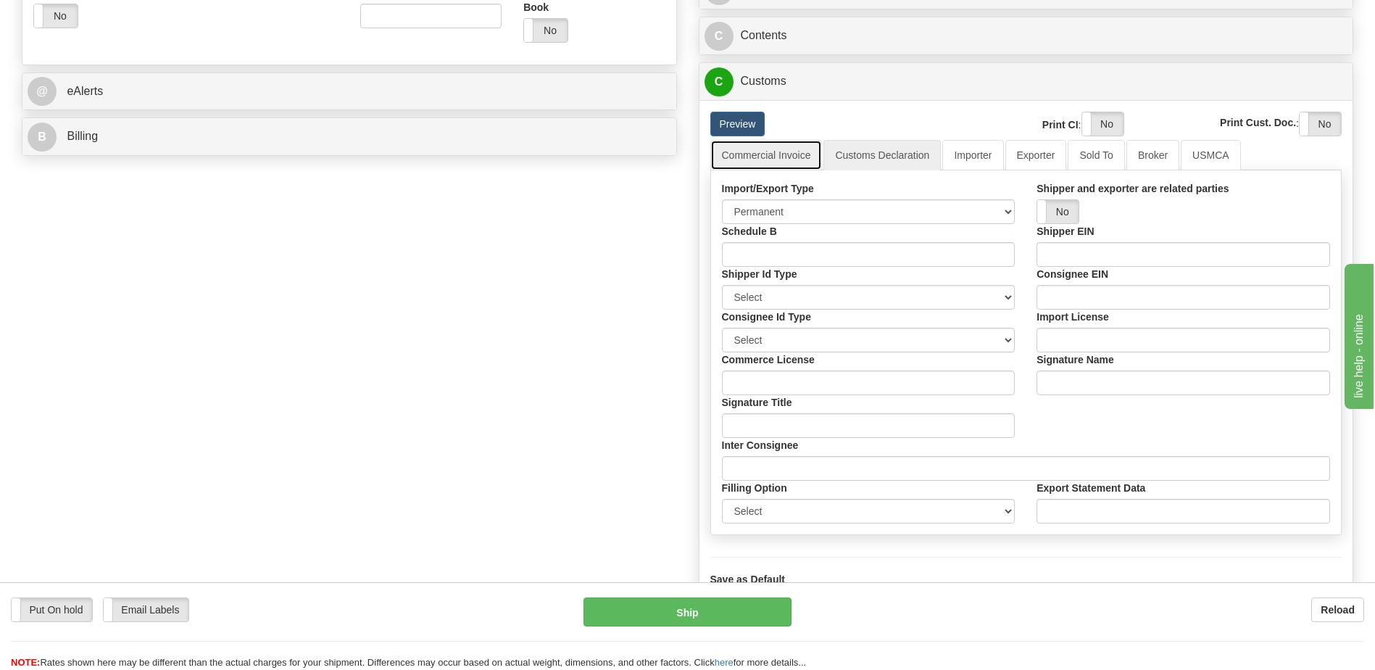
click at [734, 151] on link "Commercial Invoice" at bounding box center [766, 155] width 112 height 30
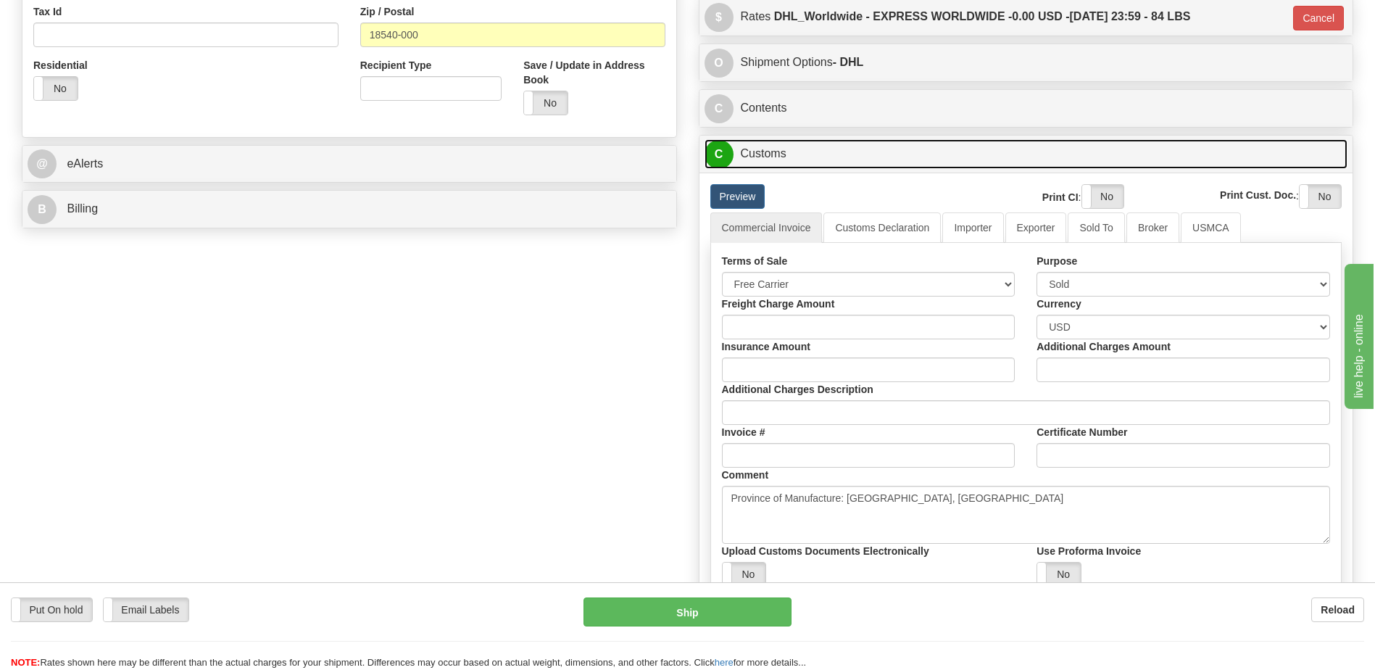
click at [782, 151] on link "C Customs" at bounding box center [1026, 154] width 644 height 30
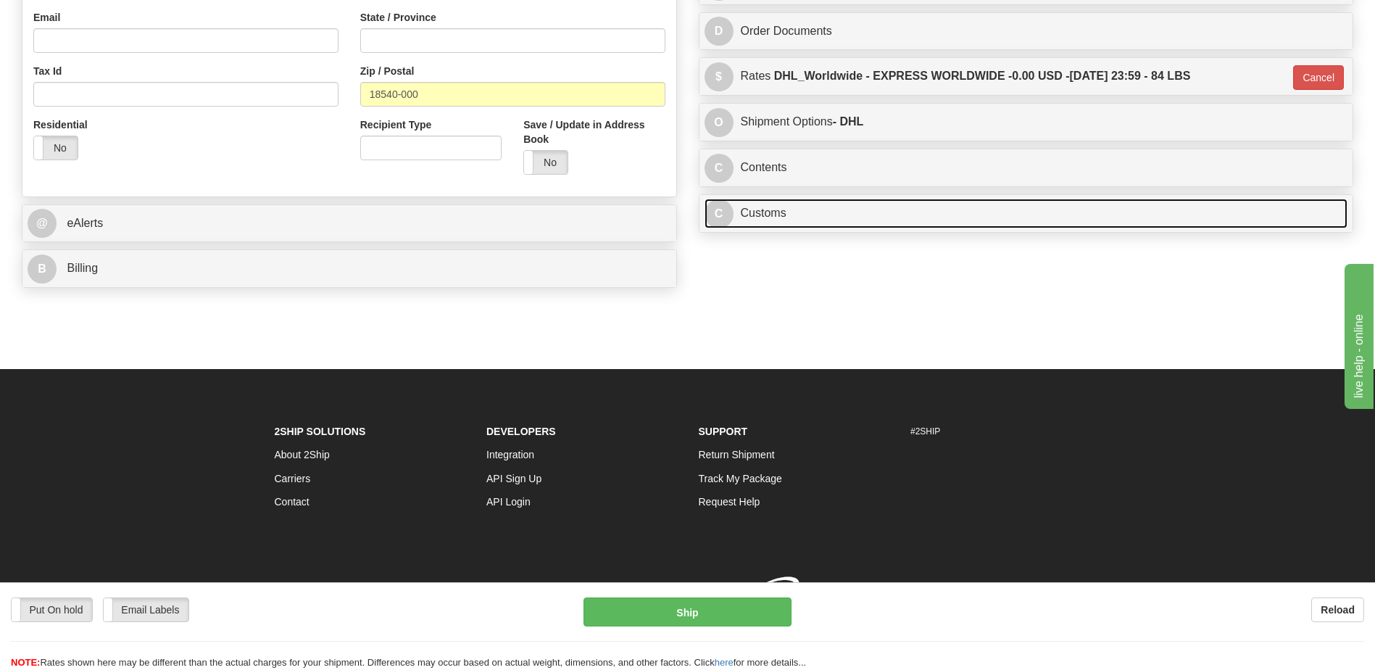
scroll to position [469, 0]
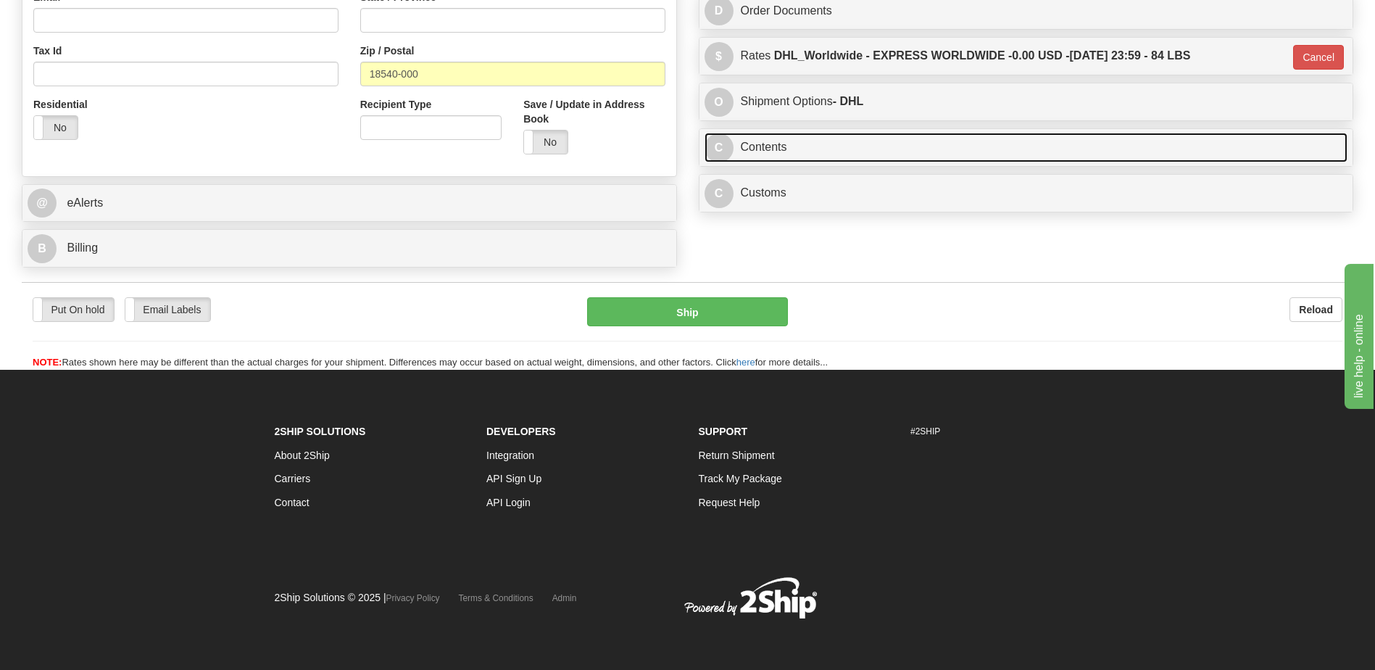
click at [782, 151] on link "C Contents" at bounding box center [1026, 148] width 644 height 30
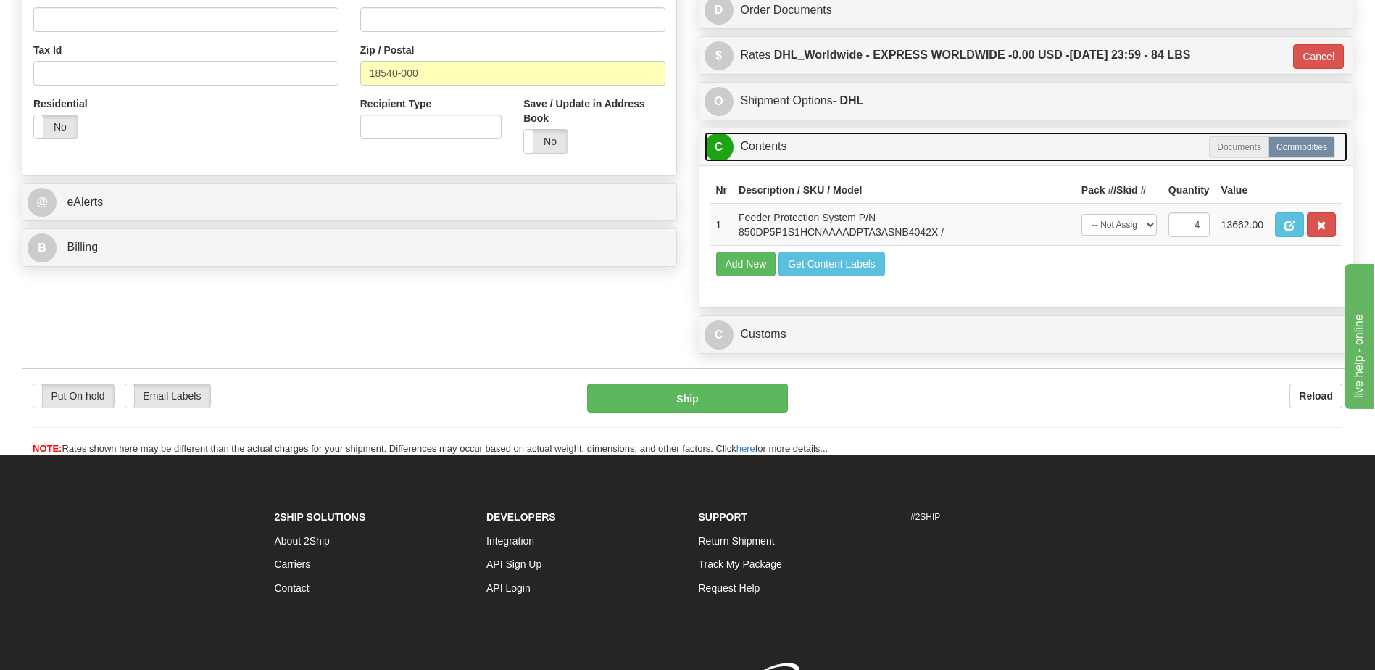
click at [782, 151] on link "C Contents" at bounding box center [1026, 147] width 644 height 30
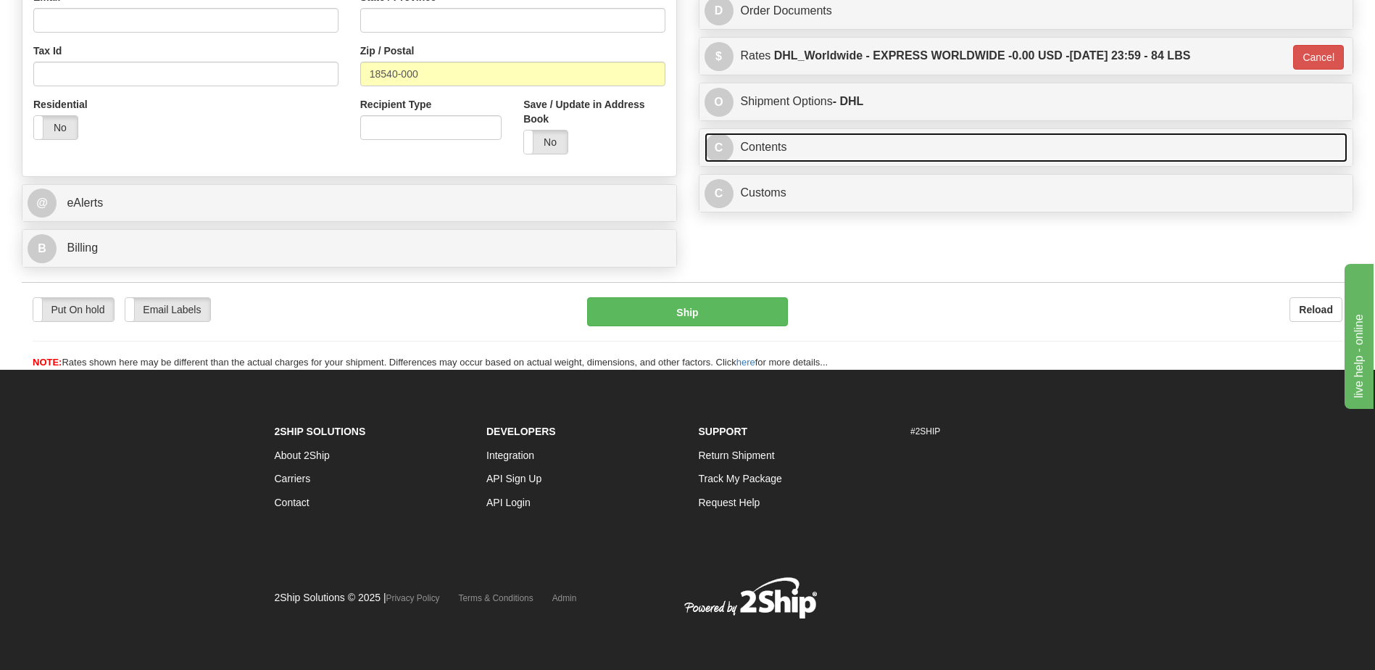
scroll to position [251, 0]
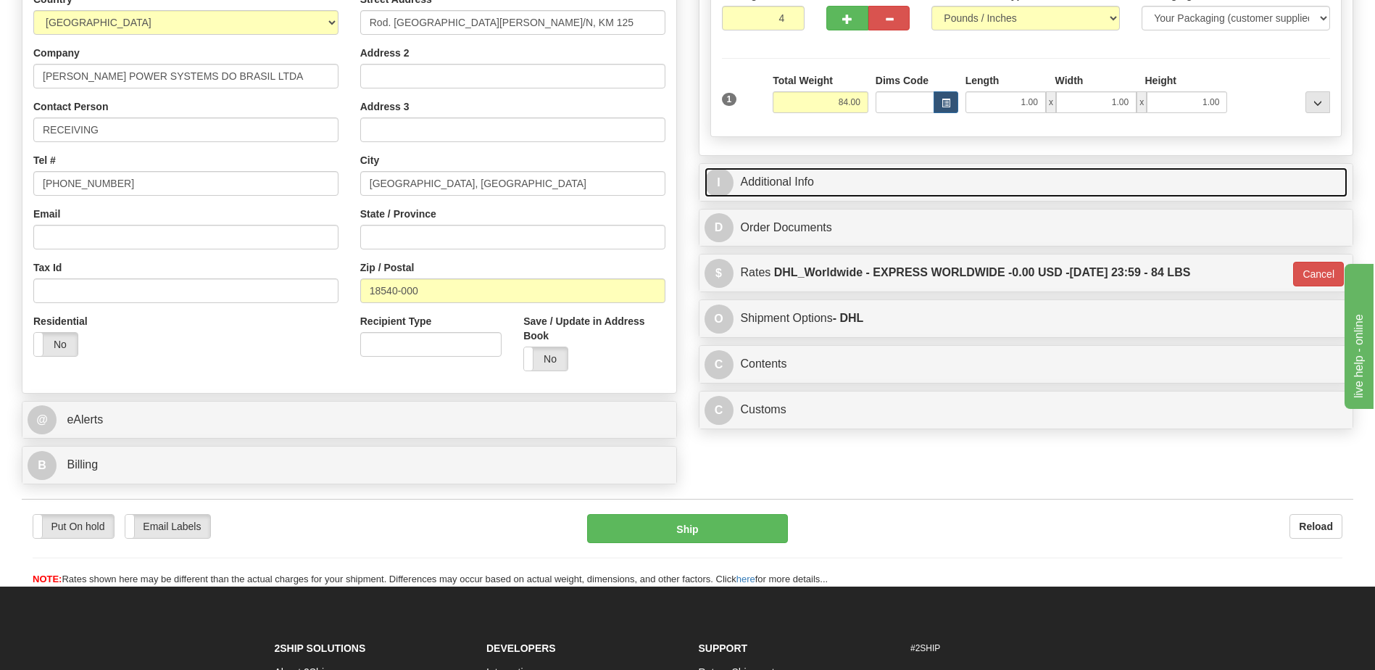
click at [825, 177] on link "I Additional Info" at bounding box center [1026, 182] width 644 height 30
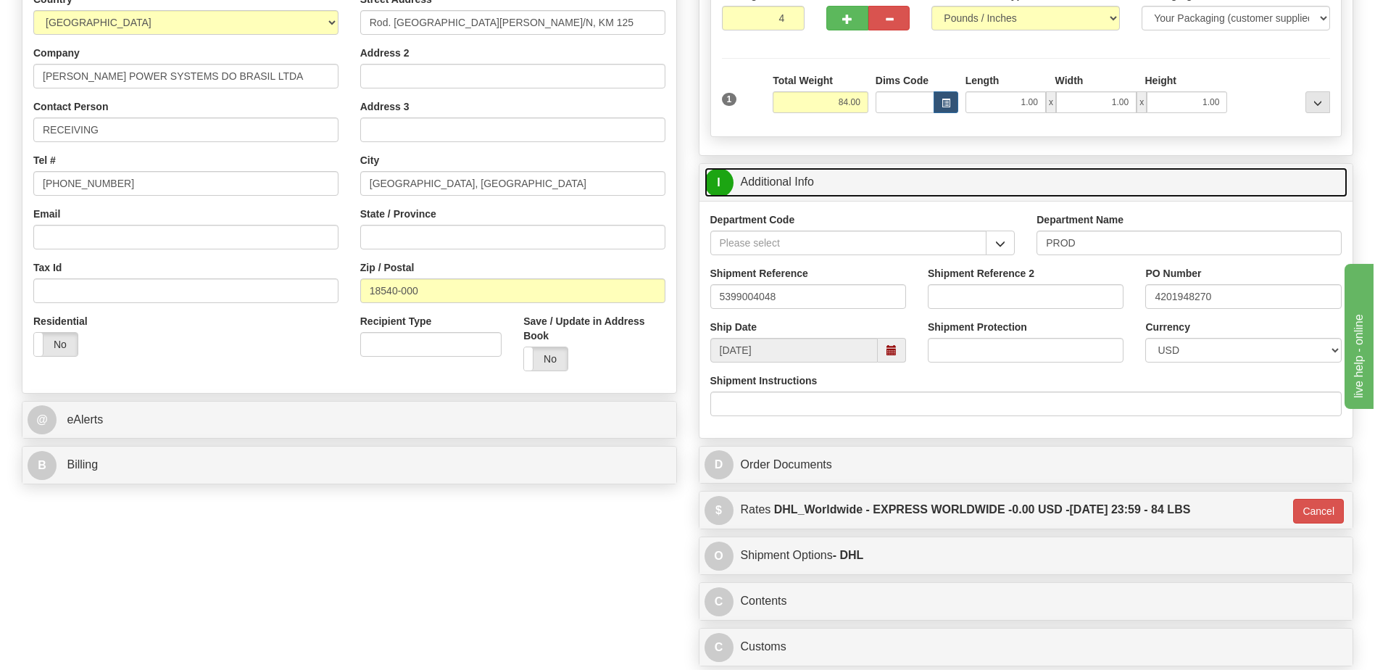
click at [825, 177] on link "I Additional Info" at bounding box center [1026, 182] width 644 height 30
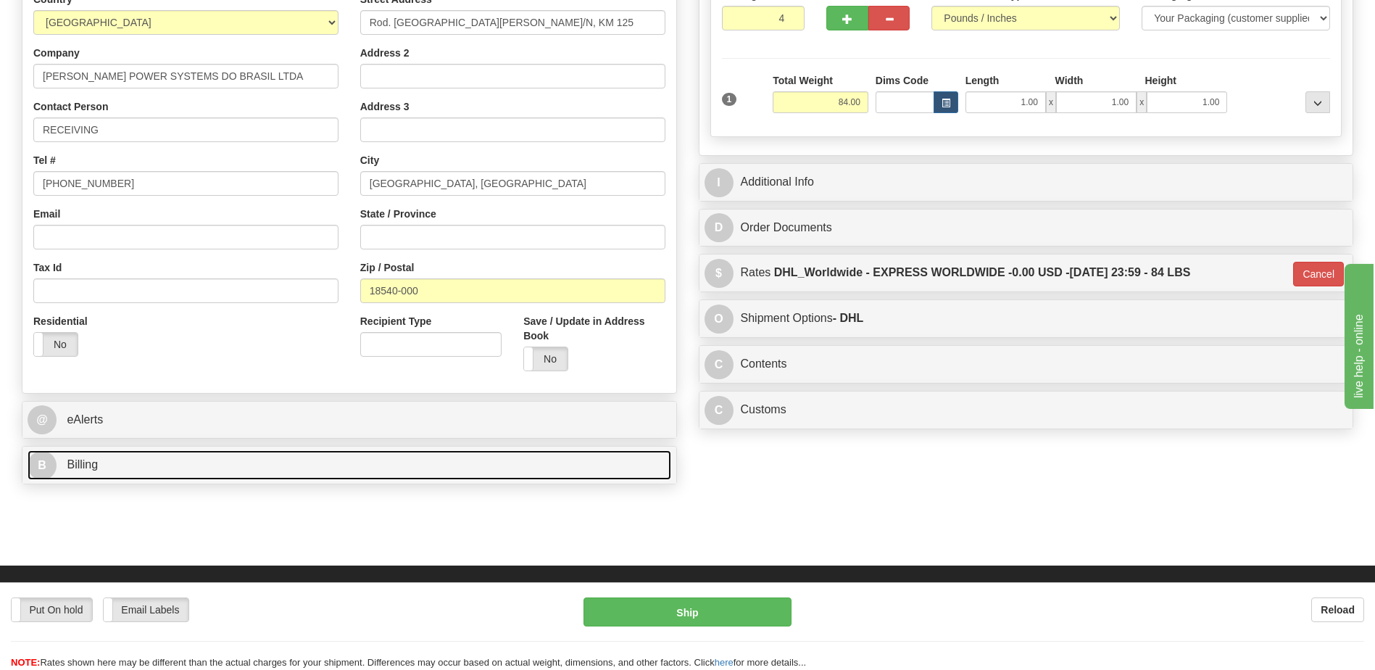
click at [212, 467] on link "B Billing" at bounding box center [350, 465] width 644 height 30
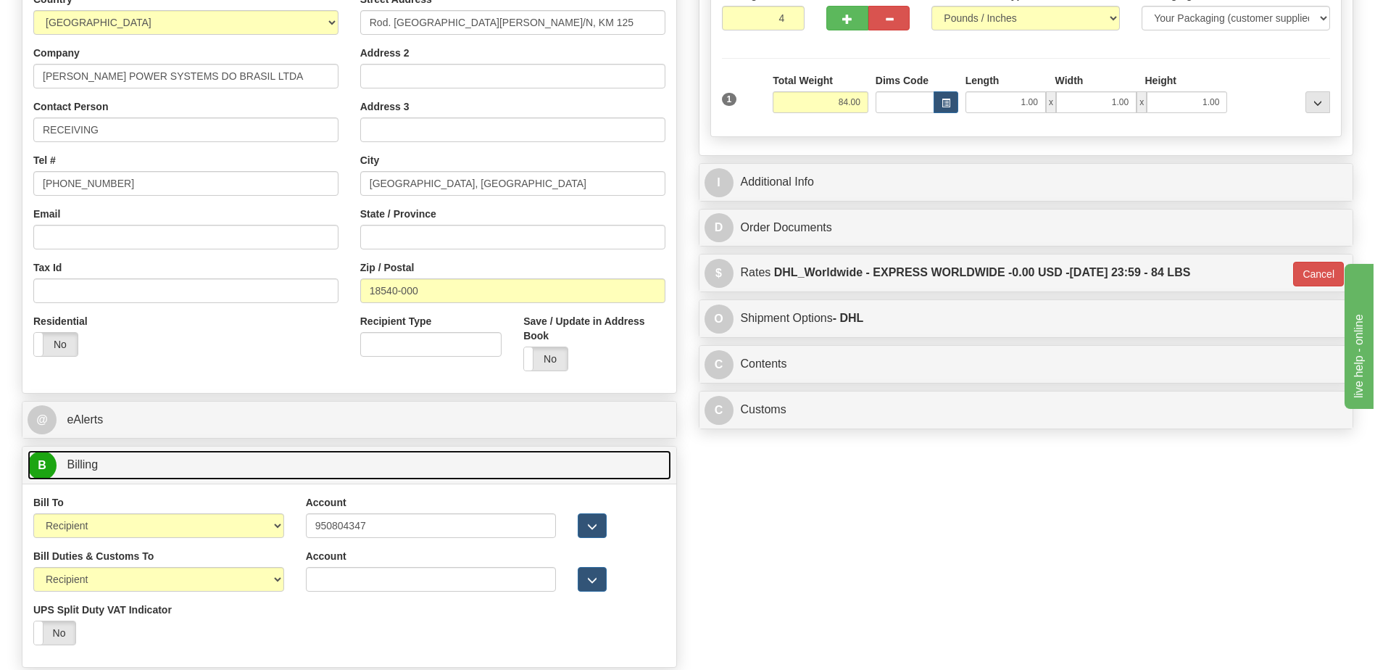
click at [212, 467] on link "B Billing" at bounding box center [350, 465] width 644 height 30
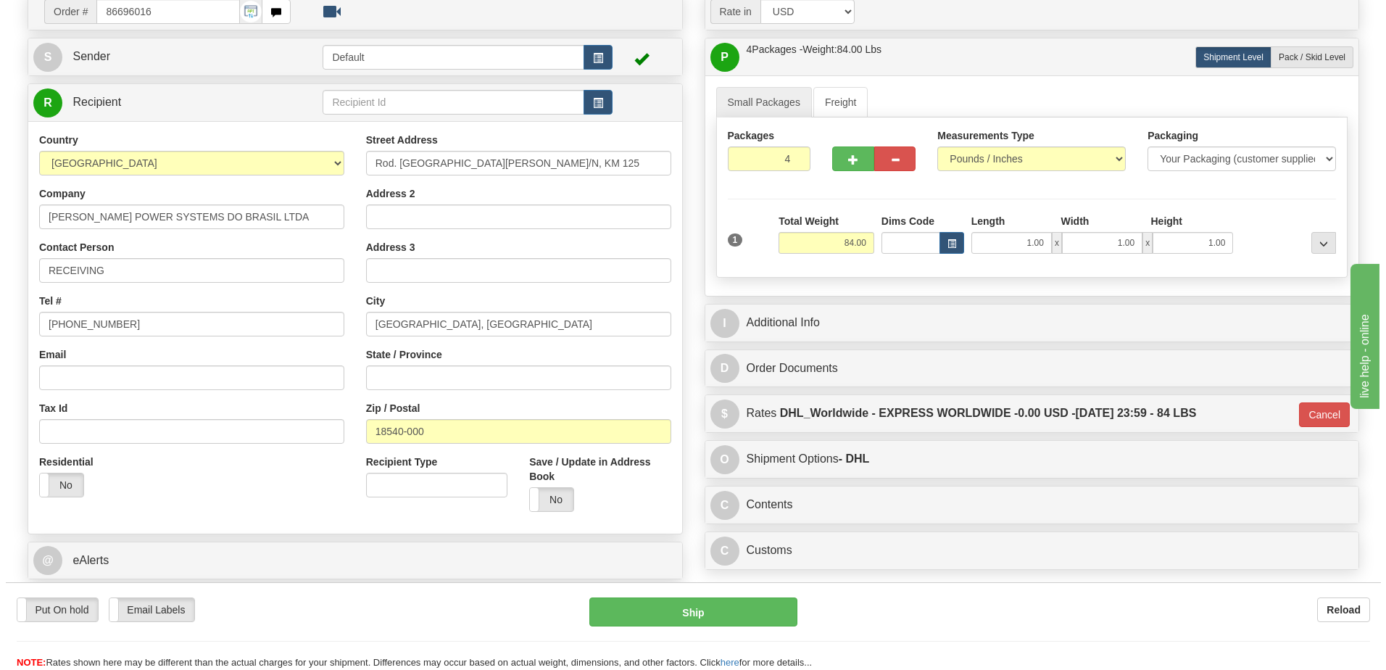
scroll to position [107, 0]
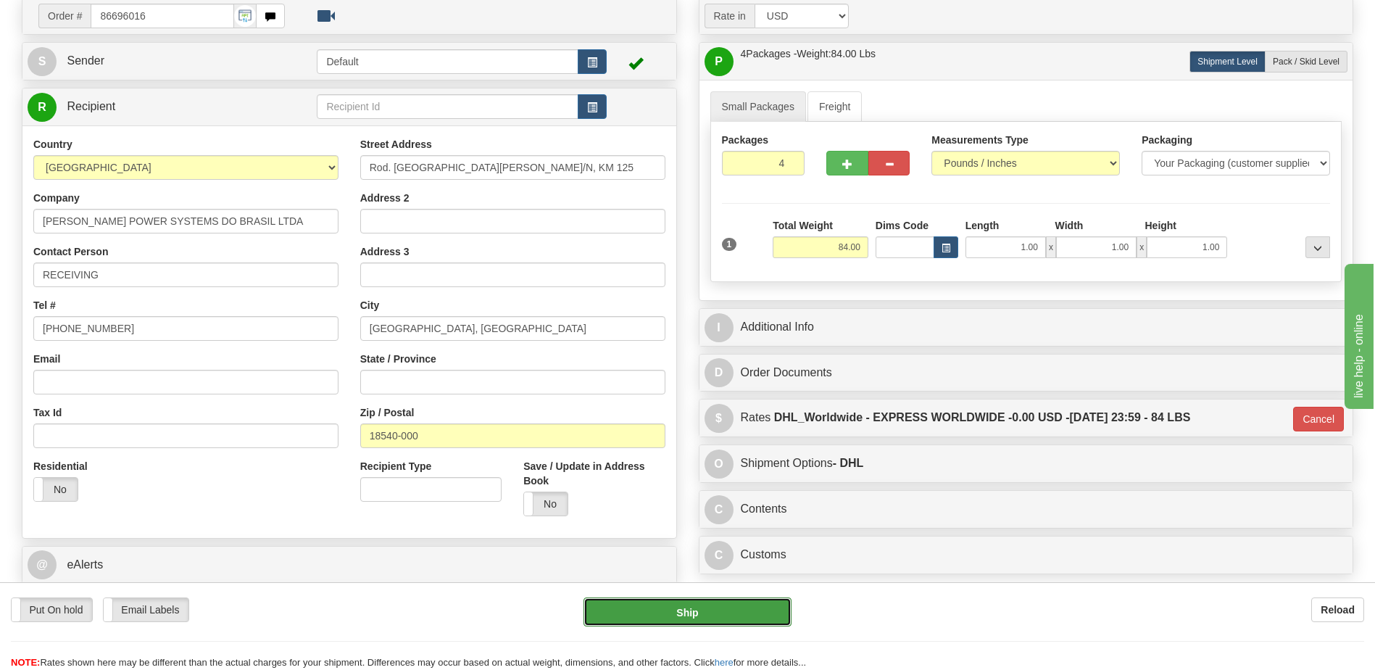
click at [724, 616] on button "Ship" at bounding box center [686, 611] width 207 height 29
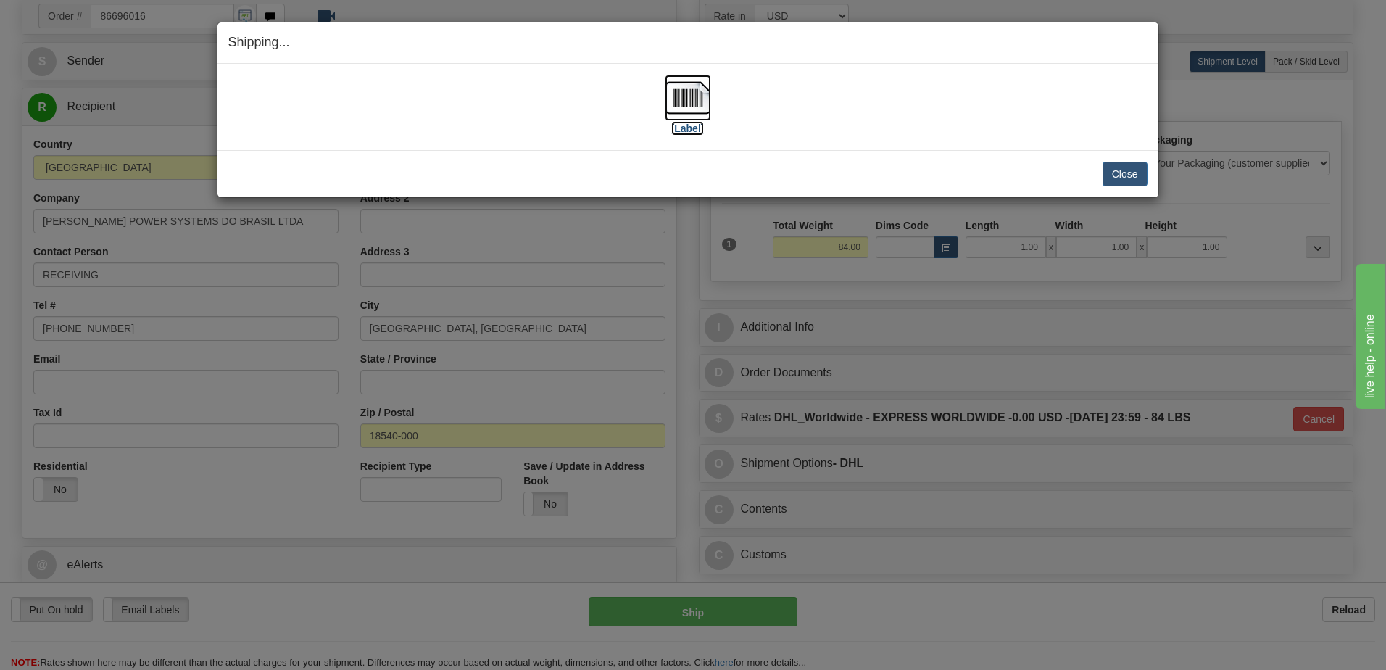
click at [686, 101] on img at bounding box center [688, 98] width 46 height 46
click at [1117, 172] on button "Close" at bounding box center [1124, 174] width 45 height 25
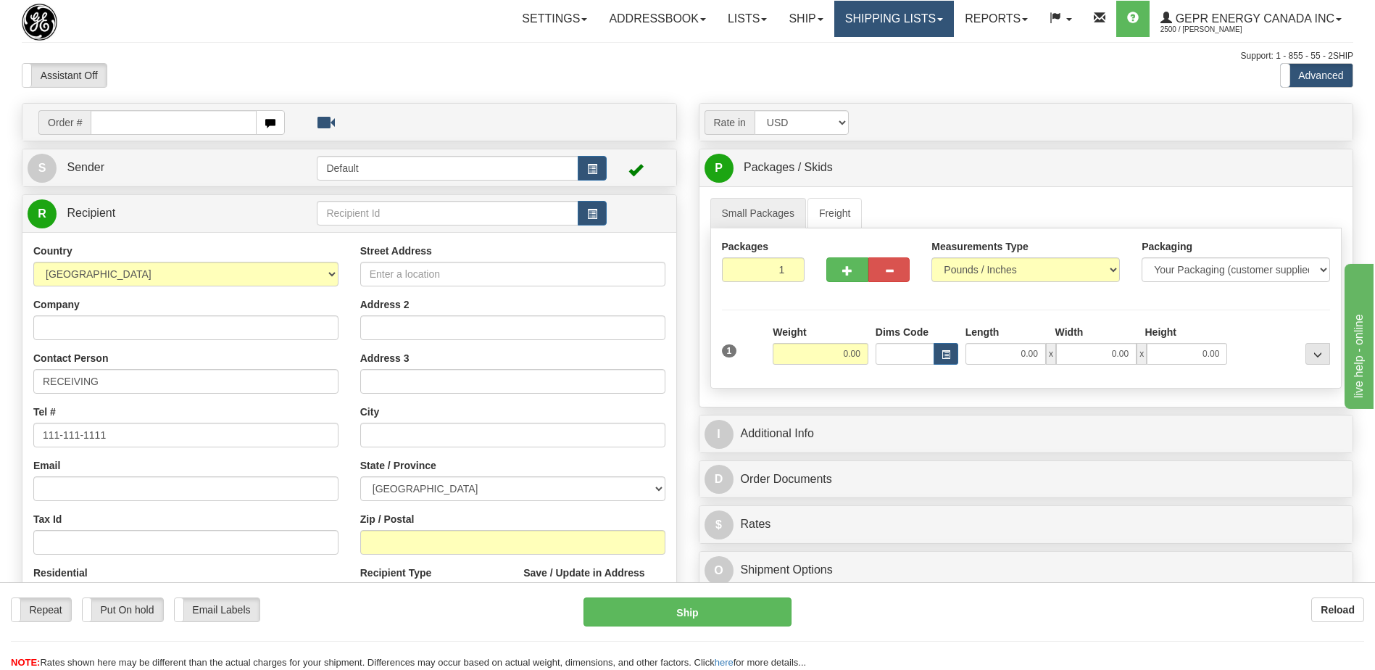
click at [907, 23] on link "Shipping lists" at bounding box center [894, 19] width 120 height 36
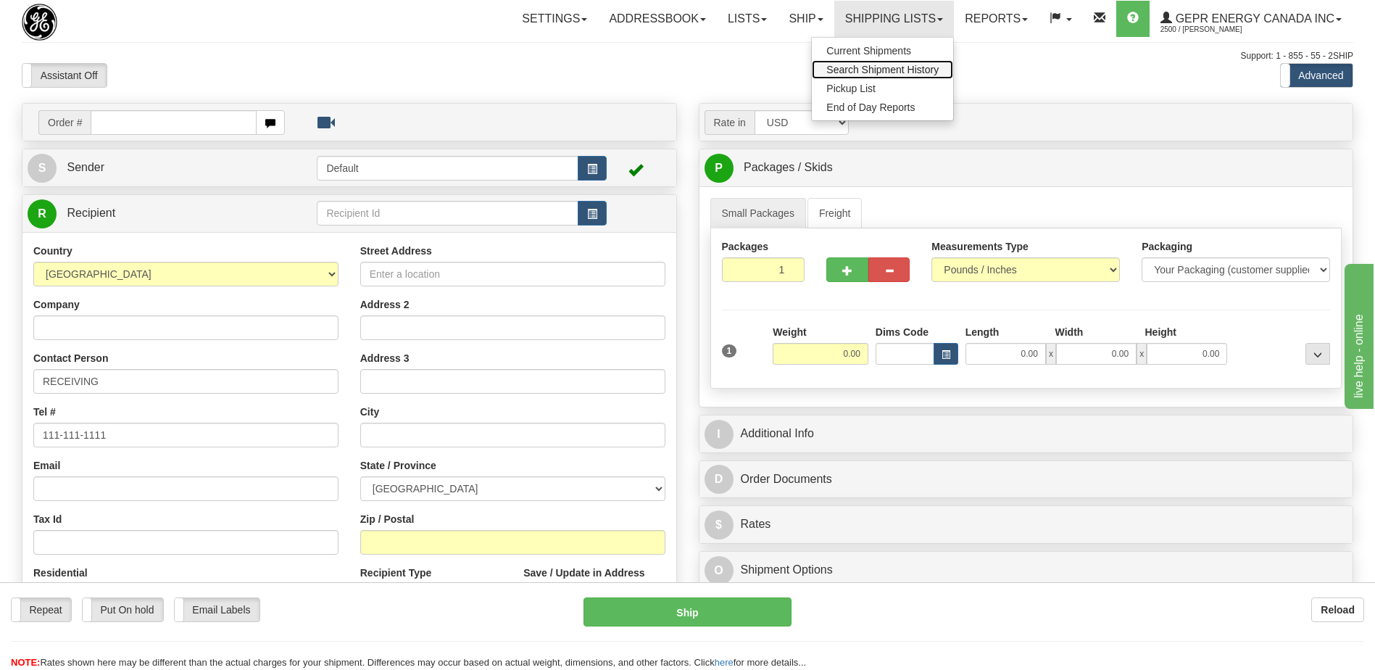
click at [857, 67] on span "Search Shipment History" at bounding box center [882, 70] width 112 height 12
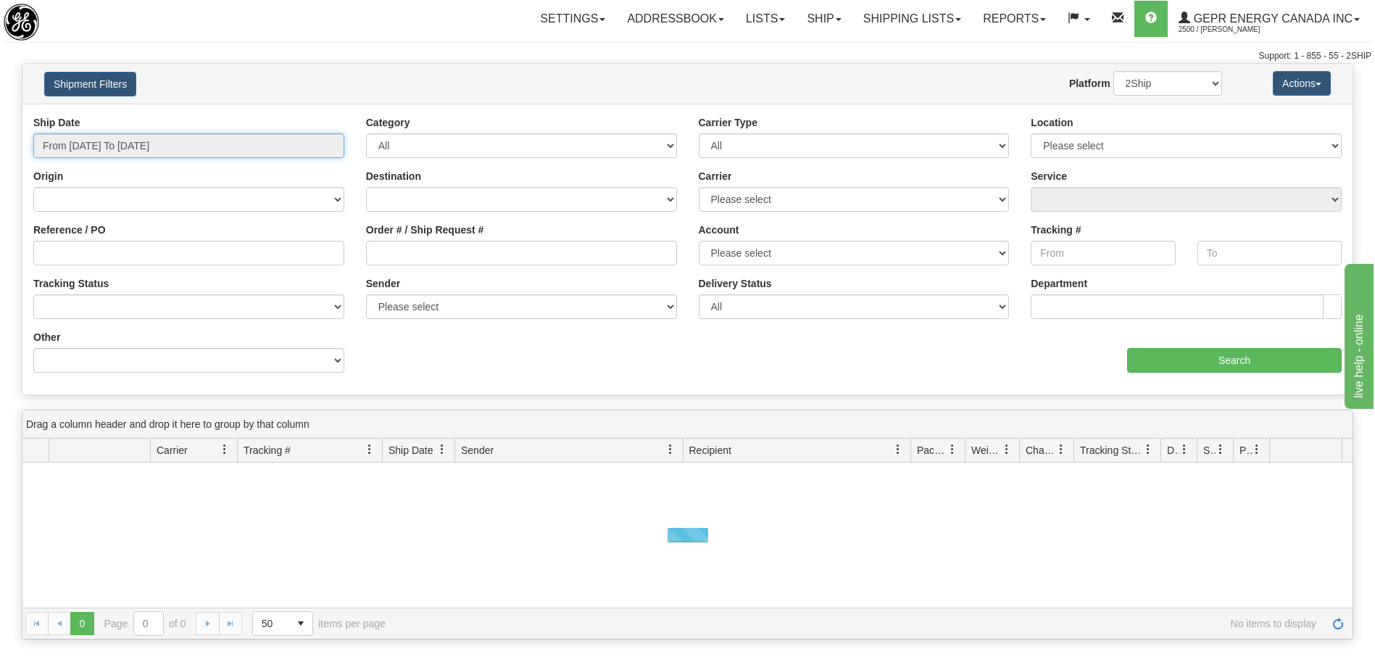
type input "[DATE]"
click at [109, 146] on input "From [DATE] To [DATE]" at bounding box center [188, 145] width 311 height 25
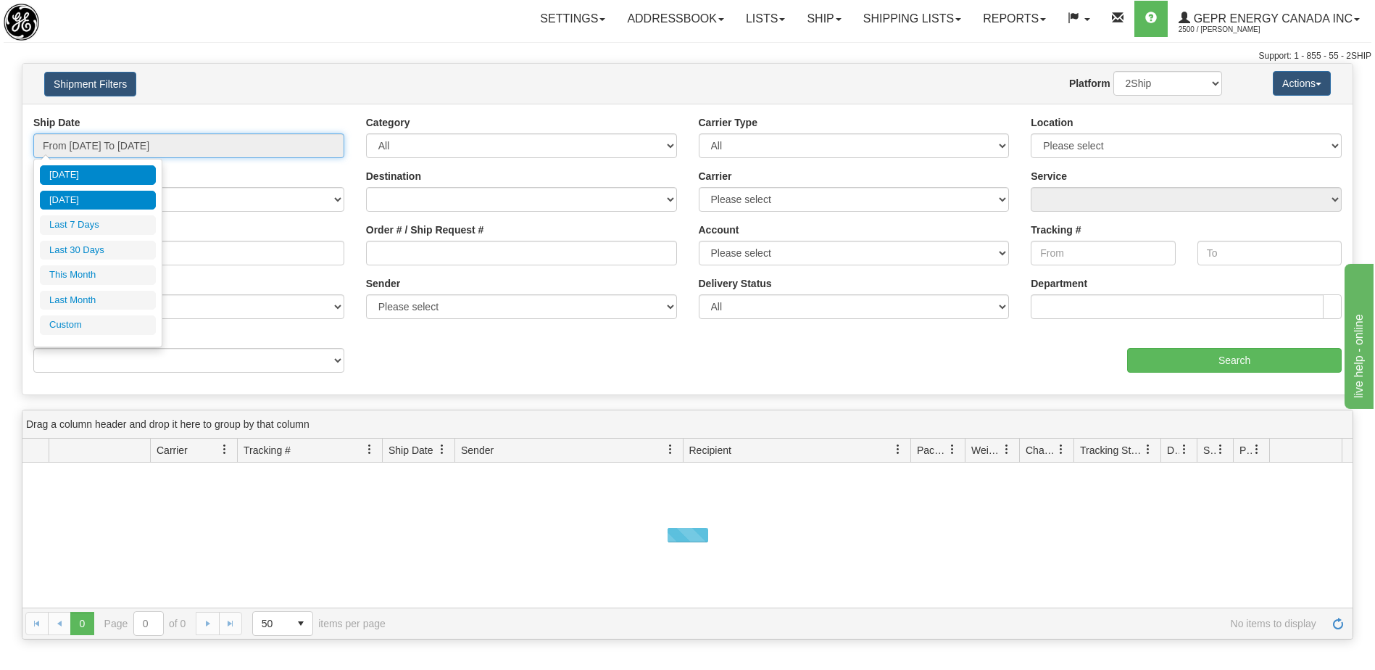
type input "[DATE]"
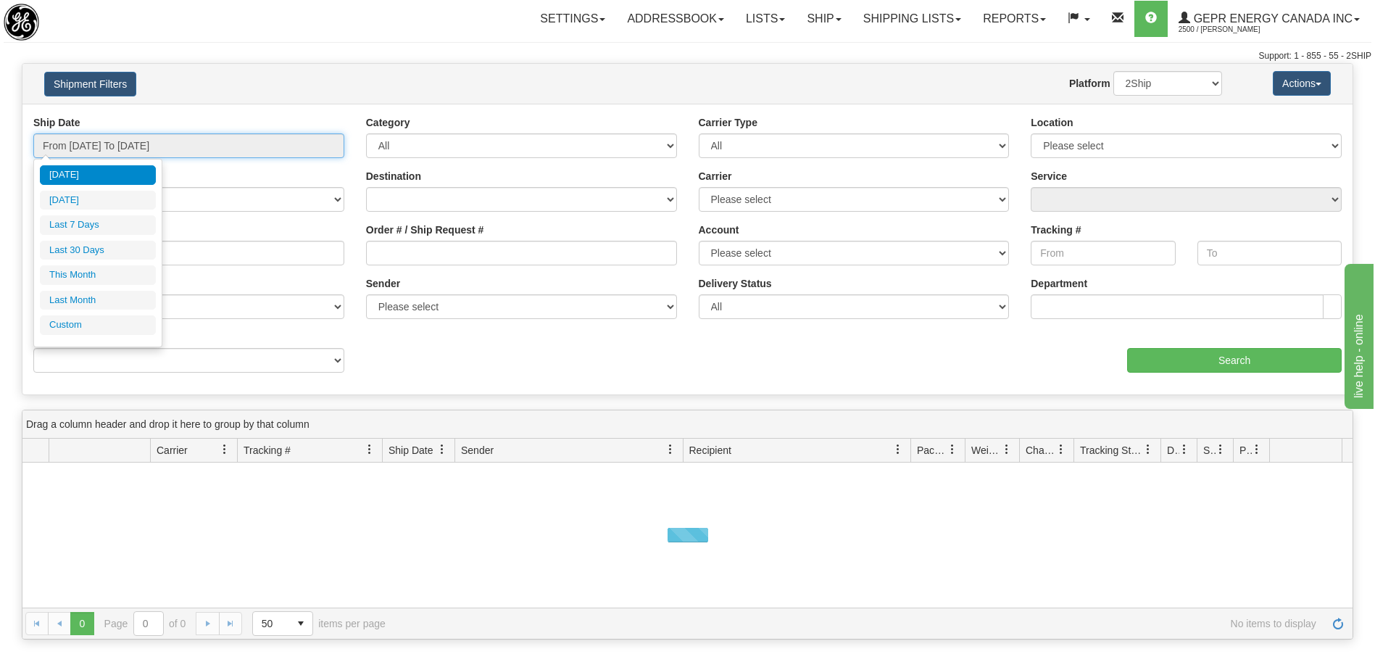
type input "[DATE]"
type input "08/31/2025"
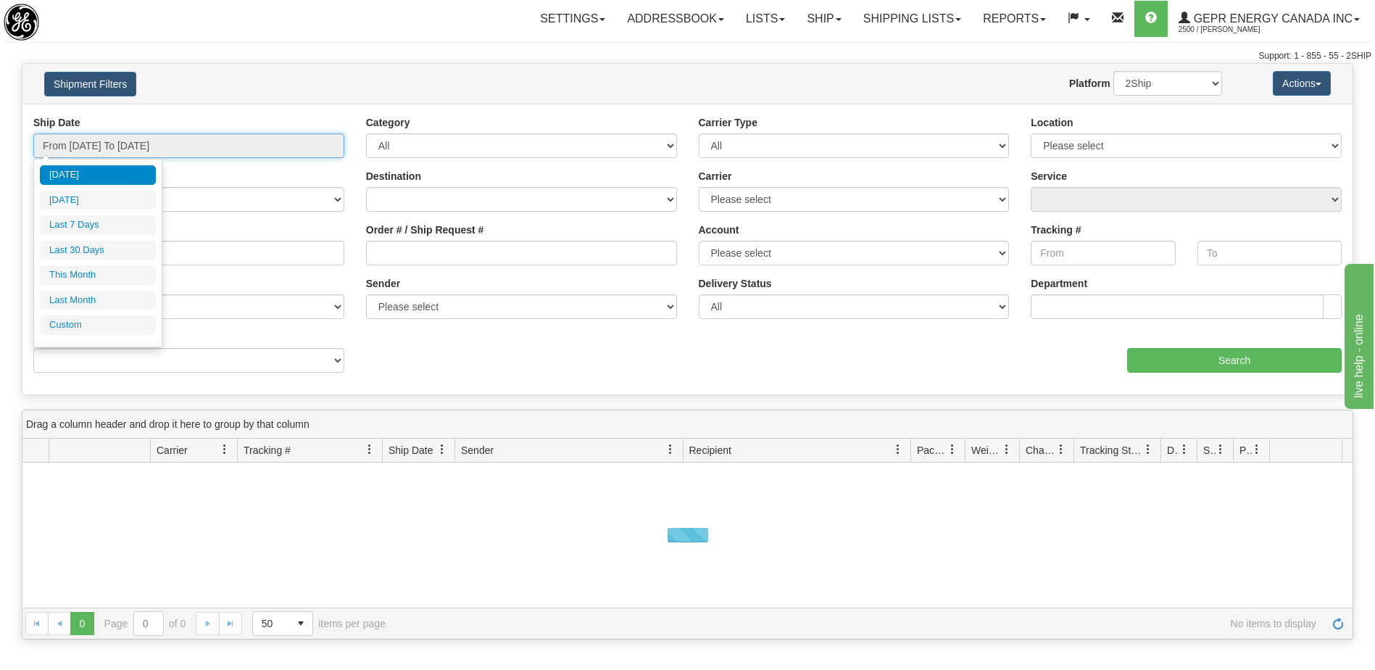
type input "[DATE]"
click at [89, 329] on li "Custom" at bounding box center [98, 325] width 116 height 20
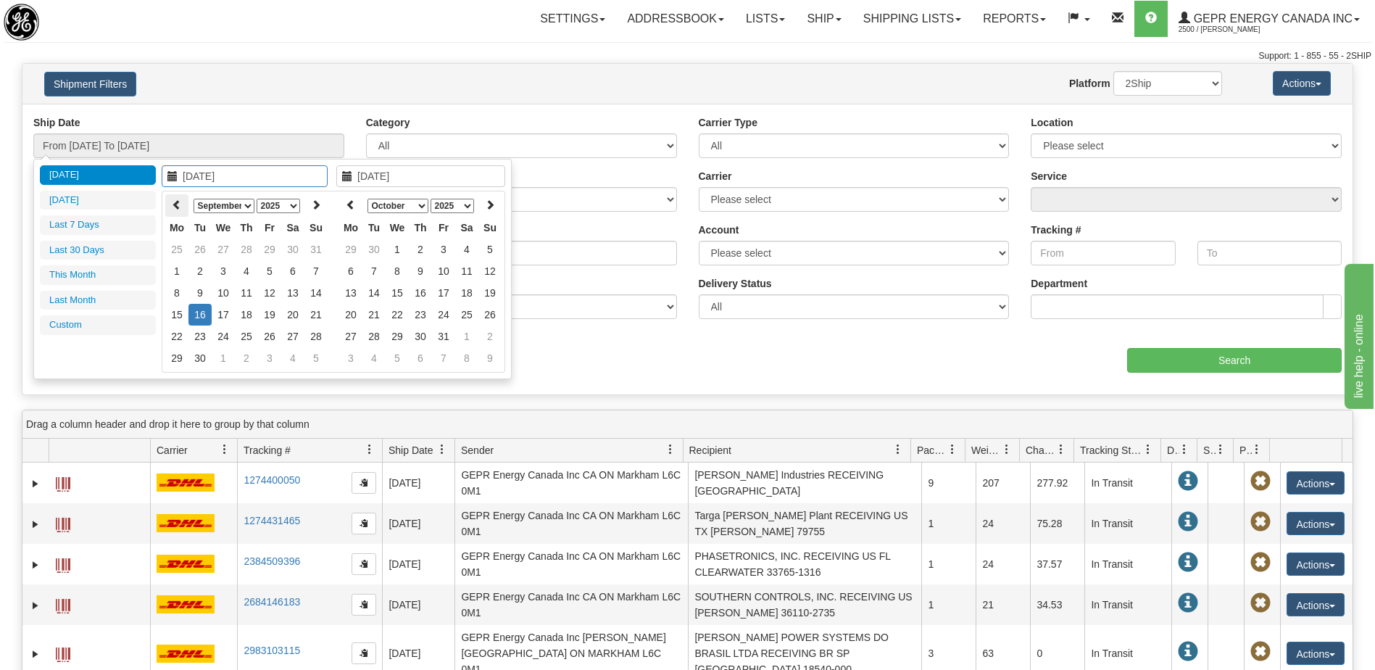
click at [172, 207] on icon at bounding box center [177, 204] width 10 height 10
type input "07/01/2025"
click at [202, 251] on td "1" at bounding box center [199, 249] width 23 height 22
click at [351, 204] on icon at bounding box center [351, 204] width 10 height 10
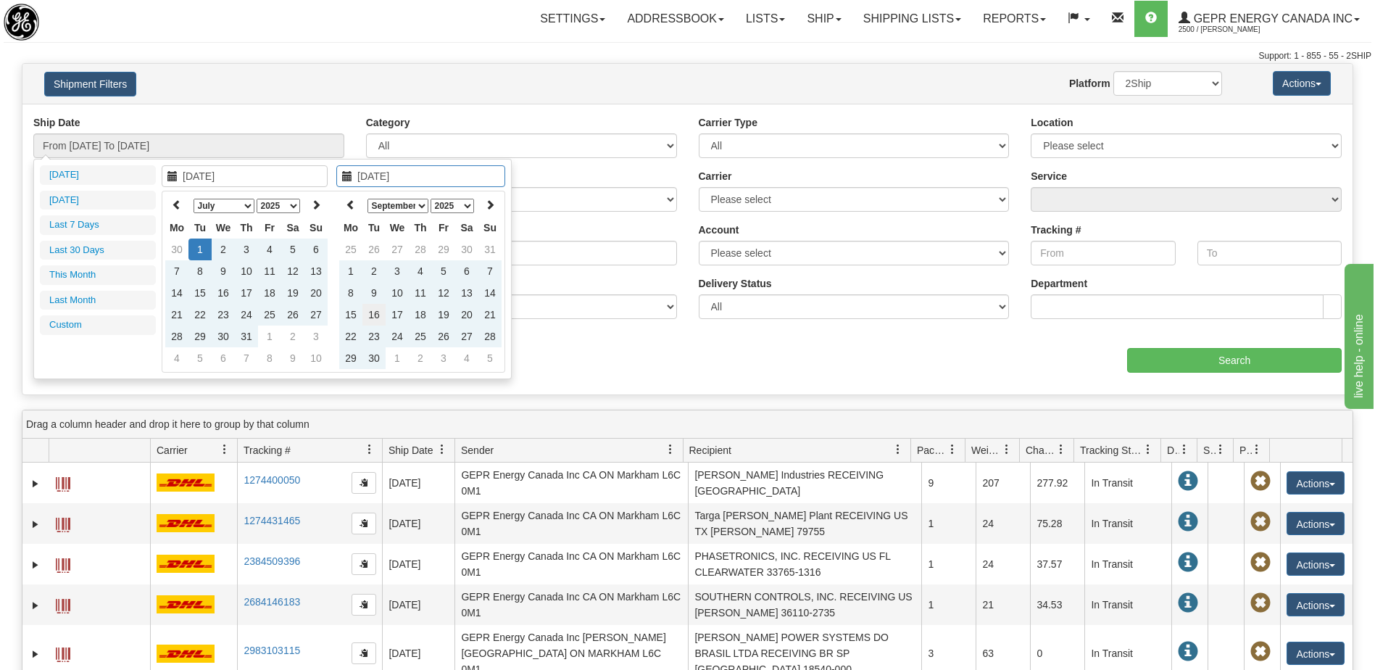
type input "[DATE]"
click at [372, 315] on td "16" at bounding box center [373, 315] width 23 height 22
type input "From 07/01/2025 To 09/16/2025"
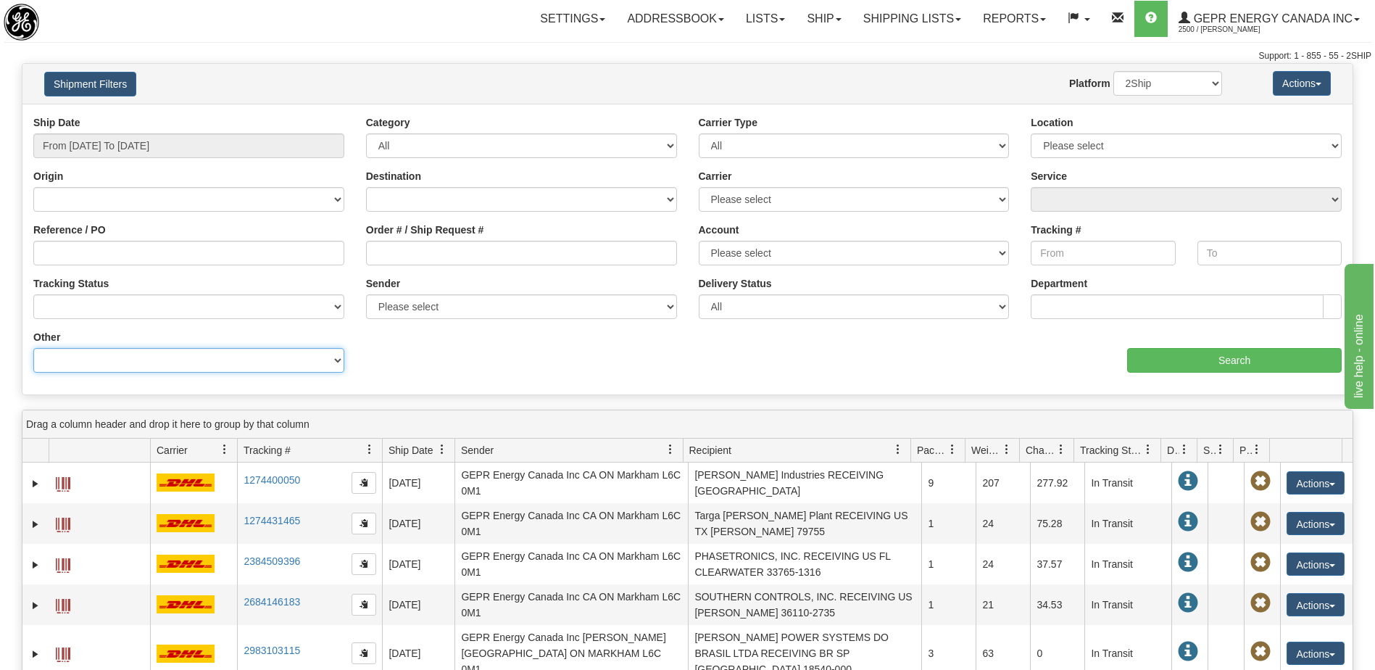
click at [278, 357] on select "Billing Account # Billing Type BOL # (LTL) Commodity Or Documents Consolidation…" at bounding box center [188, 360] width 311 height 25
select select "Recipient_ZIP"
click at [33, 348] on select "Billing Account # Billing Type BOL # (LTL) Commodity Or Documents Consolidation…" at bounding box center [188, 360] width 311 height 25
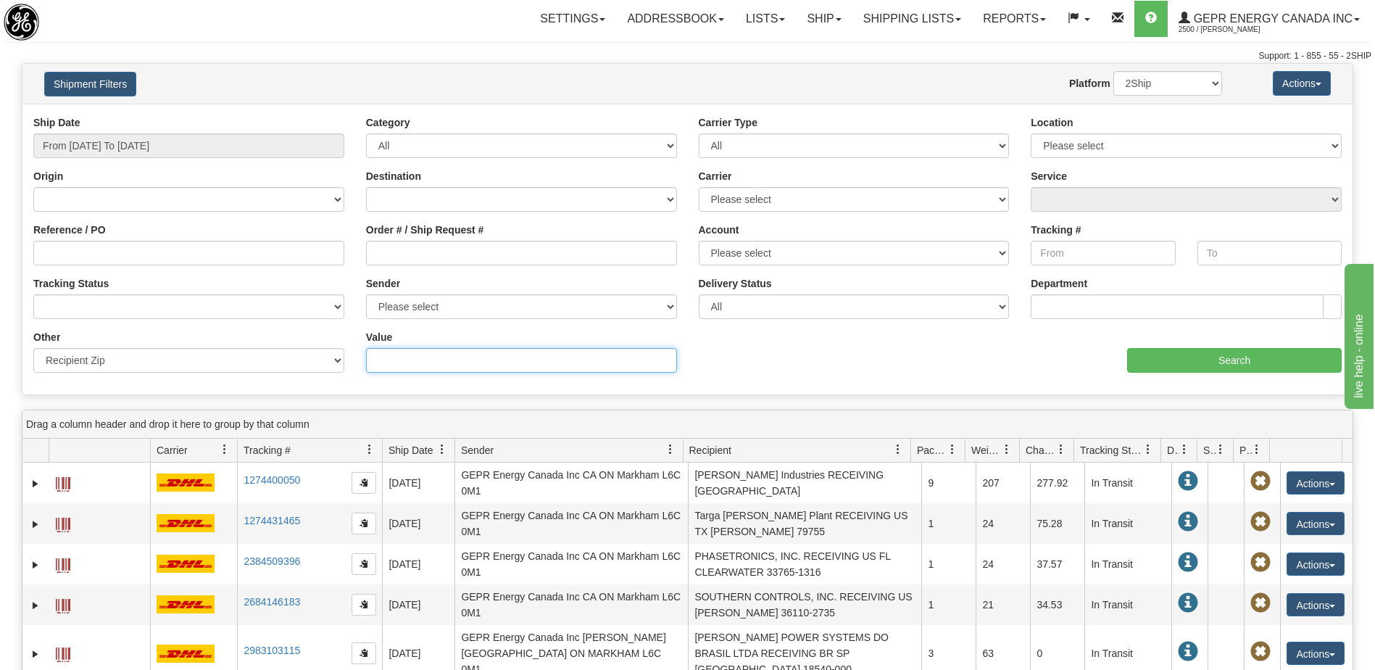
click at [377, 364] on input "Value" at bounding box center [521, 360] width 311 height 25
type input "48170"
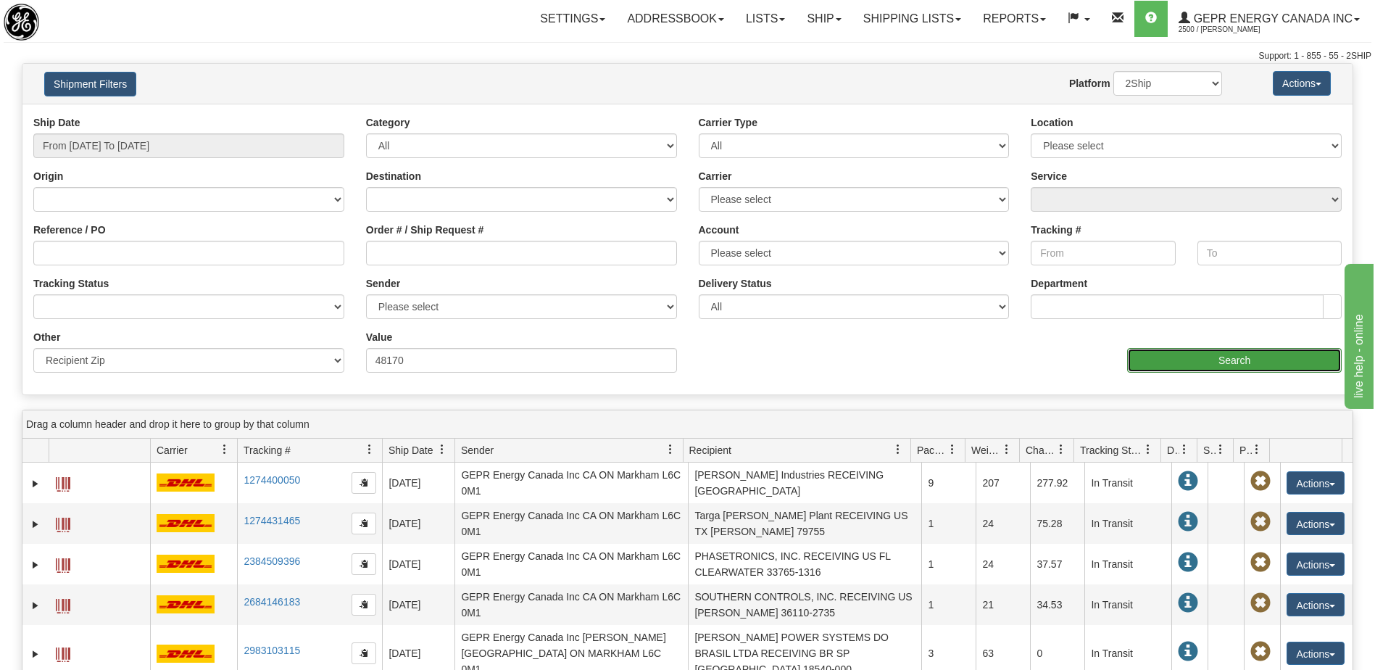
click at [1200, 351] on input "Search" at bounding box center [1234, 360] width 215 height 25
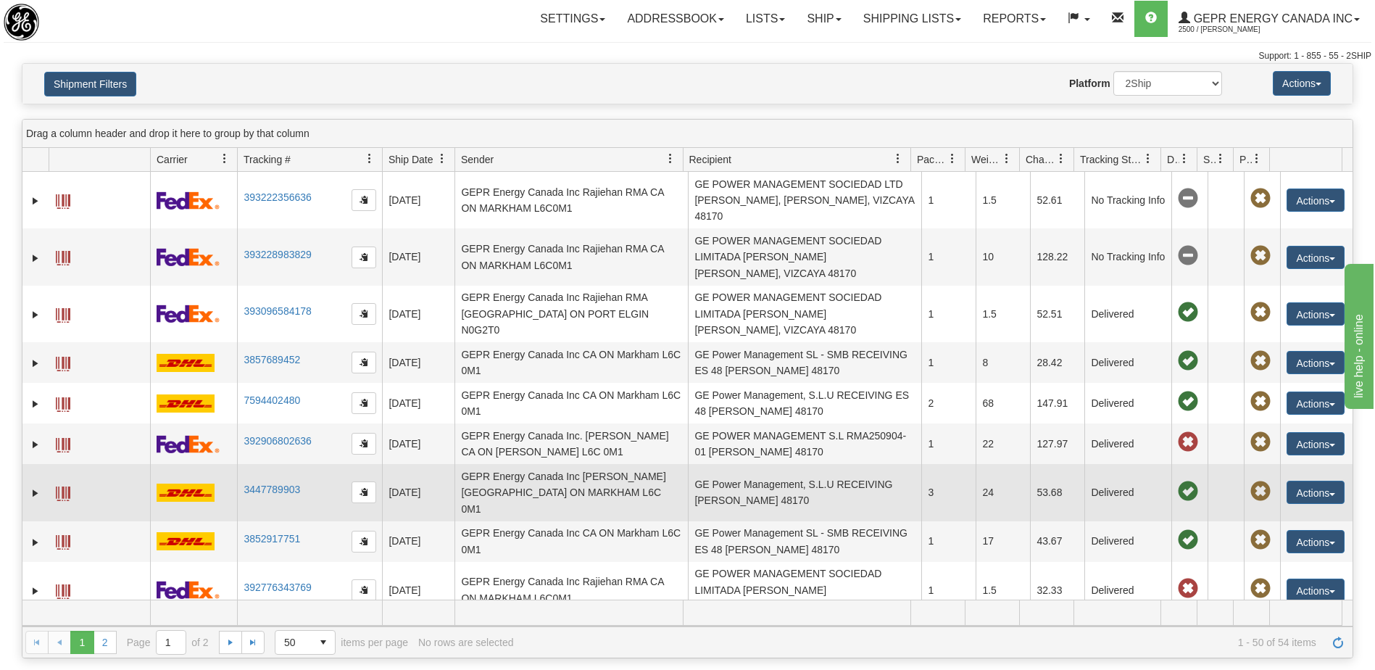
click at [785, 476] on td "GE Power Management, S.L.U RECEIVING ES Zamudio 48170" at bounding box center [804, 492] width 233 height 57
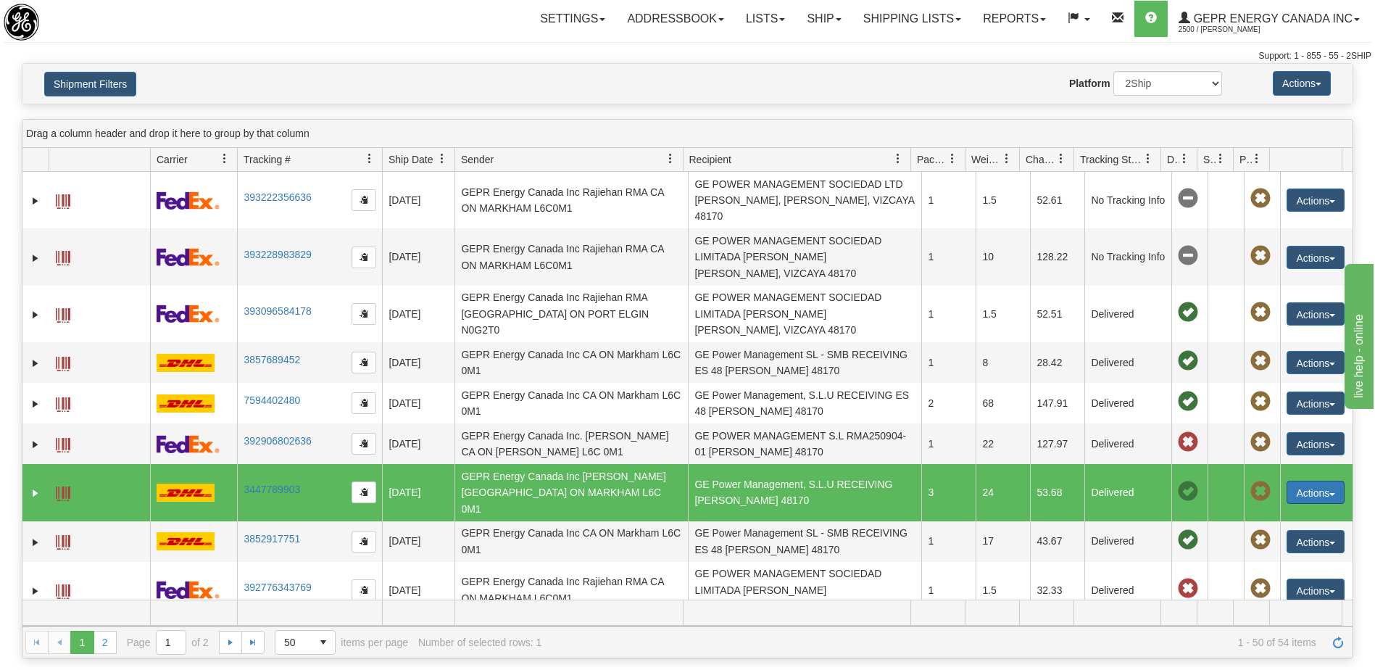
click at [1310, 486] on button "Actions" at bounding box center [1315, 491] width 58 height 23
click at [1269, 514] on link "Repeat" at bounding box center [1286, 518] width 116 height 19
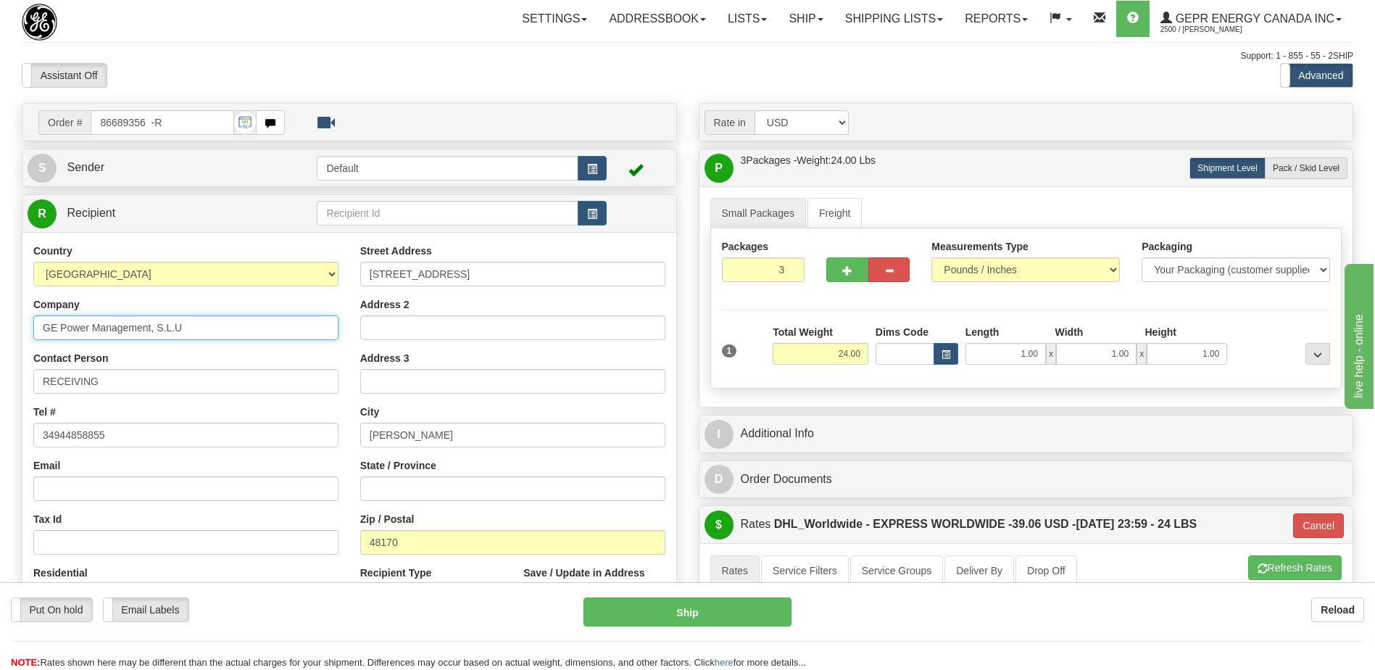
drag, startPoint x: 196, startPoint y: 325, endPoint x: 153, endPoint y: 331, distance: 43.3
click at [153, 331] on input "GE Power Management, S.L.U" at bounding box center [185, 327] width 305 height 25
type input "GE Power Management"
click at [355, 76] on div "Assistant On Assistant Off Do a return Do a return" at bounding box center [293, 75] width 564 height 25
drag, startPoint x: 133, startPoint y: 432, endPoint x: 0, endPoint y: 438, distance: 132.8
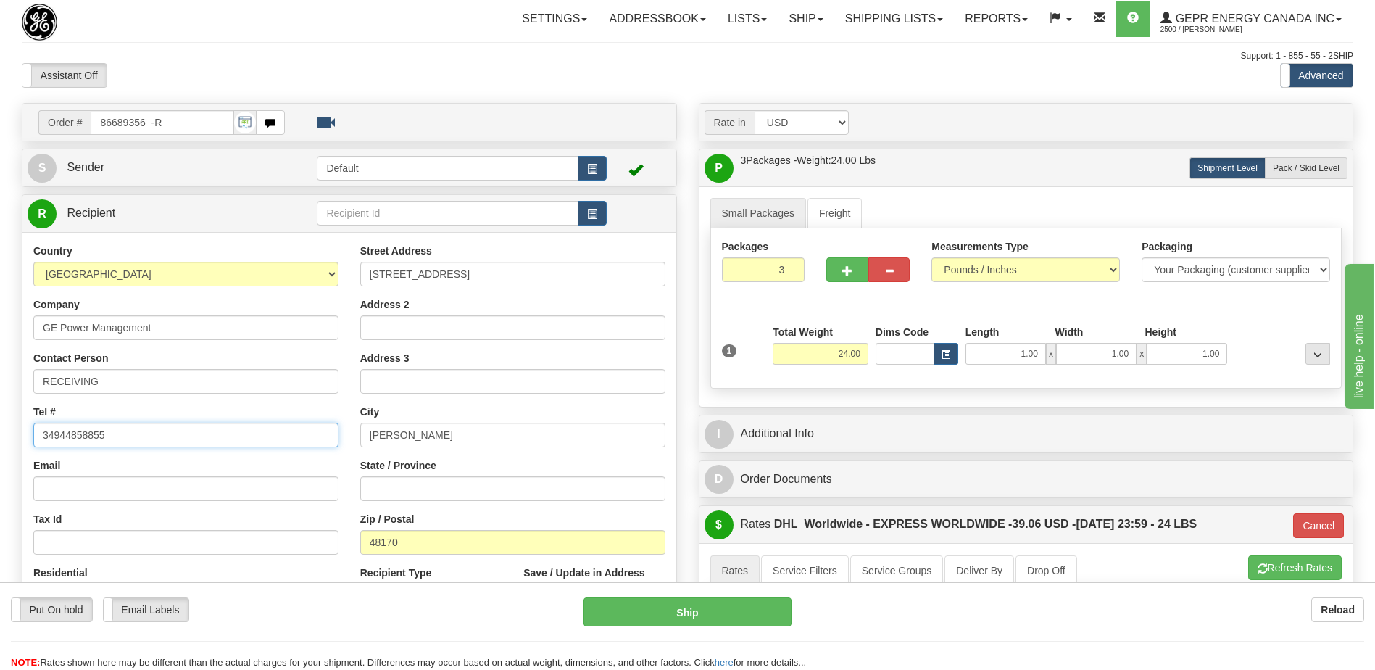
click at [0, 438] on html "Training Course Close Toggle navigation Settings Shipping Preferences New Sende…" at bounding box center [687, 335] width 1375 height 670
paste input "+34 (944) 858800"
type input "+34 (944) 858800"
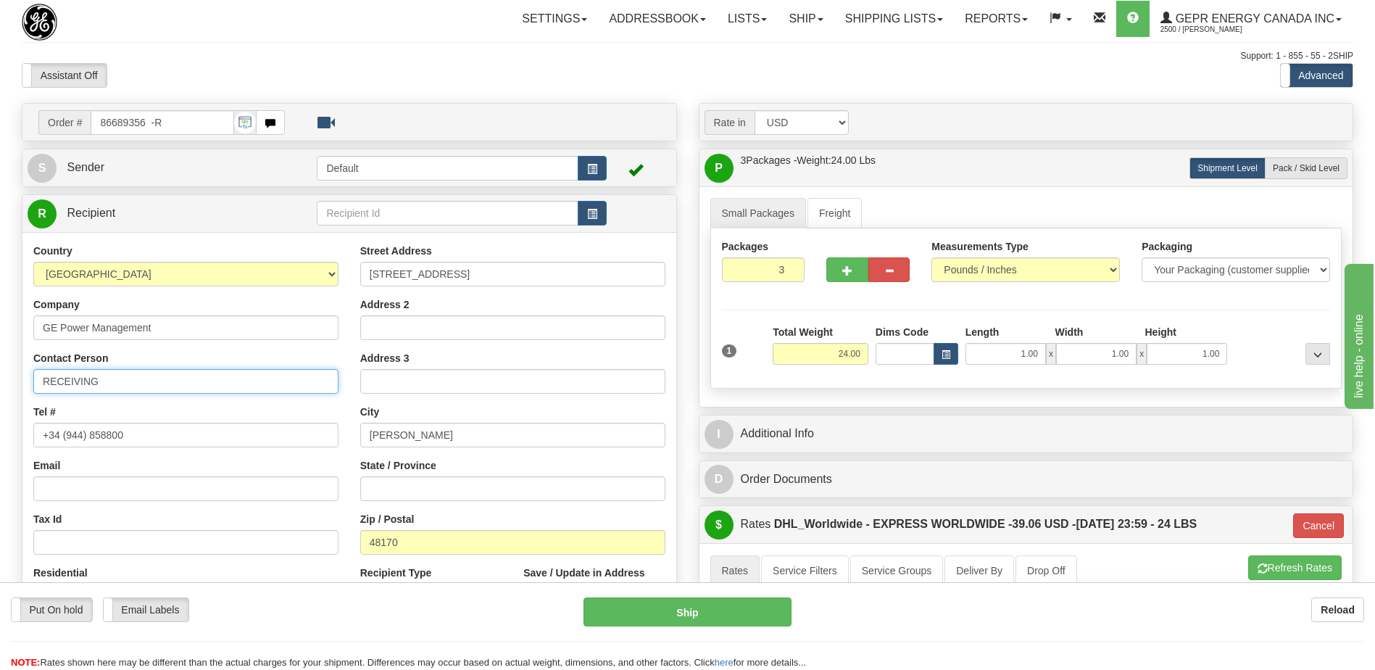
drag, startPoint x: 126, startPoint y: 381, endPoint x: -3, endPoint y: 367, distance: 129.8
click at [0, 367] on html "Training Course Close Toggle navigation Settings Shipping Preferences New Sende…" at bounding box center [687, 335] width 1375 height 670
paste input "Patricia Olivas"
click at [39, 374] on input "Patricia Olivas" at bounding box center [185, 381] width 305 height 25
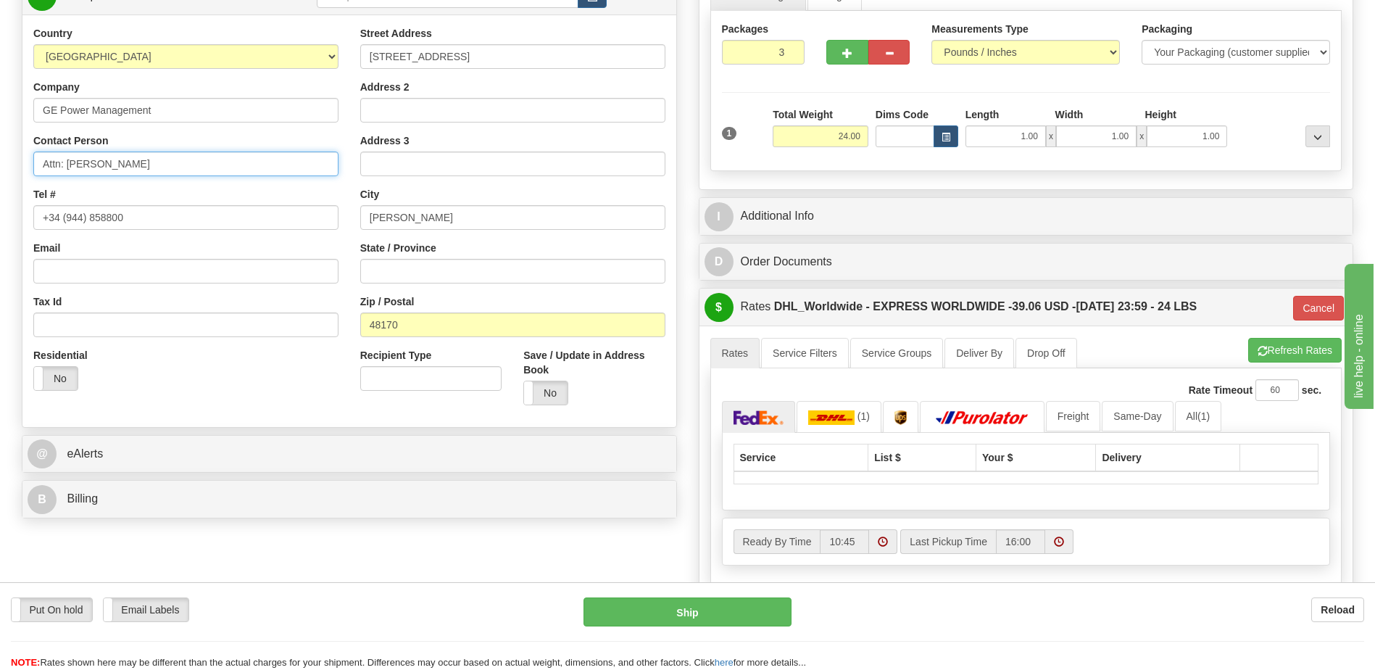
type input "Attn: Patricia Olivas"
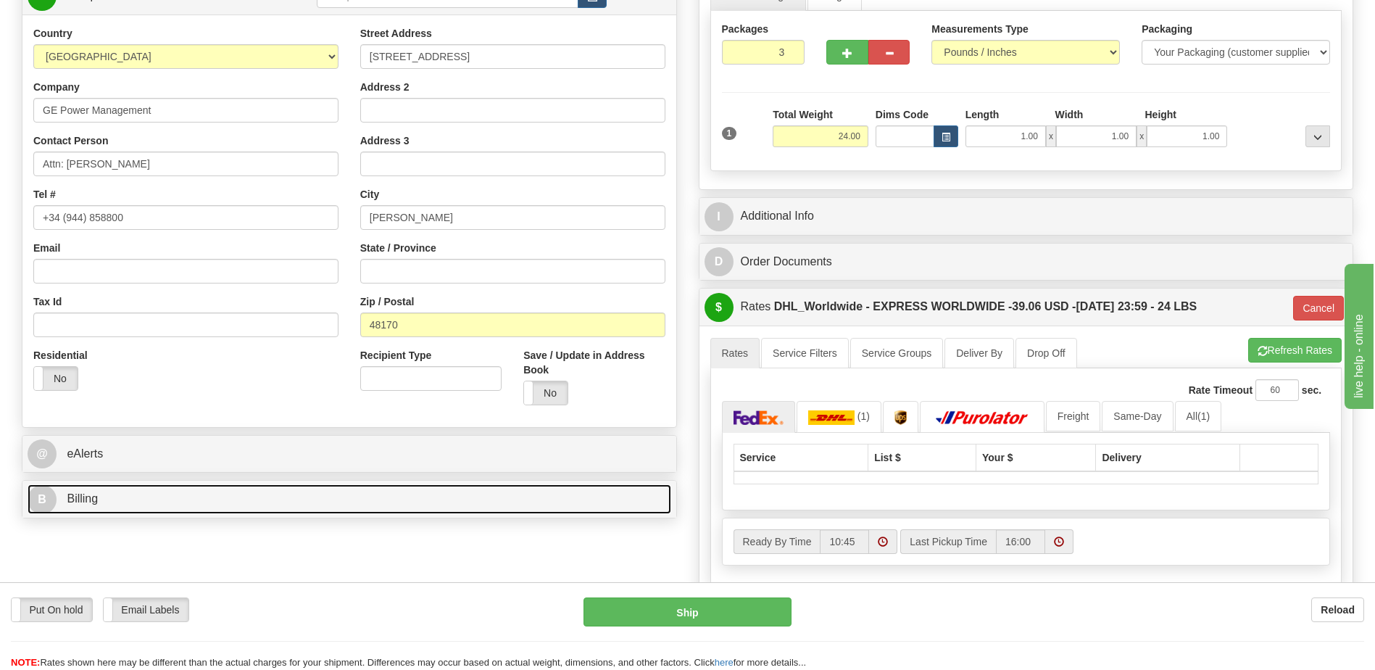
click at [264, 504] on link "B Billing" at bounding box center [350, 499] width 644 height 30
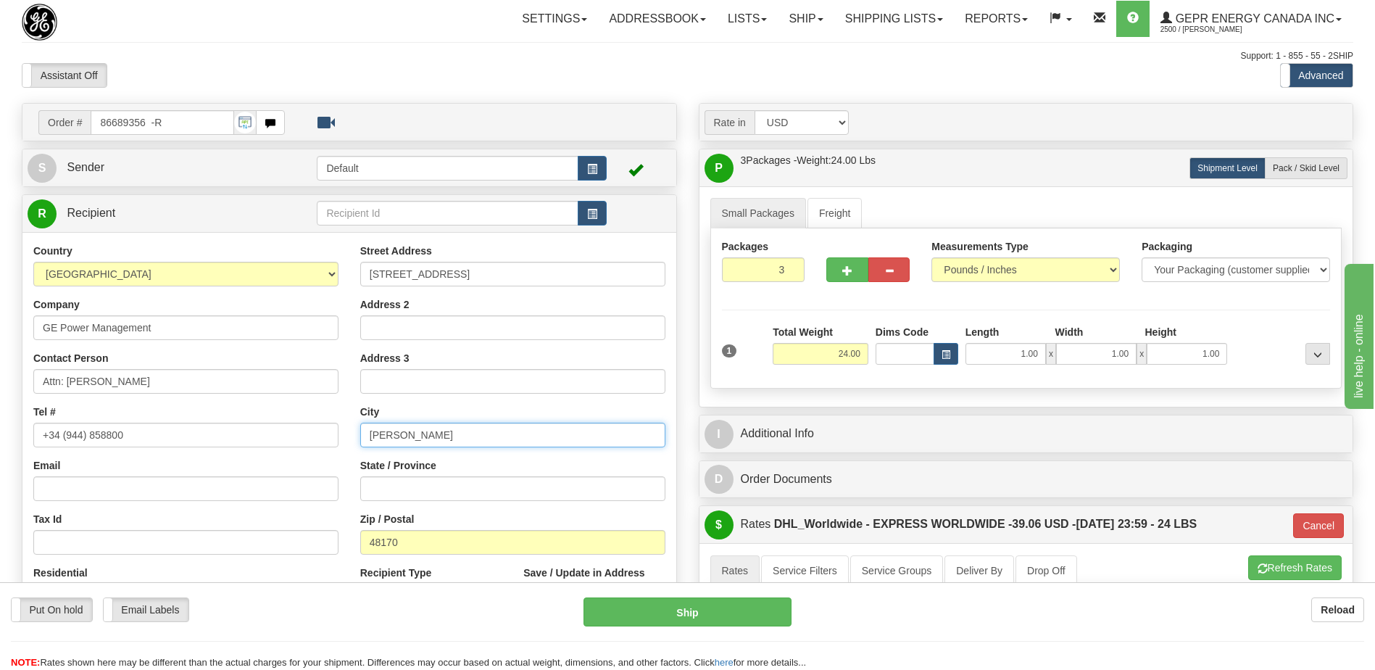
click at [446, 438] on input "Zamudio" at bounding box center [512, 434] width 305 height 25
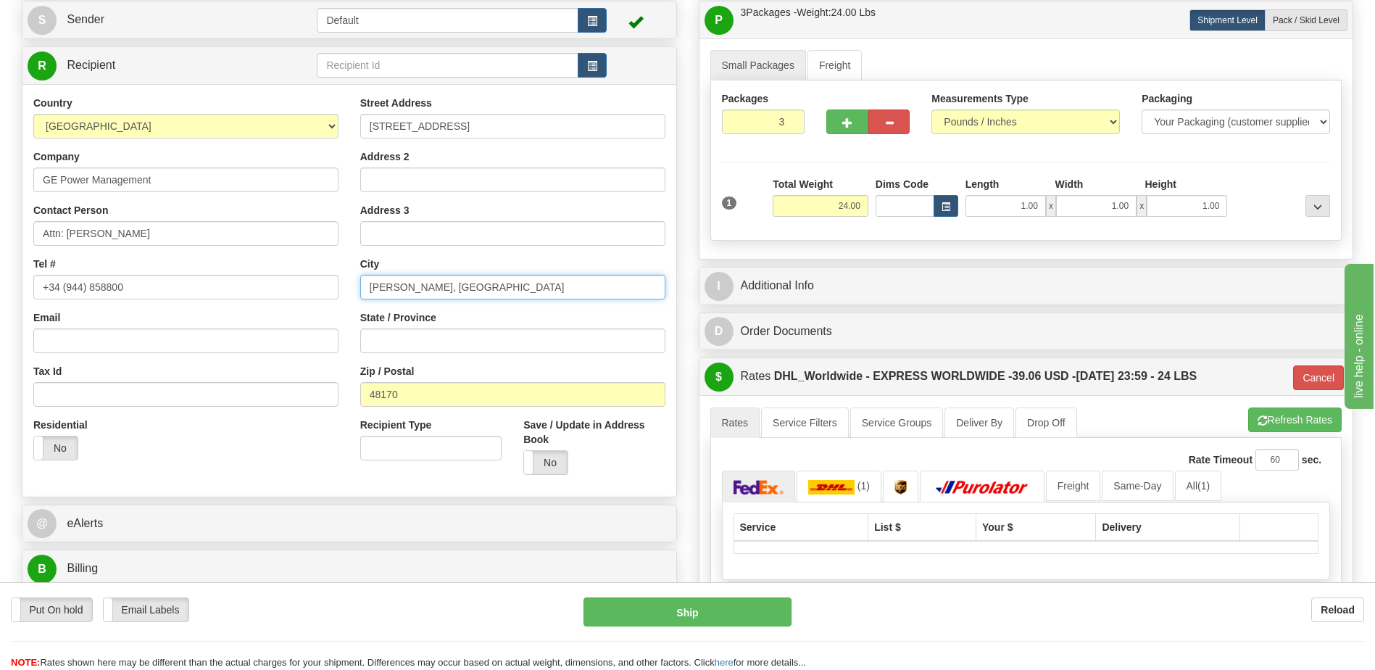
scroll to position [72, 0]
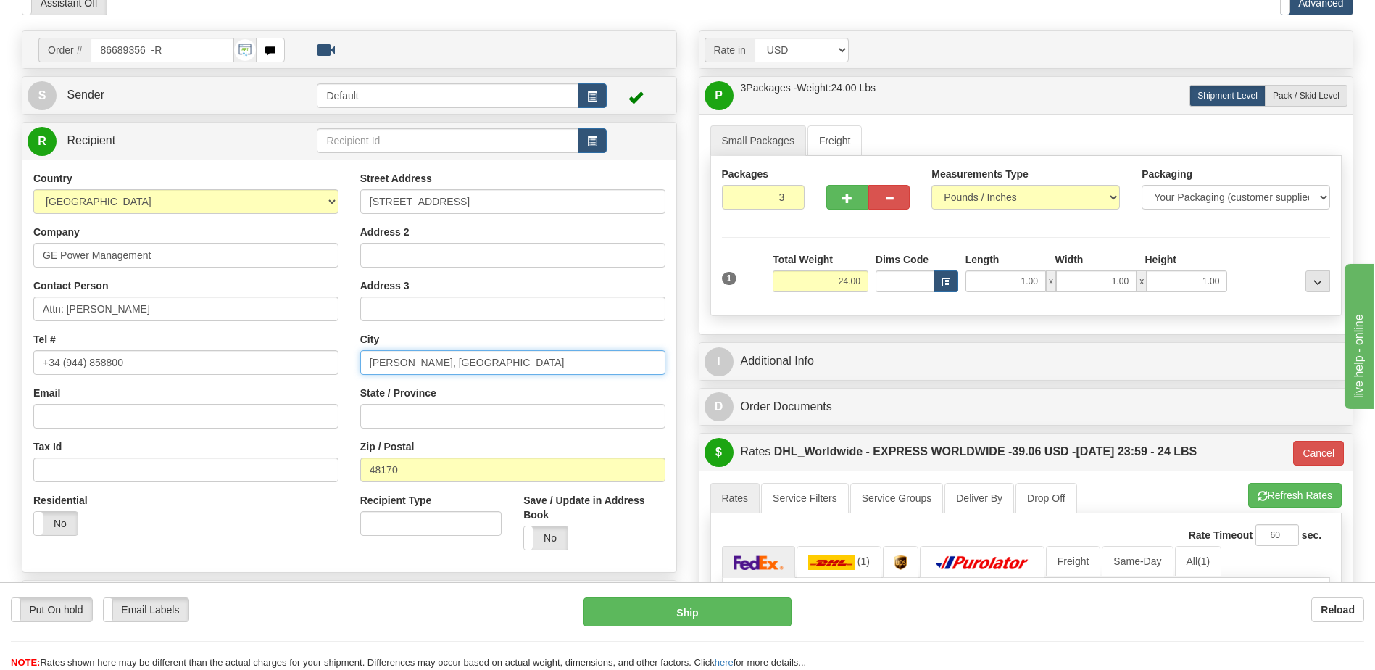
type input "Zamudio, Vizcaya"
type input "2"
click at [790, 201] on input "2" at bounding box center [763, 197] width 83 height 25
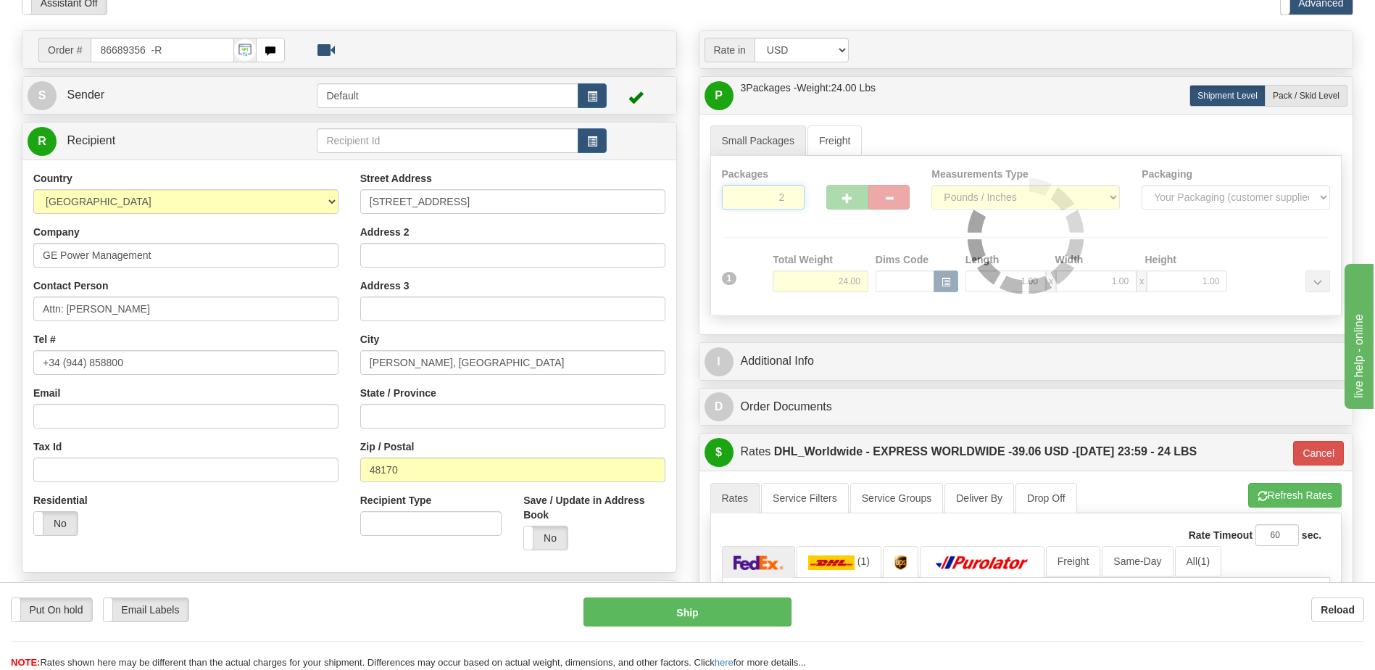
type input "P"
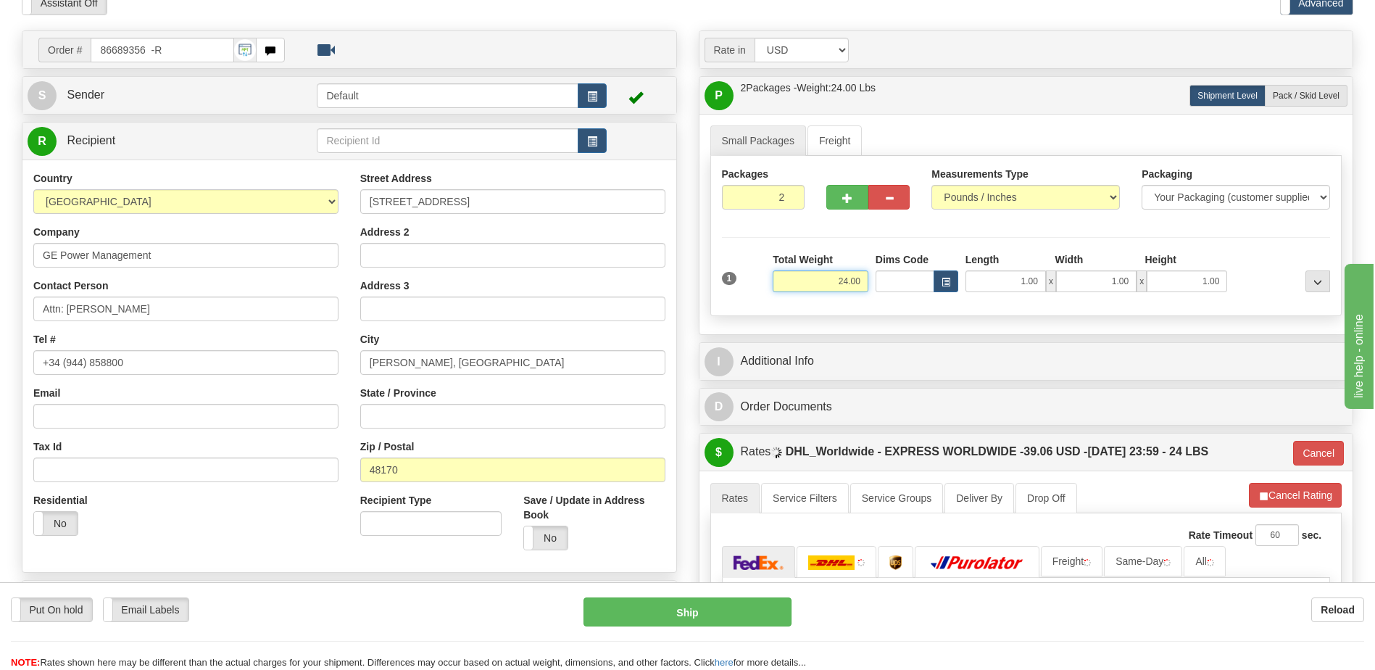
click at [846, 280] on input "24.00" at bounding box center [821, 281] width 96 height 22
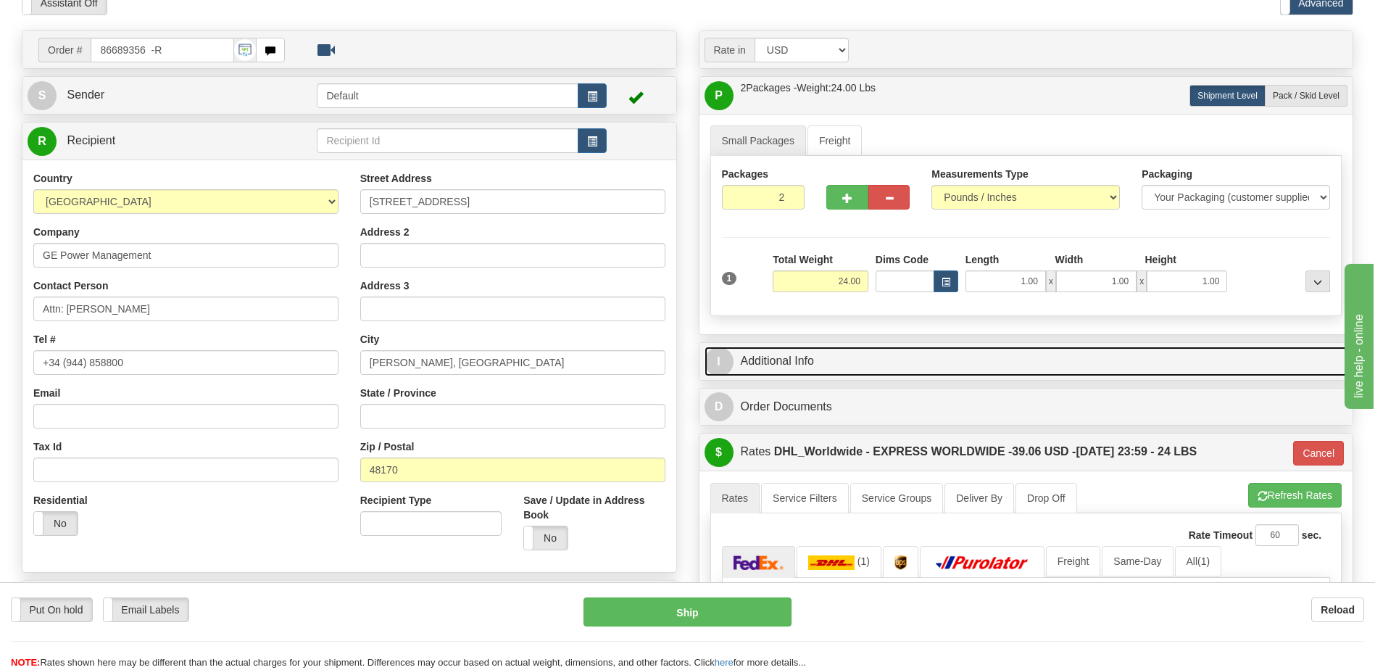
click at [827, 354] on link "I Additional Info" at bounding box center [1026, 361] width 644 height 30
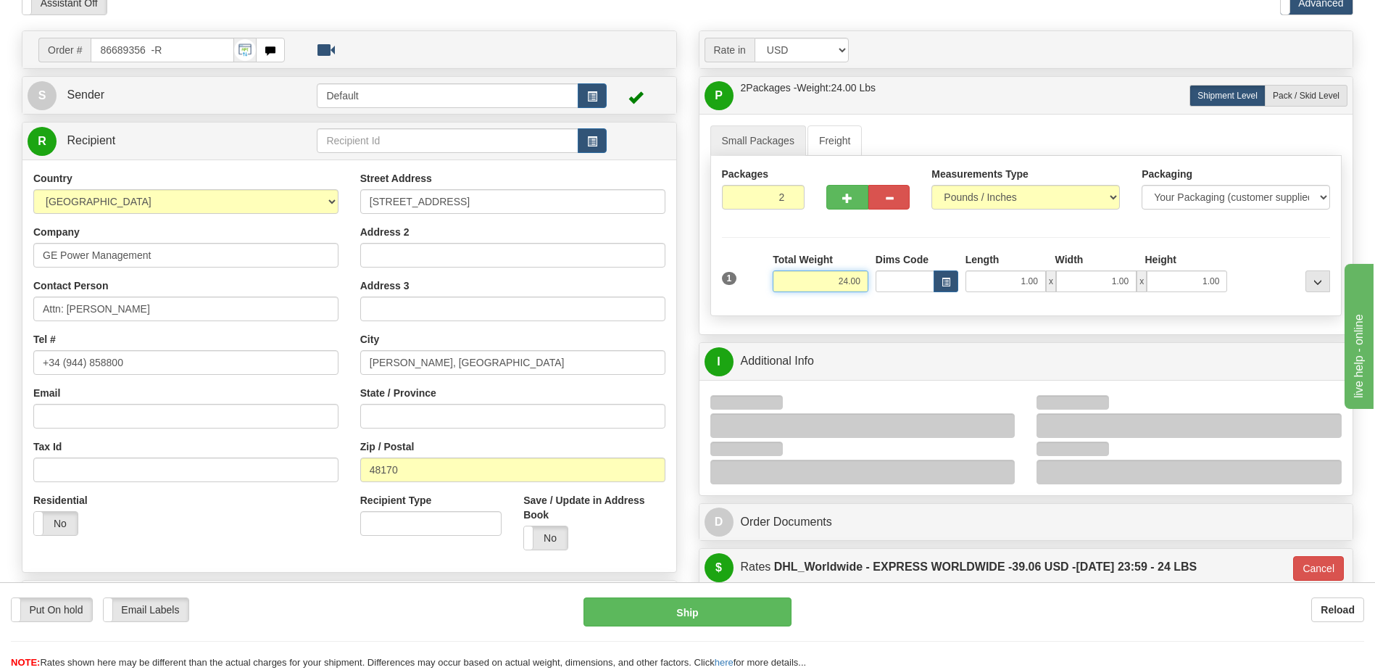
click at [853, 278] on input "24.00" at bounding box center [821, 281] width 96 height 22
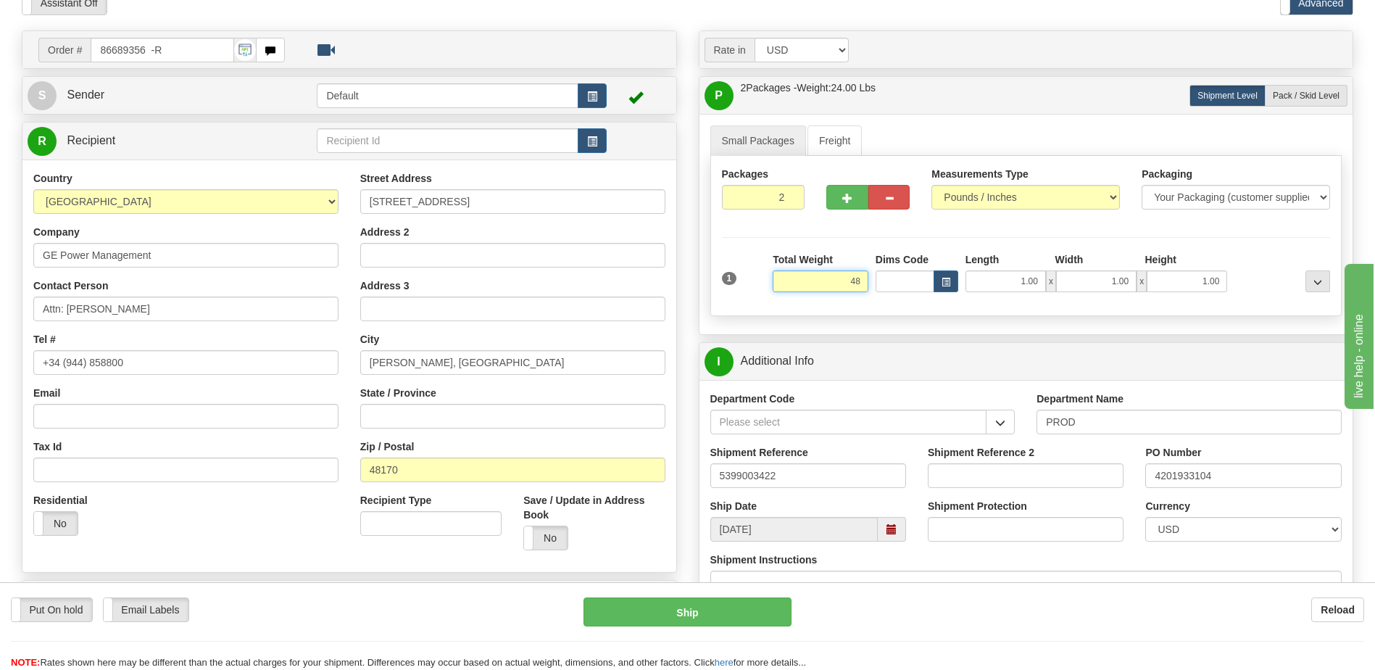
type input "48"
type input "P"
type input "48.00"
click at [1187, 478] on input "4201933104" at bounding box center [1243, 475] width 196 height 25
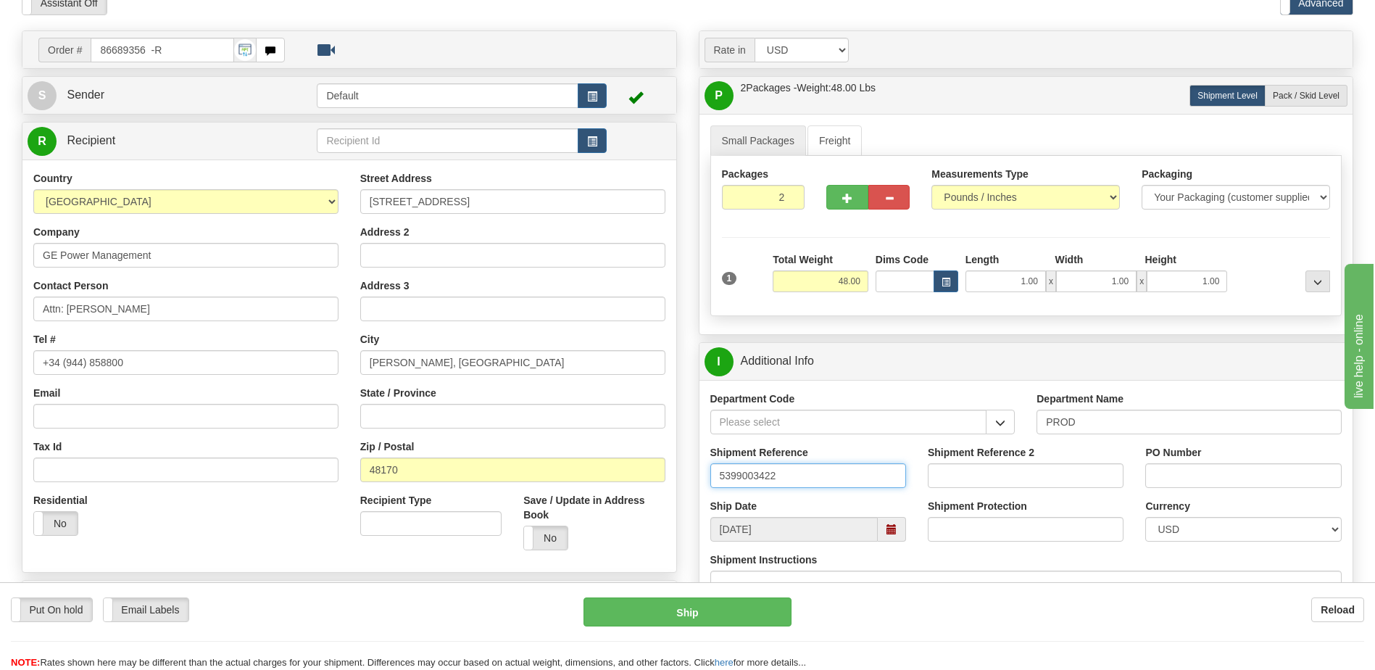
click at [809, 479] on input "5399003422" at bounding box center [808, 475] width 196 height 25
type input "QUDUS-Demo"
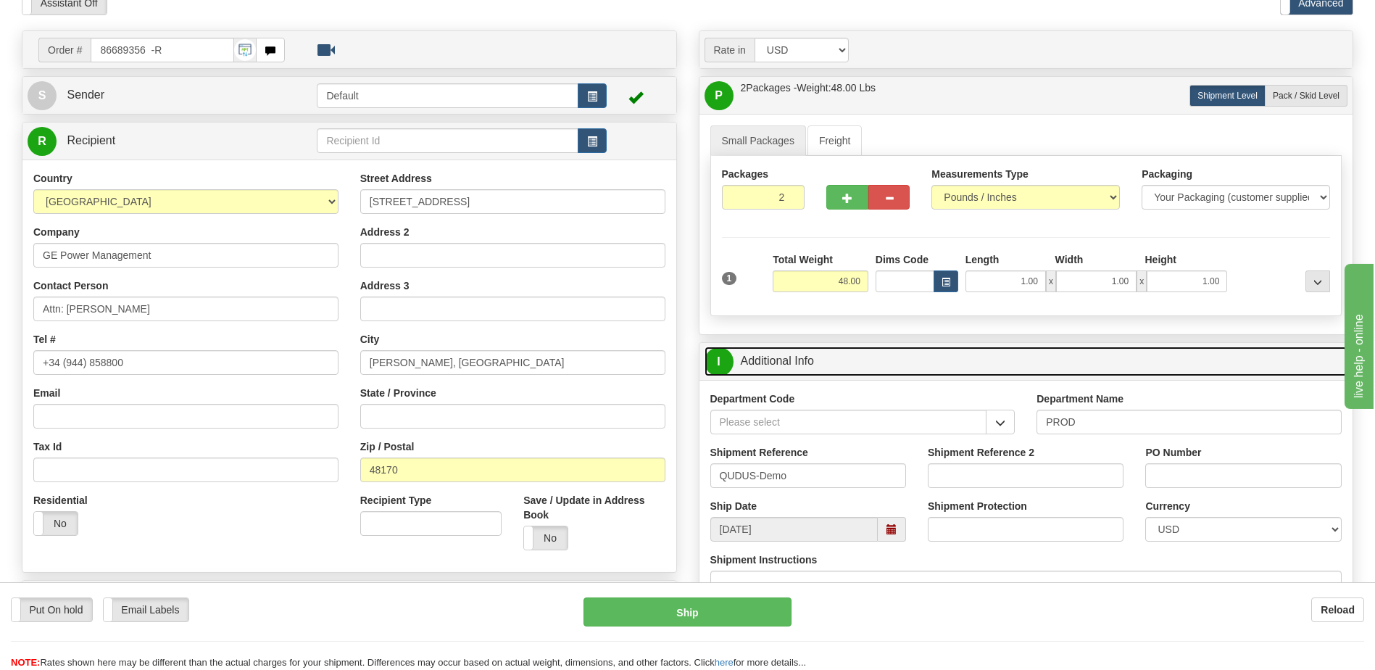
click at [758, 365] on link "I Additional Info" at bounding box center [1026, 361] width 644 height 30
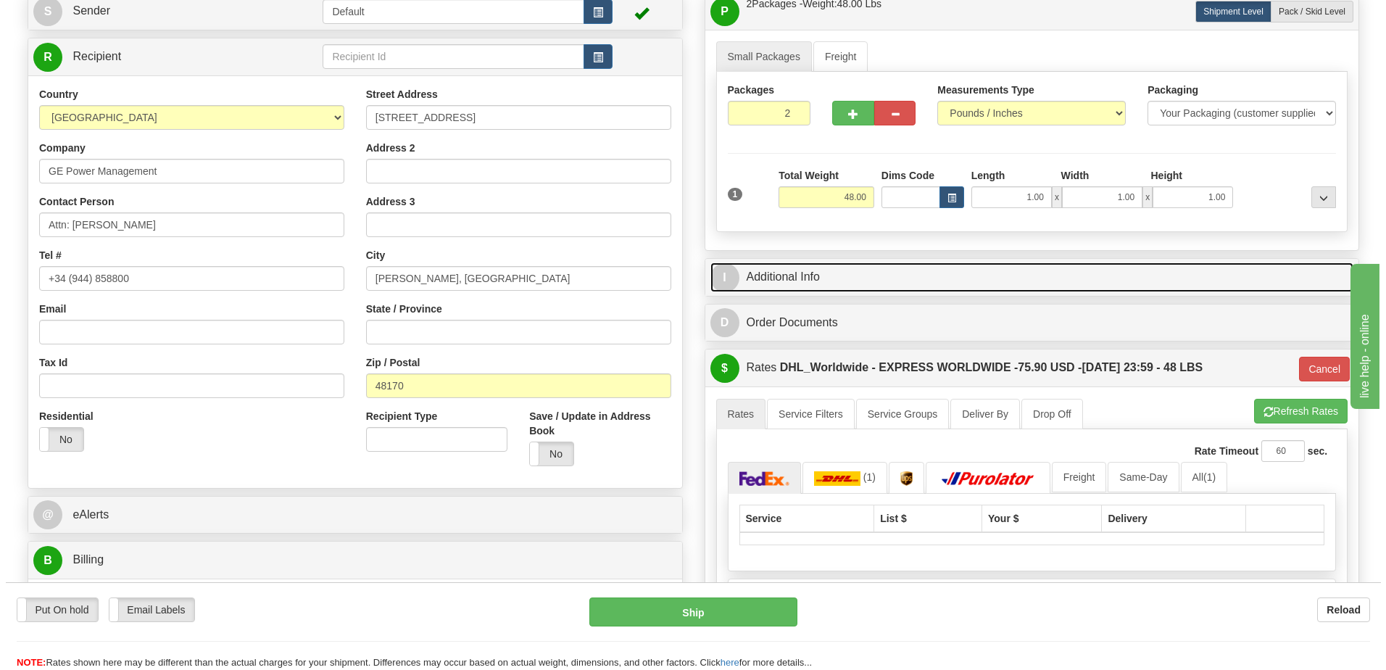
scroll to position [290, 0]
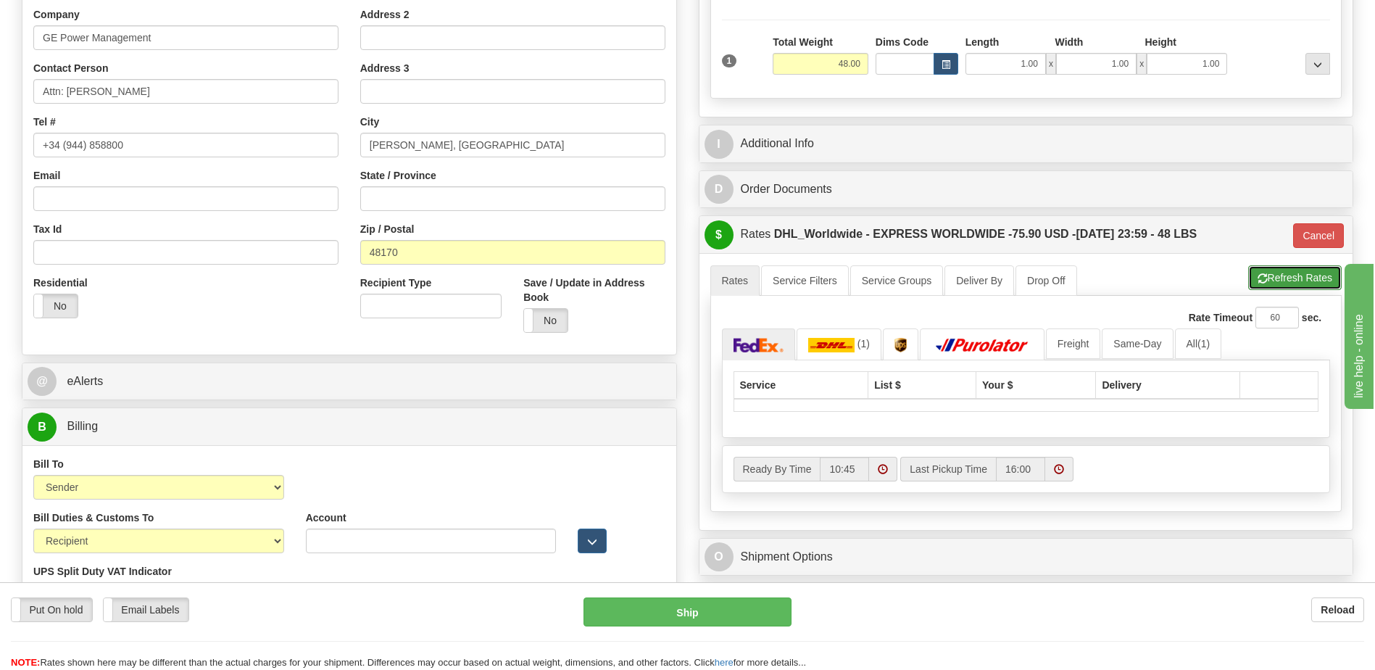
click at [1262, 283] on span "button" at bounding box center [1262, 278] width 10 height 9
type input "P"
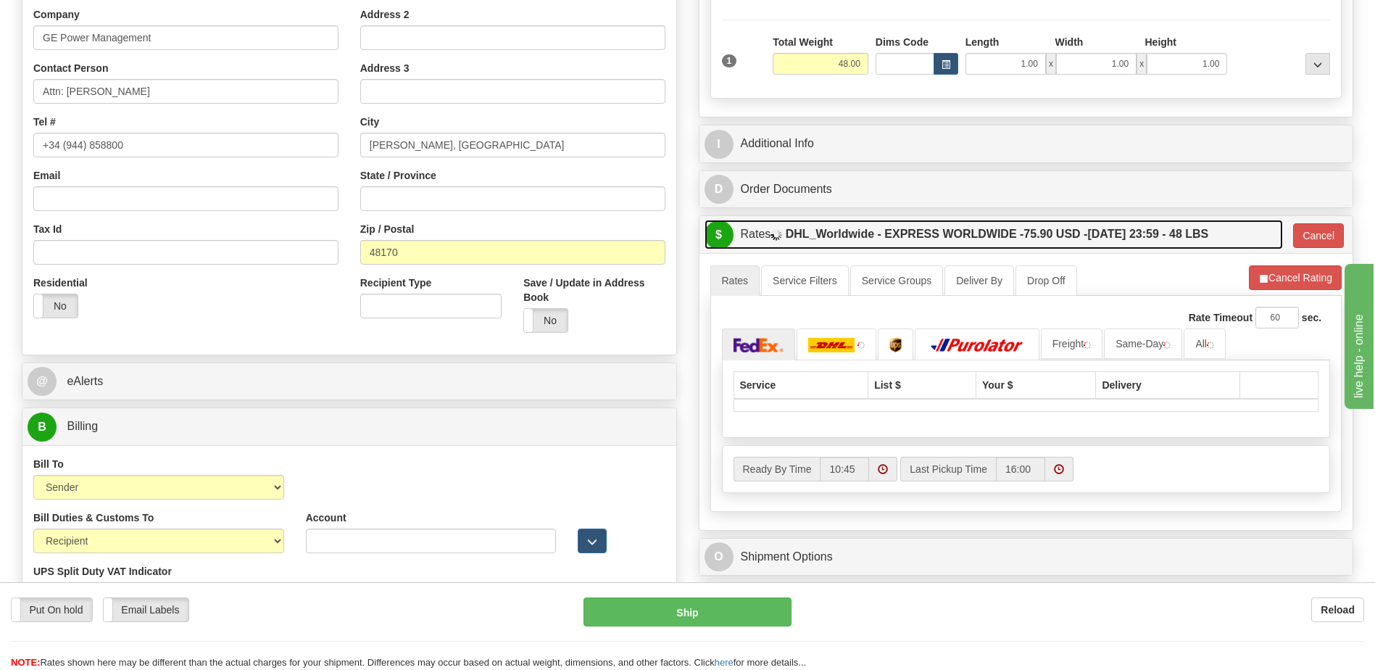
click at [1152, 236] on label "DHL_Worldwide - EXPRESS WORLDWIDE - 75.90 USD - 09/18/2025 23:59 - 48 LBS" at bounding box center [997, 234] width 423 height 29
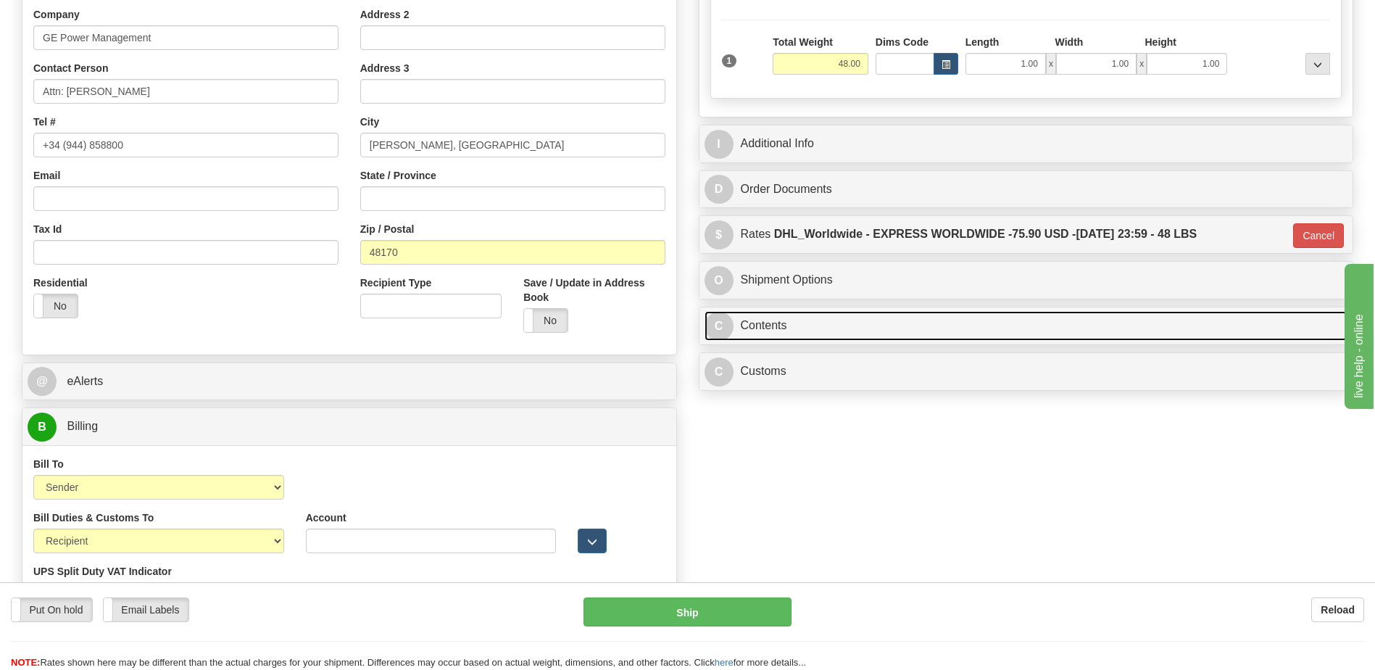
click at [865, 313] on link "C Contents" at bounding box center [1026, 326] width 644 height 30
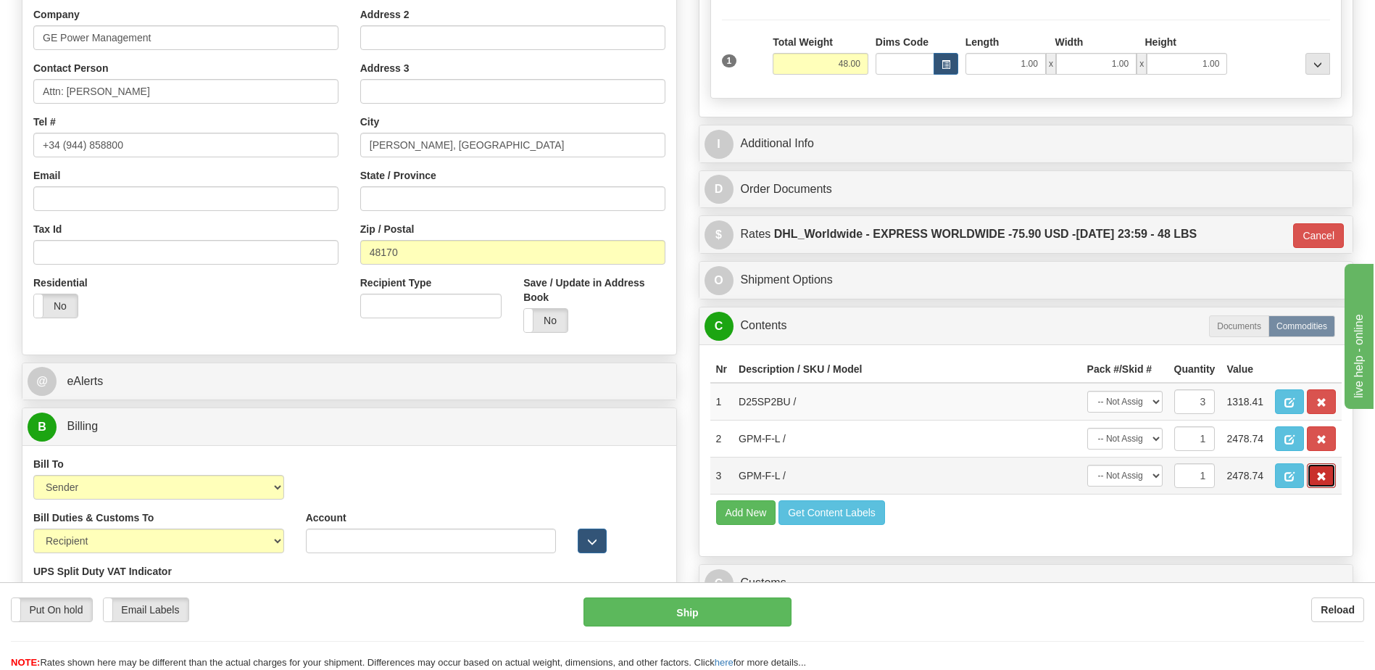
click at [1324, 481] on span "button" at bounding box center [1321, 476] width 10 height 9
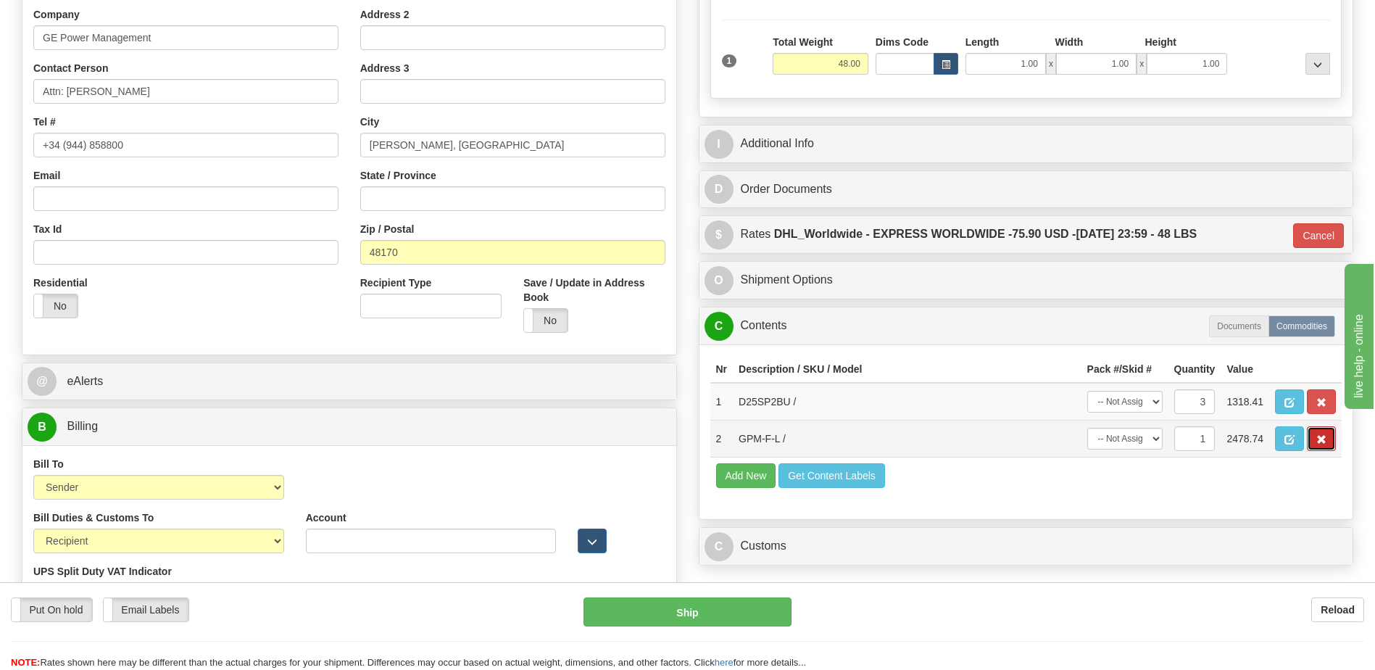
click at [1323, 447] on button "button" at bounding box center [1321, 438] width 29 height 25
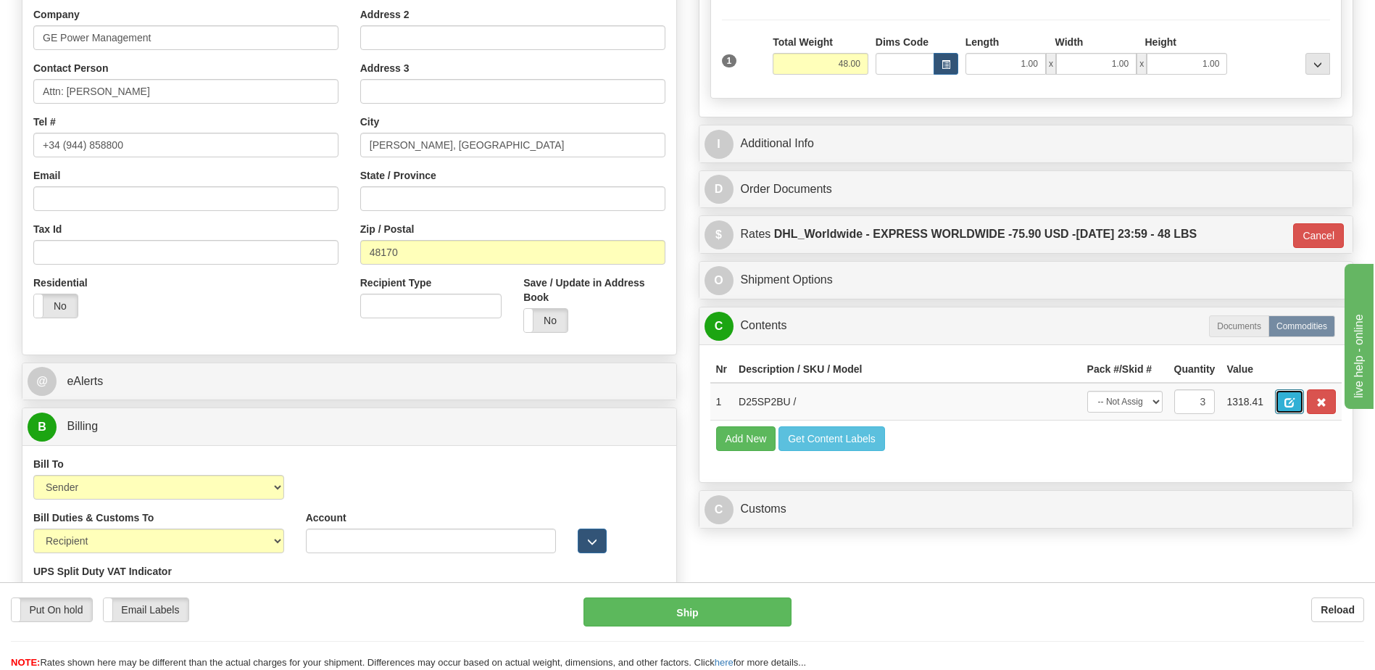
click at [1283, 397] on button "button" at bounding box center [1289, 401] width 29 height 25
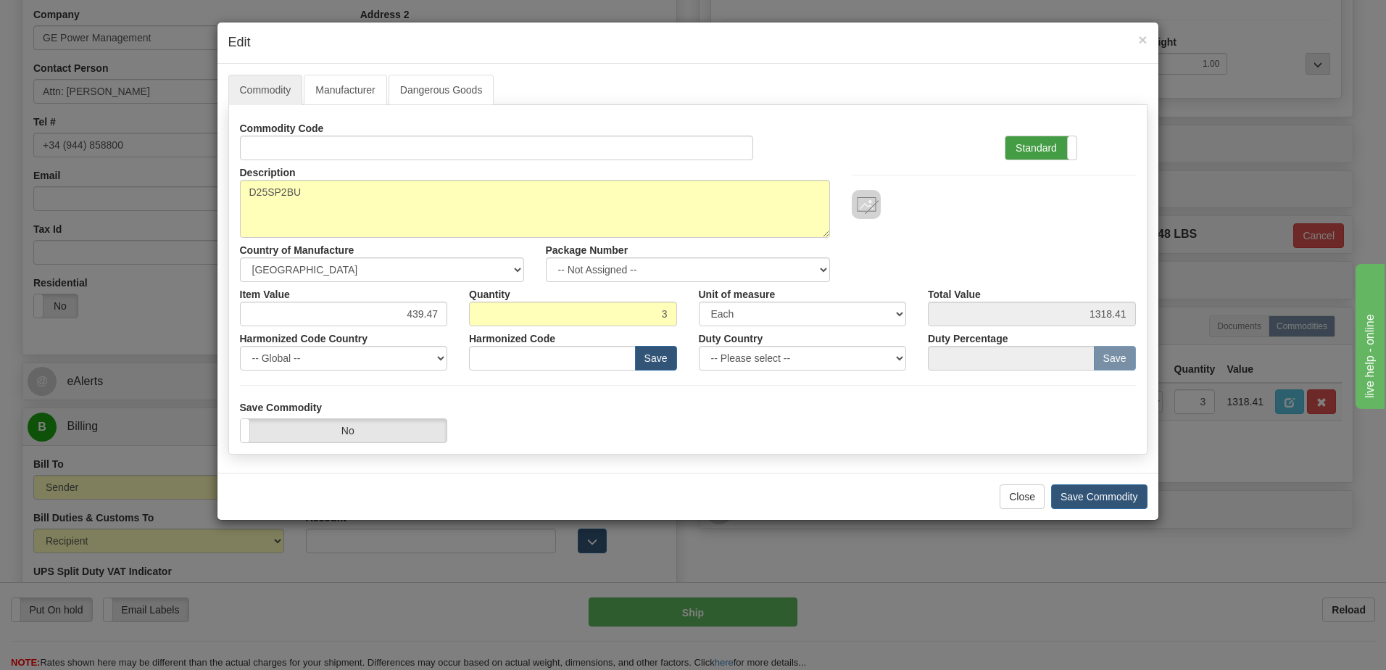
click at [1048, 147] on label "Standard" at bounding box center [1040, 147] width 71 height 23
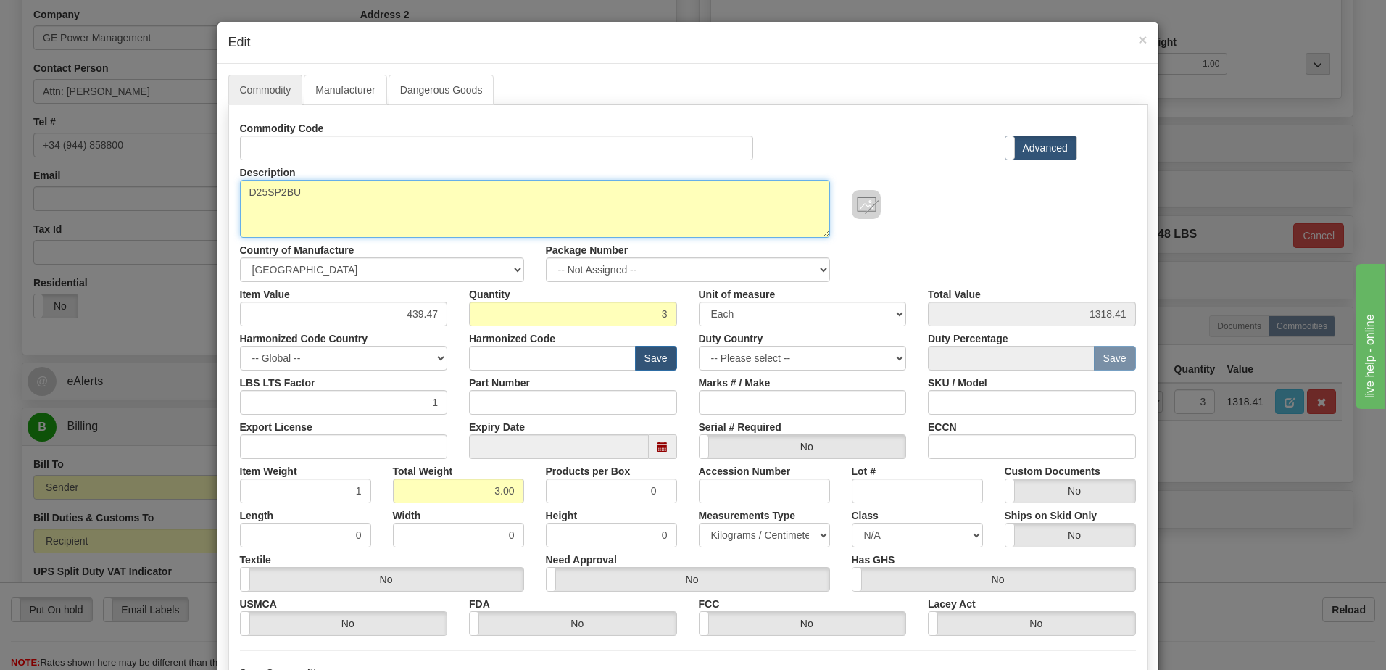
drag, startPoint x: 330, startPoint y: 194, endPoint x: 150, endPoint y: 198, distance: 179.8
click at [150, 198] on div "× Edit Commodity Manufacturer Dangerous Goods Commodity Code Standard Advanced …" at bounding box center [693, 335] width 1386 height 670
paste textarea "APS Relay prototype (DIO)"
type textarea "APS Relay prototype (DIO)"
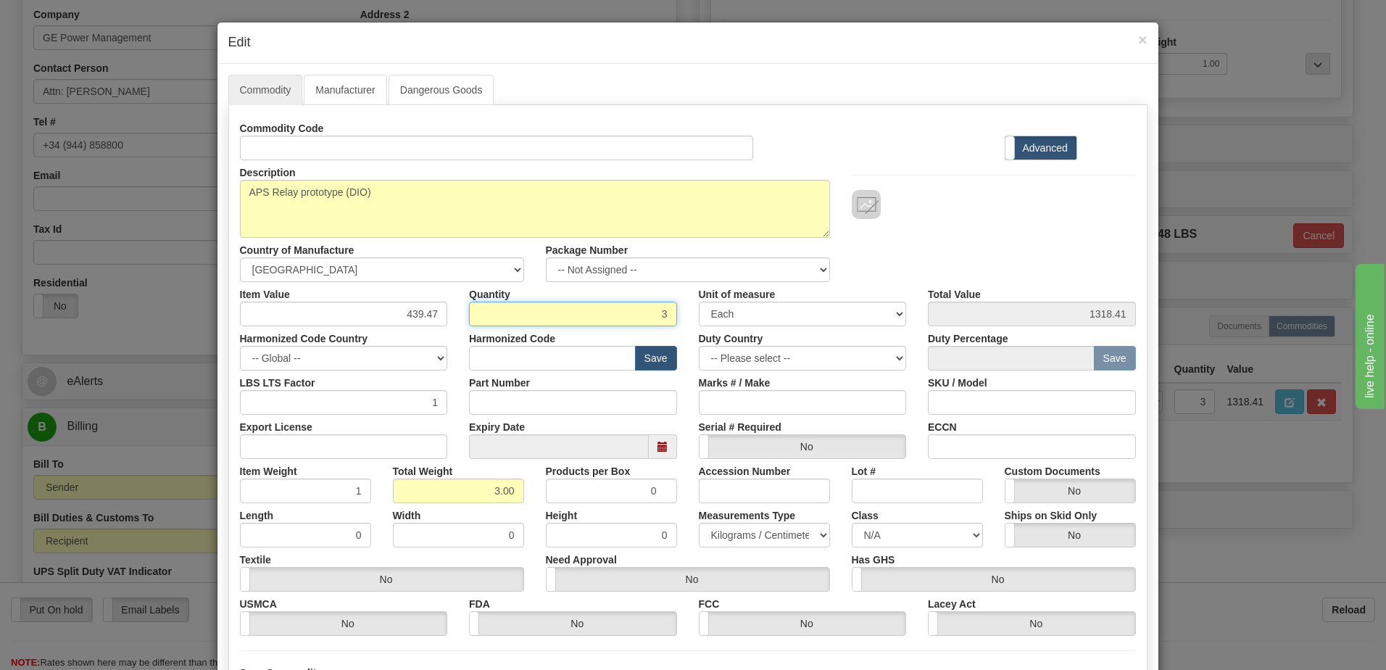
drag, startPoint x: 649, startPoint y: 314, endPoint x: 712, endPoint y: 314, distance: 62.3
click at [712, 314] on div "Item Value 439.47 Quantity 3 Unit of measure 3 Thousand Square Inches Adjustmen…" at bounding box center [687, 304] width 917 height 44
type input "2"
type input "878.94"
type input "2.00"
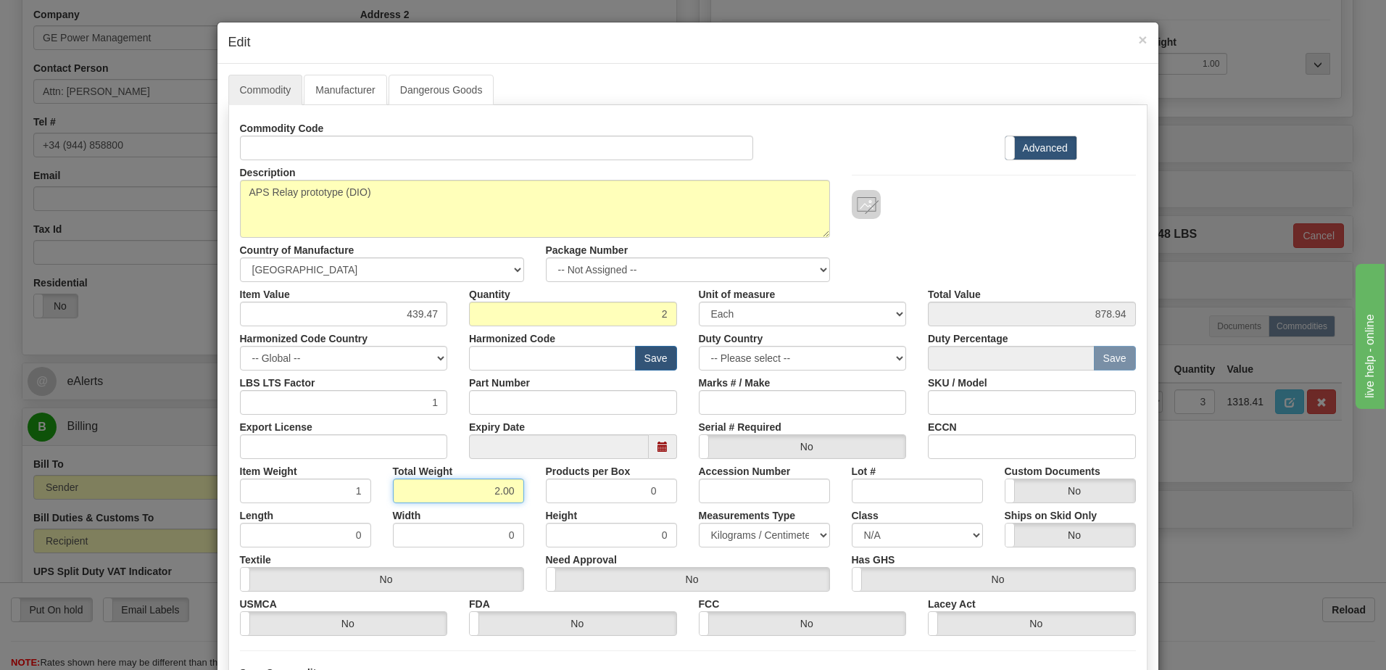
click at [410, 494] on input "2.00" at bounding box center [458, 490] width 131 height 25
click at [451, 490] on input "2.00" at bounding box center [458, 490] width 131 height 25
click at [494, 357] on input "text" at bounding box center [552, 358] width 167 height 25
type input "8538.90.00"
drag, startPoint x: 376, startPoint y: 313, endPoint x: 471, endPoint y: 318, distance: 95.1
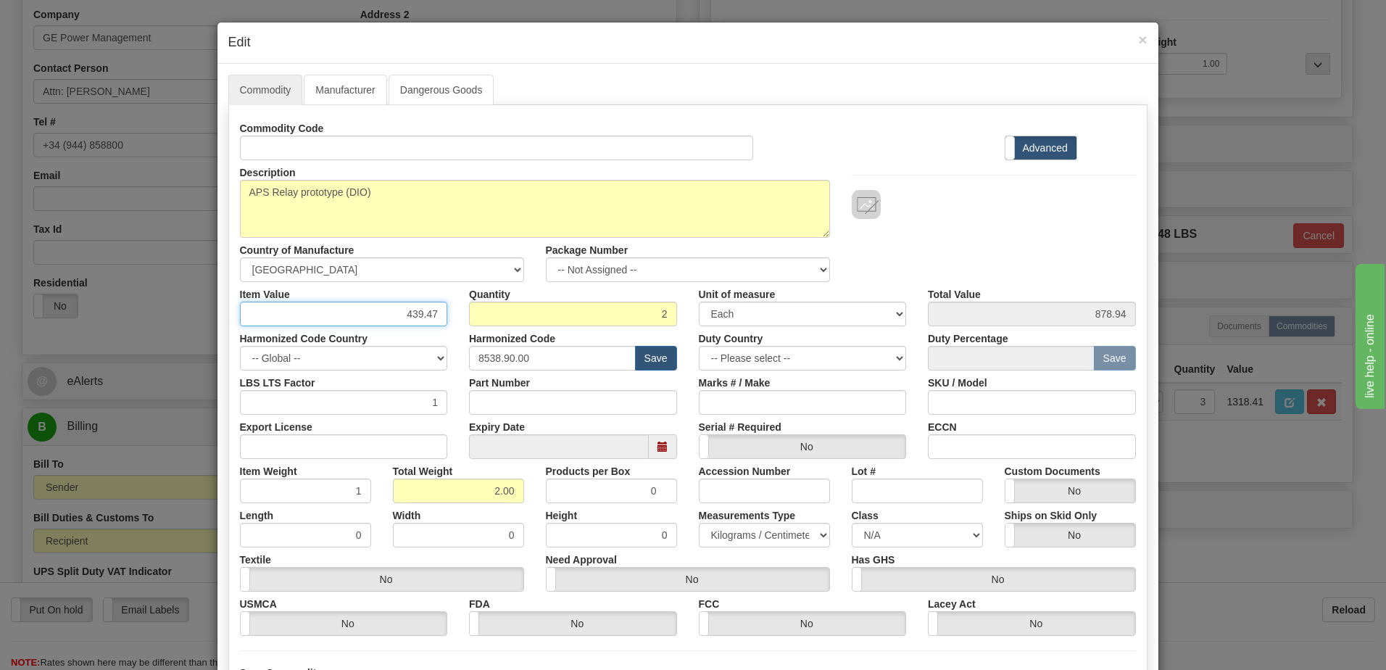
click at [471, 318] on div "Item Value 439.47 Quantity 2 Unit of measure 3 Thousand Square Inches Adjustmen…" at bounding box center [687, 304] width 917 height 44
type input "1707.00"
type input "3414.00"
click at [528, 315] on input "2" at bounding box center [573, 313] width 208 height 25
click at [1052, 218] on div at bounding box center [993, 204] width 284 height 29
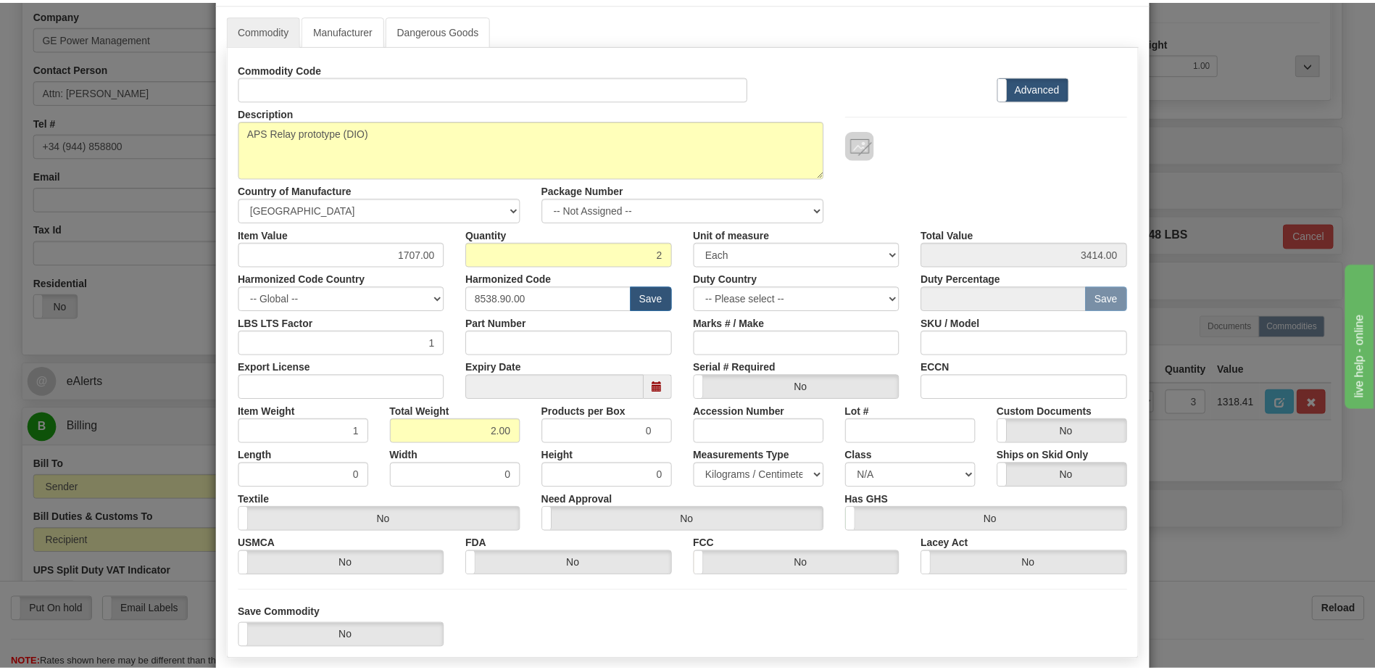
scroll to position [138, 0]
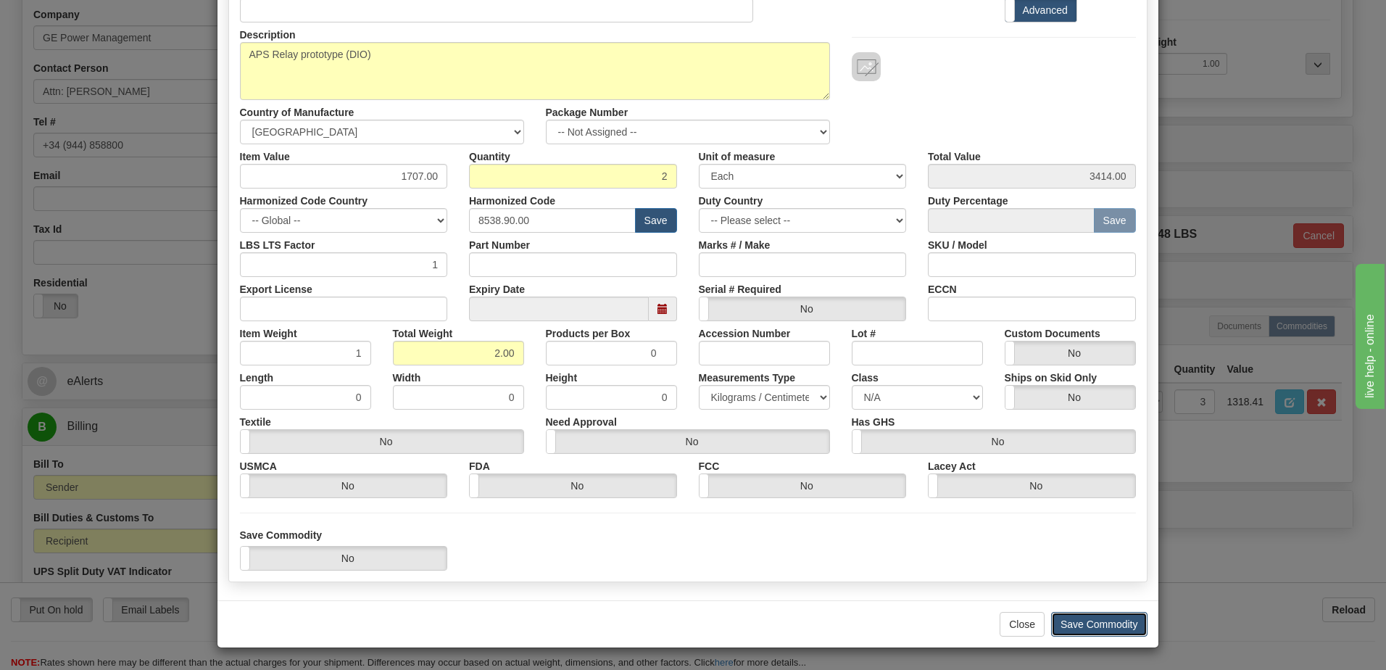
click at [1109, 626] on button "Save Commodity" at bounding box center [1099, 624] width 96 height 25
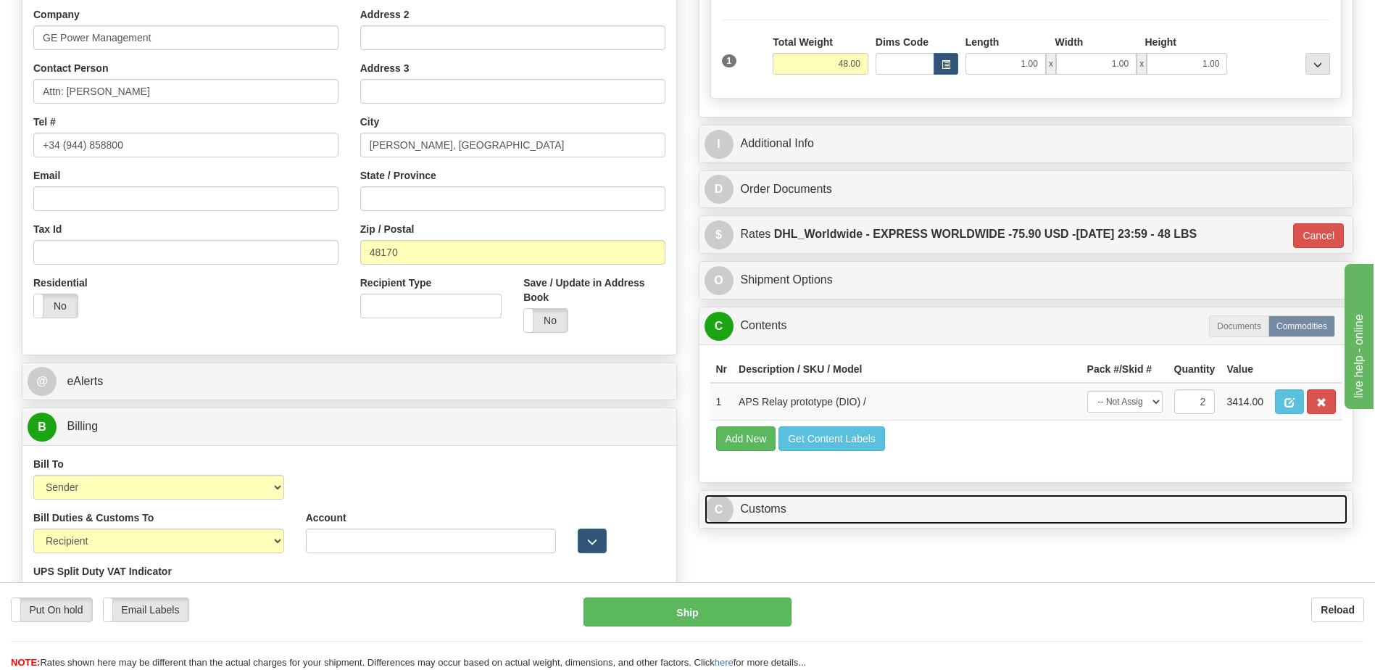
click at [801, 514] on link "C Customs" at bounding box center [1026, 509] width 644 height 30
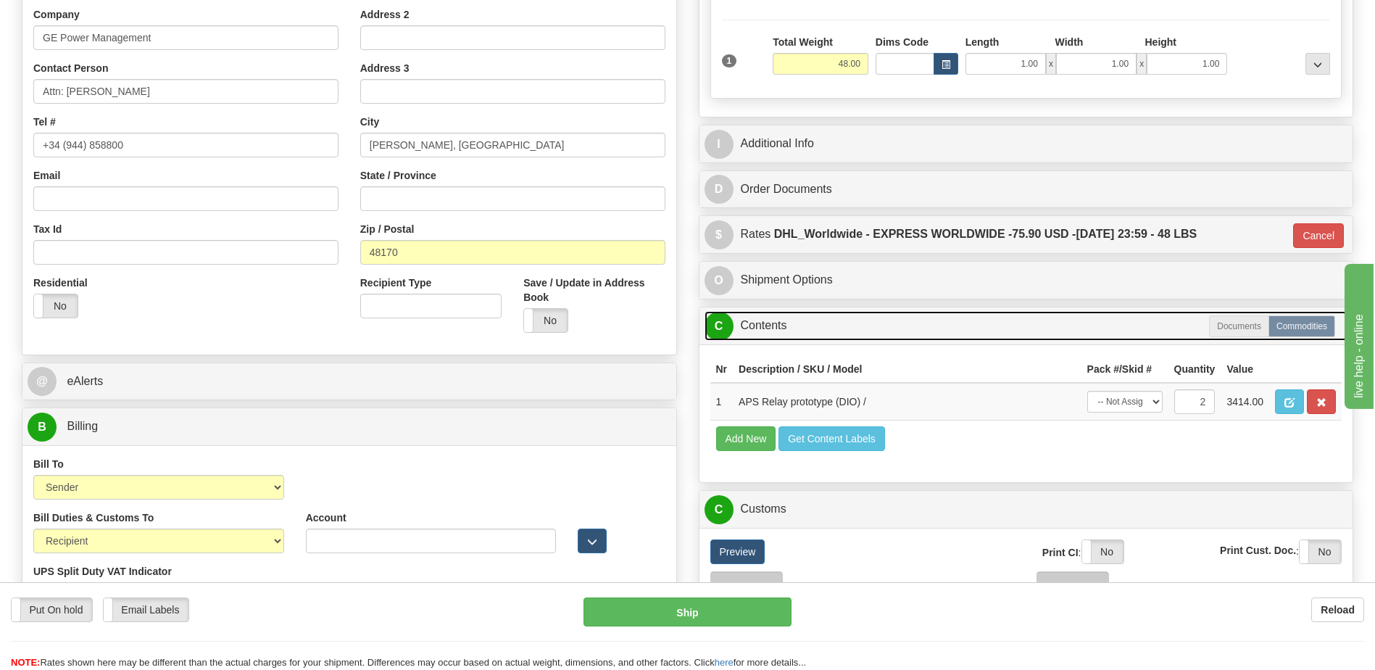
click at [765, 337] on link "C Contents" at bounding box center [1026, 326] width 644 height 30
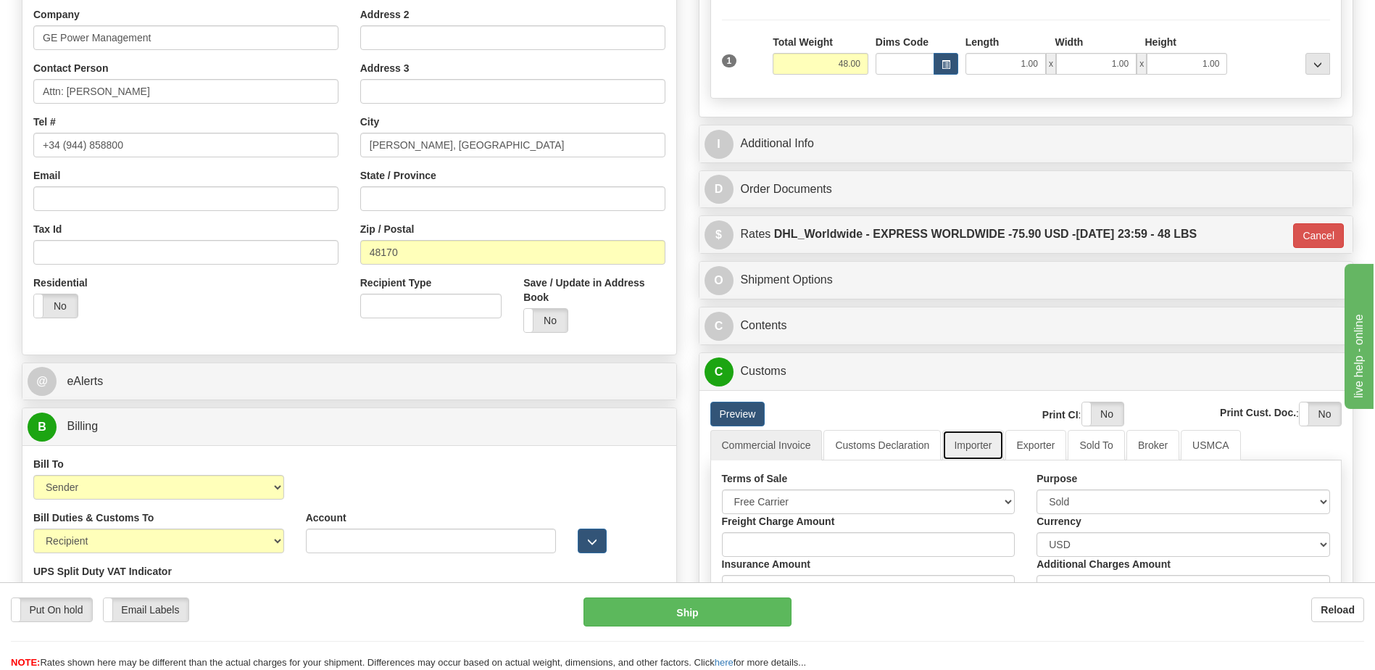
click at [960, 444] on link "Importer" at bounding box center [972, 445] width 61 height 30
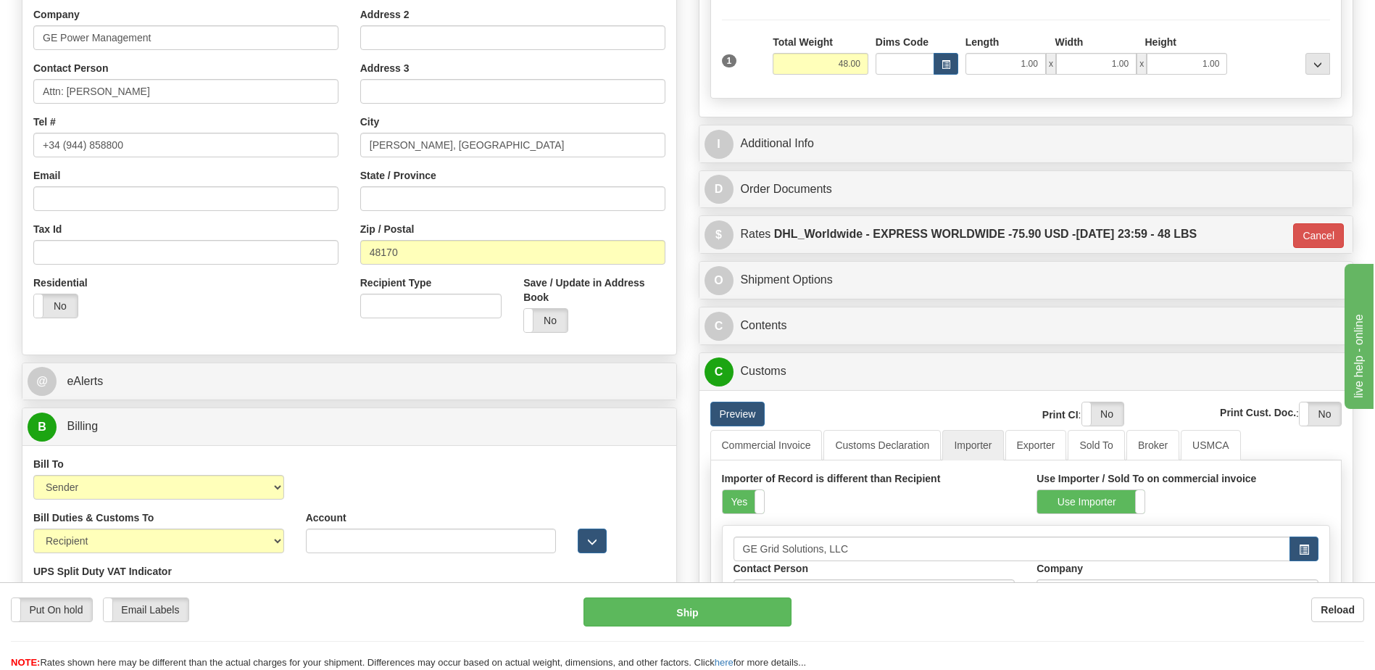
drag, startPoint x: 742, startPoint y: 502, endPoint x: 838, endPoint y: 475, distance: 100.0
click at [743, 502] on label "Yes" at bounding box center [743, 501] width 41 height 23
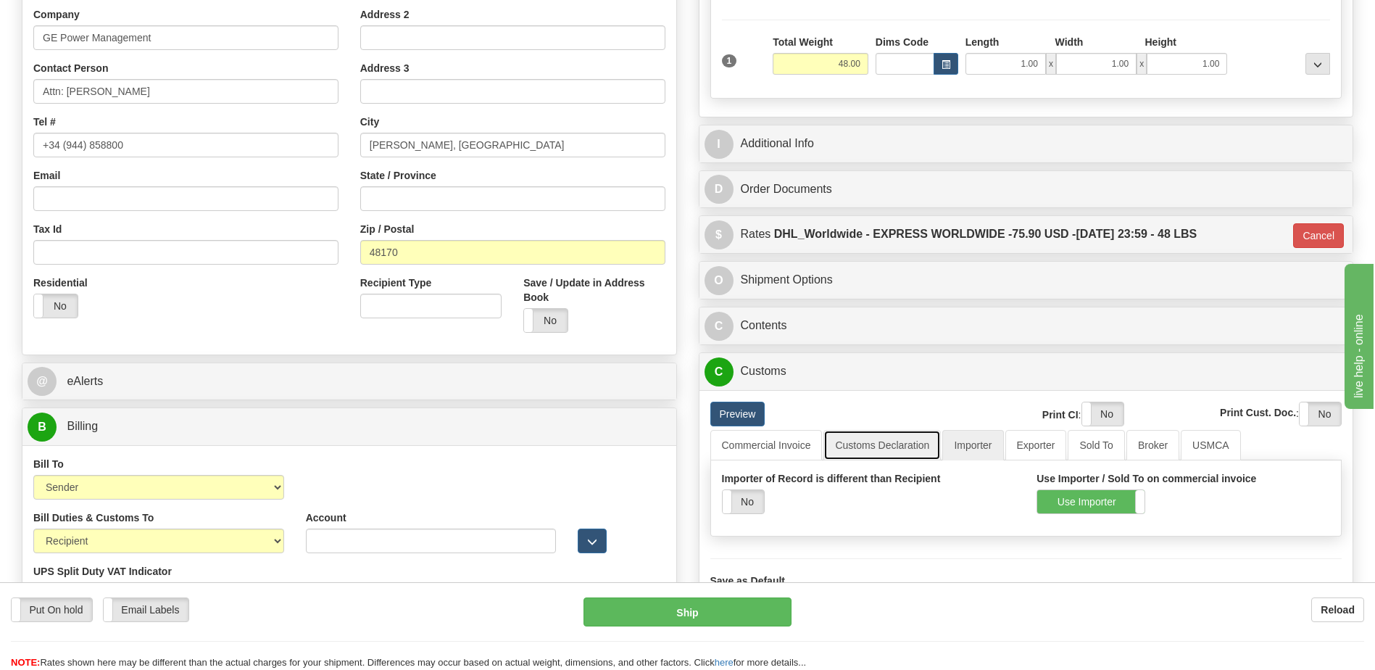
click at [854, 448] on link "Customs Declaration" at bounding box center [881, 445] width 117 height 30
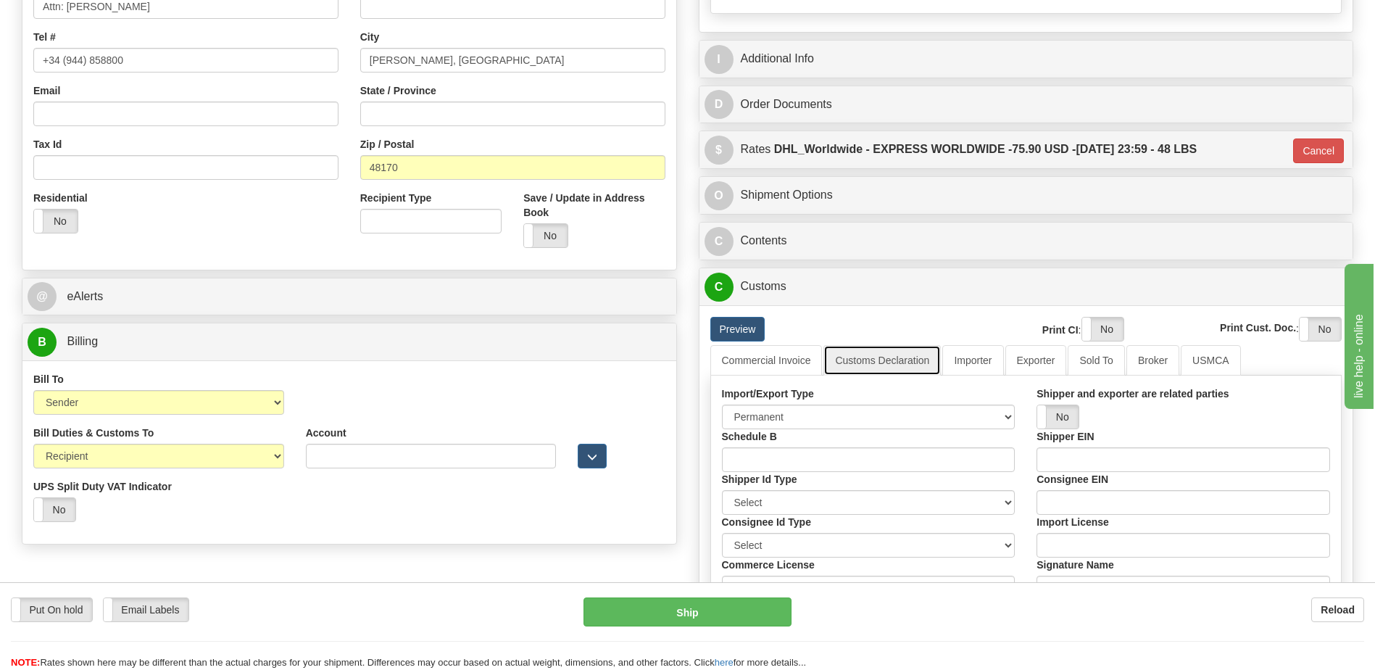
scroll to position [507, 0]
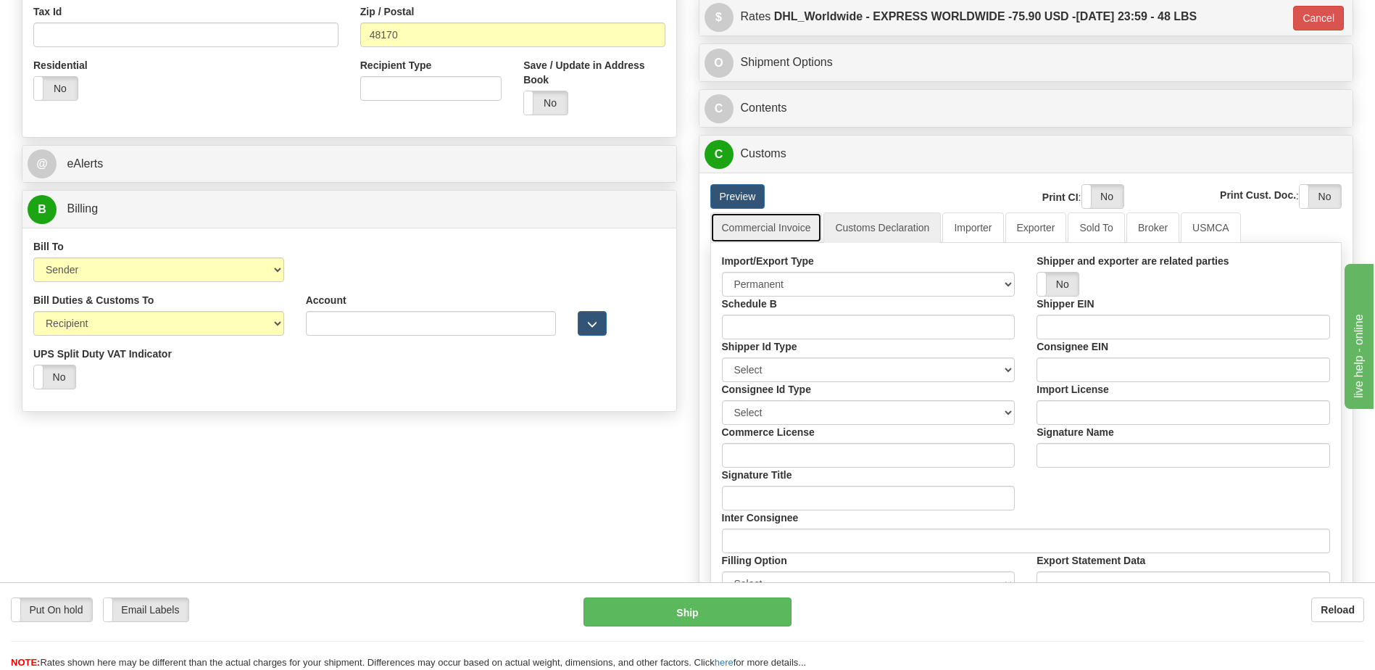
click at [759, 226] on link "Commercial Invoice" at bounding box center [766, 227] width 112 height 30
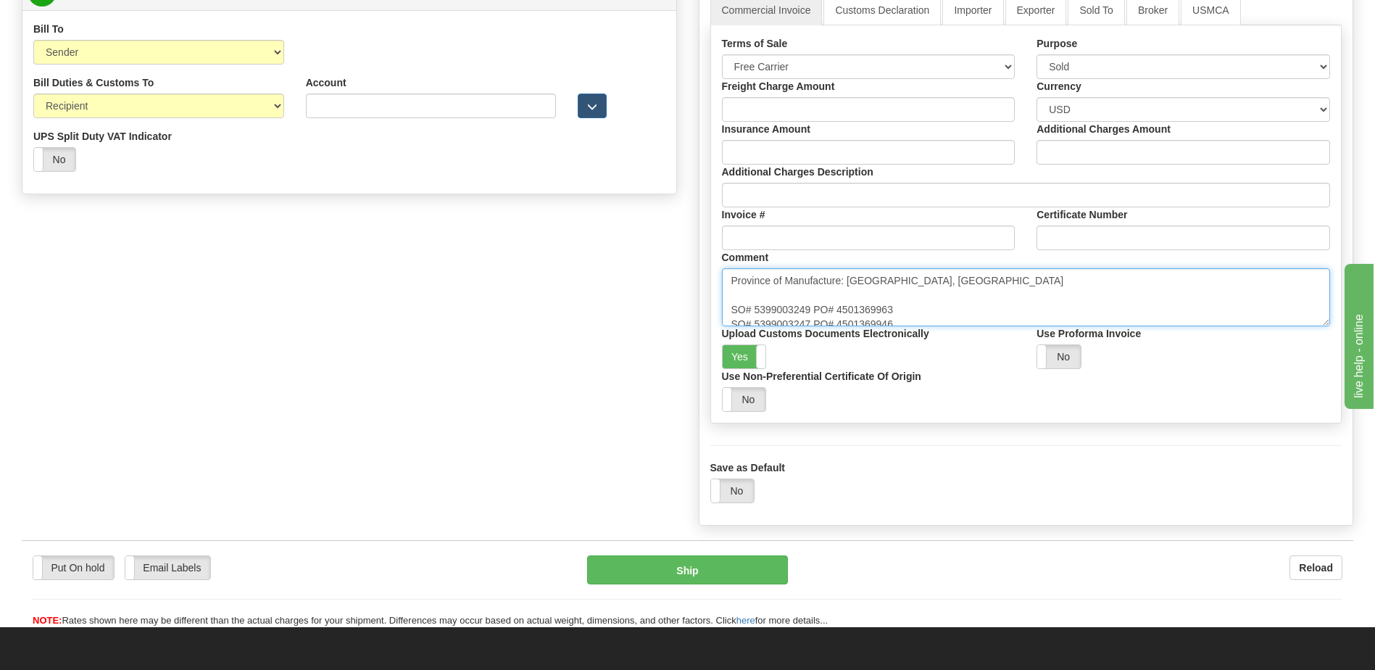
scroll to position [10, 0]
drag, startPoint x: 732, startPoint y: 304, endPoint x: 962, endPoint y: 360, distance: 237.1
click at [962, 360] on div "Terms of Sale Free Carrier Free On Board Ex Works Delivered Duty Unpaid Deliver…" at bounding box center [1026, 223] width 630 height 375
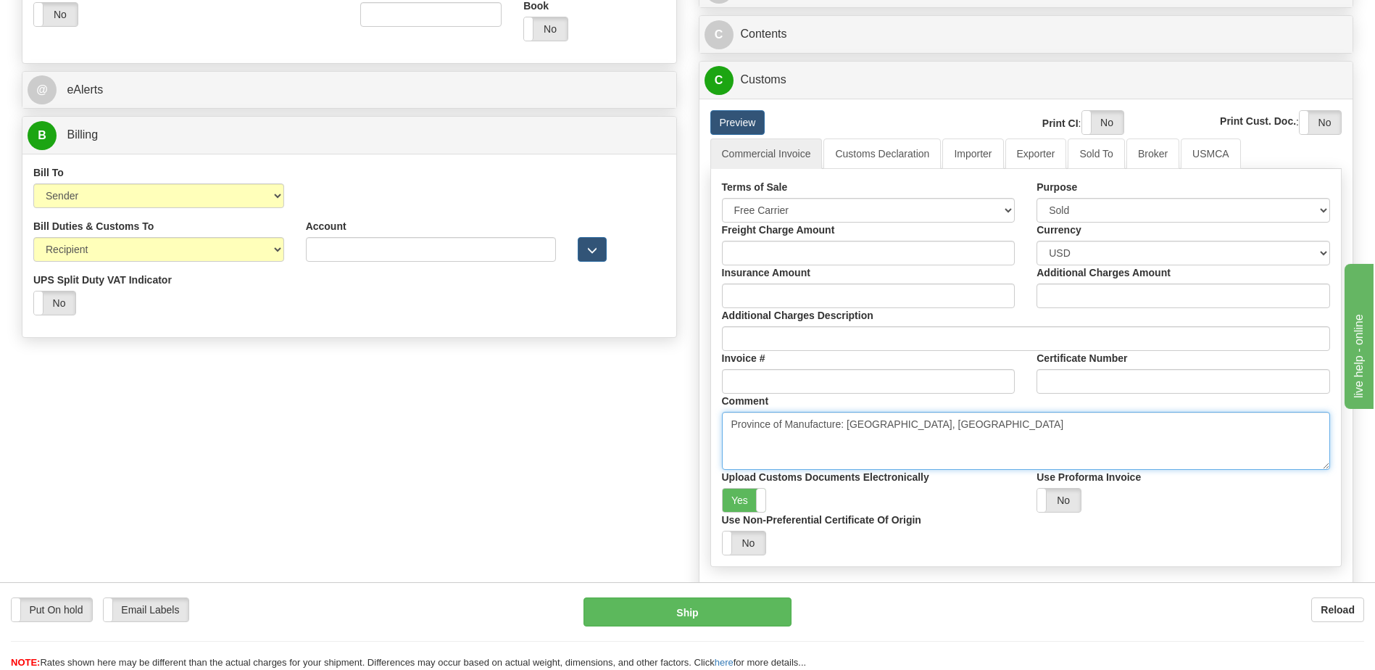
scroll to position [580, 0]
type textarea "Province of Manufacture: Ontario, Canada"
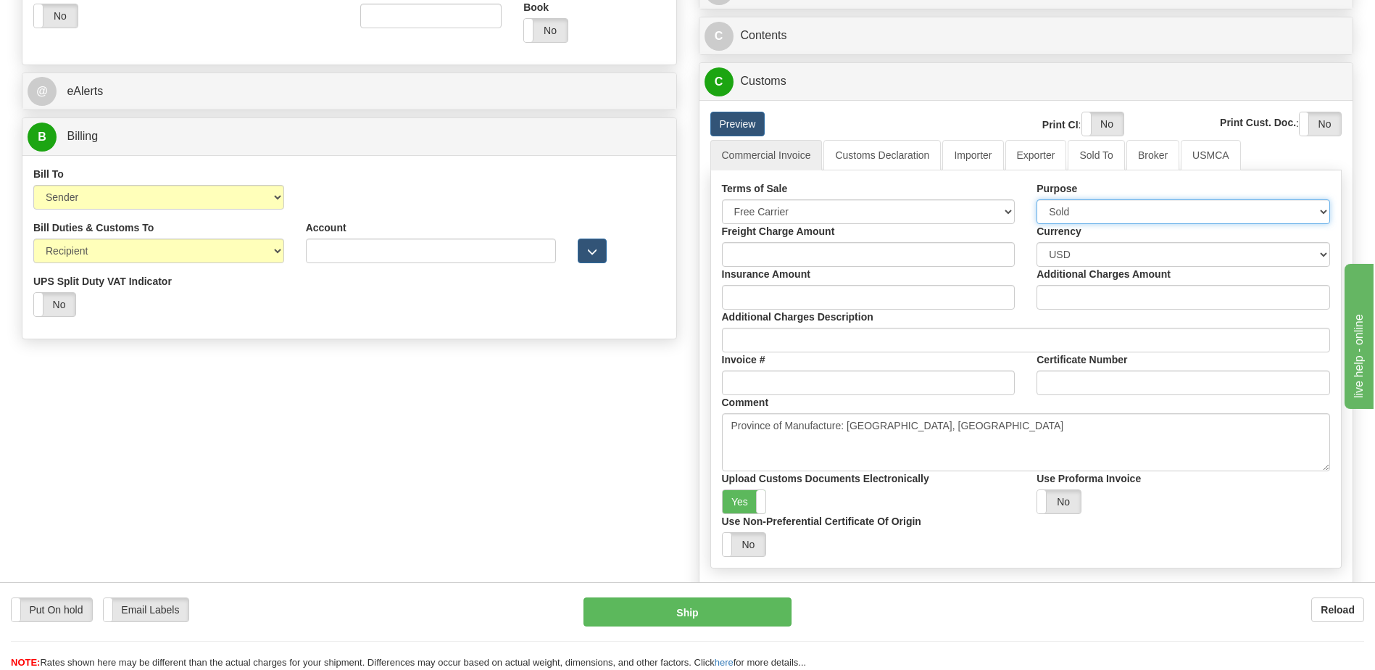
click at [1065, 206] on select "Sold Not Sold Gift Sample Repair and Return Personal Effects Merchandise Danger…" at bounding box center [1182, 211] width 293 height 25
select select "2"
click at [1036, 199] on select "Sold Not Sold Gift Sample Repair and Return Personal Effects Merchandise Danger…" at bounding box center [1182, 211] width 293 height 25
click at [567, 473] on div "Order # 86689356 -R S Sender" at bounding box center [687, 100] width 1353 height 1154
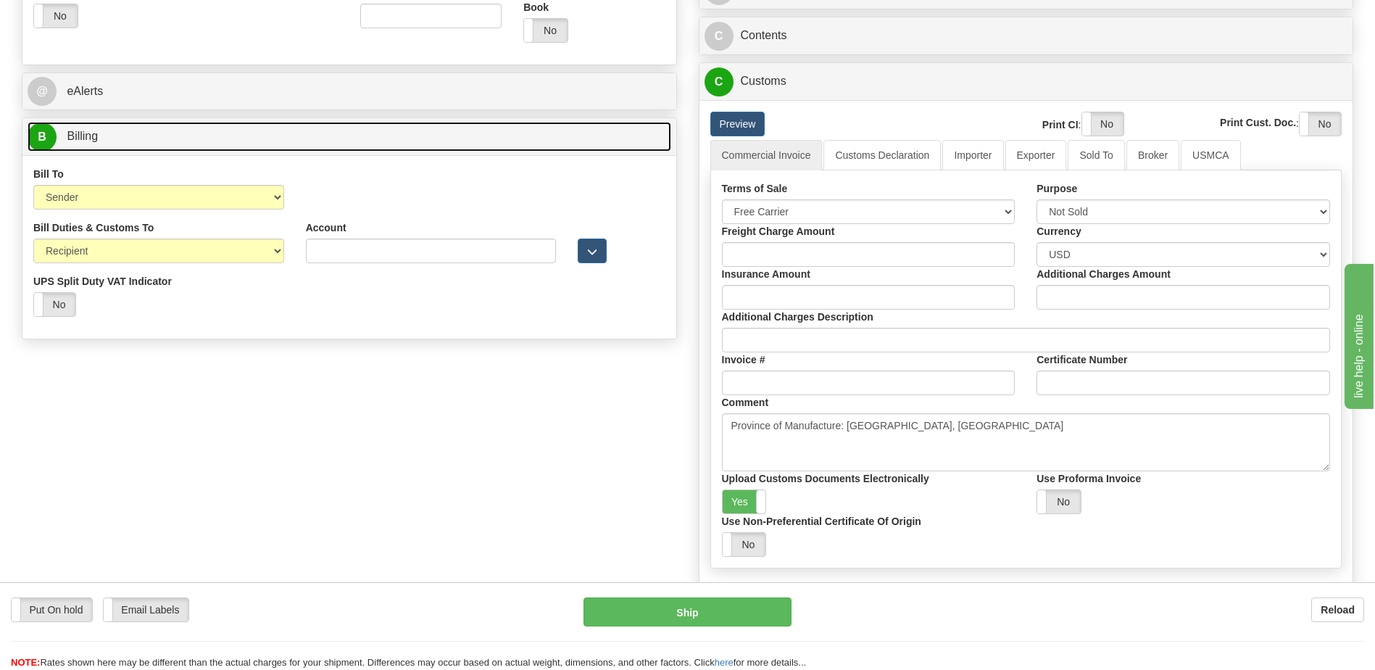
click at [161, 138] on link "B Billing" at bounding box center [350, 137] width 644 height 30
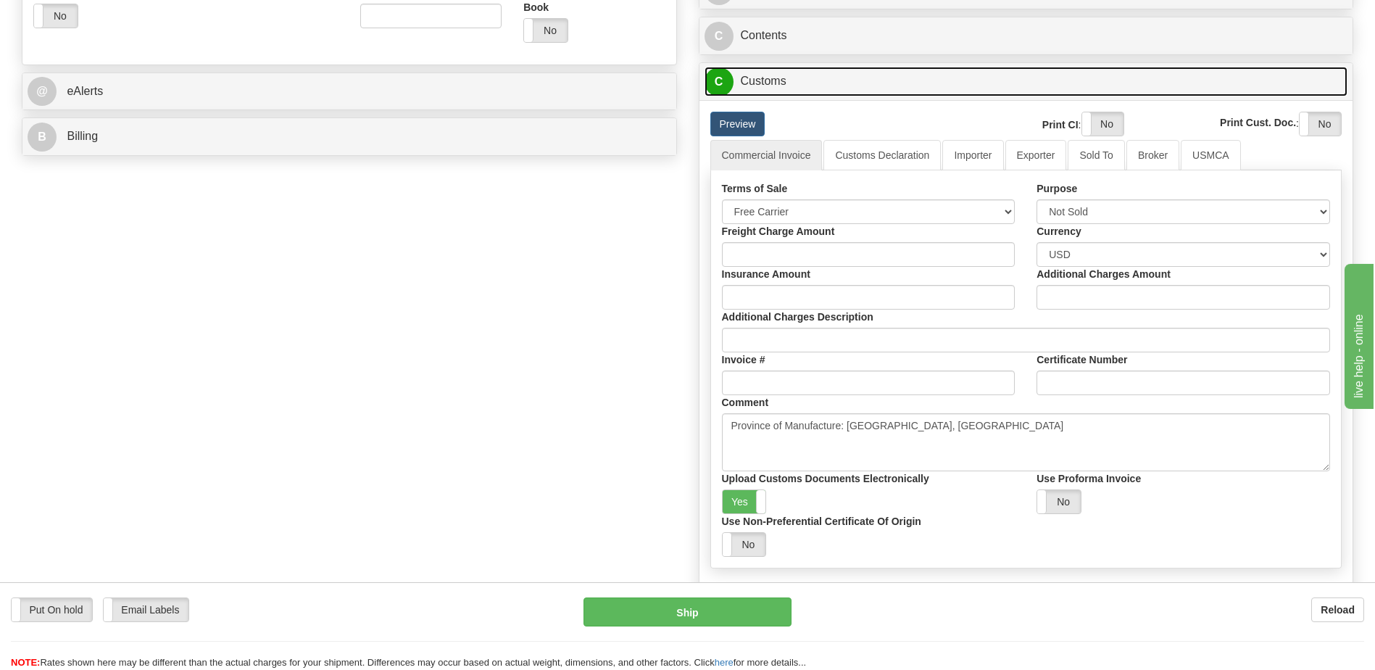
click at [781, 88] on link "C Customs" at bounding box center [1026, 82] width 644 height 30
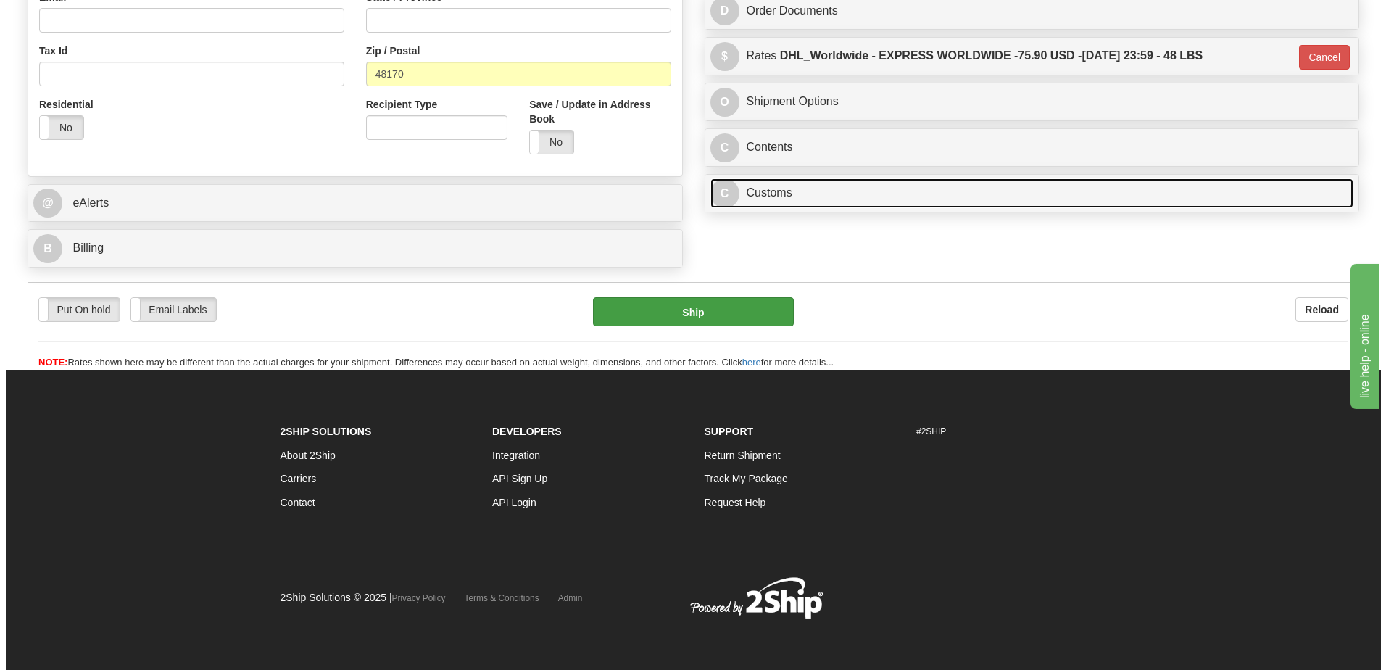
scroll to position [251, 0]
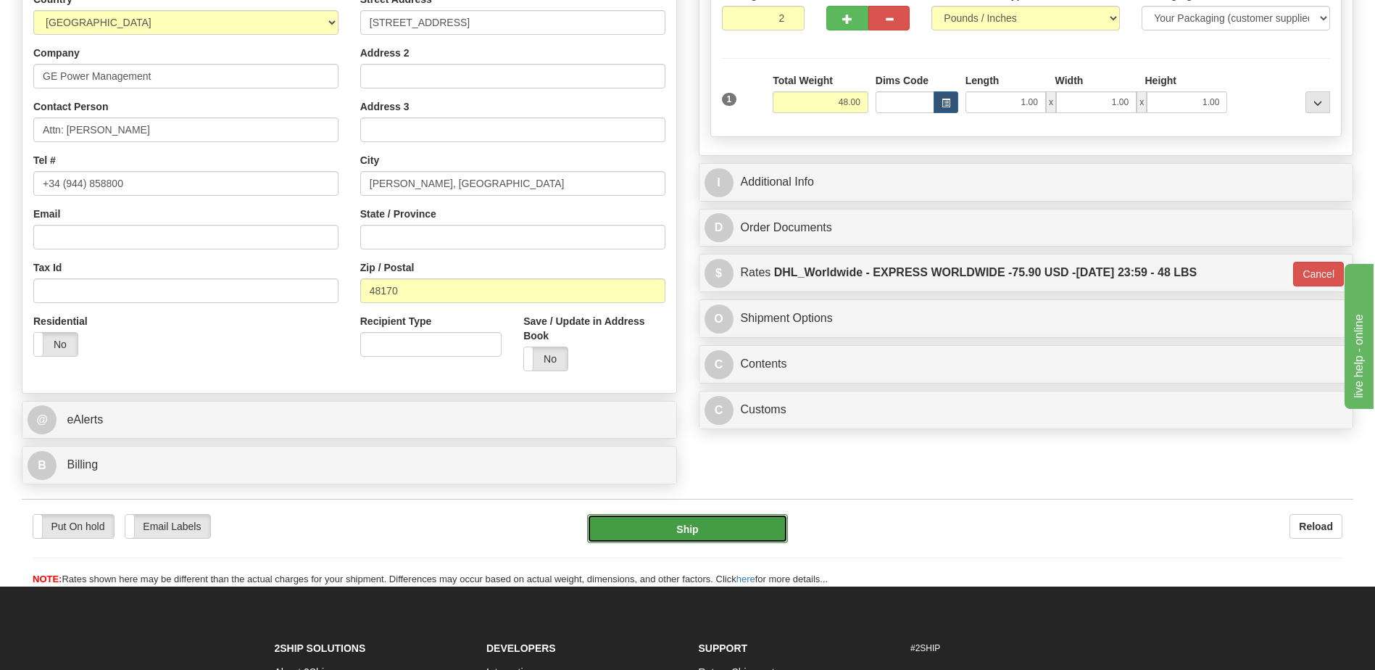
click at [696, 530] on button "Ship" at bounding box center [687, 528] width 200 height 29
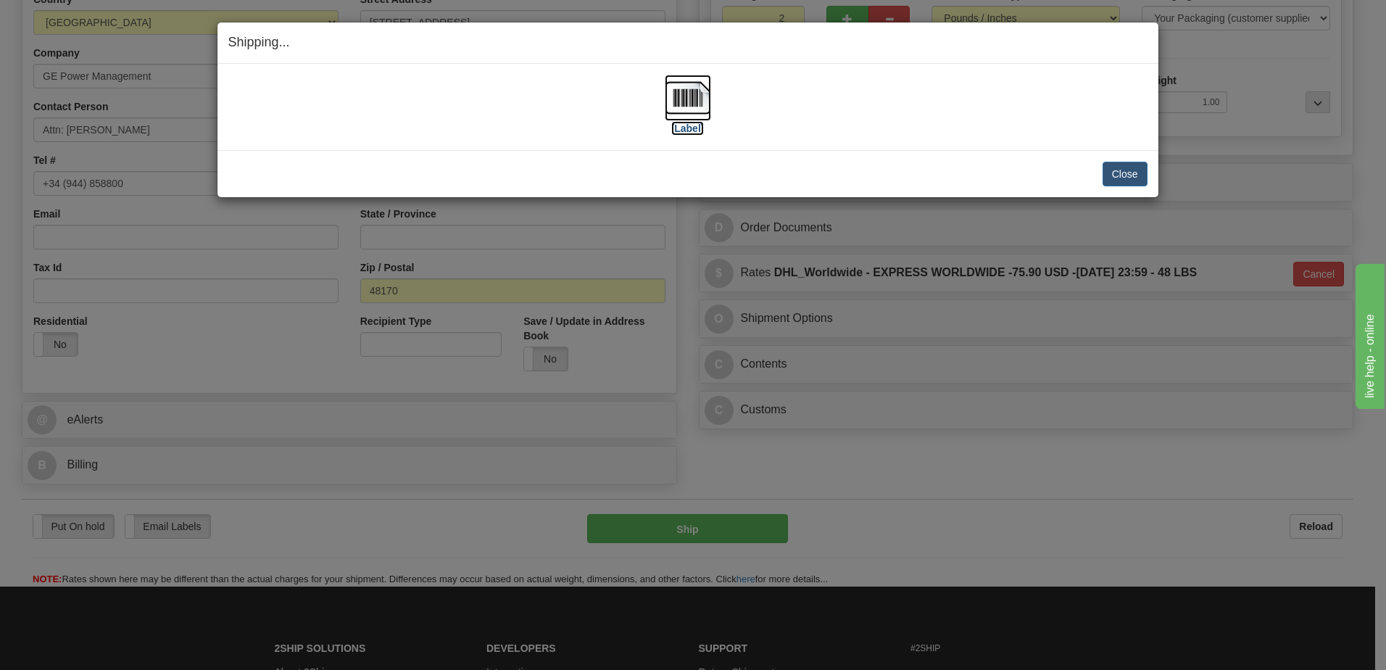
click at [685, 97] on img at bounding box center [688, 98] width 46 height 46
click at [1123, 166] on button "Close" at bounding box center [1124, 174] width 45 height 25
